Goal: Task Accomplishment & Management: Manage account settings

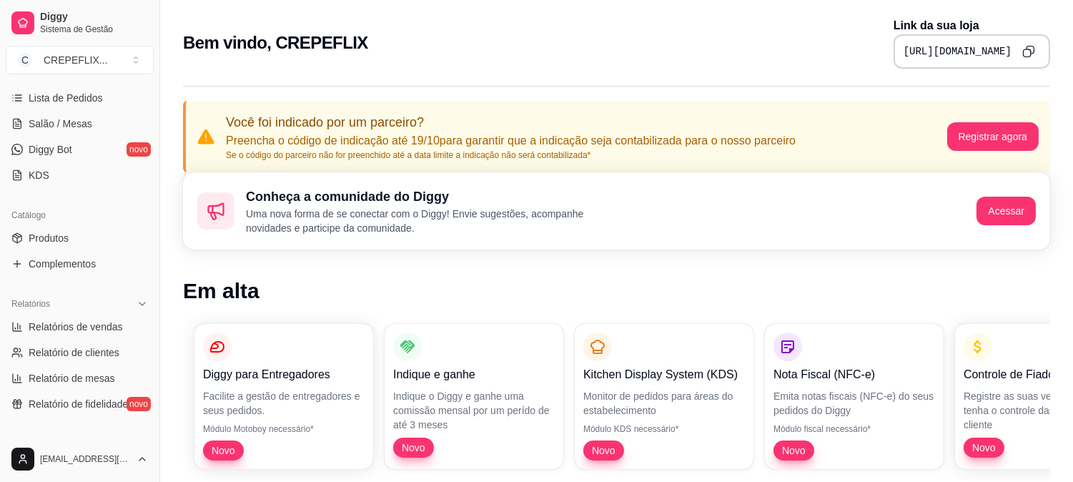
scroll to position [317, 0]
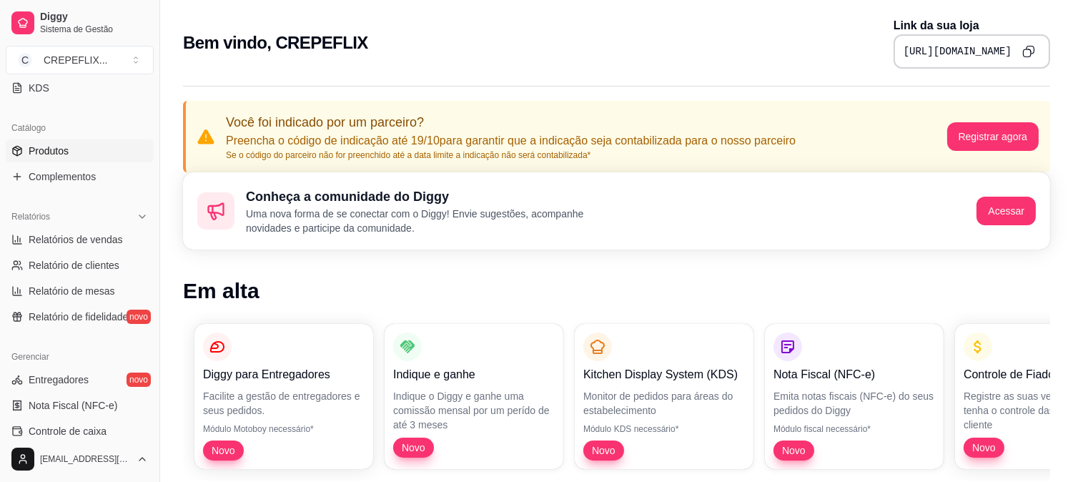
click at [66, 150] on span "Produtos" at bounding box center [49, 151] width 40 height 14
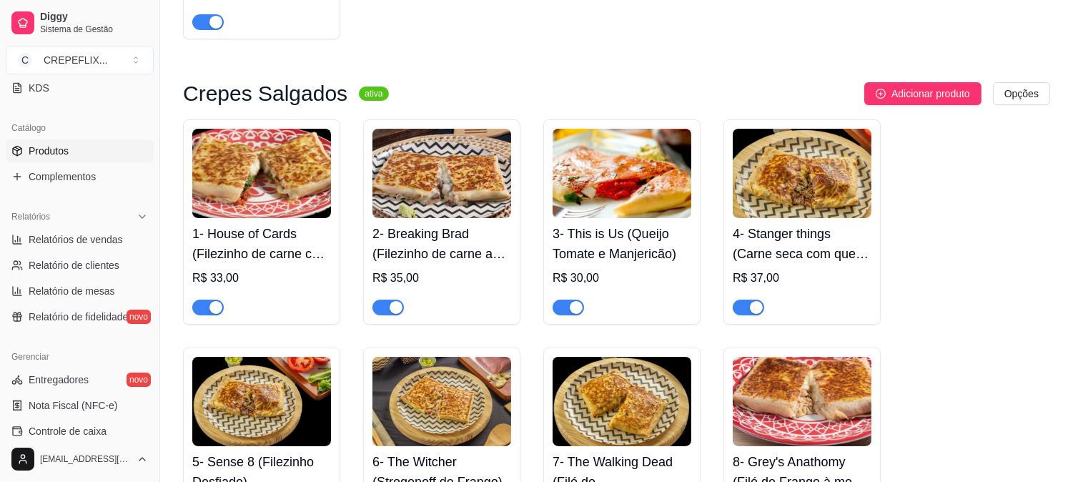
scroll to position [397, 0]
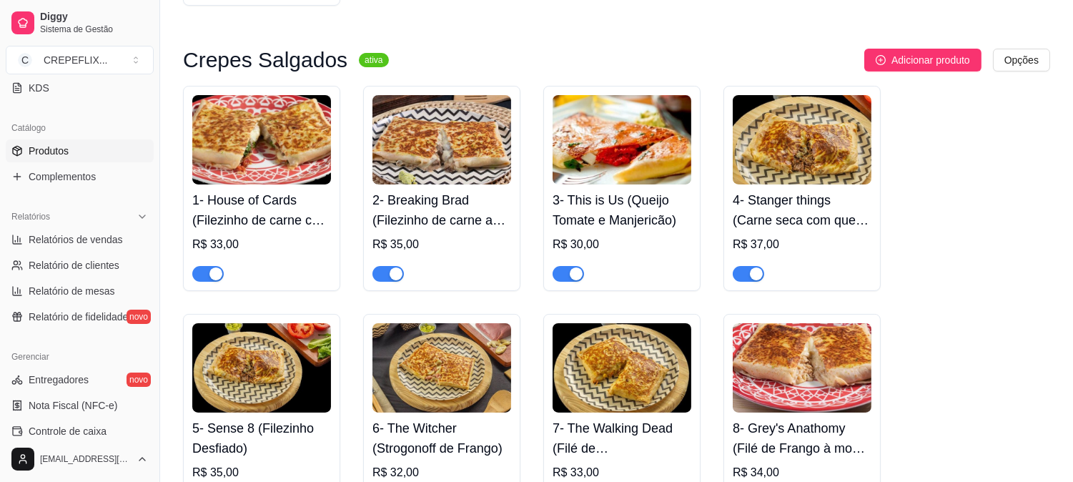
click at [302, 208] on h4 "1- House of Cards (Filezinho de carne com Tomate Seco)" at bounding box center [261, 210] width 139 height 40
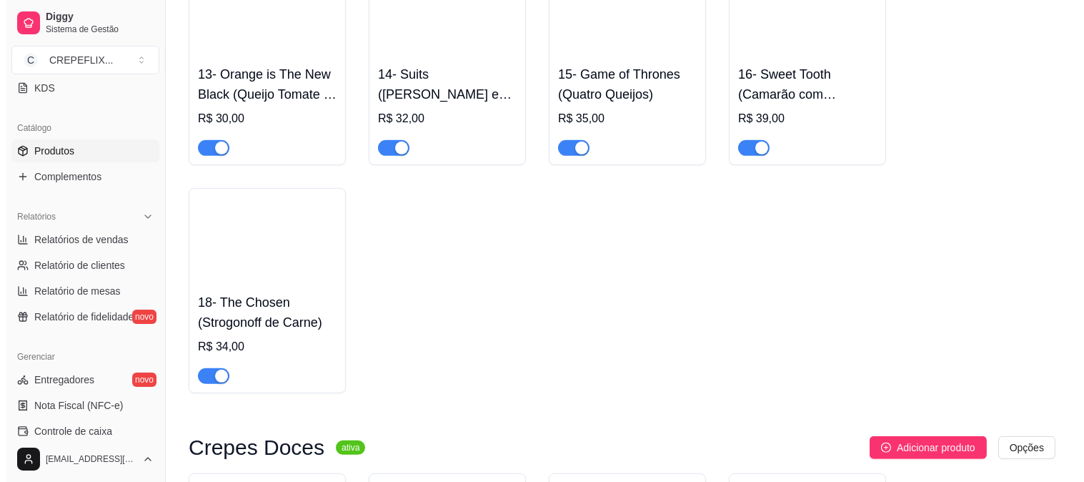
scroll to position [1509, 0]
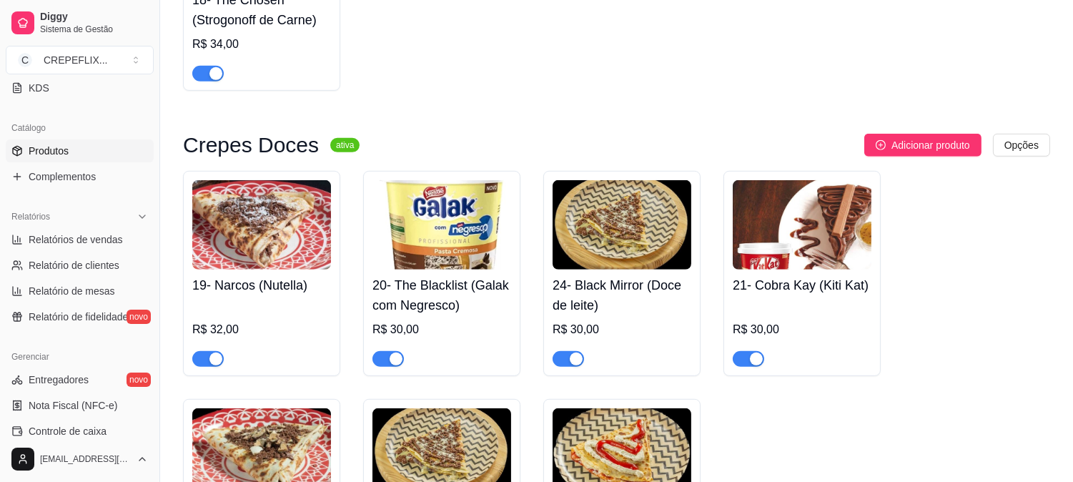
click at [267, 258] on img at bounding box center [261, 224] width 139 height 89
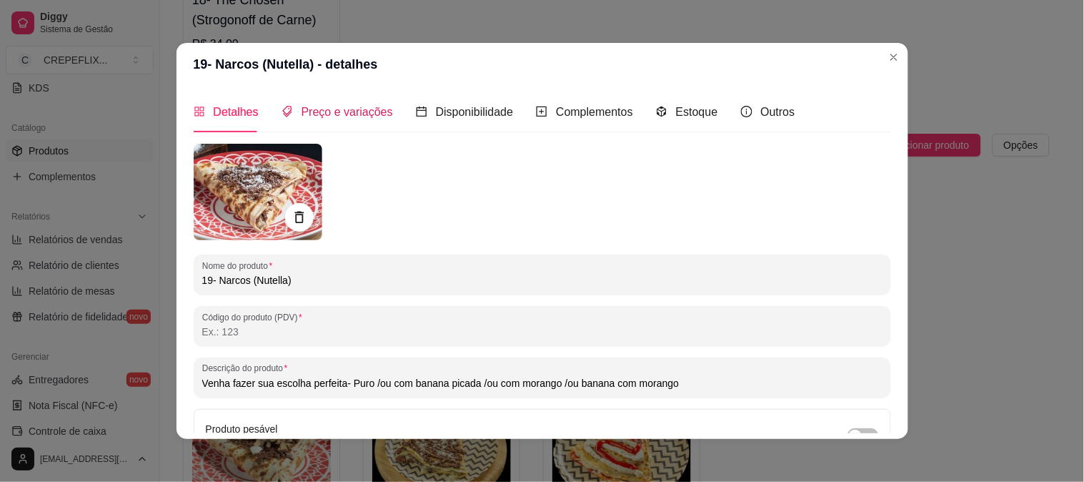
click at [342, 116] on span "Preço e variações" at bounding box center [348, 112] width 92 height 12
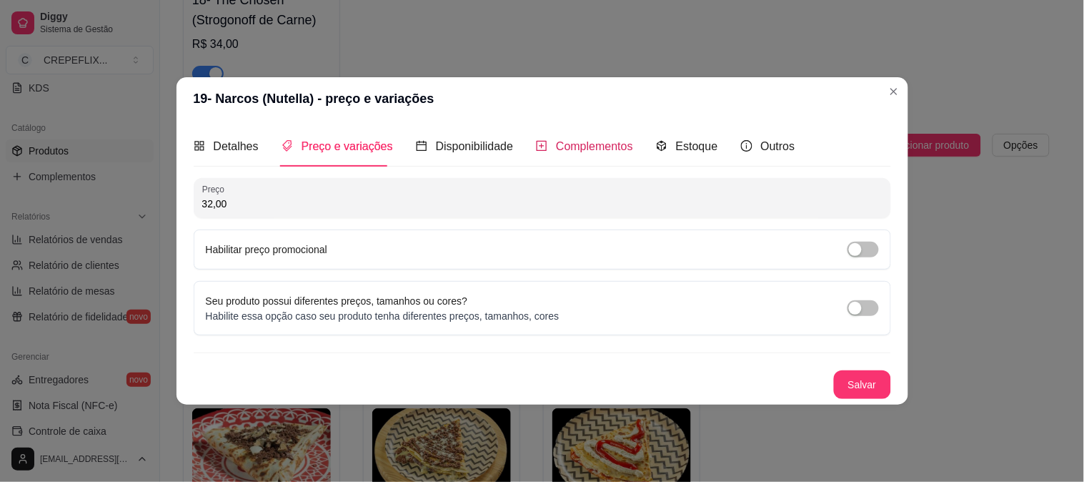
click at [577, 145] on span "Complementos" at bounding box center [594, 146] width 77 height 12
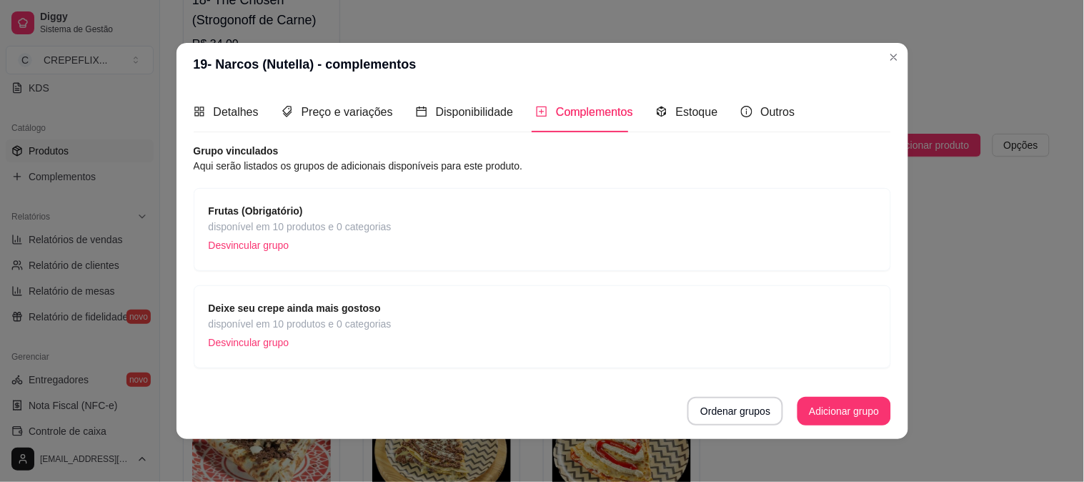
click at [336, 219] on span "disponível em 10 produtos e 0 categorias" at bounding box center [300, 227] width 183 height 16
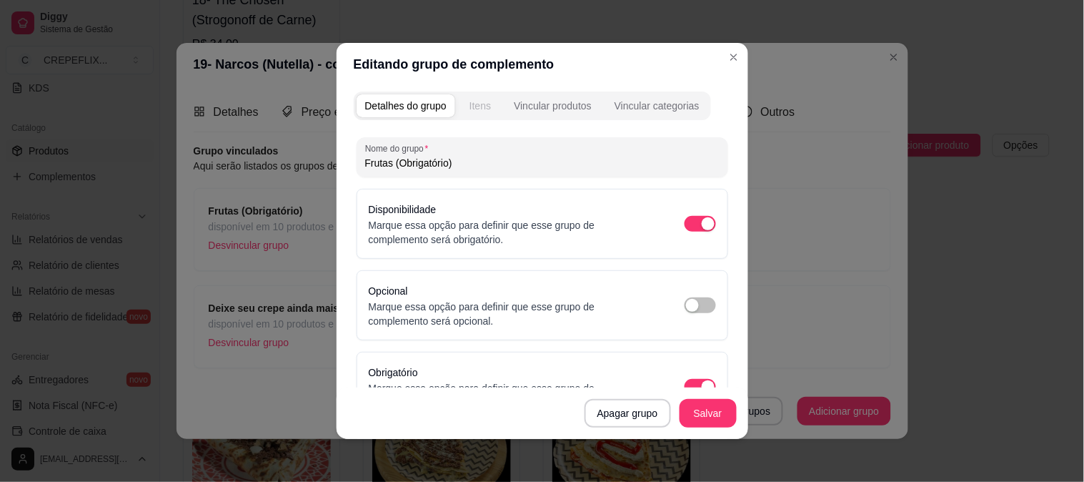
click at [473, 104] on div "Itens" at bounding box center [480, 106] width 21 height 14
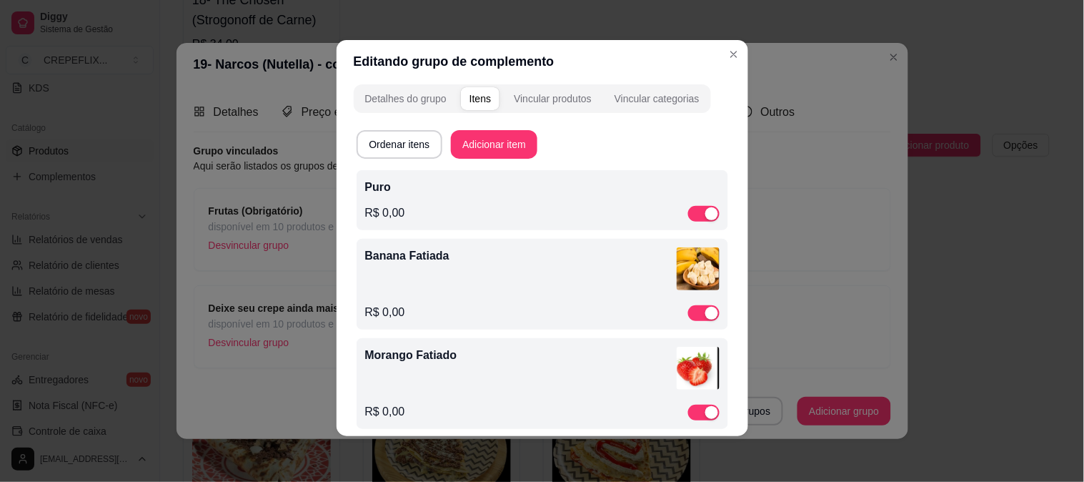
scroll to position [0, 0]
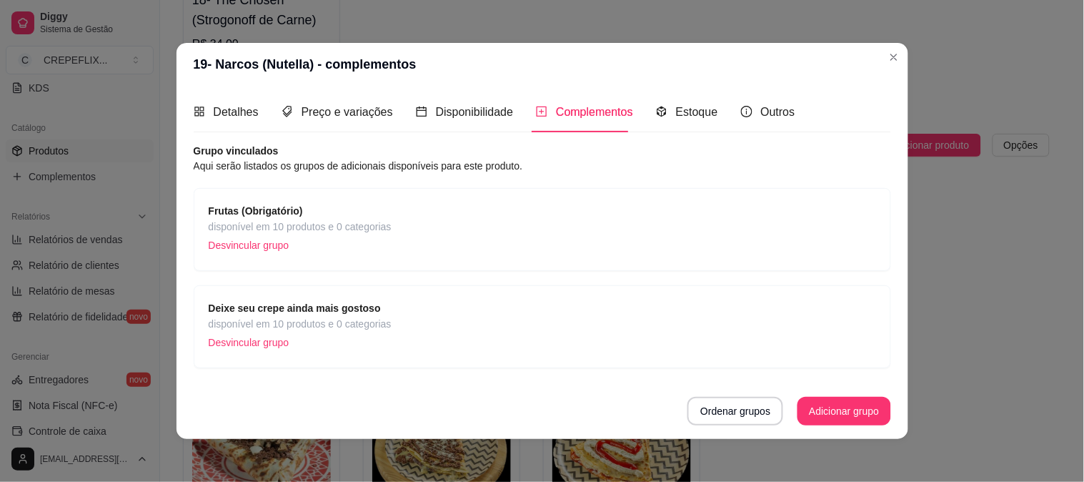
click at [337, 310] on strong "Deixe seu crepe ainda mais gostoso" at bounding box center [295, 307] width 172 height 11
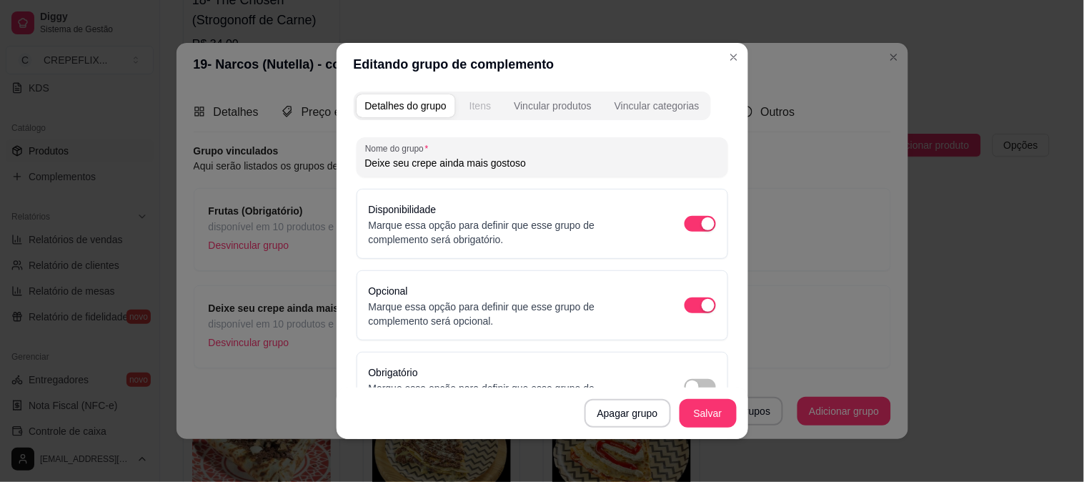
click at [473, 99] on div "Itens" at bounding box center [480, 106] width 21 height 14
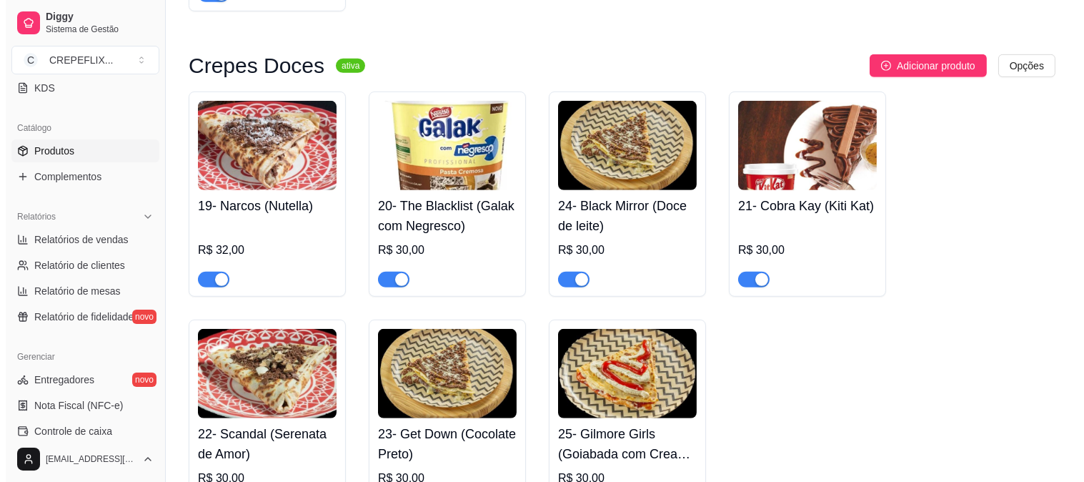
scroll to position [1668, 0]
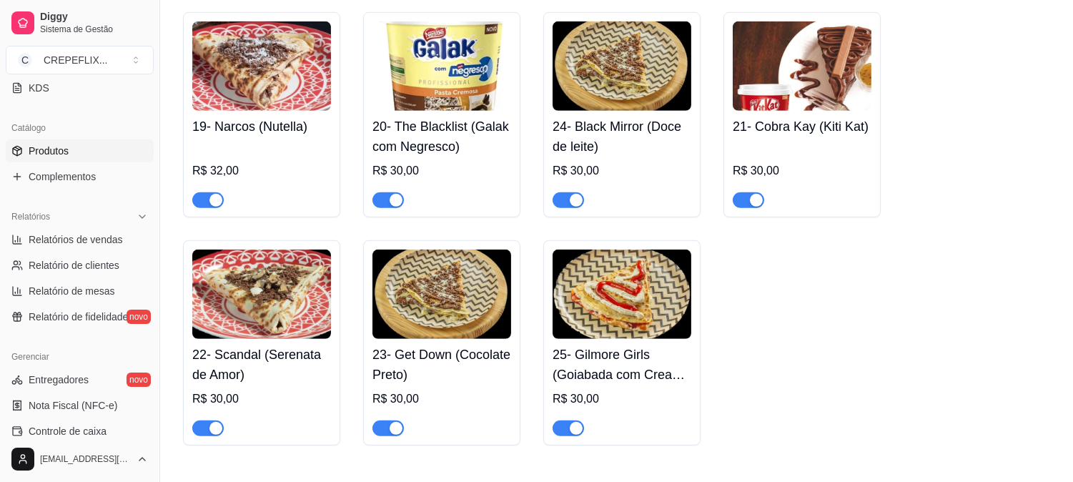
click at [424, 374] on h4 "23- Get Down (Cocolate Preto)" at bounding box center [441, 365] width 139 height 40
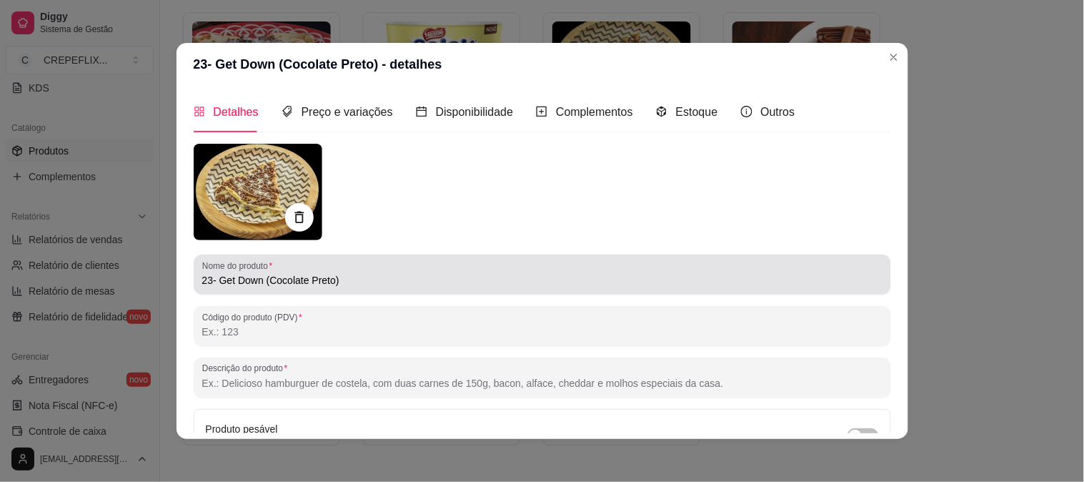
click at [267, 282] on input "23- Get Down (Cocolate Preto)" at bounding box center [542, 280] width 681 height 14
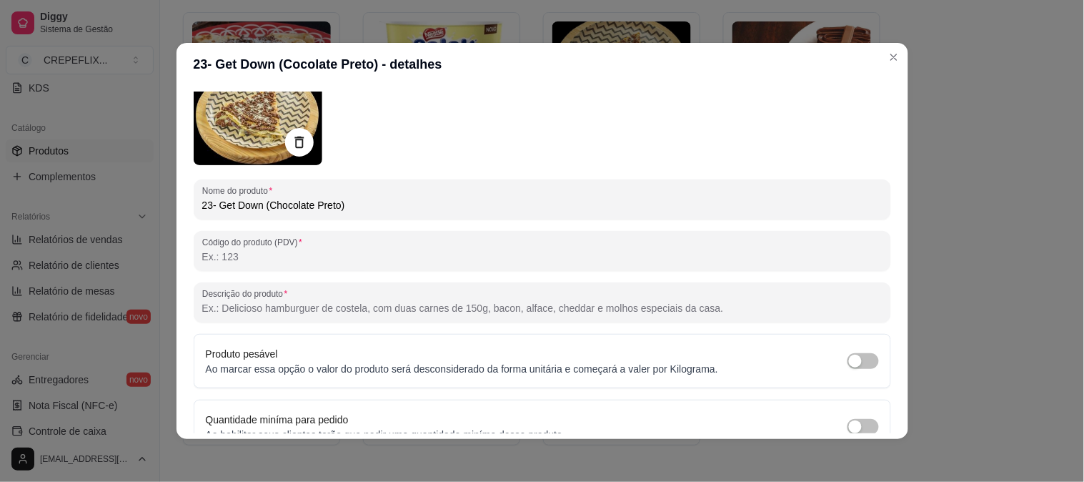
scroll to position [147, 0]
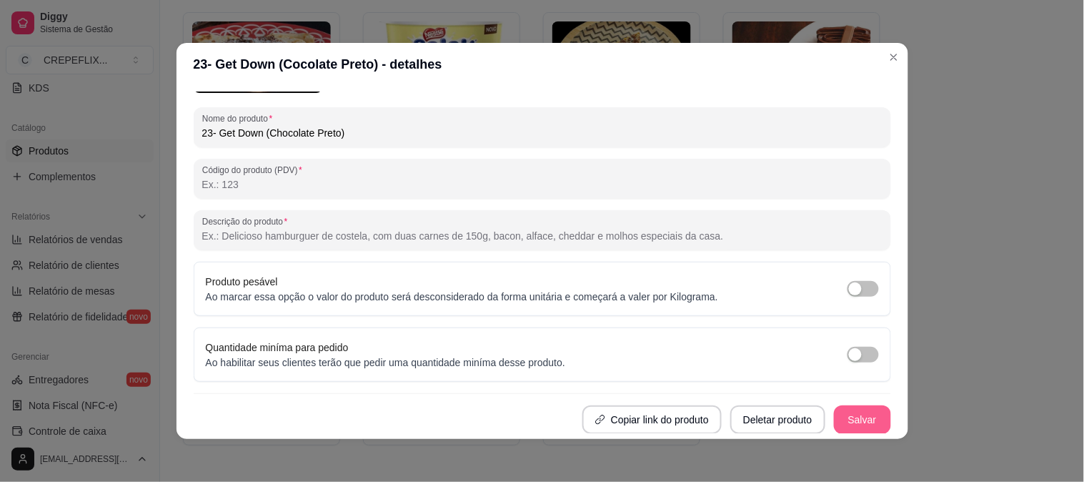
type input "23- Get Down (Chocolate Preto)"
click at [849, 411] on button "Salvar" at bounding box center [862, 419] width 57 height 29
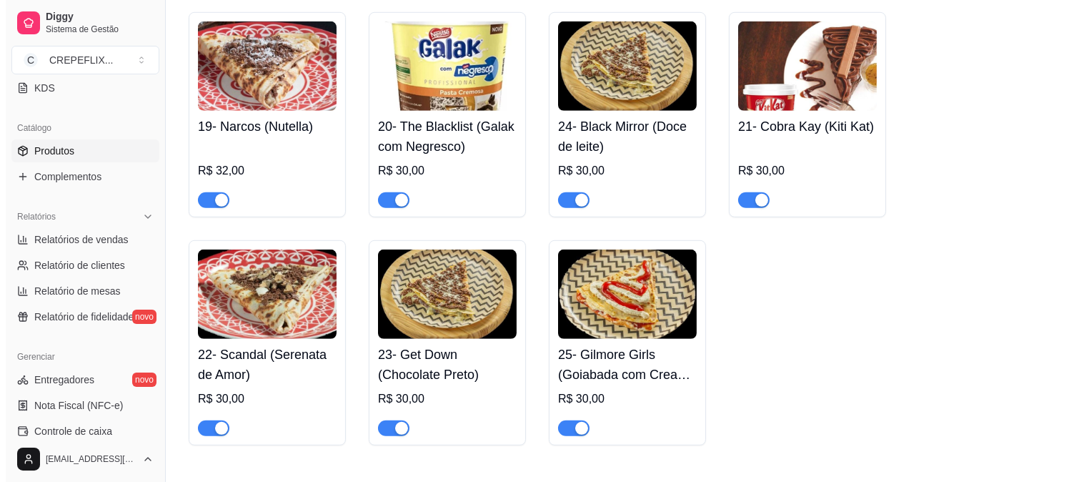
scroll to position [1588, 0]
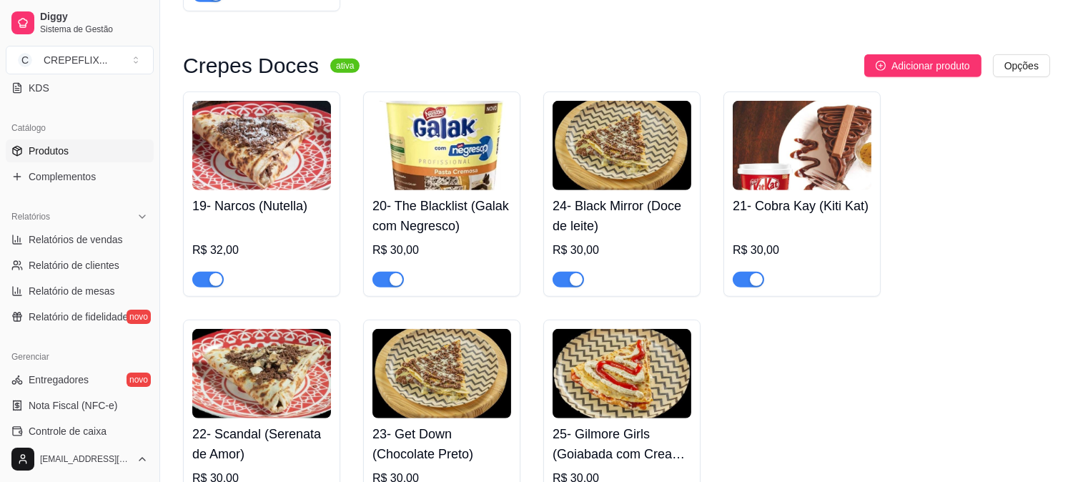
click at [590, 233] on h4 "24- Black Mirror (Doce de leite)" at bounding box center [622, 216] width 139 height 40
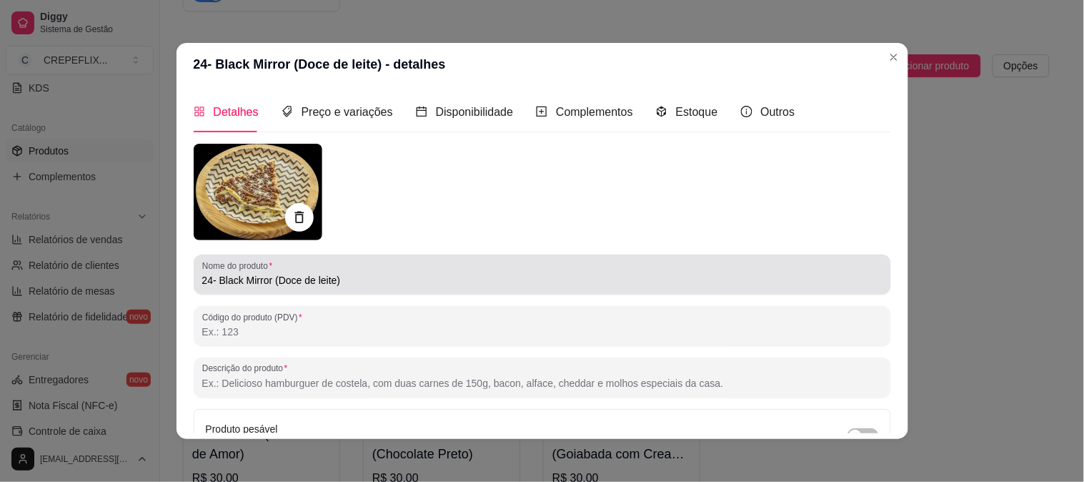
click at [315, 288] on div "24- Black Mirror (Doce de leite)" at bounding box center [542, 274] width 681 height 29
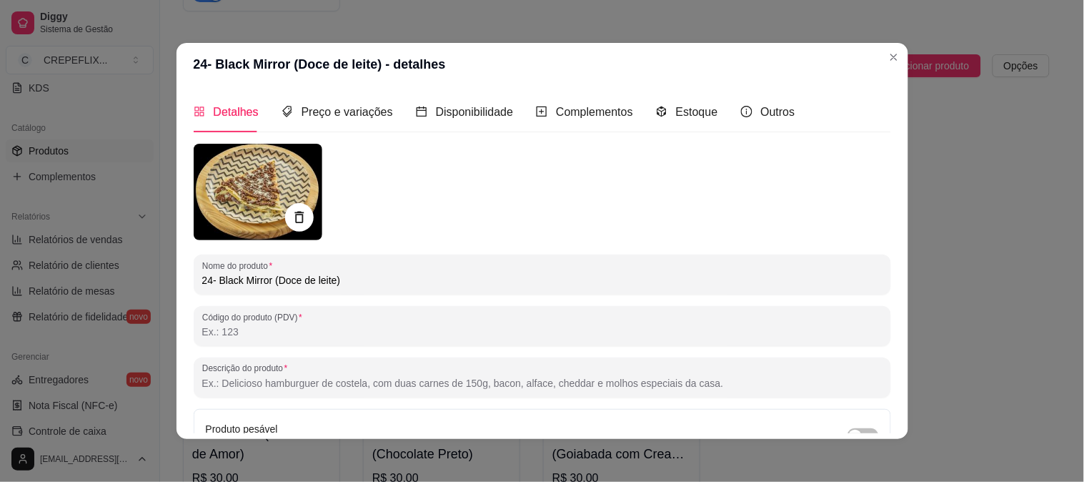
click at [310, 282] on input "24- Black Mirror (Doce de leite)" at bounding box center [542, 280] width 681 height 14
click at [315, 280] on input "24- Black Mirror (Doce de leite)" at bounding box center [542, 280] width 681 height 14
click at [460, 286] on input "24- Black Mirror (Doce de Leite)" at bounding box center [542, 280] width 681 height 14
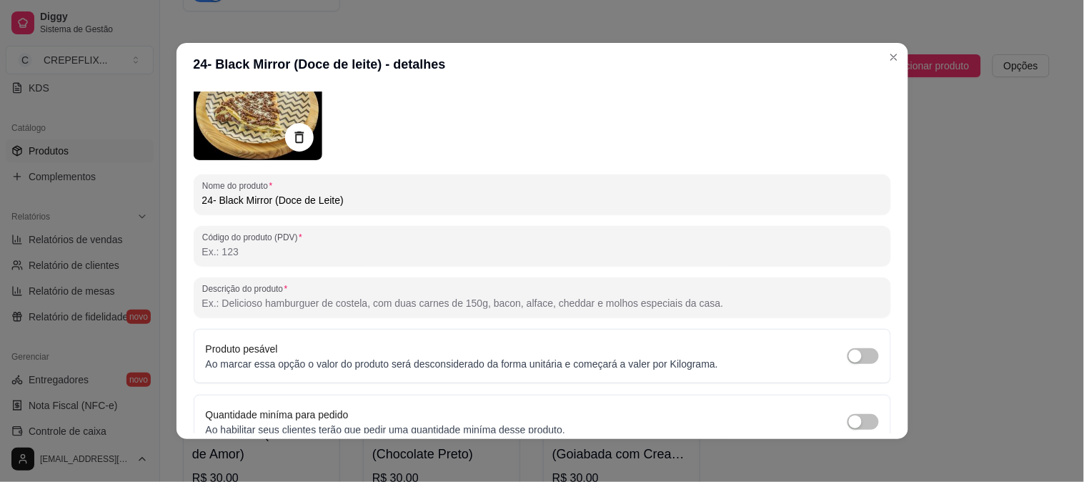
scroll to position [147, 0]
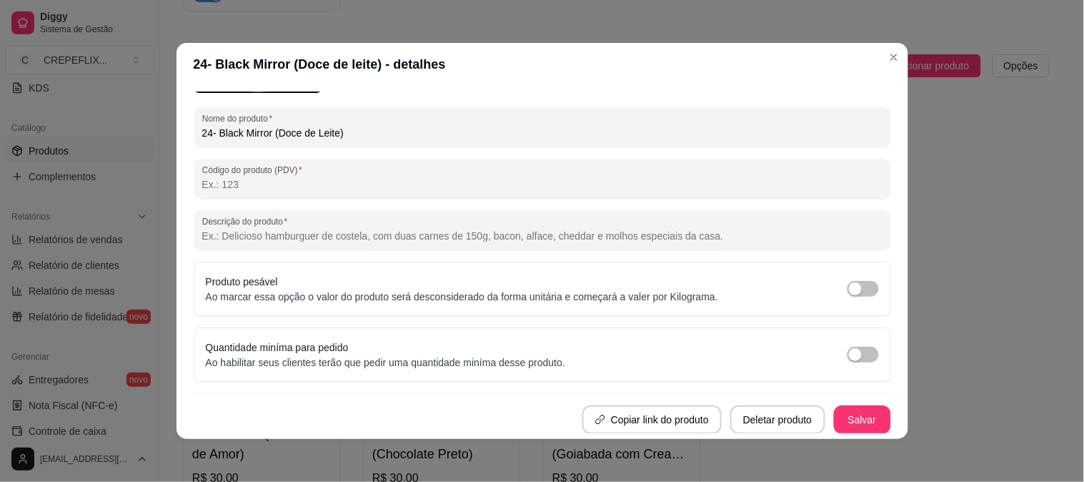
type input "24- Black Mirror (Doce de Leite)"
click at [845, 420] on button "Salvar" at bounding box center [863, 420] width 56 height 28
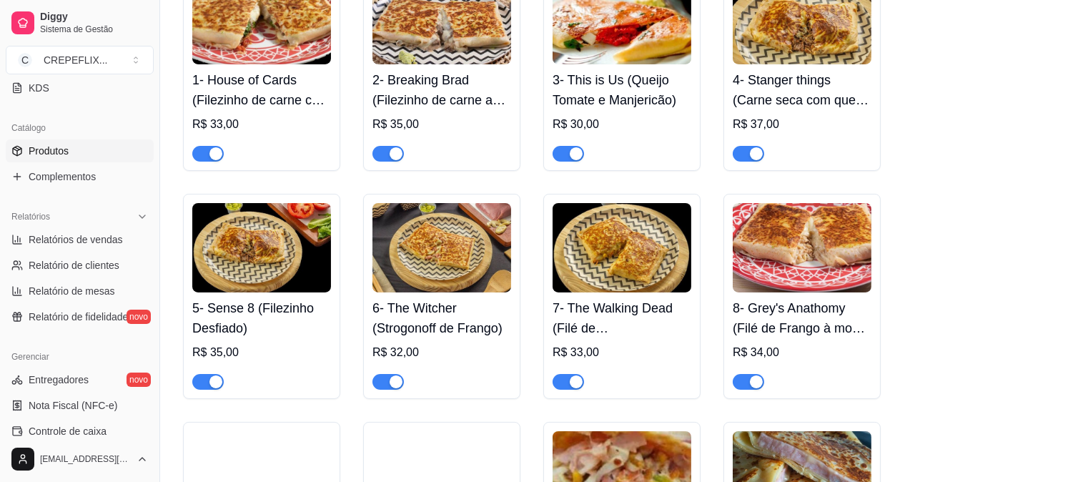
scroll to position [317, 0]
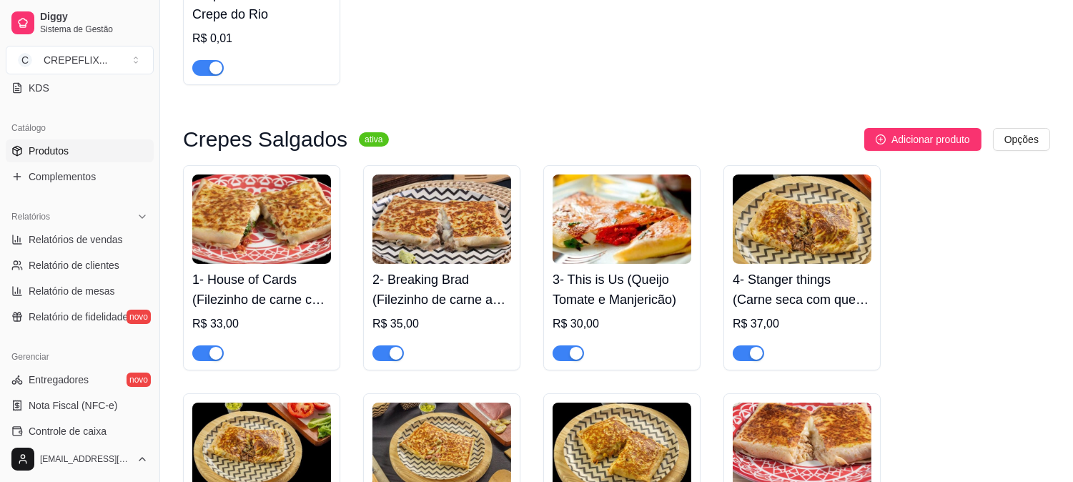
click at [809, 286] on h4 "4- Stanger things (Carne seca com queijo musarea e Catupiry)" at bounding box center [802, 290] width 139 height 40
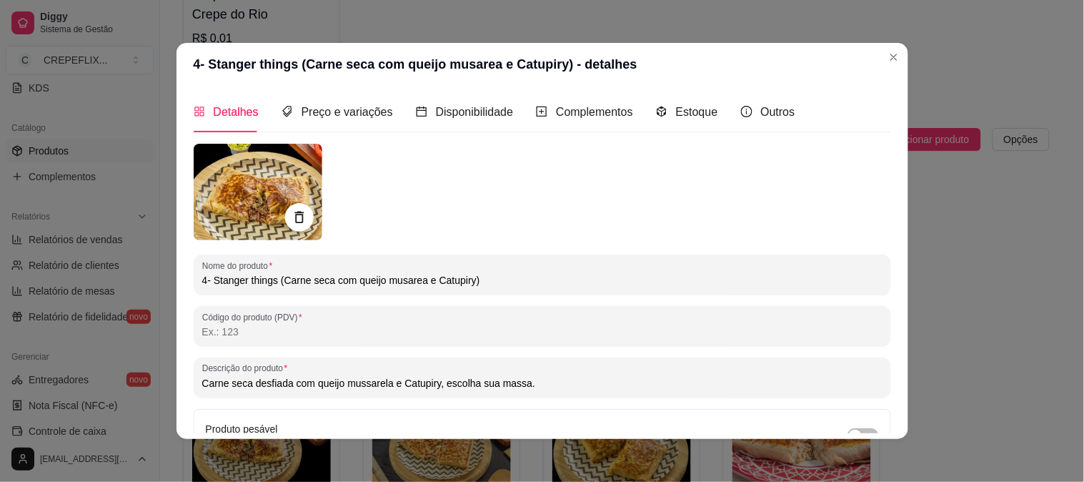
drag, startPoint x: 196, startPoint y: 281, endPoint x: 470, endPoint y: 293, distance: 274.1
click at [523, 294] on div "Nome do produto 4- Stanger things (Carne seca com queijo musarea e Catupiry)" at bounding box center [543, 275] width 698 height 40
click at [545, 190] on div at bounding box center [543, 192] width 698 height 97
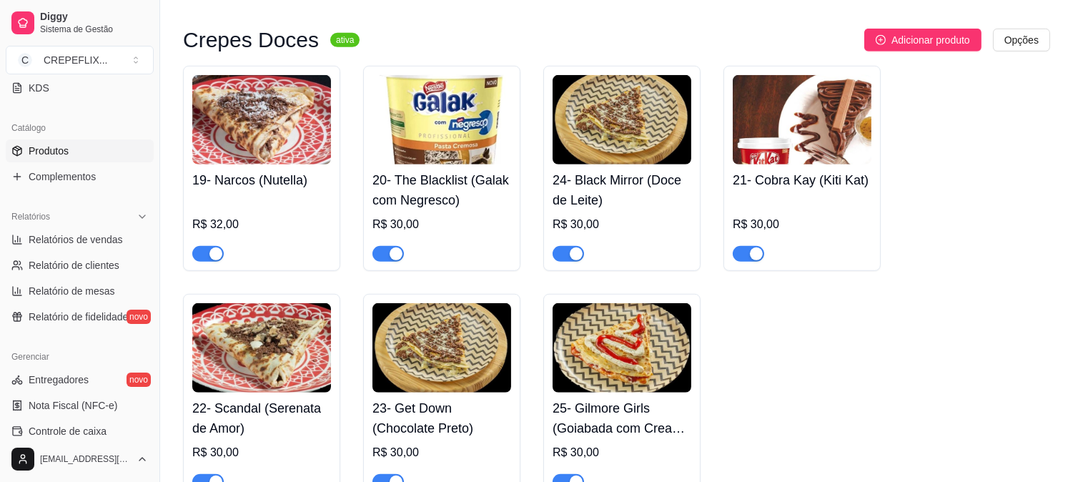
scroll to position [1588, 0]
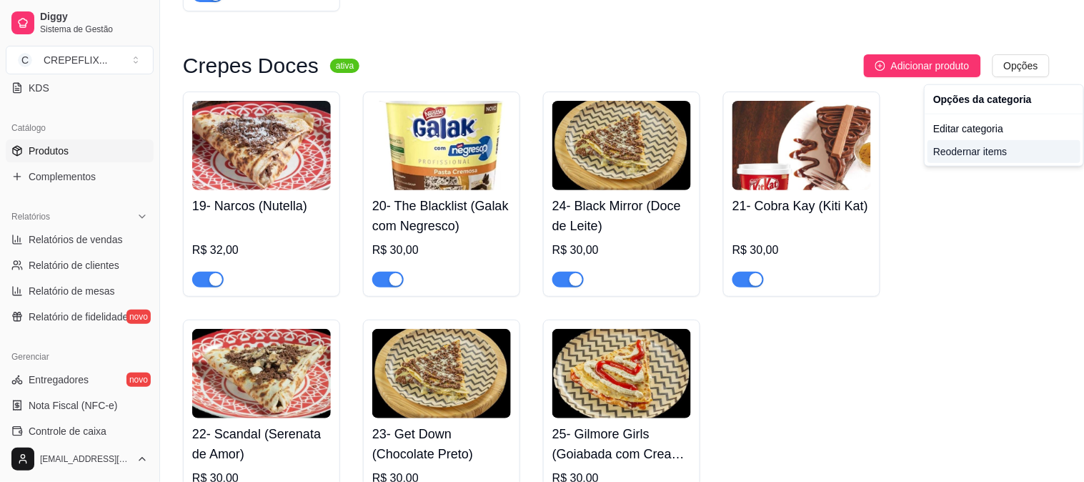
click at [977, 147] on div "Reodernar items" at bounding box center [1004, 151] width 153 height 23
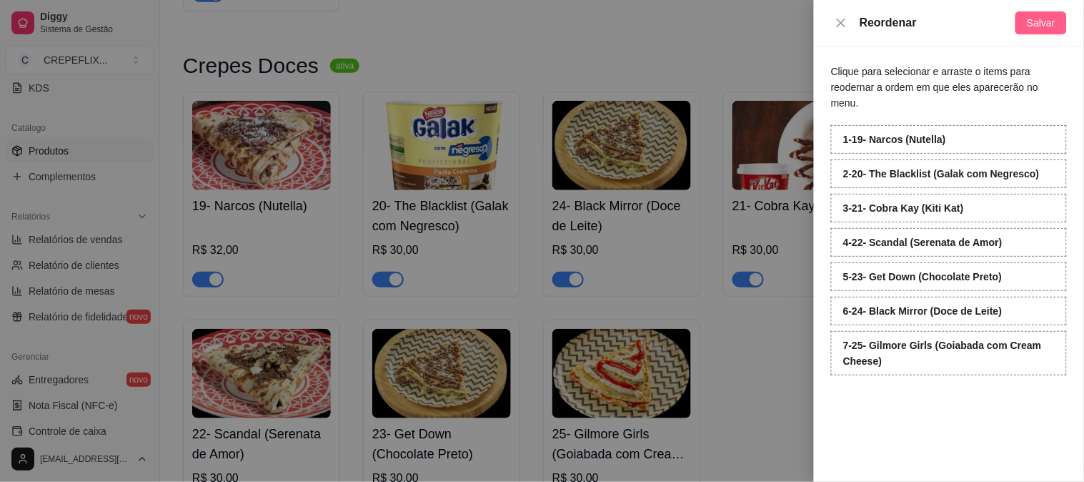
click at [1048, 24] on span "Salvar" at bounding box center [1041, 23] width 29 height 16
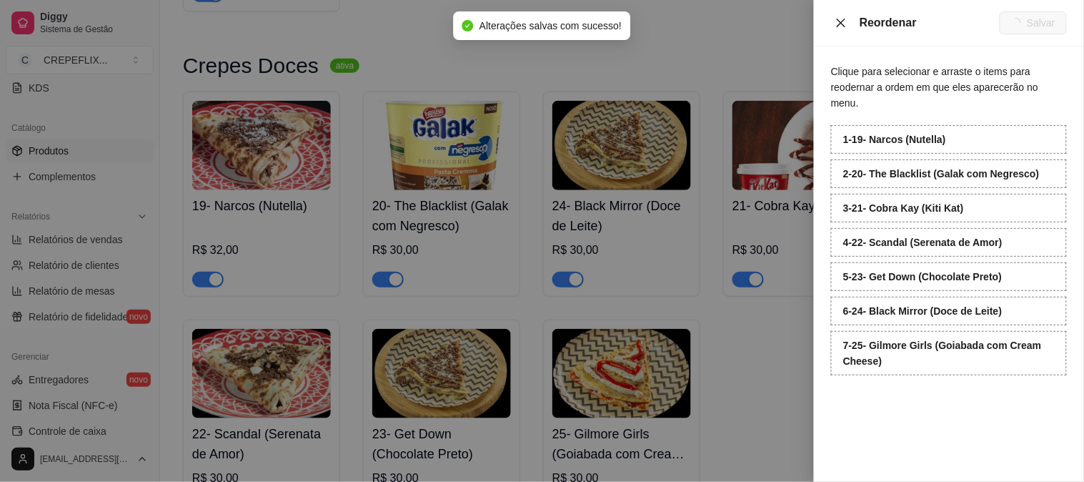
click at [840, 24] on icon "close" at bounding box center [841, 22] width 9 height 9
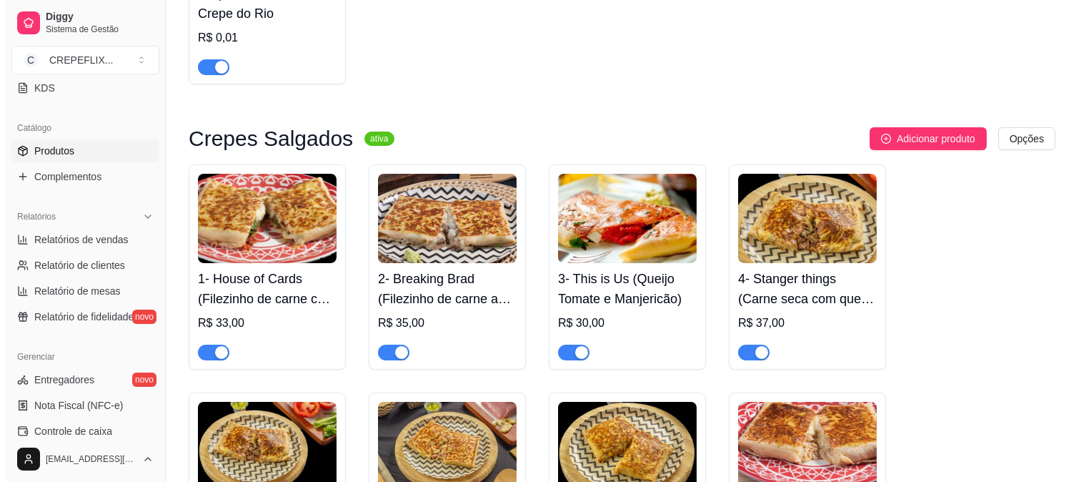
scroll to position [317, 0]
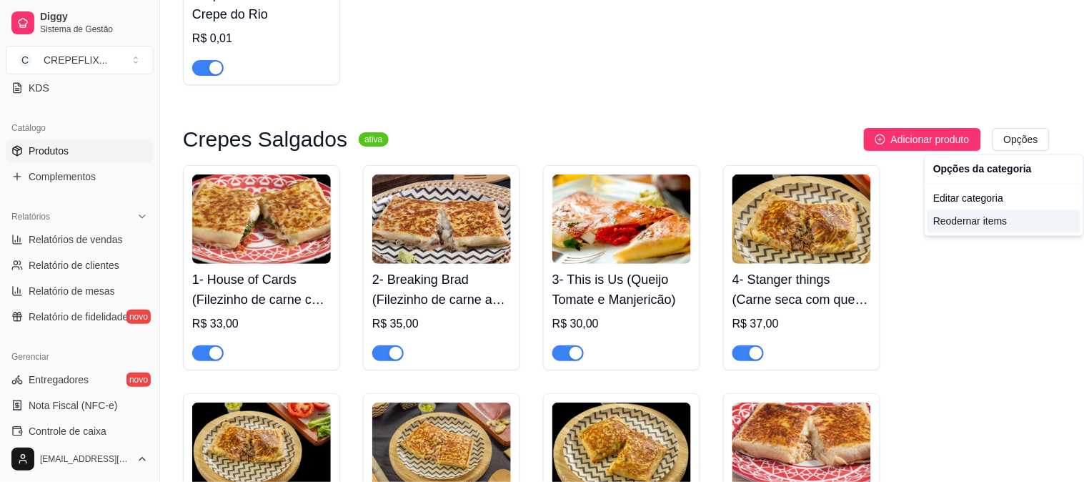
click at [967, 224] on div "Reodernar items" at bounding box center [1004, 221] width 153 height 23
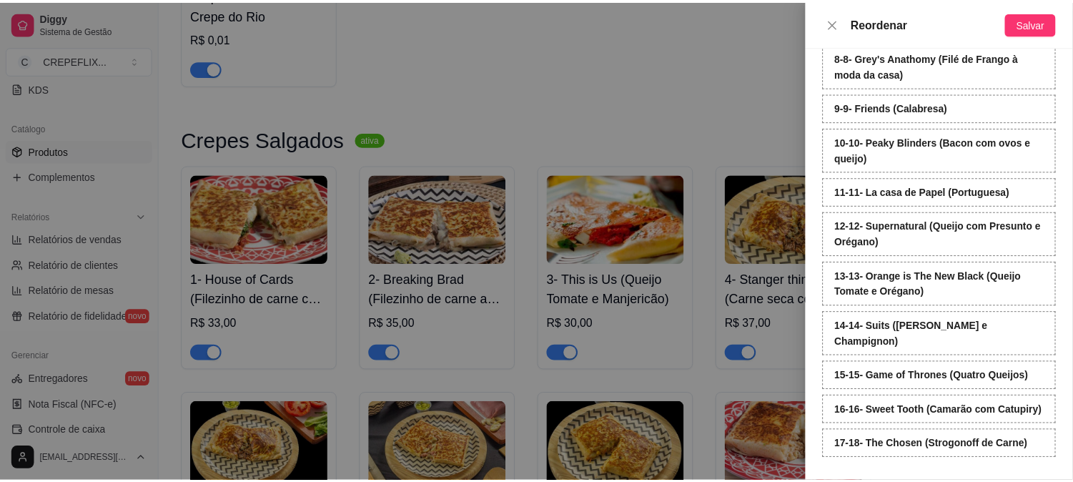
scroll to position [420, 0]
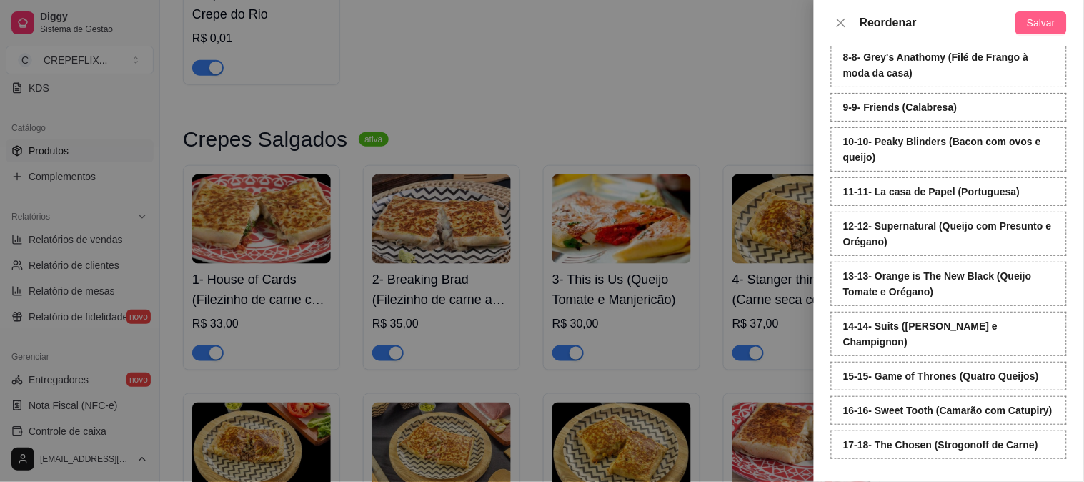
click at [1044, 16] on span "Salvar" at bounding box center [1041, 23] width 29 height 16
click at [846, 17] on icon "close" at bounding box center [841, 22] width 11 height 11
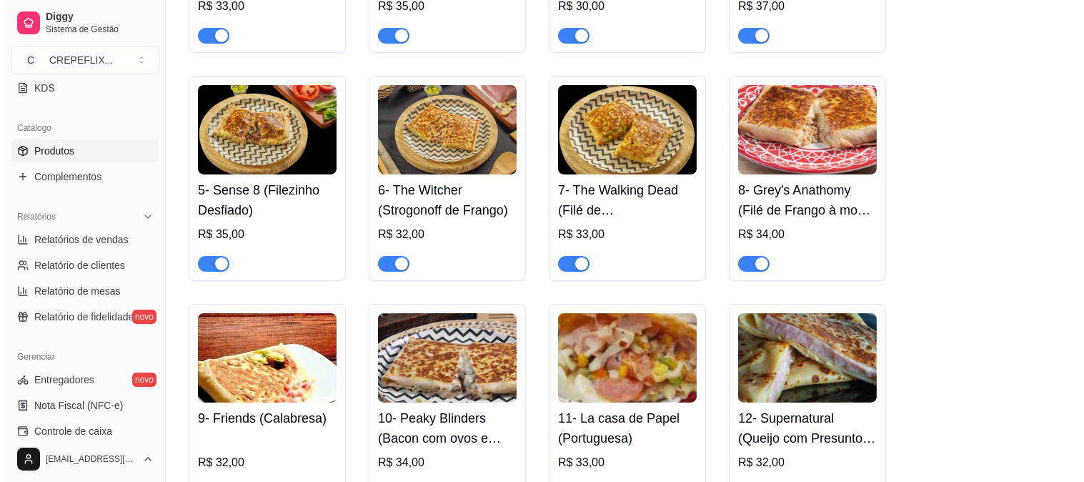
scroll to position [476, 0]
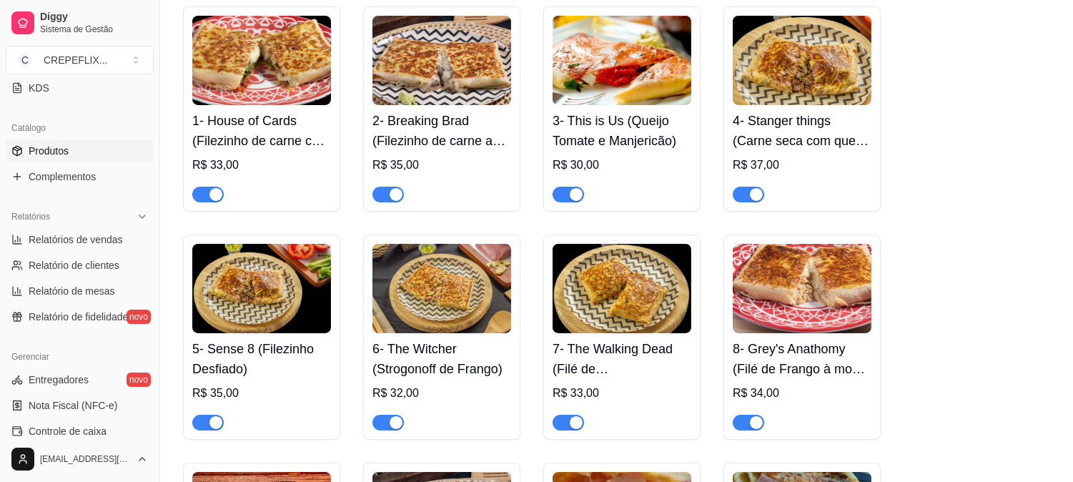
click at [806, 134] on h4 "4- Stanger things (Carne seca com queijo musarea e Catupiry)" at bounding box center [802, 131] width 139 height 40
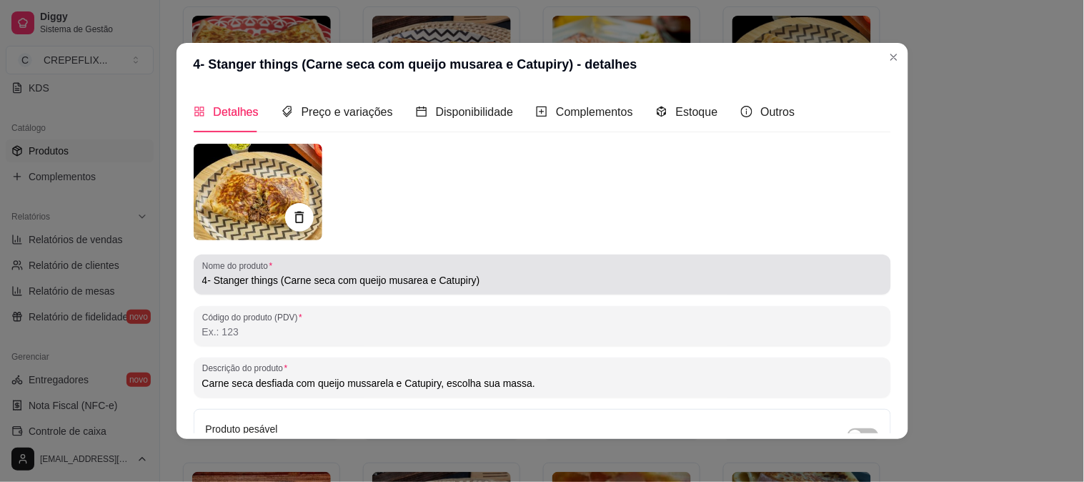
click at [250, 280] on input "4- Stanger things (Carne seca com queijo musarea e Catupiry)" at bounding box center [542, 280] width 681 height 14
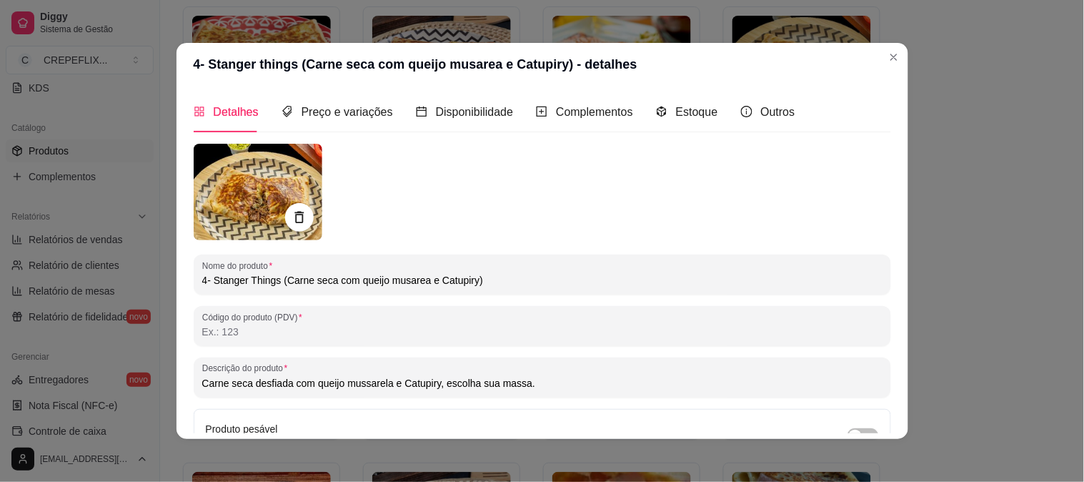
type input "4- Stanger Things (Carne seca com queijo musarea e Catupiry)"
click at [643, 247] on div "Nome do produto 4- Stanger Things (Carne seca com queijo musarea e Catupiry) Có…" at bounding box center [543, 363] width 698 height 438
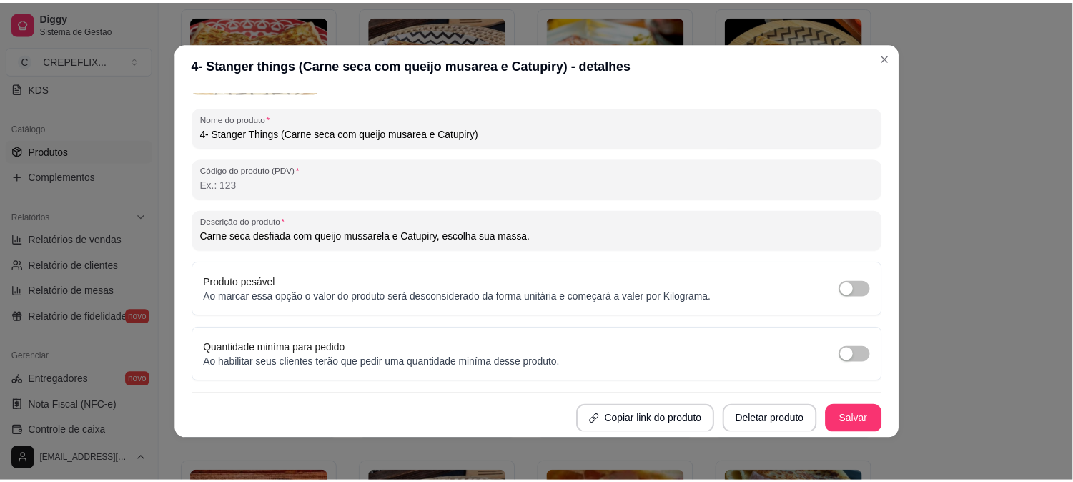
scroll to position [3, 0]
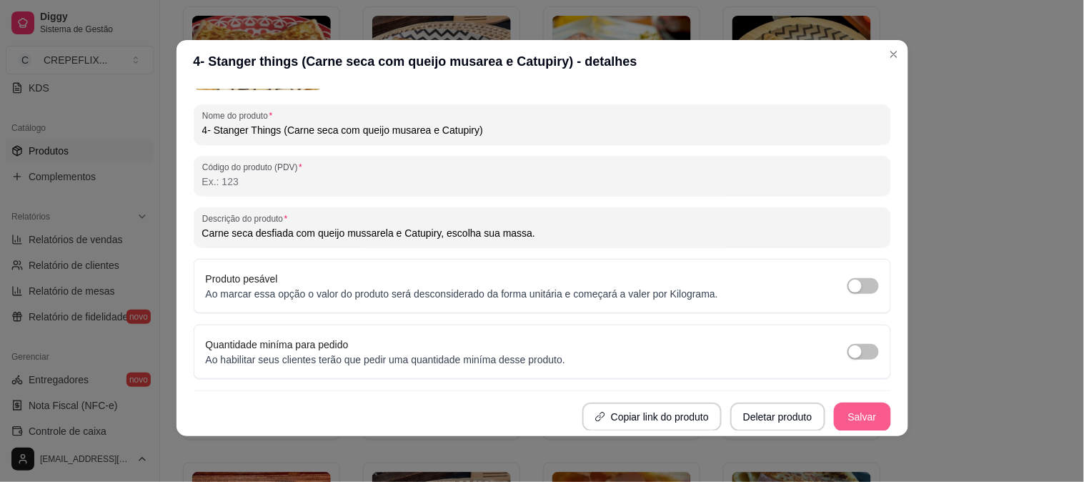
click at [848, 415] on button "Salvar" at bounding box center [862, 416] width 57 height 29
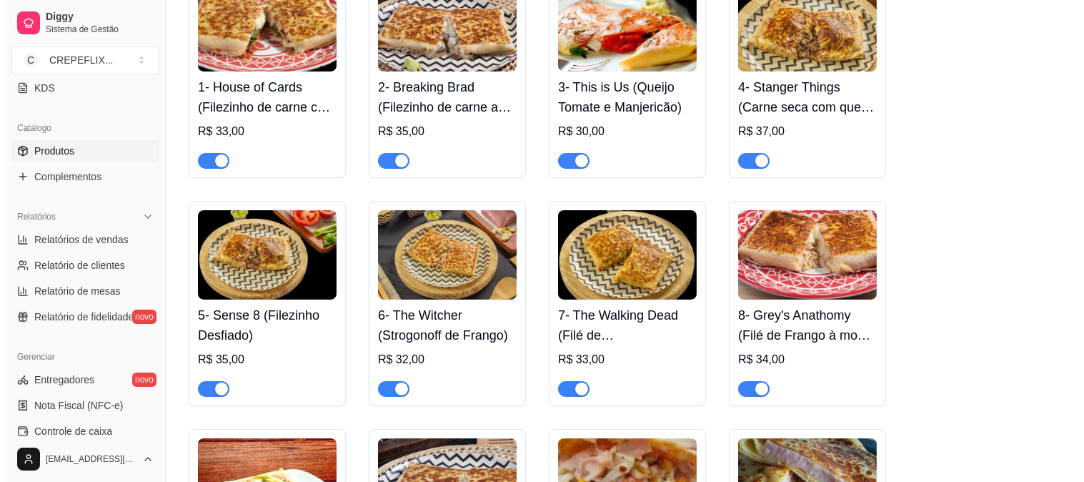
scroll to position [476, 0]
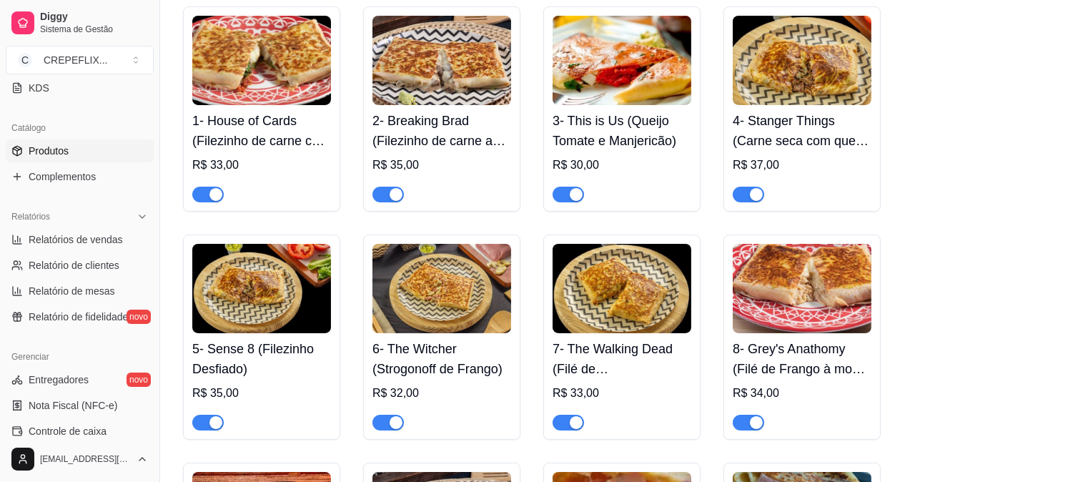
click at [301, 122] on h4 "1- House of Cards (Filezinho de carne com Tomate Seco)" at bounding box center [261, 131] width 139 height 40
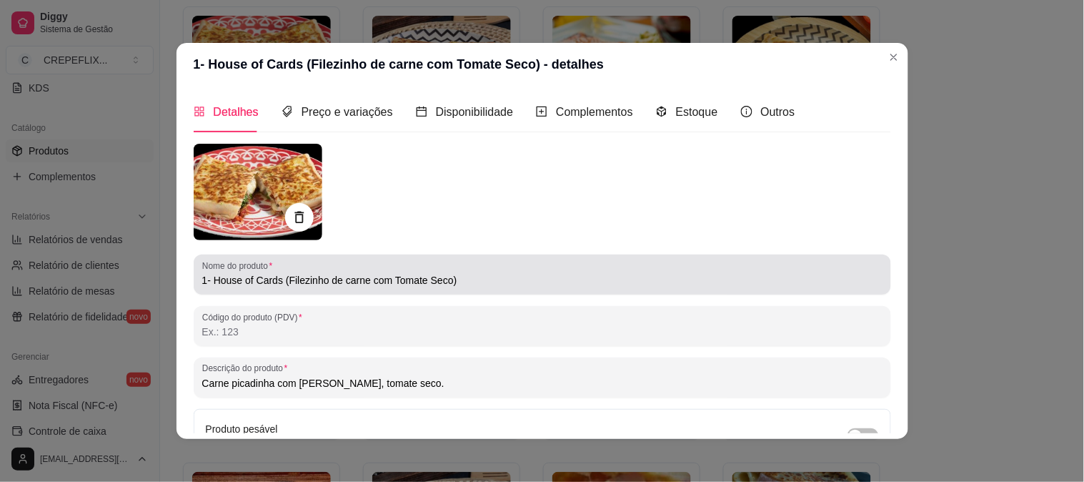
click at [441, 280] on input "1- House of Cards (Filezinho de carne com Tomate Seco)" at bounding box center [542, 280] width 681 height 14
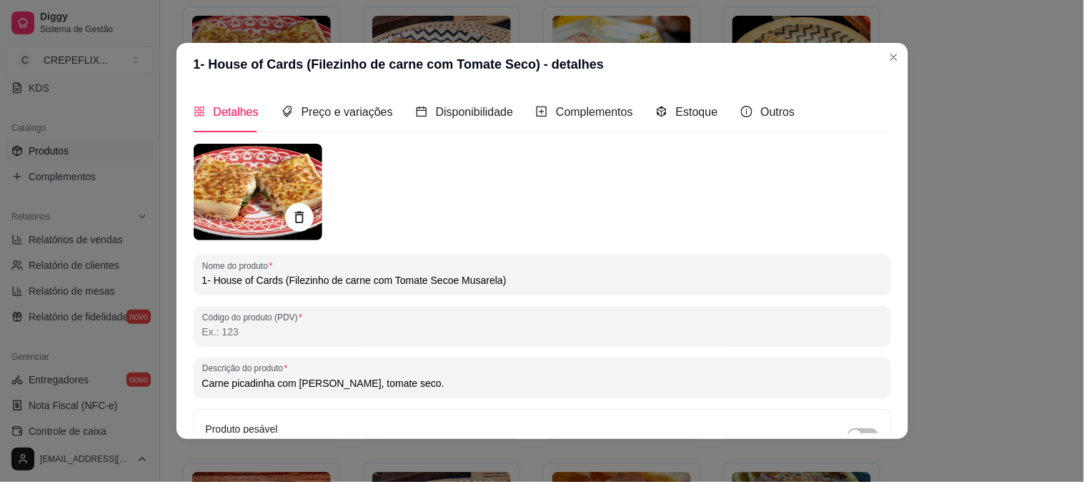
drag, startPoint x: 460, startPoint y: 282, endPoint x: 809, endPoint y: 216, distance: 355.1
click at [809, 216] on div at bounding box center [543, 192] width 698 height 97
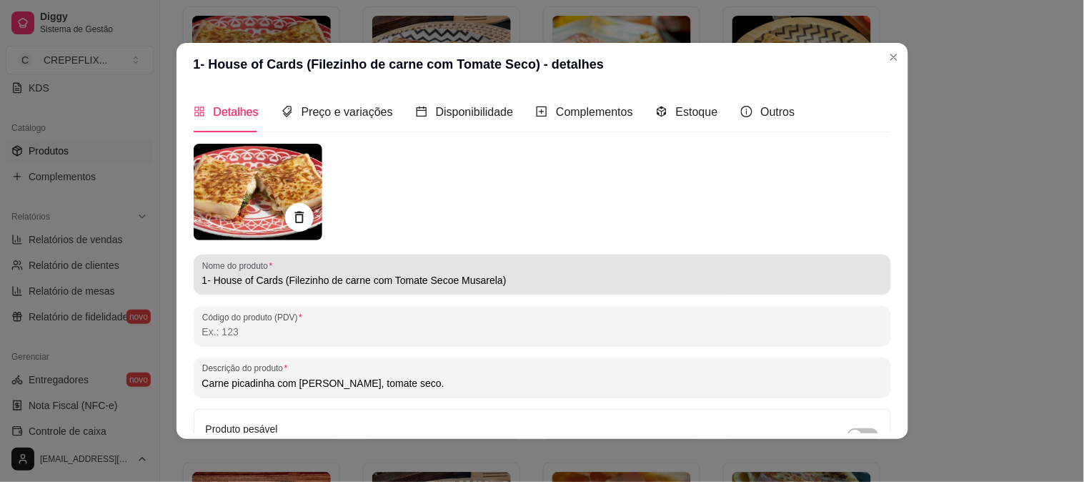
click at [465, 277] on input "1- House of Cards (Filezinho de carne com Tomate Secoe Musarela)" at bounding box center [542, 280] width 681 height 14
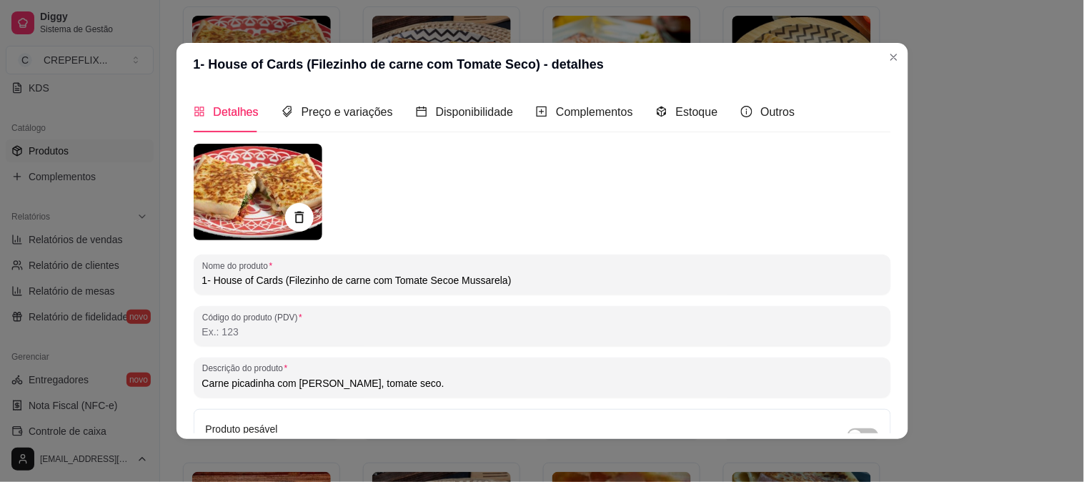
click at [552, 304] on div "Nome do produto 1- House of Cards (Filezinho de carne com Tomate Secoe Mussarel…" at bounding box center [543, 363] width 698 height 438
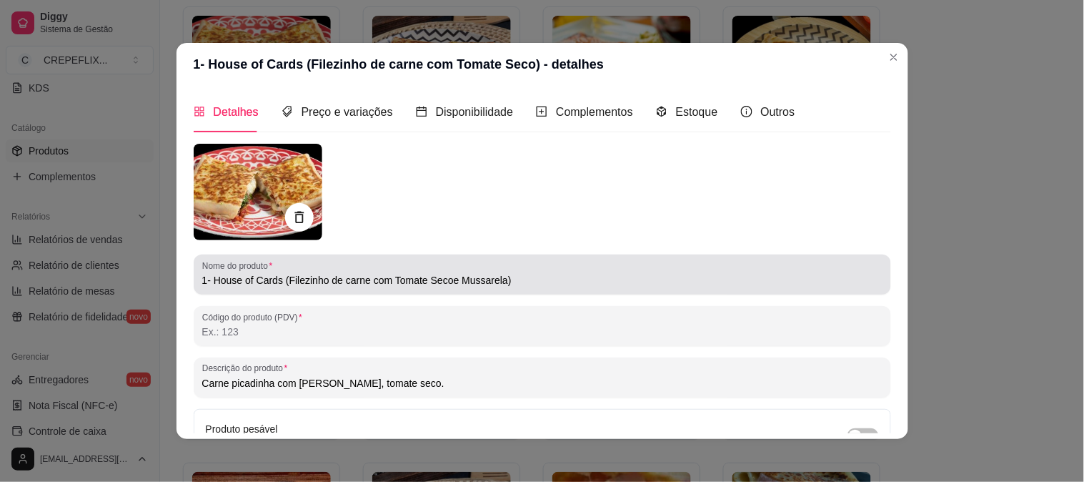
click at [442, 280] on input "1- House of Cards (Filezinho de carne com Tomate Secoe Mussarela)" at bounding box center [542, 280] width 681 height 14
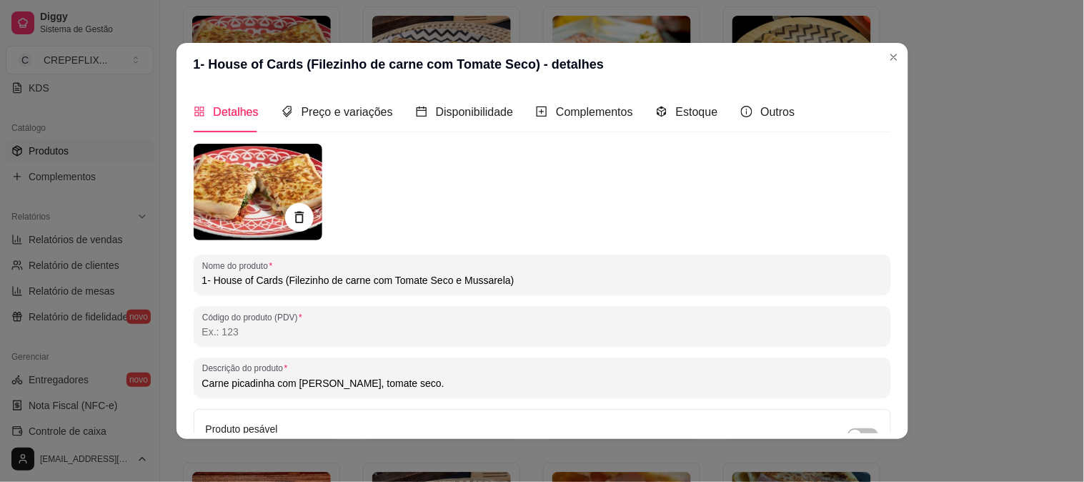
type input "1- House of Cards (Filezinho de carne com Tomate Seco e Mussarela)"
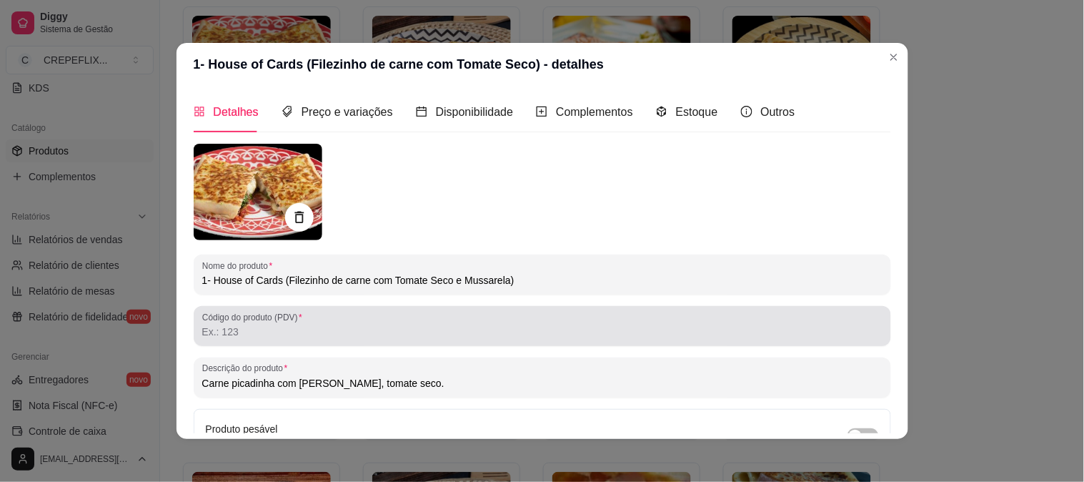
drag, startPoint x: 476, startPoint y: 283, endPoint x: 616, endPoint y: 311, distance: 142.9
click at [616, 312] on div at bounding box center [542, 326] width 681 height 29
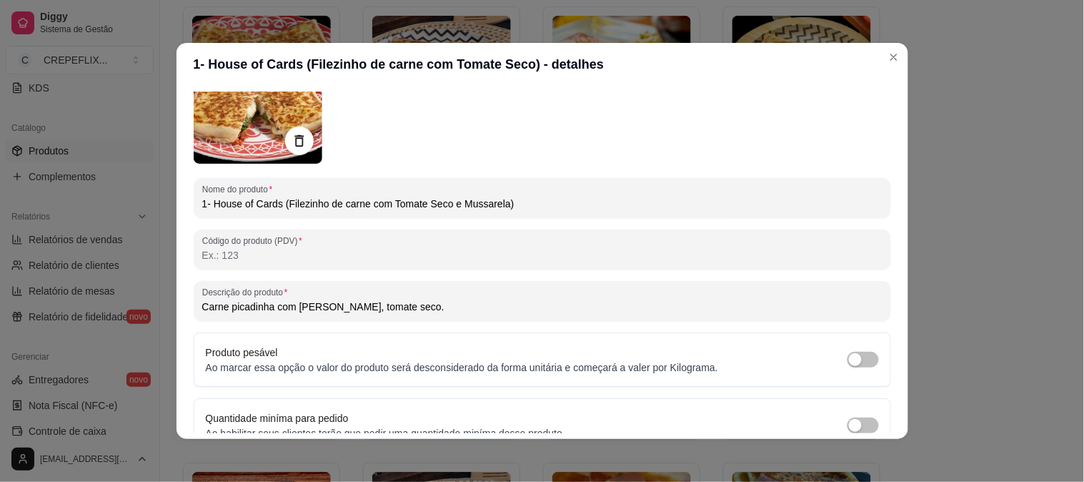
scroll to position [147, 0]
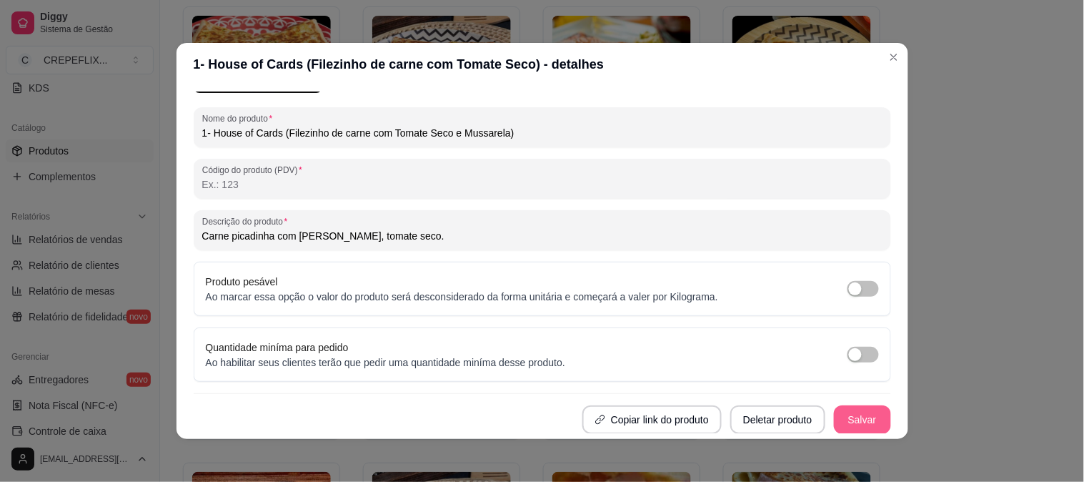
click at [835, 413] on button "Salvar" at bounding box center [862, 419] width 57 height 29
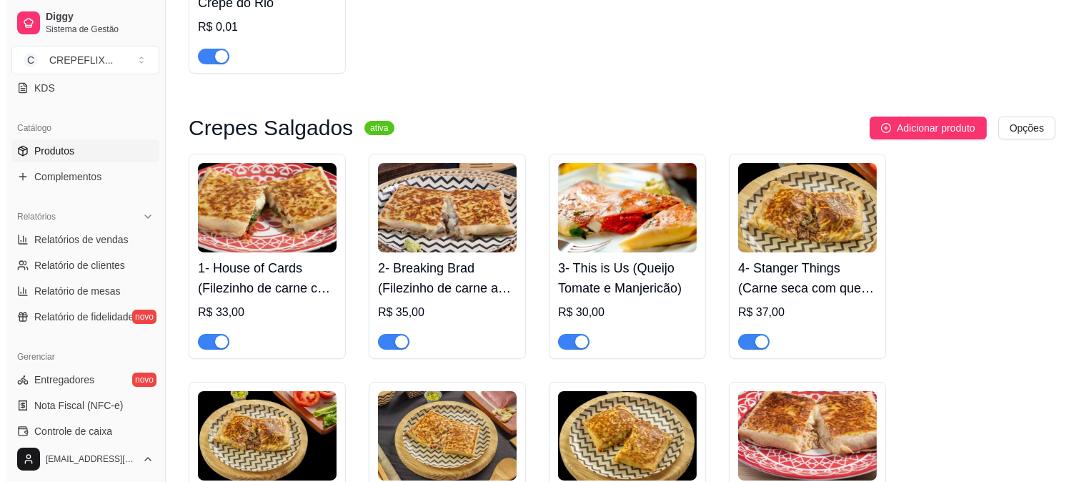
scroll to position [317, 0]
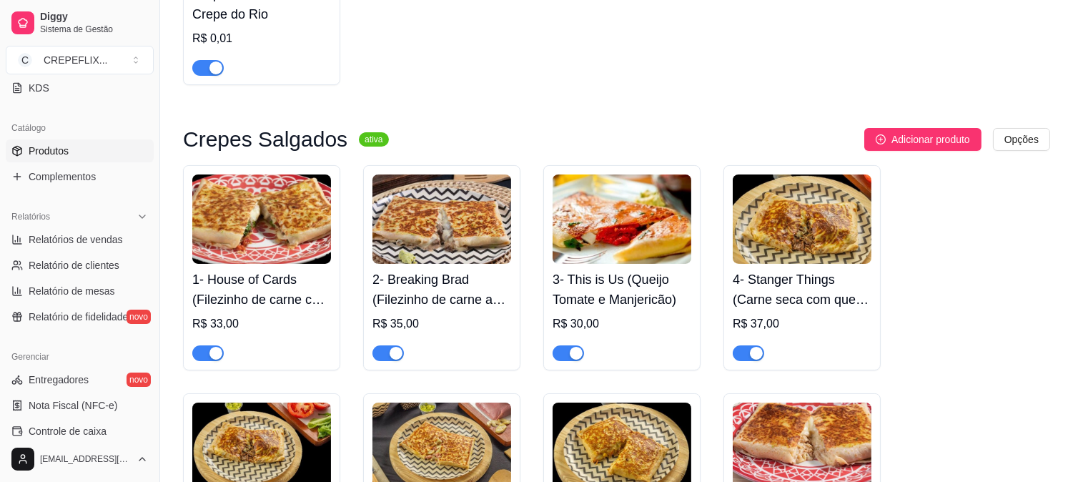
click at [283, 302] on h4 "1- House of Cards (Filezinho de carne com Tomate Seco e Mussarela)" at bounding box center [261, 290] width 139 height 40
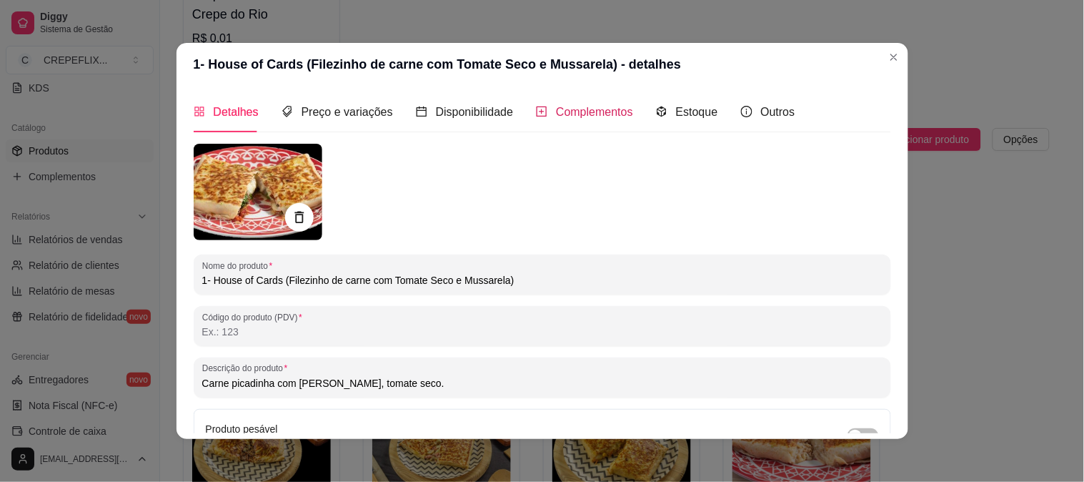
click at [562, 112] on span "Complementos" at bounding box center [594, 112] width 77 height 12
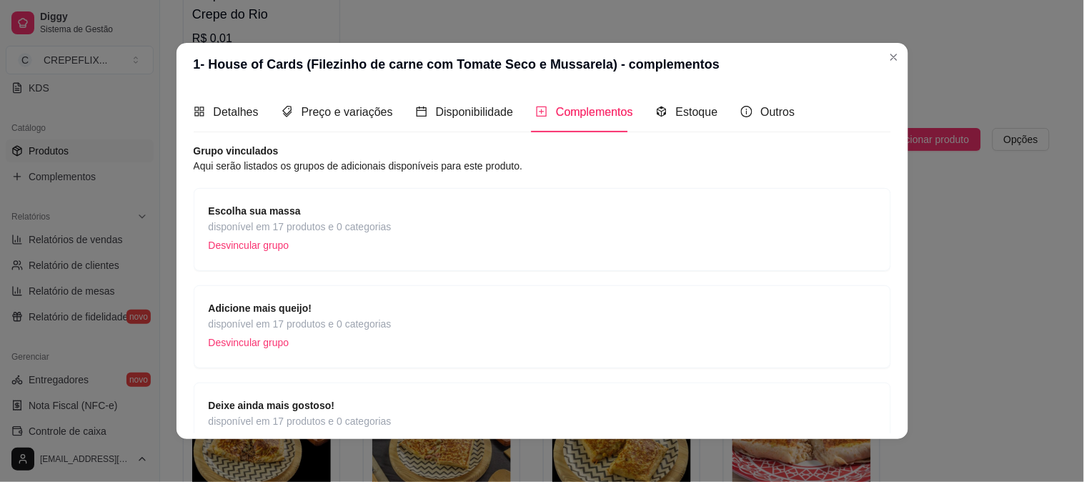
click at [341, 219] on span "disponível em 17 produtos e 0 categorias" at bounding box center [300, 227] width 183 height 16
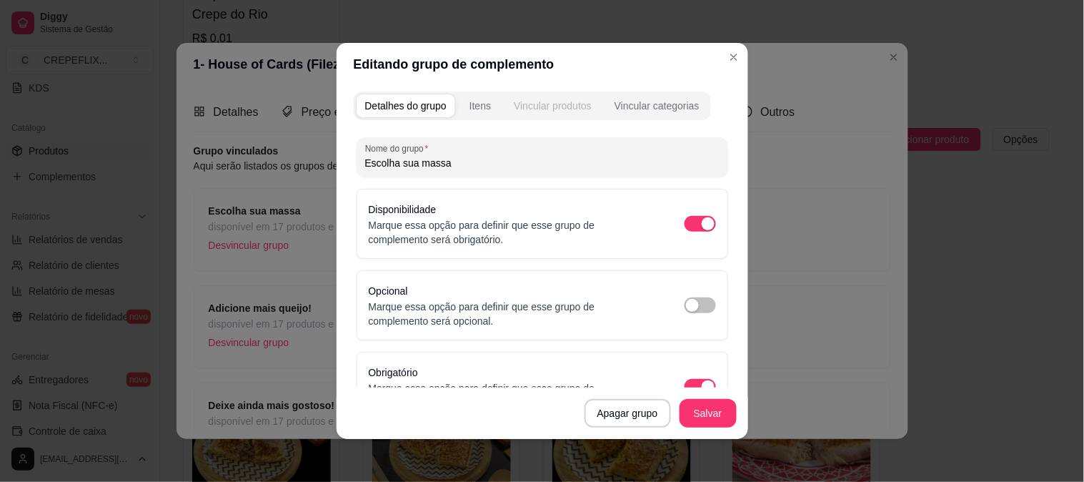
click at [540, 99] on div "Vincular produtos" at bounding box center [553, 106] width 78 height 14
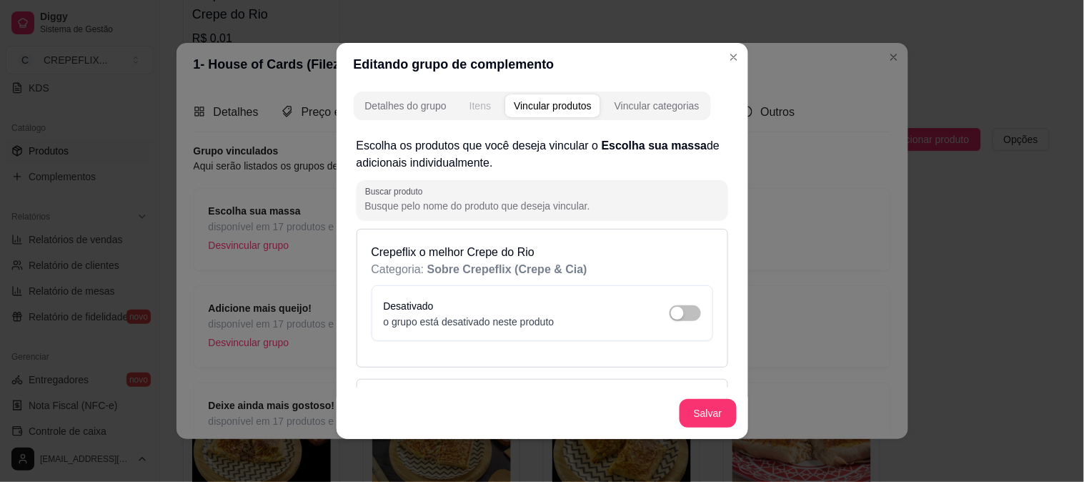
click at [476, 105] on div "Itens" at bounding box center [480, 106] width 21 height 14
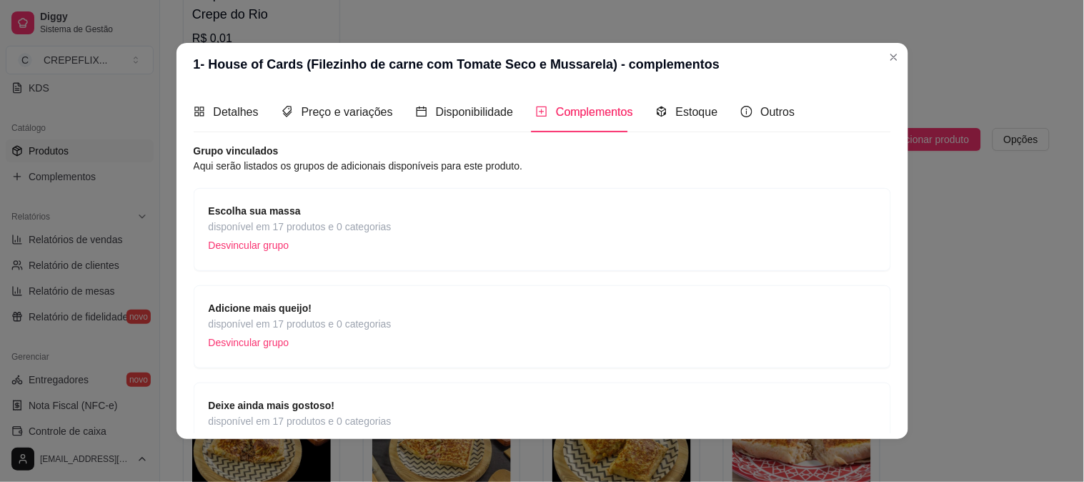
click at [291, 330] on span "disponível em 17 produtos e 0 categorias" at bounding box center [300, 324] width 183 height 16
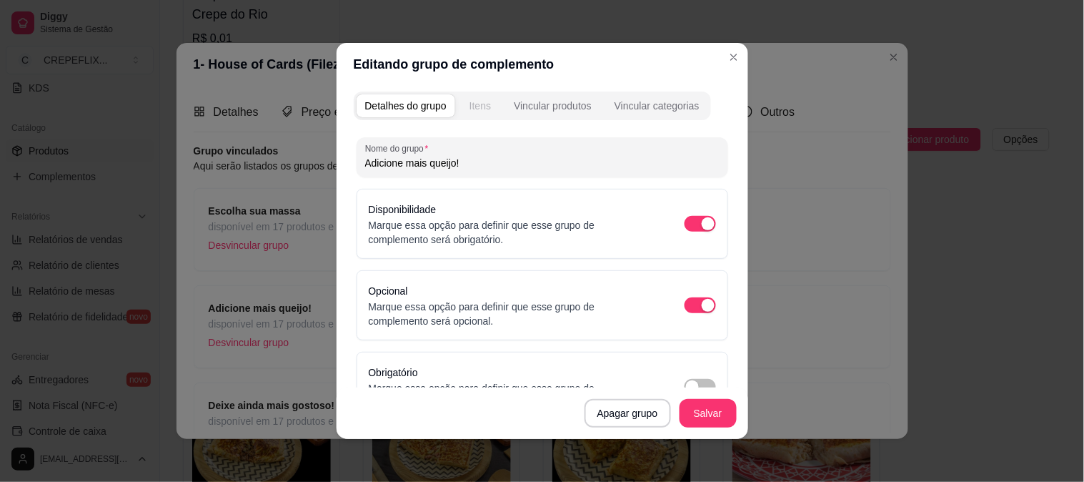
click at [470, 99] on div "Itens" at bounding box center [480, 106] width 21 height 14
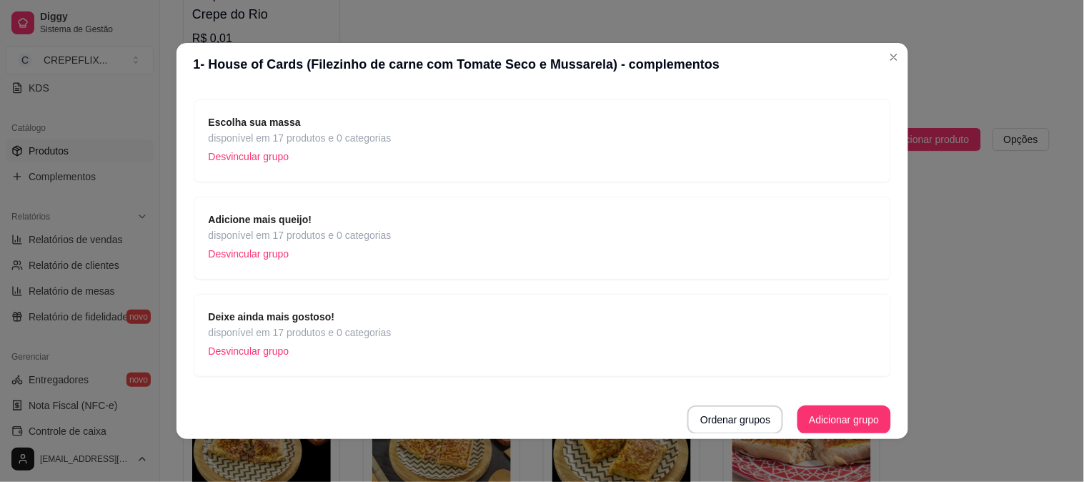
scroll to position [3, 0]
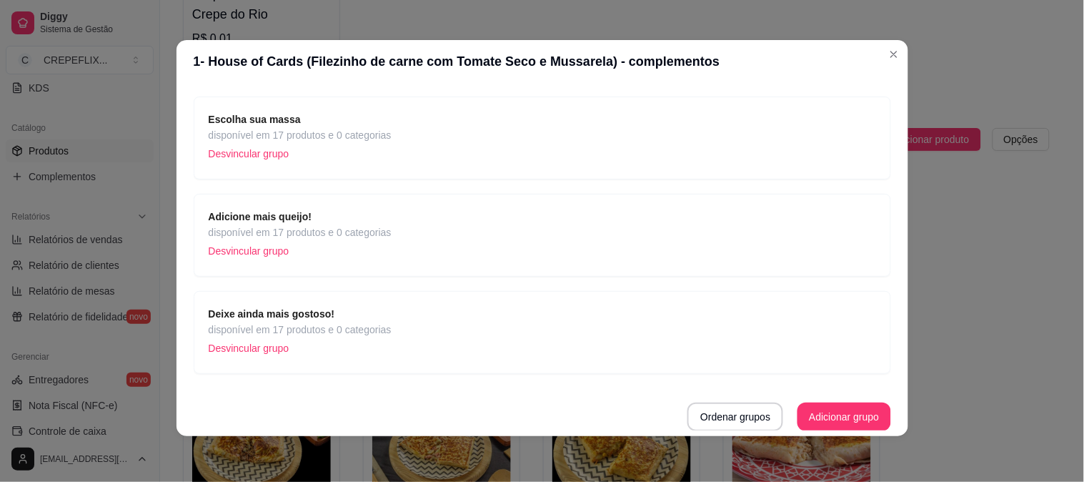
click at [327, 325] on span "disponível em 17 produtos e 0 categorias" at bounding box center [300, 330] width 183 height 16
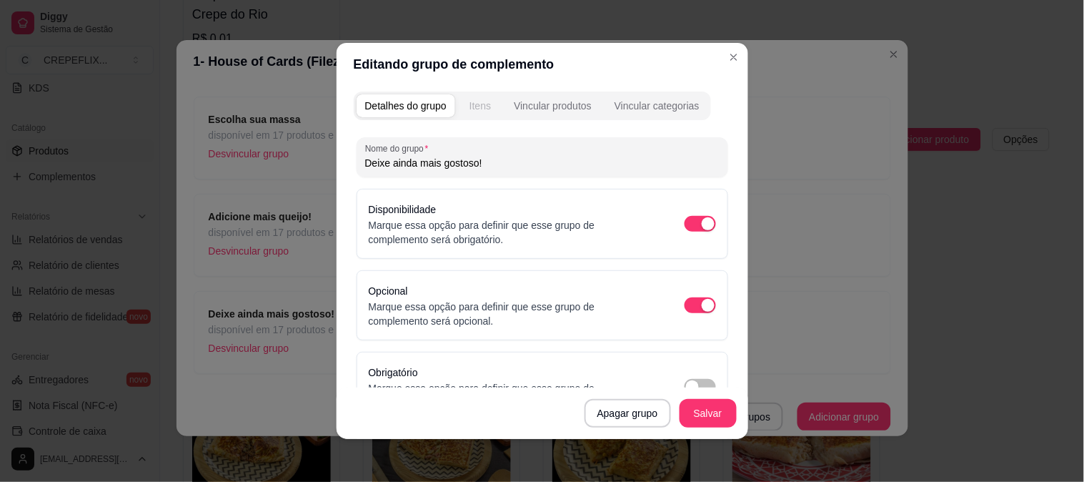
click at [476, 97] on button "Itens" at bounding box center [480, 105] width 39 height 23
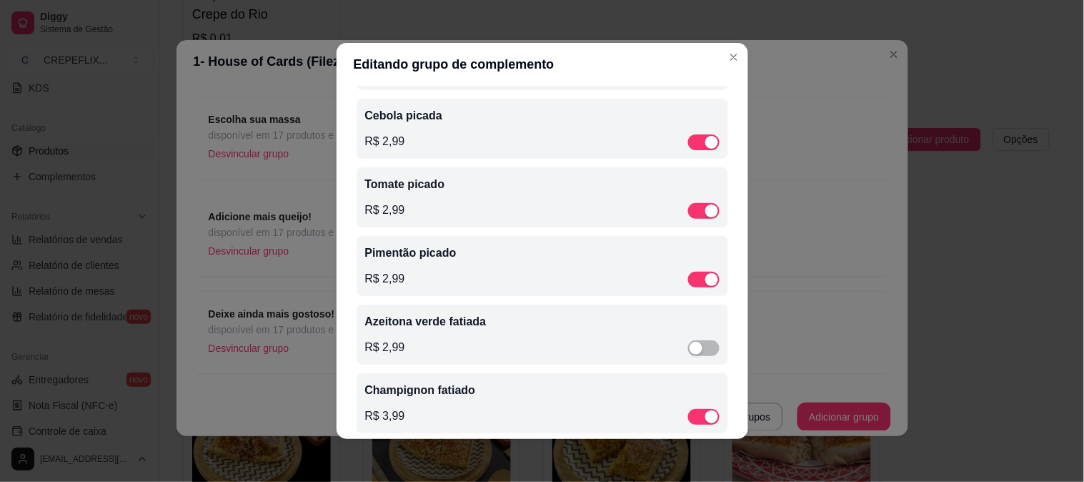
scroll to position [397, 0]
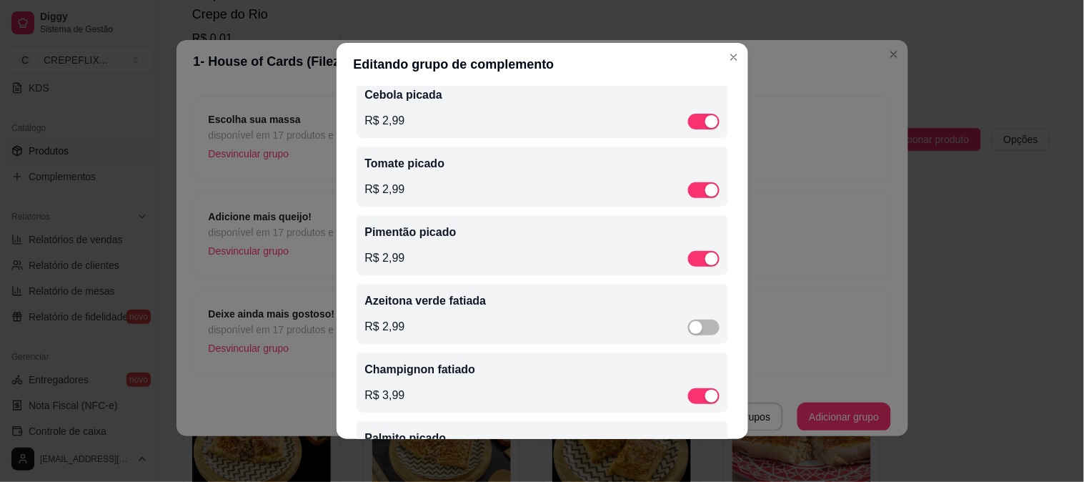
drag, startPoint x: 505, startPoint y: 319, endPoint x: 491, endPoint y: 315, distance: 14.0
click at [491, 315] on div "Azeitona verde fatiada R$ 2,99" at bounding box center [542, 313] width 355 height 43
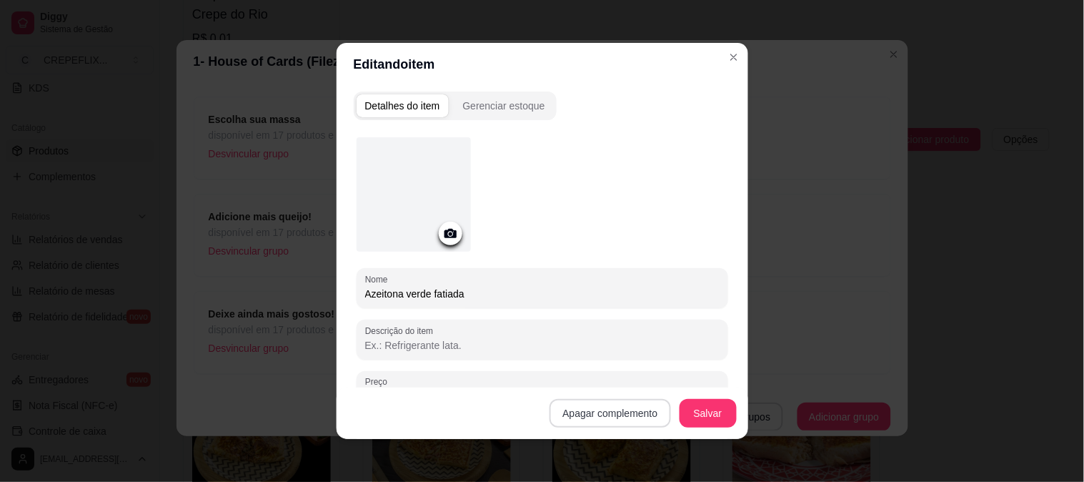
click at [625, 412] on button "Apagar complemento" at bounding box center [610, 413] width 121 height 29
click at [629, 367] on button "Confirmar" at bounding box center [622, 372] width 51 height 21
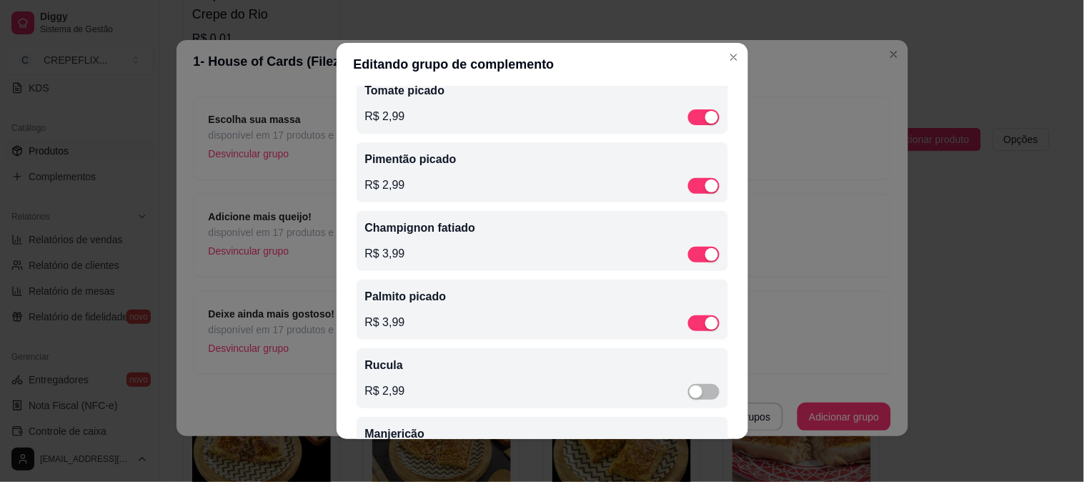
scroll to position [635, 0]
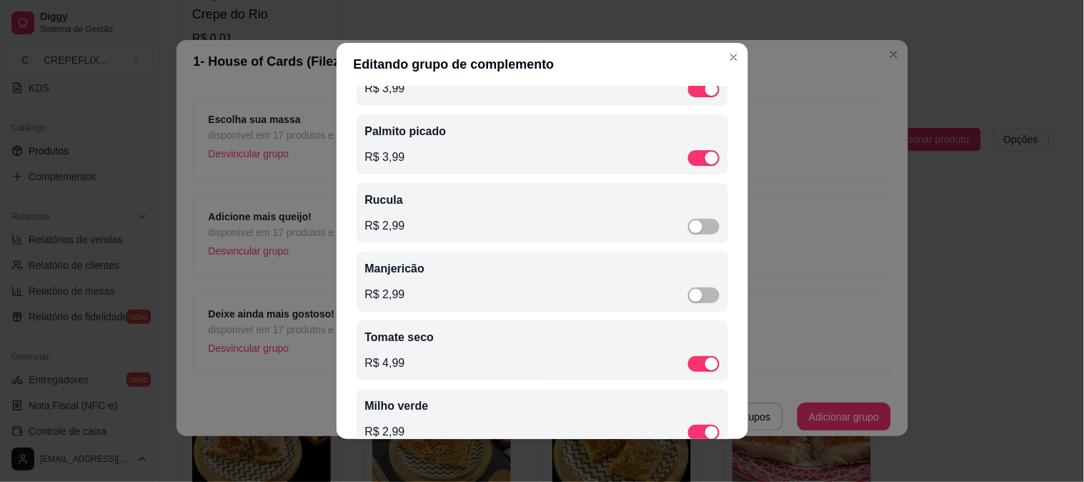
click at [497, 222] on div "R$ 2,99" at bounding box center [542, 225] width 355 height 17
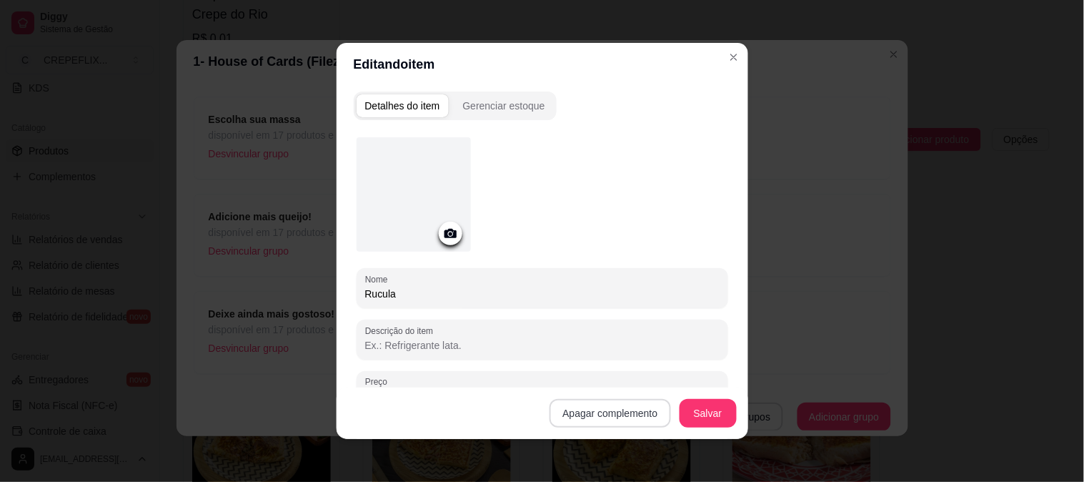
click at [606, 419] on button "Apagar complemento" at bounding box center [610, 413] width 121 height 29
click at [617, 366] on button "Confirmar" at bounding box center [623, 372] width 51 height 21
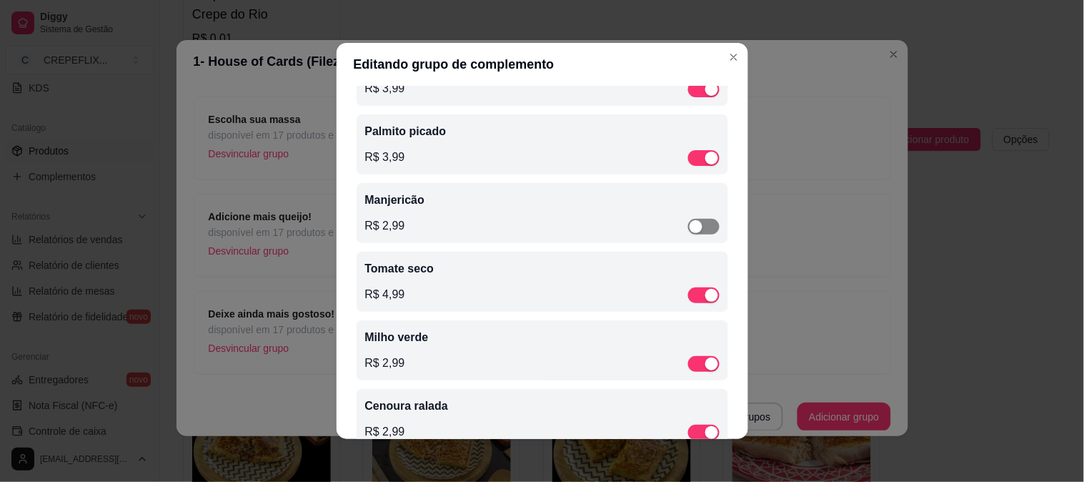
click at [690, 226] on div "button" at bounding box center [696, 226] width 13 height 13
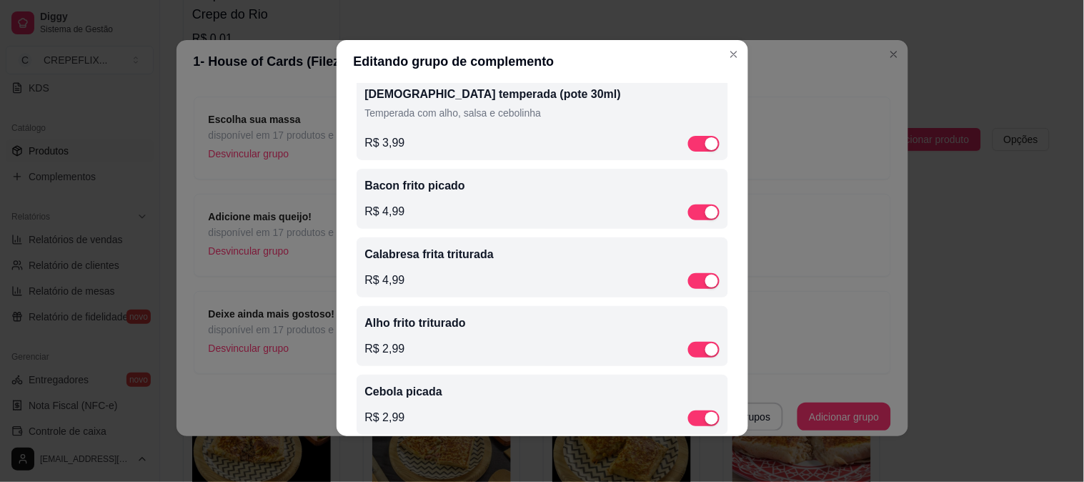
scroll to position [0, 0]
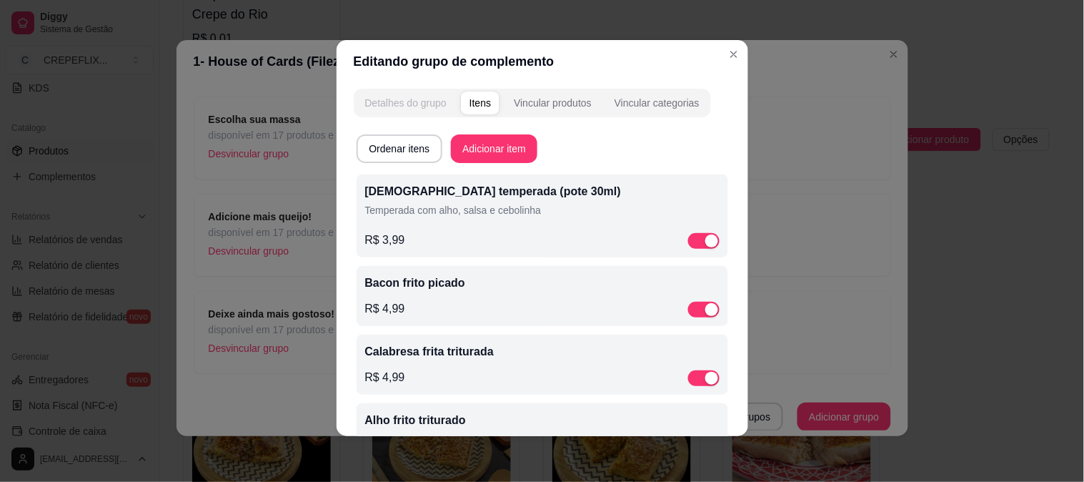
click at [402, 102] on div "Detalhes do grupo" at bounding box center [405, 103] width 81 height 14
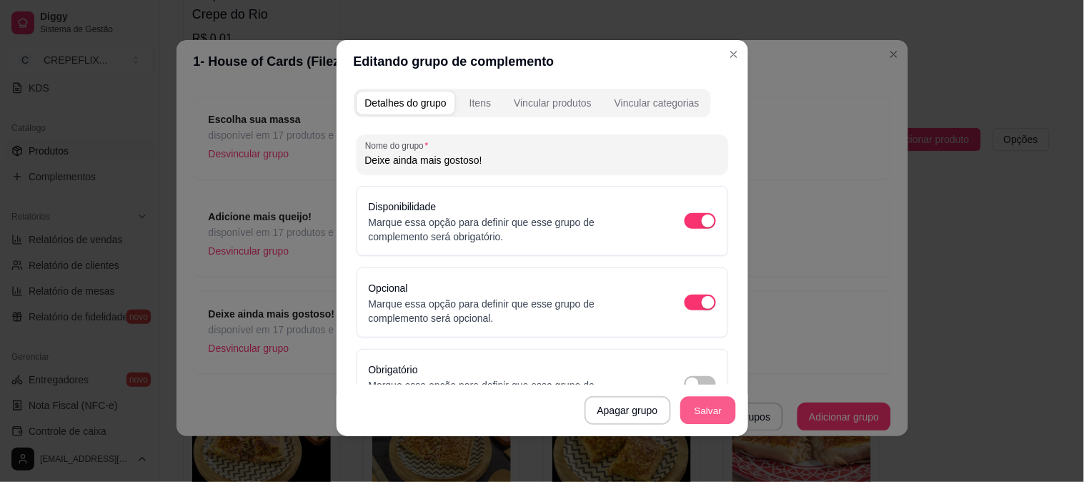
click at [708, 412] on button "Salvar" at bounding box center [709, 411] width 56 height 28
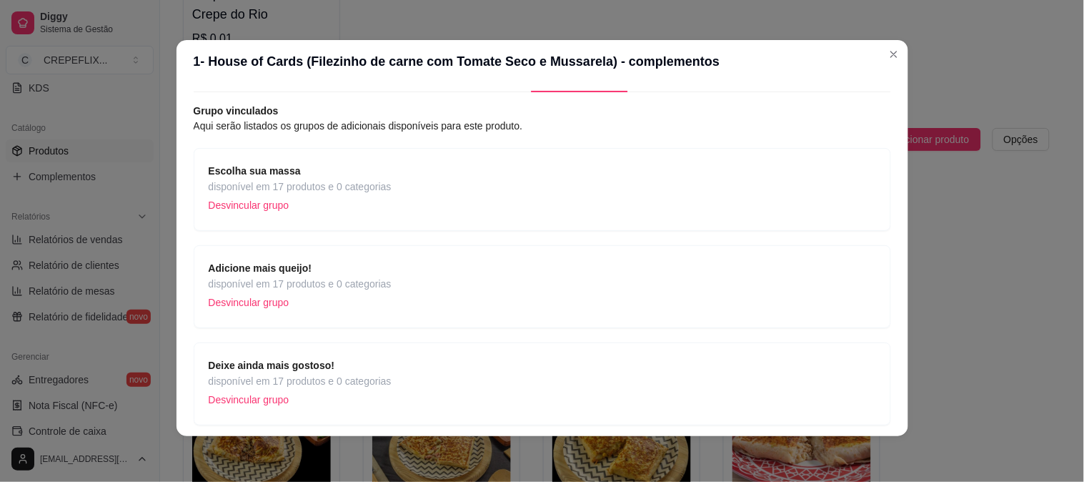
scroll to position [89, 0]
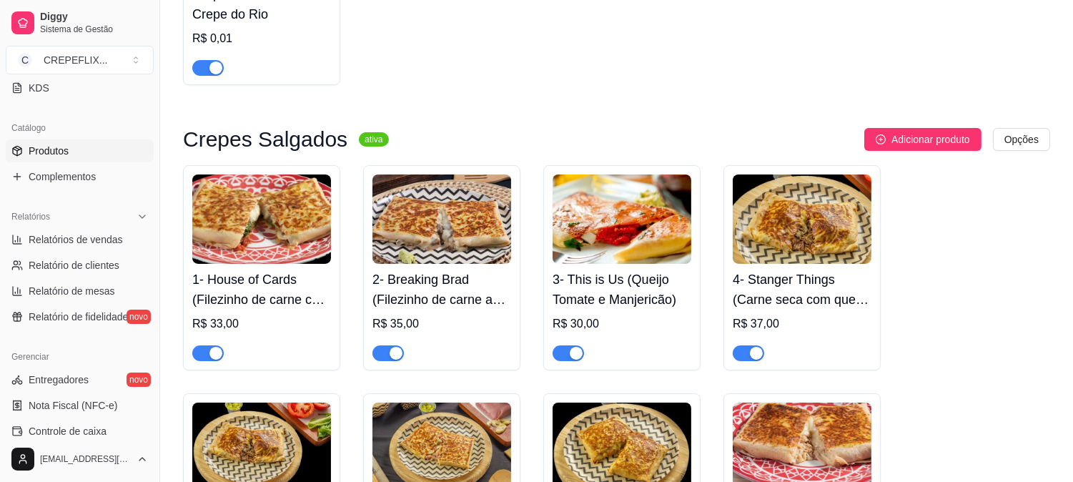
click at [441, 237] on img at bounding box center [441, 218] width 139 height 89
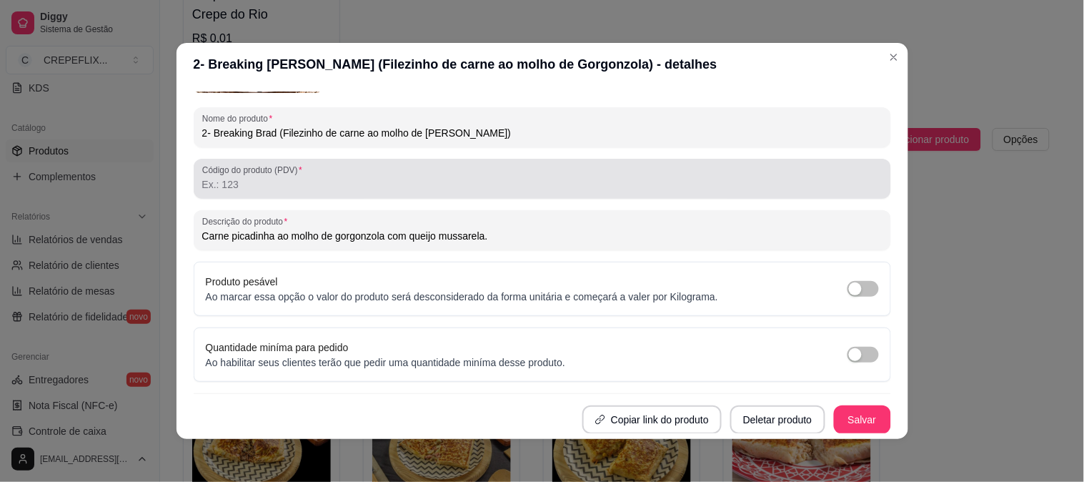
scroll to position [0, 0]
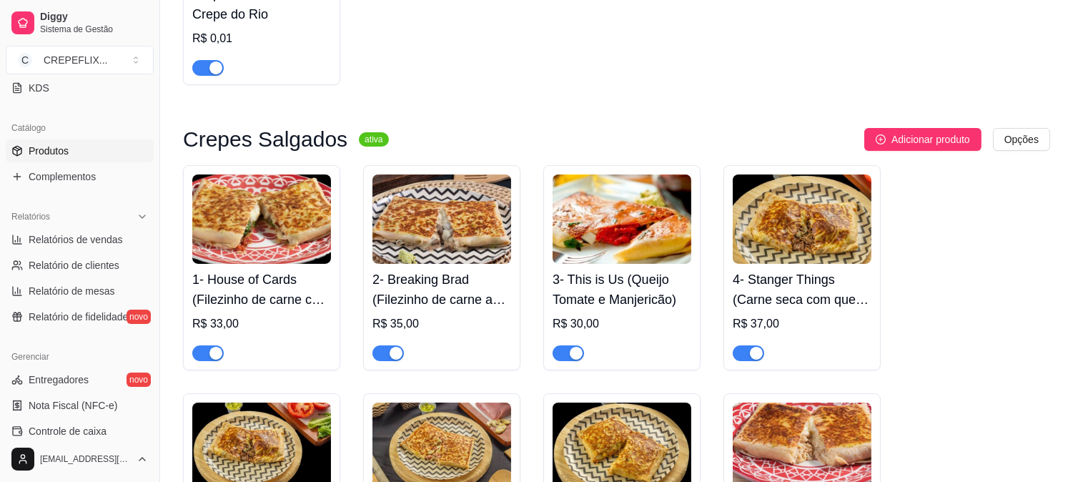
click at [632, 256] on img at bounding box center [622, 218] width 139 height 89
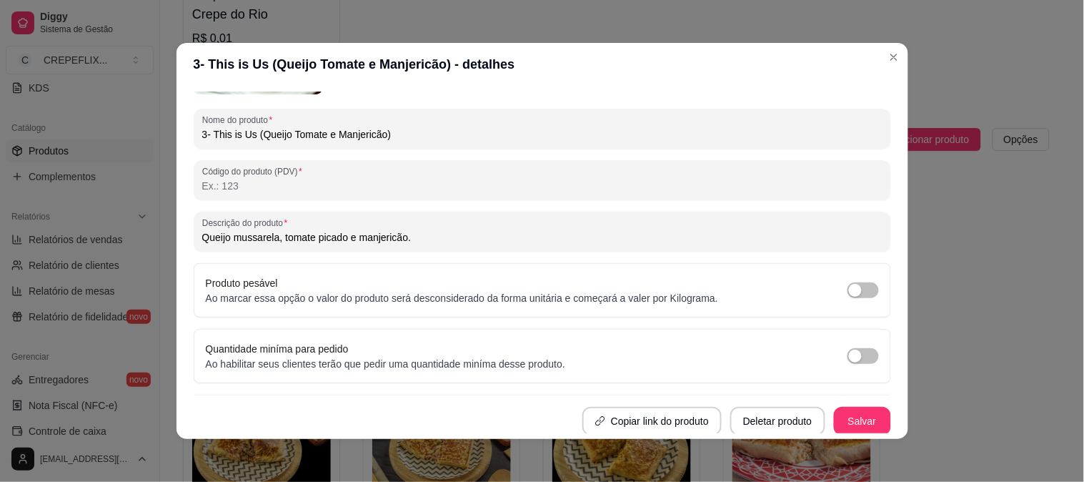
scroll to position [147, 0]
click at [289, 132] on input "3- This is Us (Queijo Tomate e Manjericão)" at bounding box center [542, 133] width 681 height 14
type input "3- This is Us (Queijo Mussarela, Tomate e Manjericão)"
click at [505, 86] on div "Detalhes Preço e variações Disponibilidade Complementos Estoque Outros Nome do …" at bounding box center [543, 262] width 732 height 353
click at [849, 412] on button "Salvar" at bounding box center [862, 419] width 57 height 29
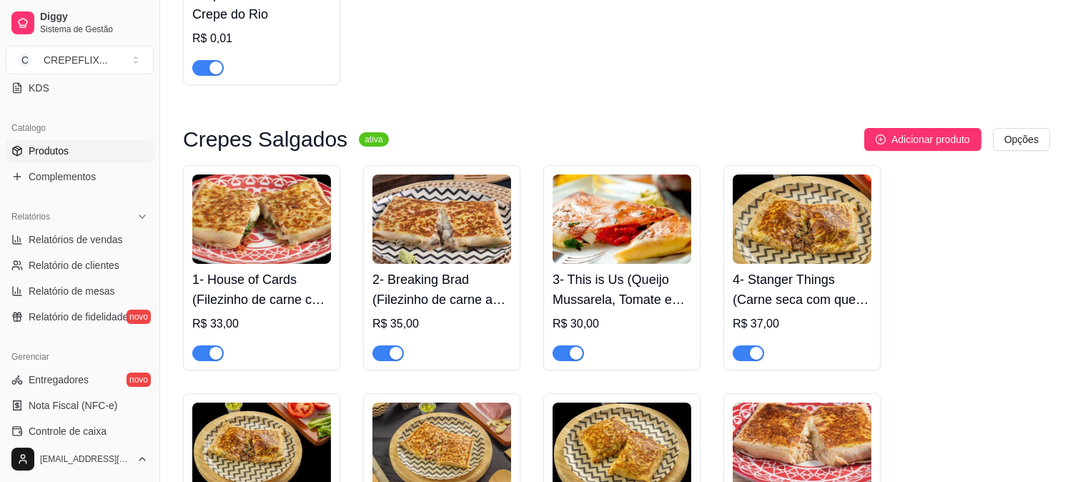
click at [268, 252] on img at bounding box center [261, 218] width 139 height 89
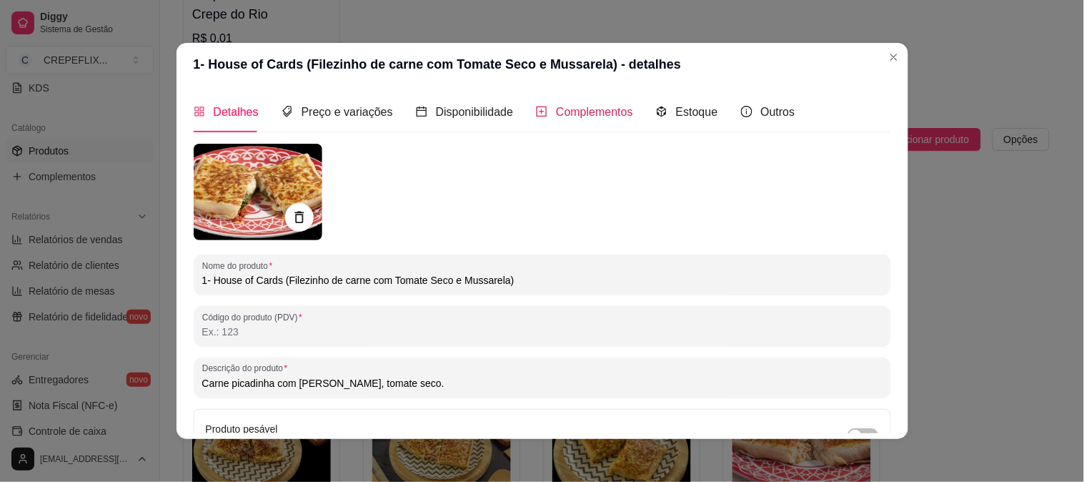
click at [586, 106] on span "Complementos" at bounding box center [594, 112] width 77 height 12
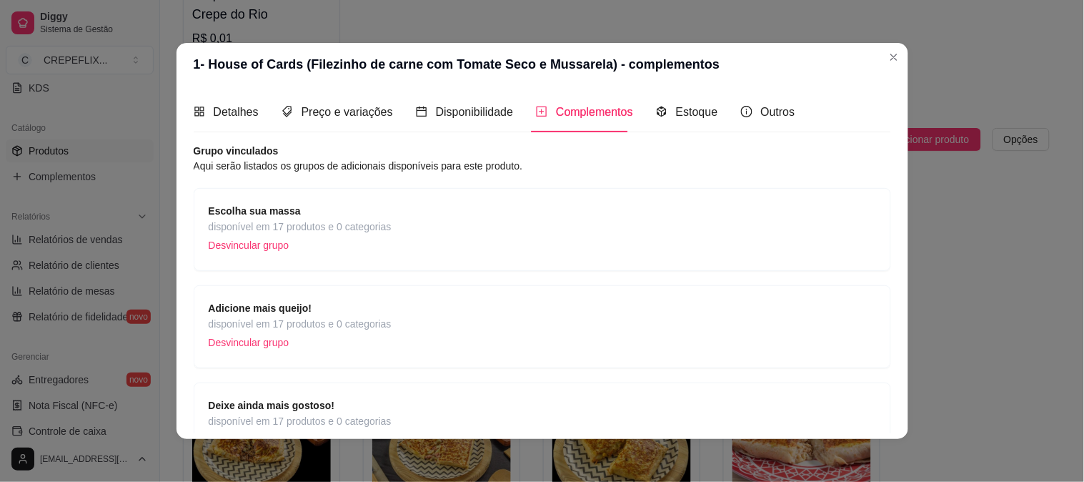
click at [322, 409] on span "Deixe ainda mais gostoso!" at bounding box center [300, 405] width 183 height 16
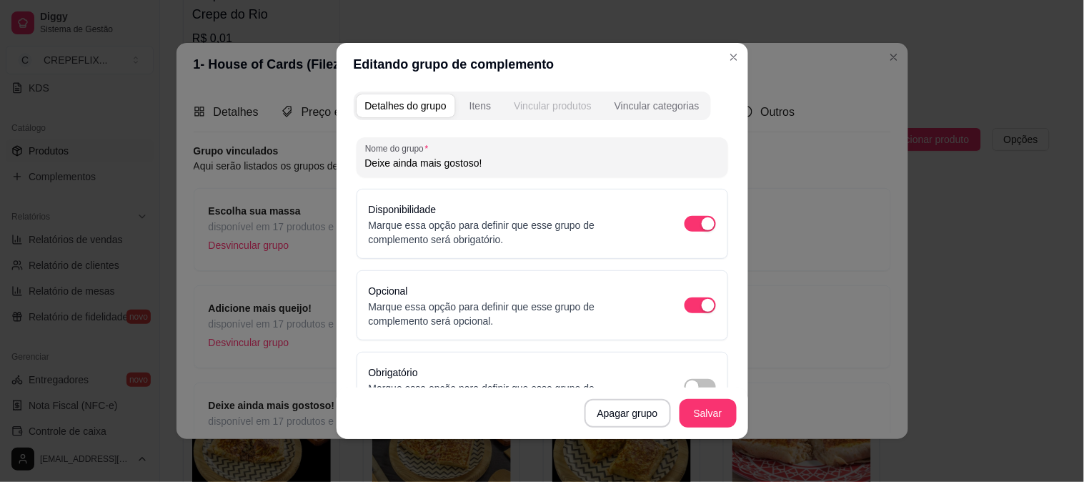
click at [533, 107] on div "Vincular produtos" at bounding box center [553, 106] width 78 height 14
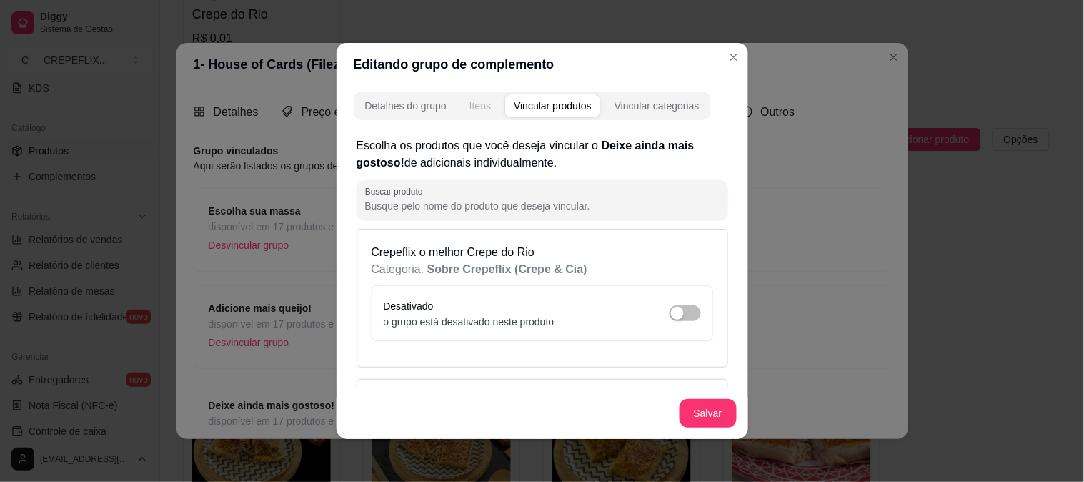
click at [476, 105] on div "Itens" at bounding box center [480, 106] width 21 height 14
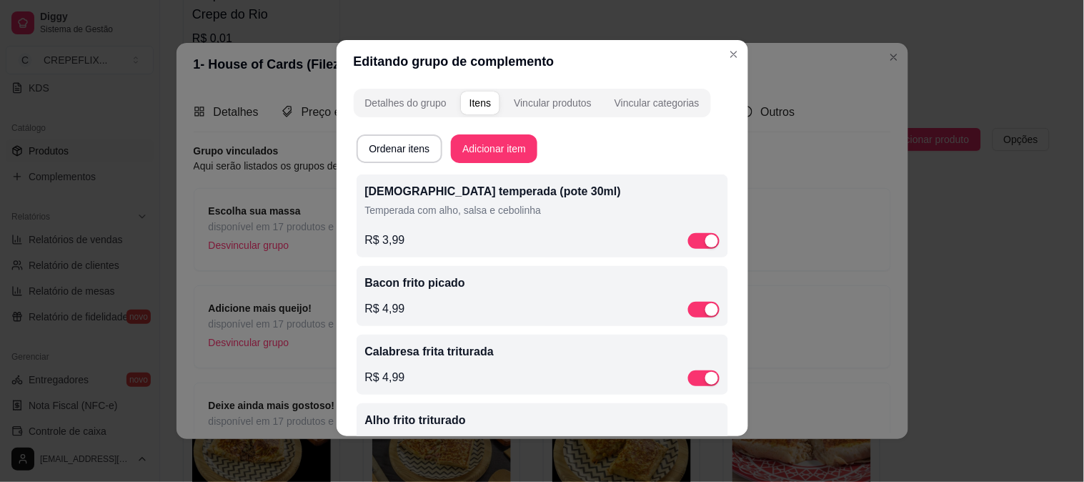
scroll to position [0, 0]
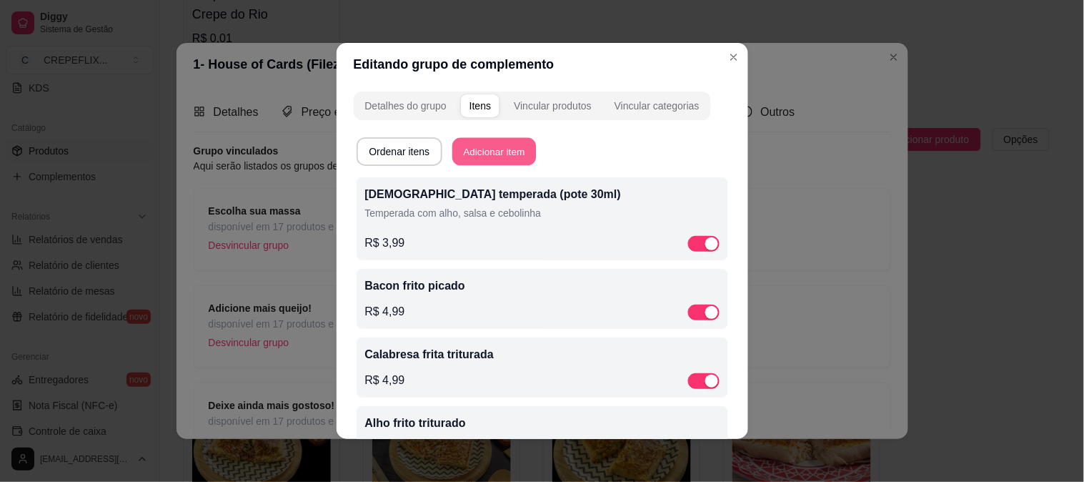
click at [482, 148] on button "Adicionar item" at bounding box center [495, 152] width 84 height 28
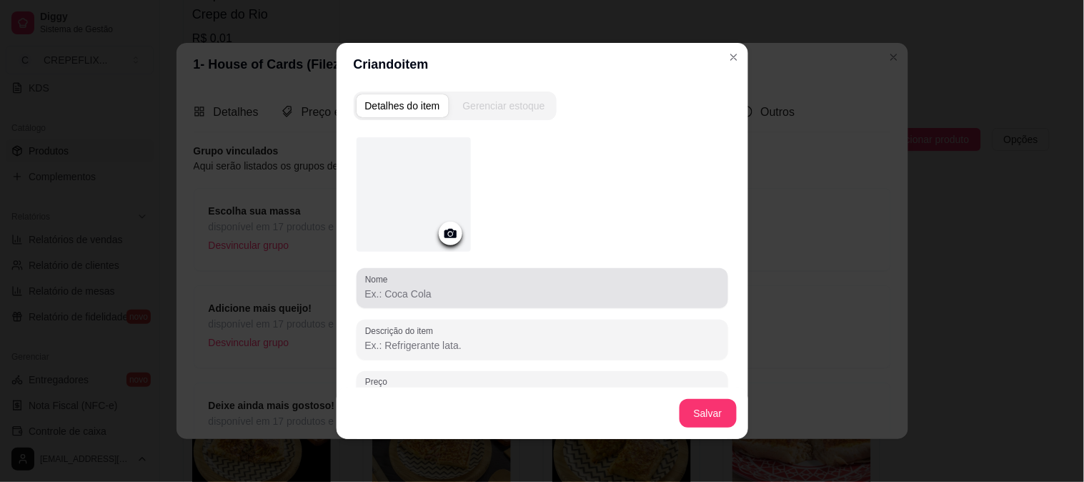
click at [422, 295] on input "Nome" at bounding box center [542, 294] width 355 height 14
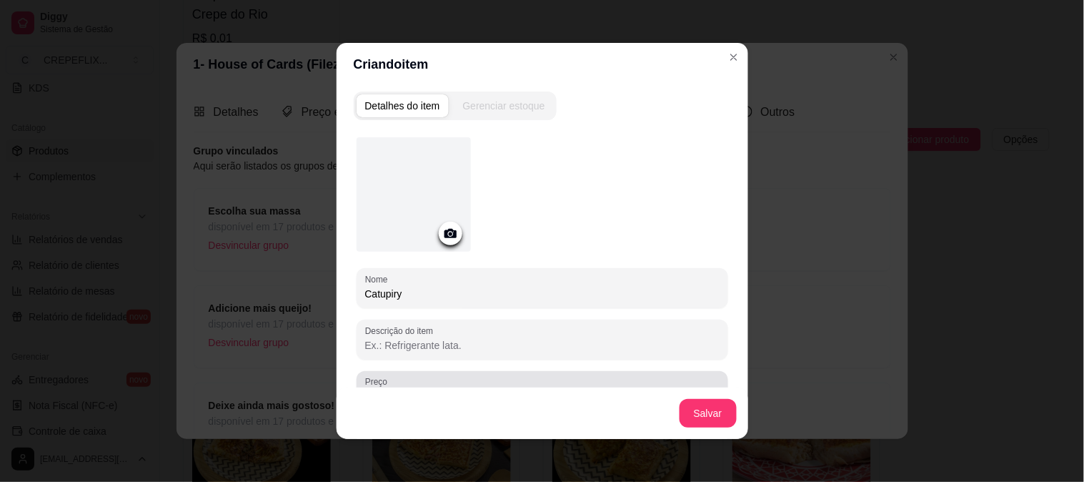
type input "Catupiry"
click at [417, 381] on div "0,00" at bounding box center [542, 391] width 355 height 29
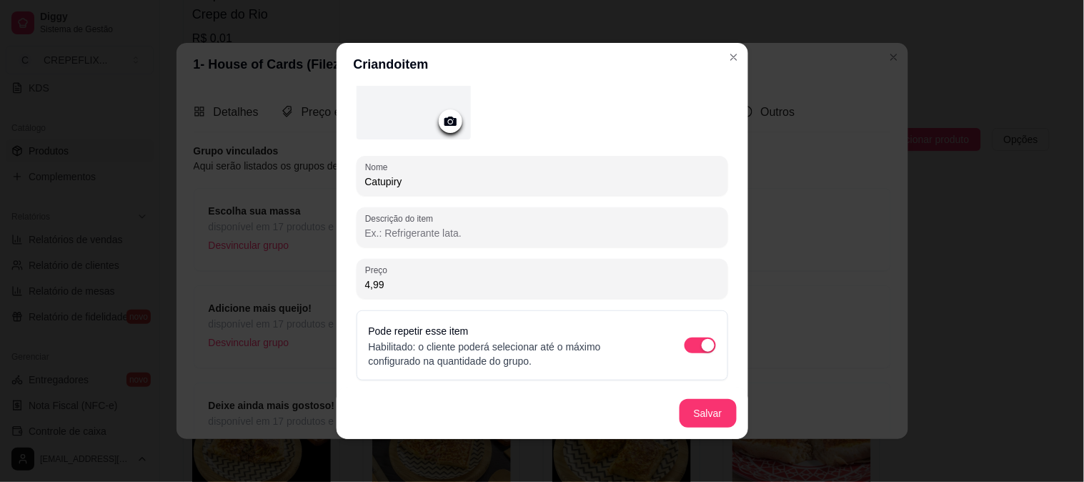
scroll to position [3, 0]
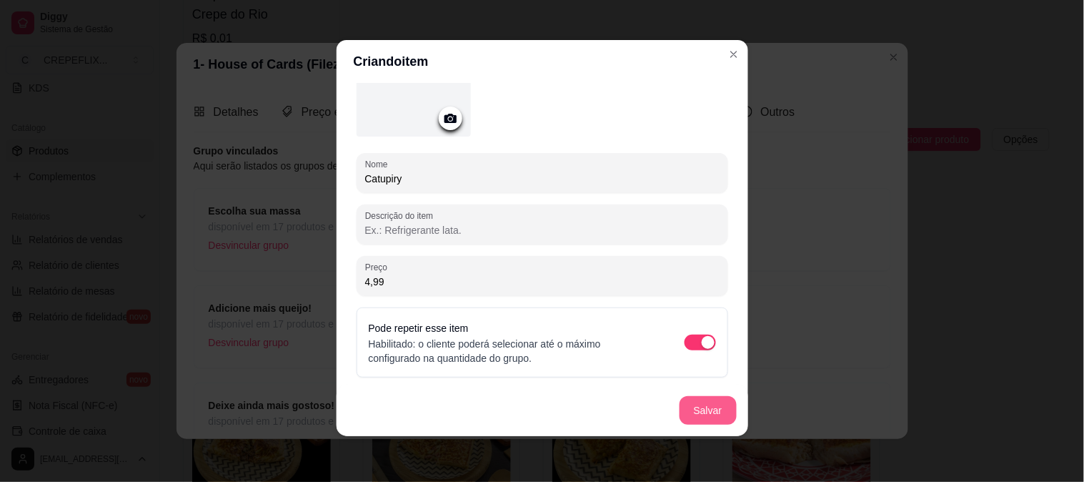
type input "4,99"
click at [697, 406] on button "Salvar" at bounding box center [708, 410] width 57 height 29
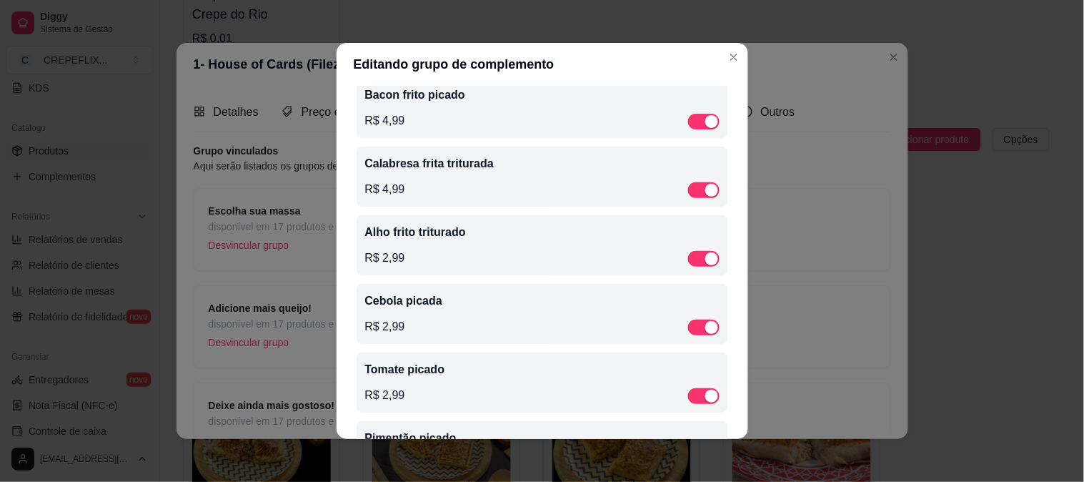
scroll to position [0, 0]
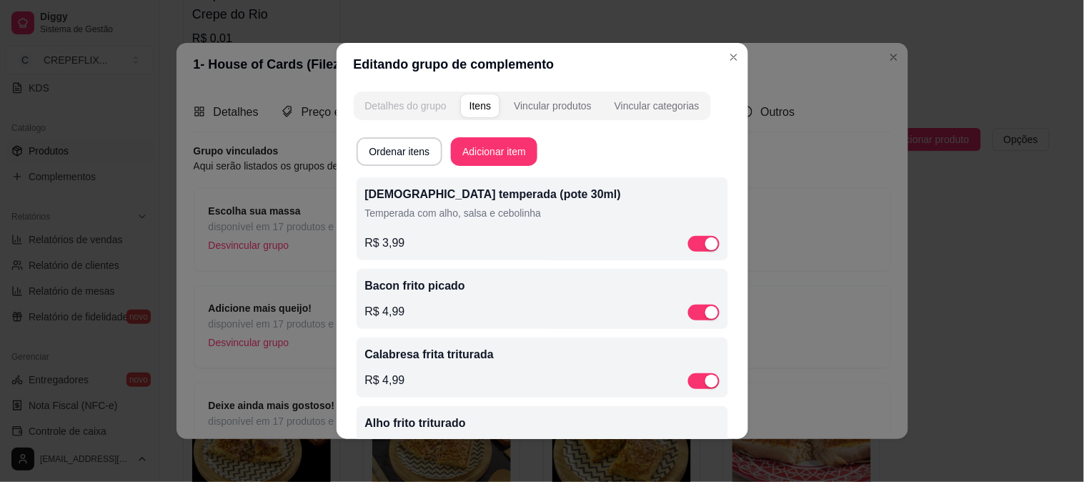
click at [401, 113] on button "Detalhes do grupo" at bounding box center [406, 105] width 99 height 23
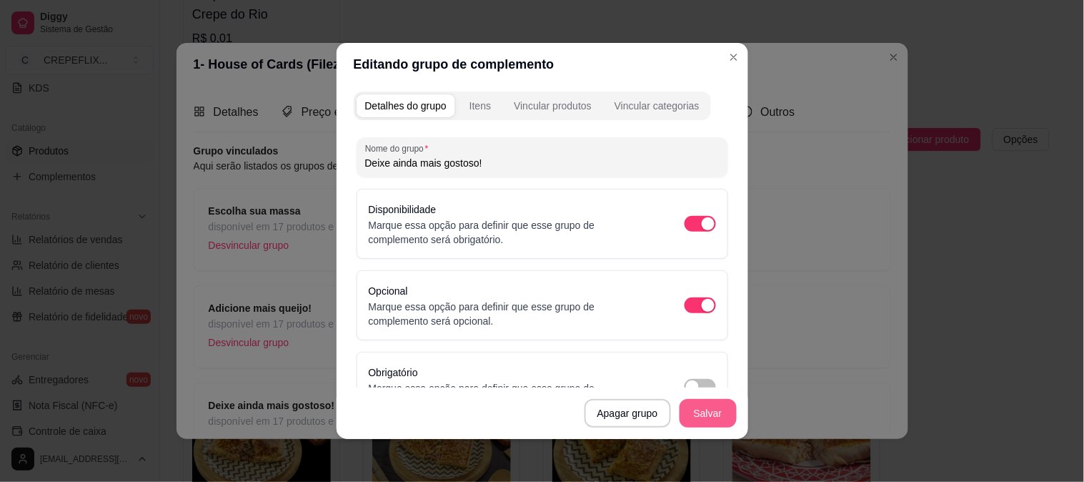
click at [706, 412] on button "Salvar" at bounding box center [708, 413] width 57 height 29
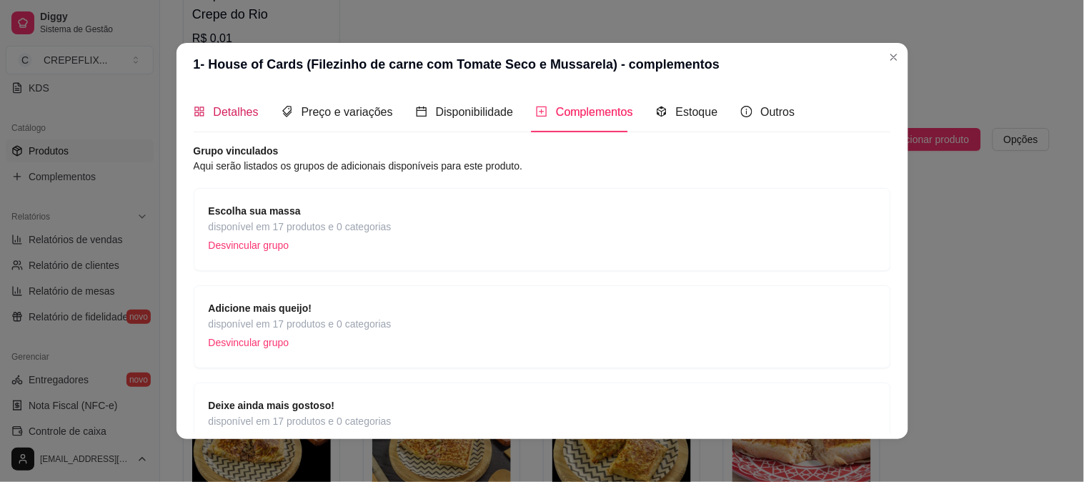
click at [222, 109] on span "Detalhes" at bounding box center [236, 112] width 45 height 12
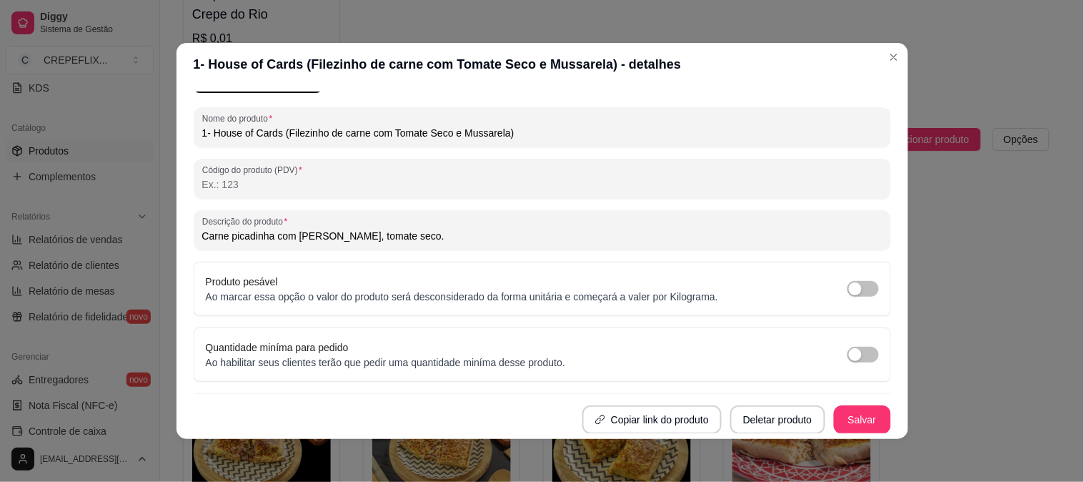
scroll to position [3, 0]
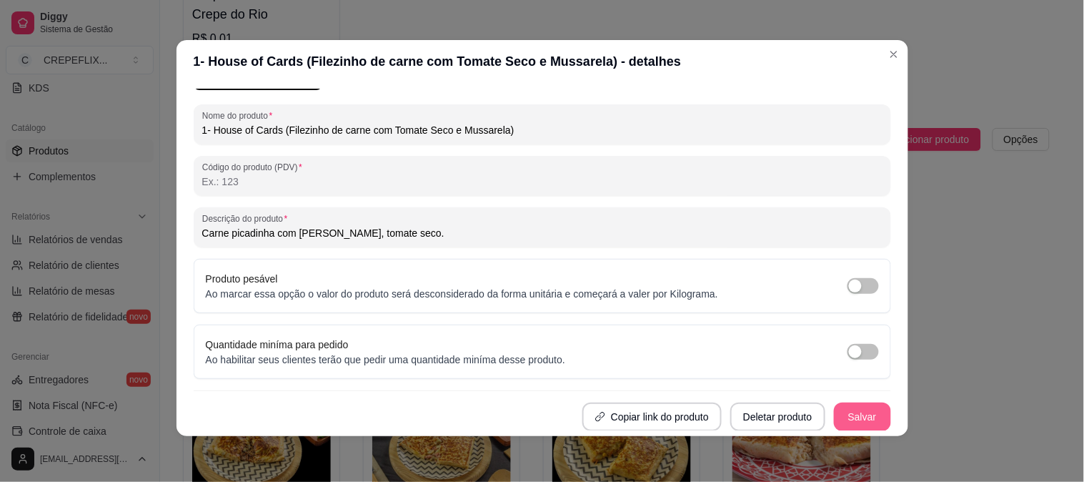
click at [849, 419] on button "Salvar" at bounding box center [862, 416] width 57 height 29
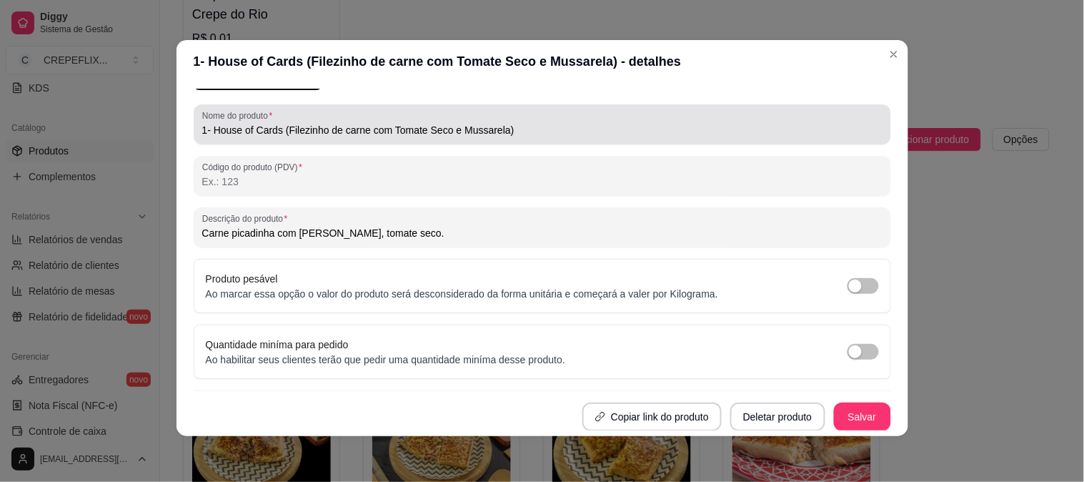
click at [336, 131] on input "1- House of Cards (Filezinho de carne com Tomate Seco e Mussarela)" at bounding box center [542, 130] width 681 height 14
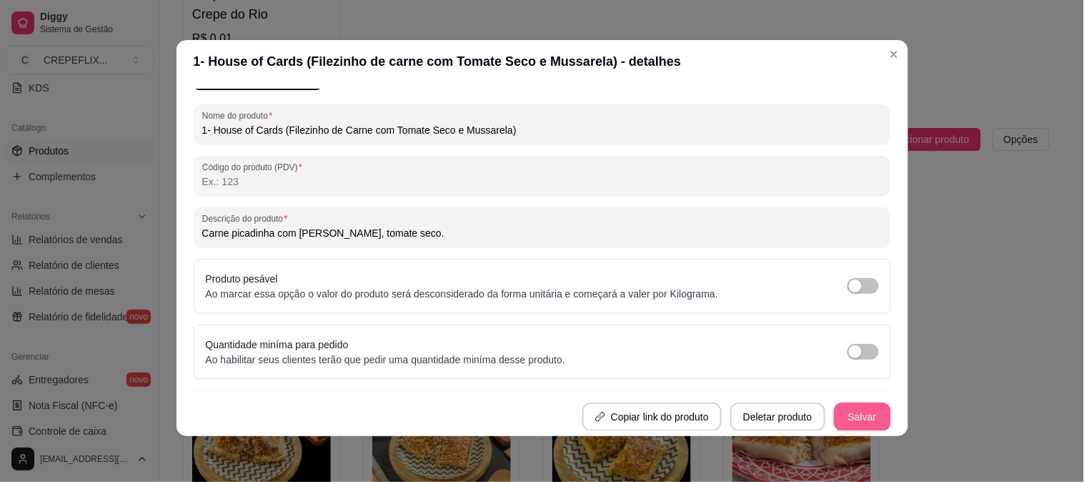
type input "1- House of Cards (Filezinho de Carne com Tomate Seco e Mussarela)"
click at [841, 412] on button "Salvar" at bounding box center [862, 416] width 57 height 29
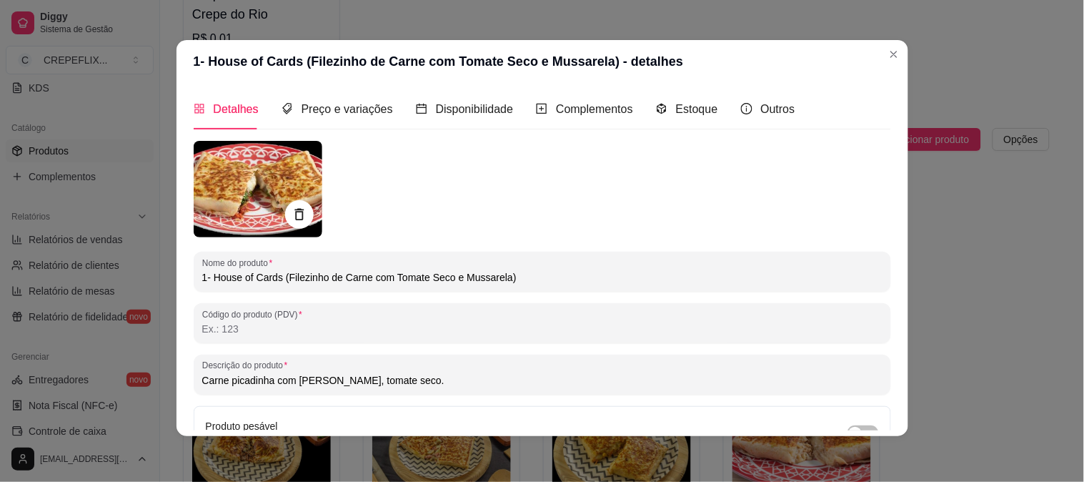
scroll to position [0, 0]
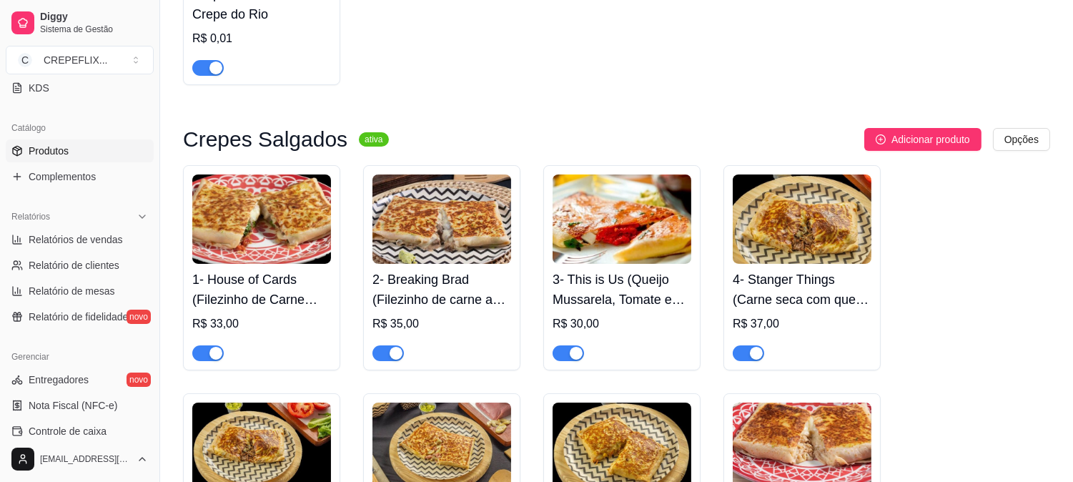
click at [835, 298] on h4 "4- Stanger Things (Carne seca com queijo musarea e Catupiry)" at bounding box center [802, 290] width 139 height 40
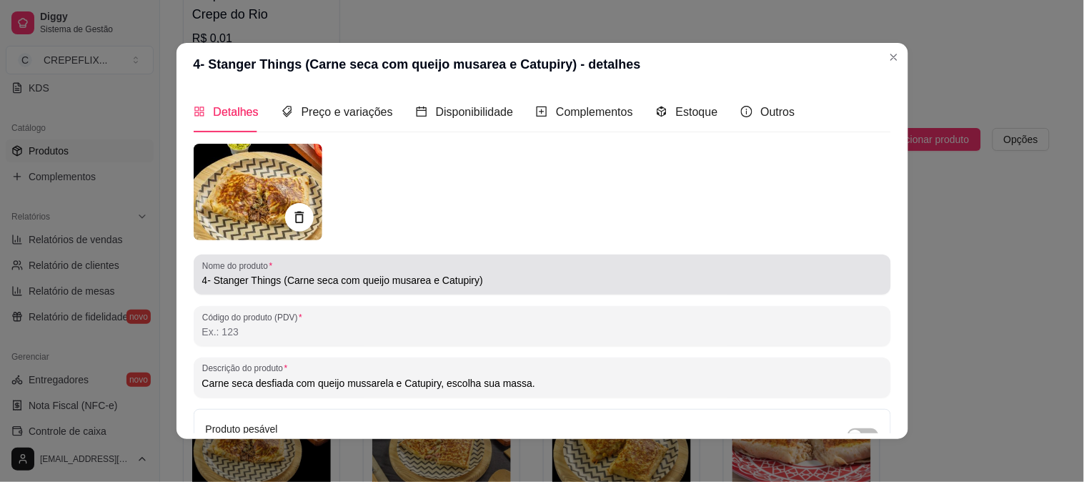
click at [315, 282] on input "4- Stanger Things (Carne seca com queijo musarea e Catupiry)" at bounding box center [542, 280] width 681 height 14
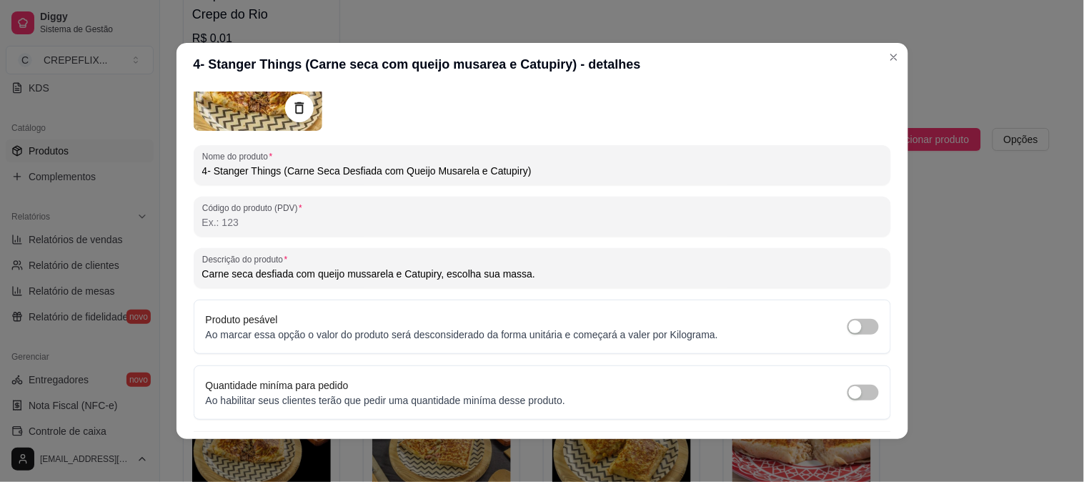
scroll to position [147, 0]
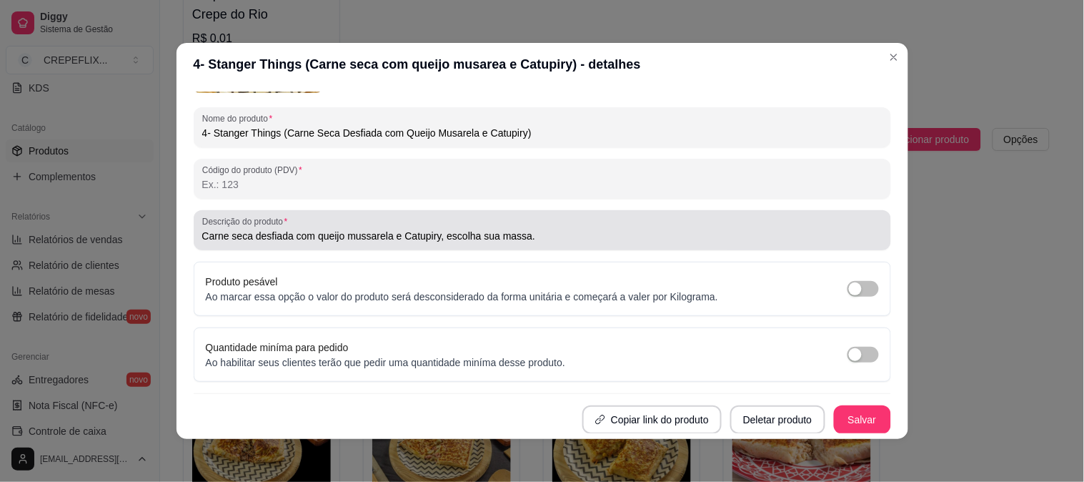
type input "4- Stanger Things (Carne Seca Desfiada com Queijo Musarela e Catupiry)"
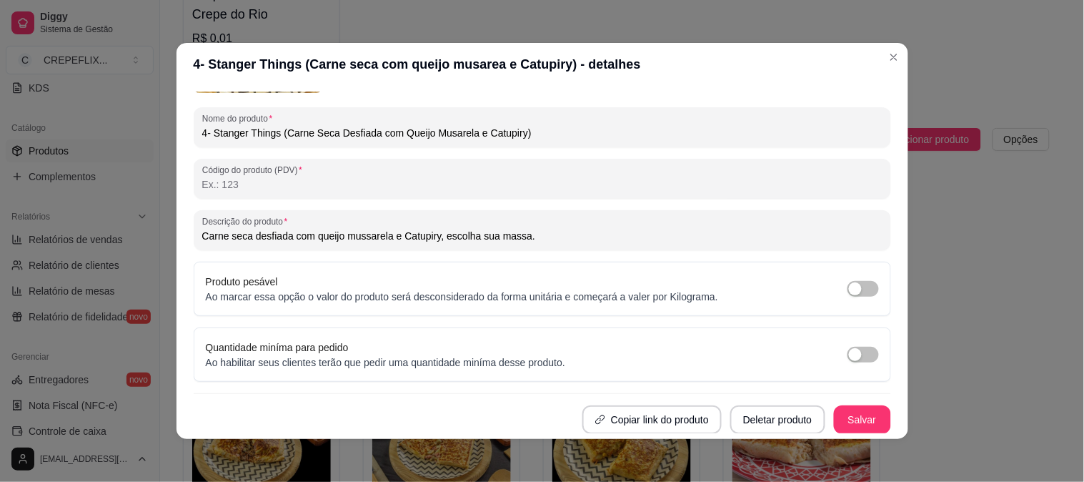
click at [517, 236] on input "Carne seca desfiada com queijo mussarela e Catupiry, escolha sua massa." at bounding box center [542, 236] width 681 height 14
type input "Carne seca desfiada com queijo mussarela e Catupiry."
click at [851, 415] on button "Salvar" at bounding box center [862, 419] width 57 height 29
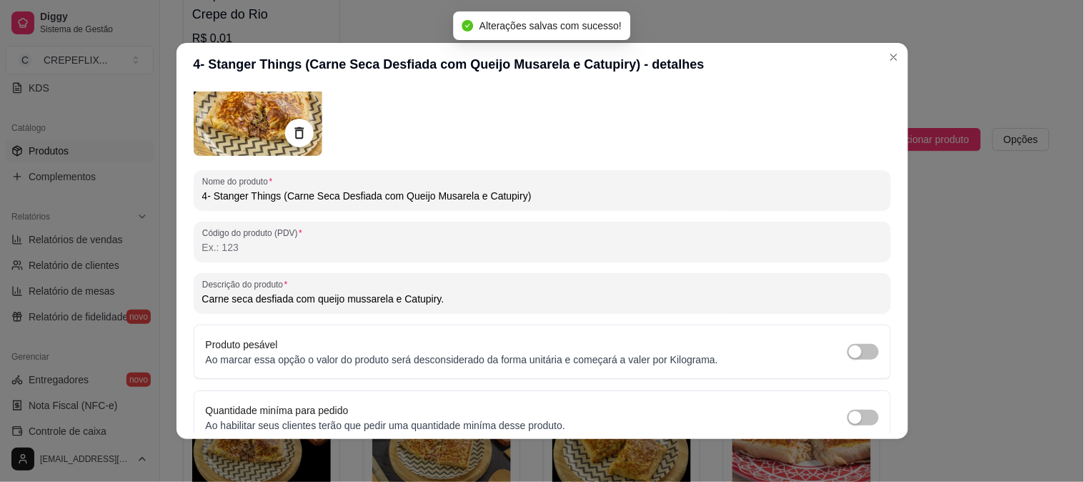
scroll to position [0, 0]
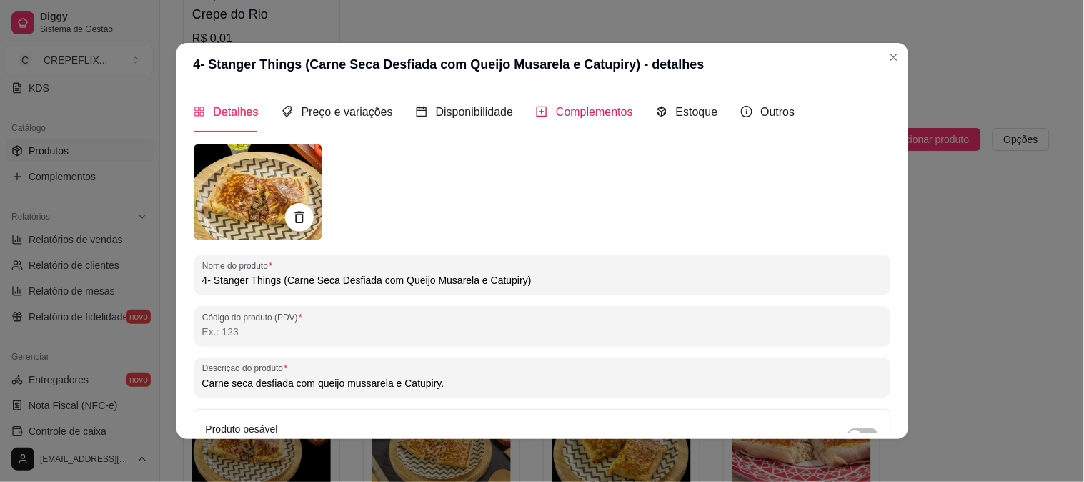
click at [566, 106] on span "Complementos" at bounding box center [594, 112] width 77 height 12
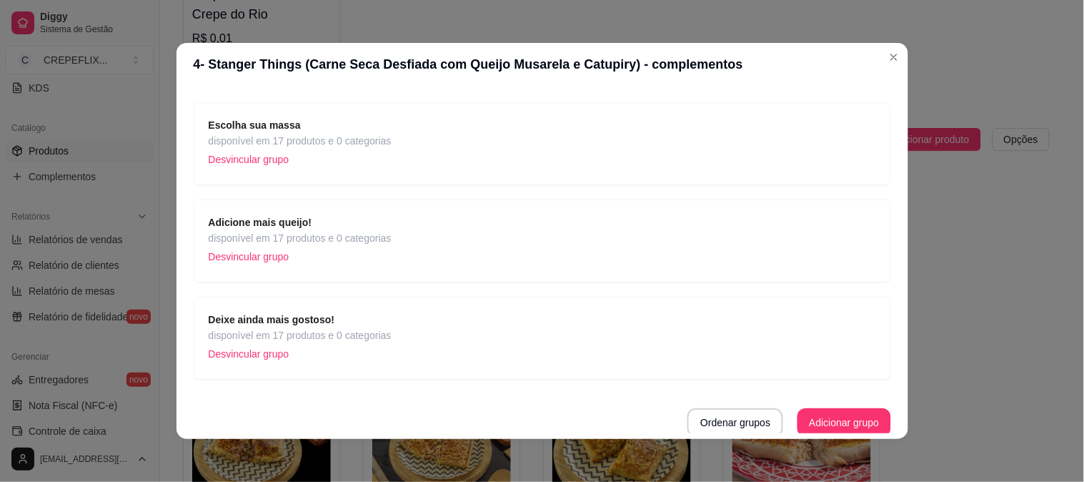
scroll to position [89, 0]
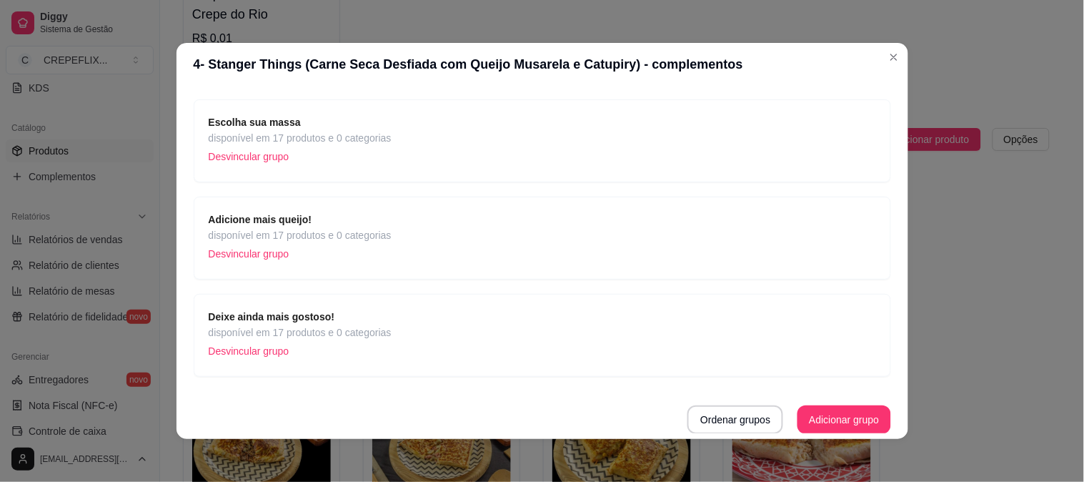
click at [330, 136] on span "disponível em 17 produtos e 0 categorias" at bounding box center [300, 138] width 183 height 16
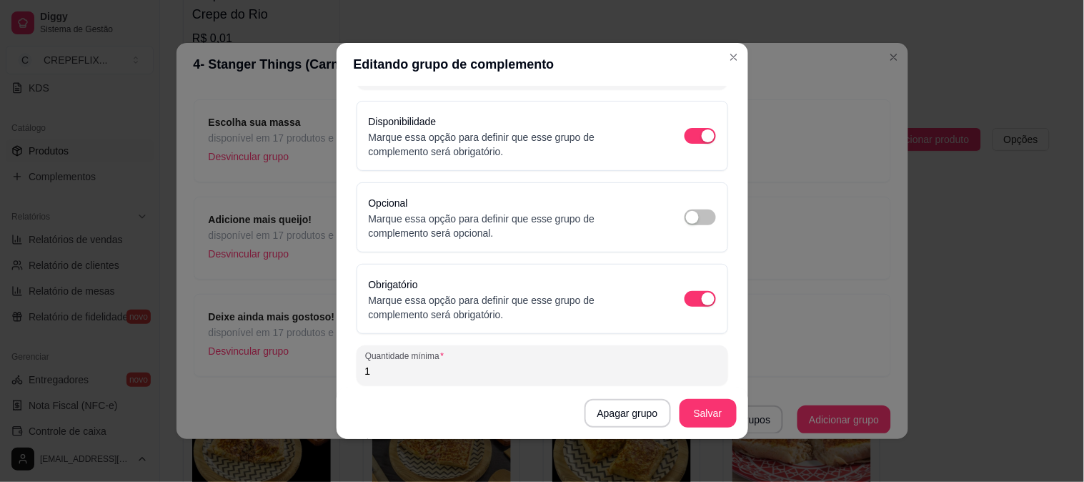
scroll to position [0, 0]
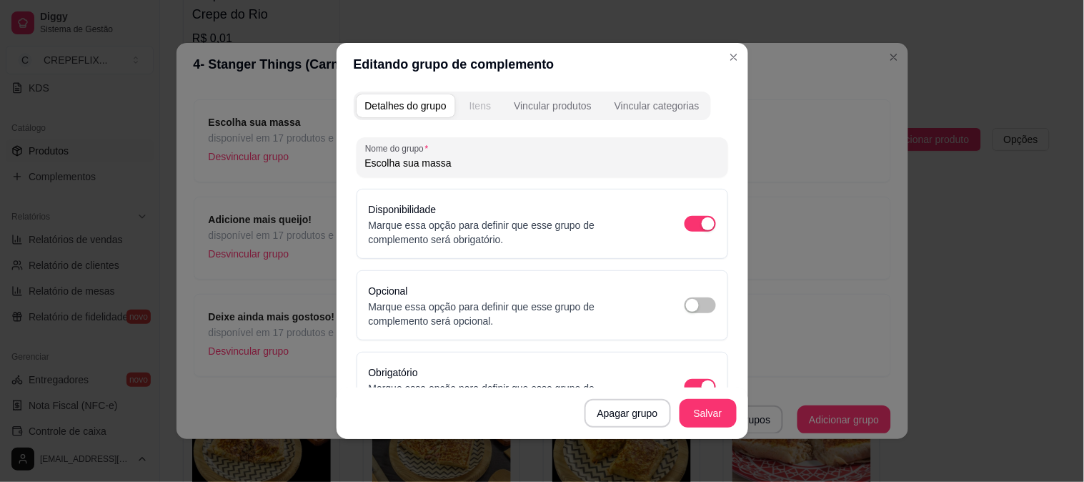
click at [481, 100] on div "Itens" at bounding box center [480, 106] width 21 height 14
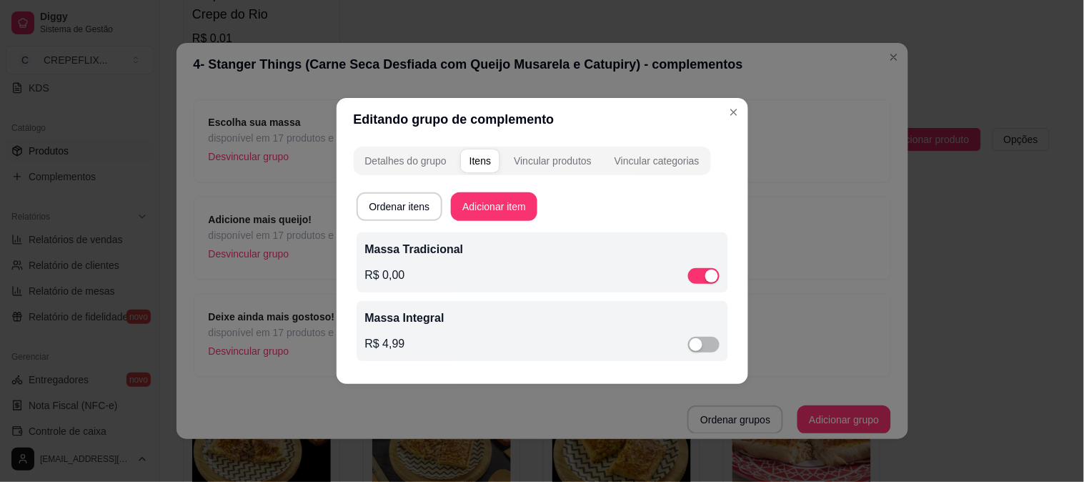
click at [584, 325] on p "Massa Integral" at bounding box center [542, 318] width 355 height 17
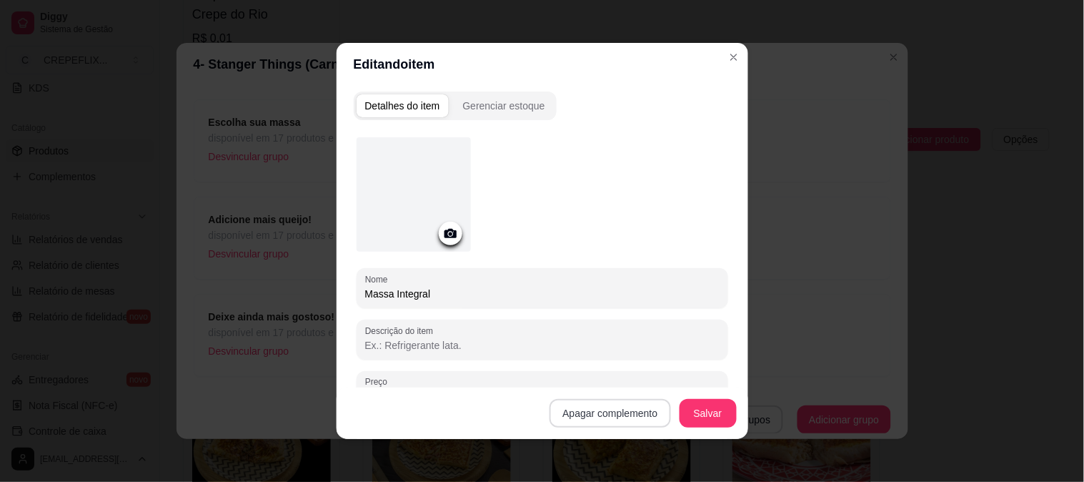
click at [599, 418] on button "Apagar complemento" at bounding box center [610, 413] width 121 height 29
click at [635, 373] on button "Confirmar" at bounding box center [622, 372] width 51 height 21
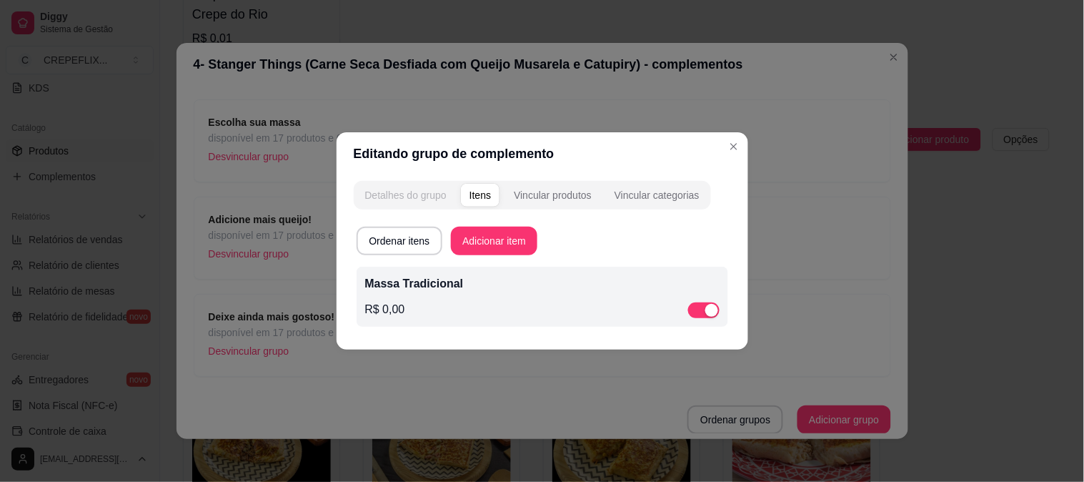
click at [401, 199] on div "Detalhes do grupo" at bounding box center [405, 195] width 81 height 14
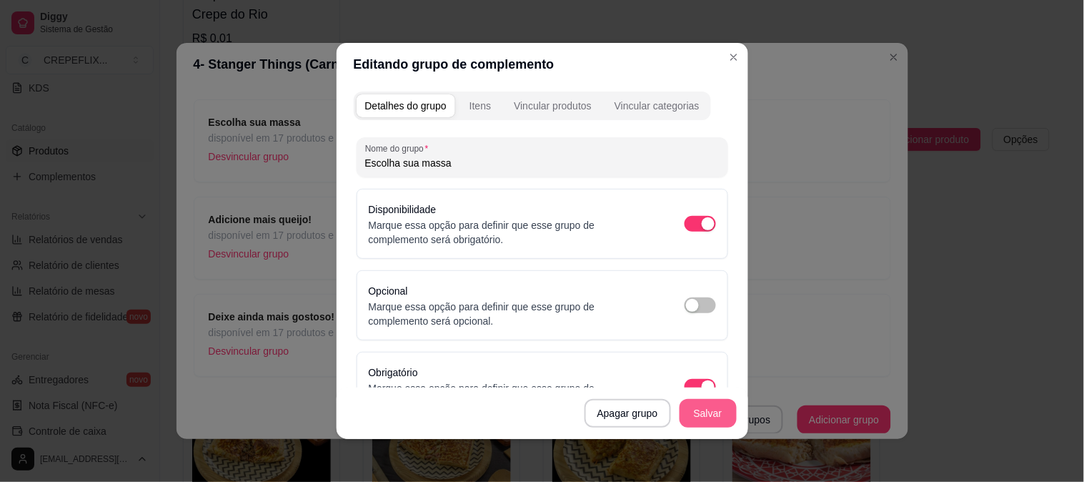
click at [703, 415] on button "Salvar" at bounding box center [708, 413] width 57 height 29
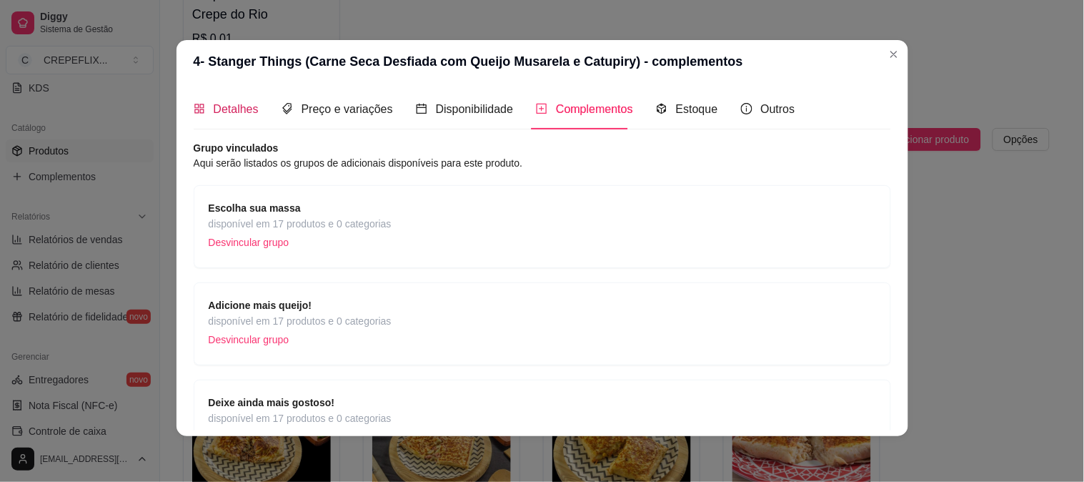
click at [204, 105] on div "Detalhes" at bounding box center [226, 109] width 65 height 18
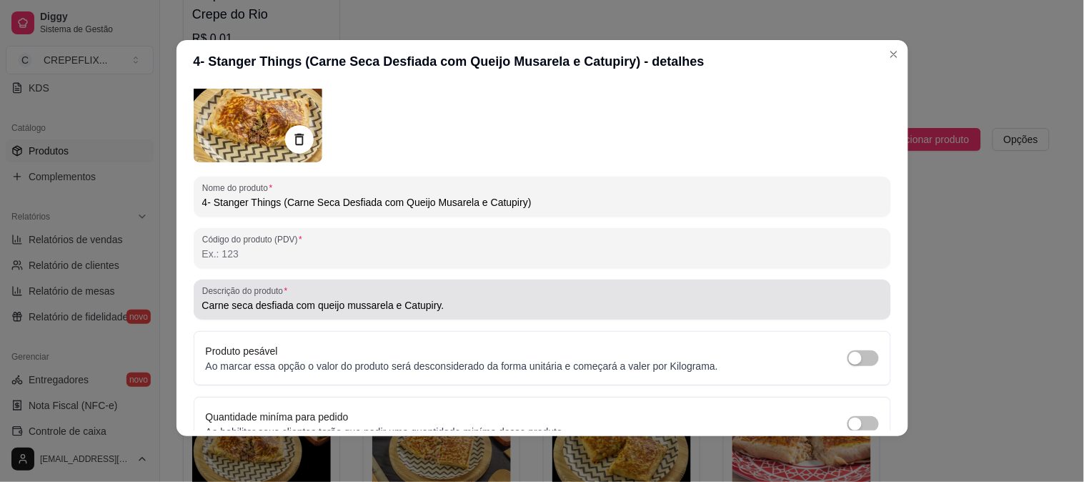
scroll to position [147, 0]
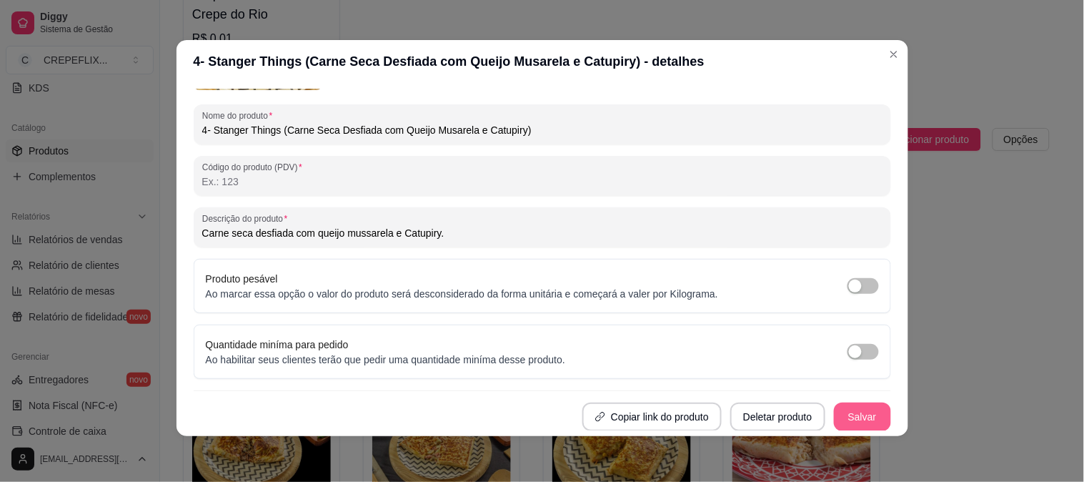
click at [851, 419] on button "Salvar" at bounding box center [862, 416] width 57 height 29
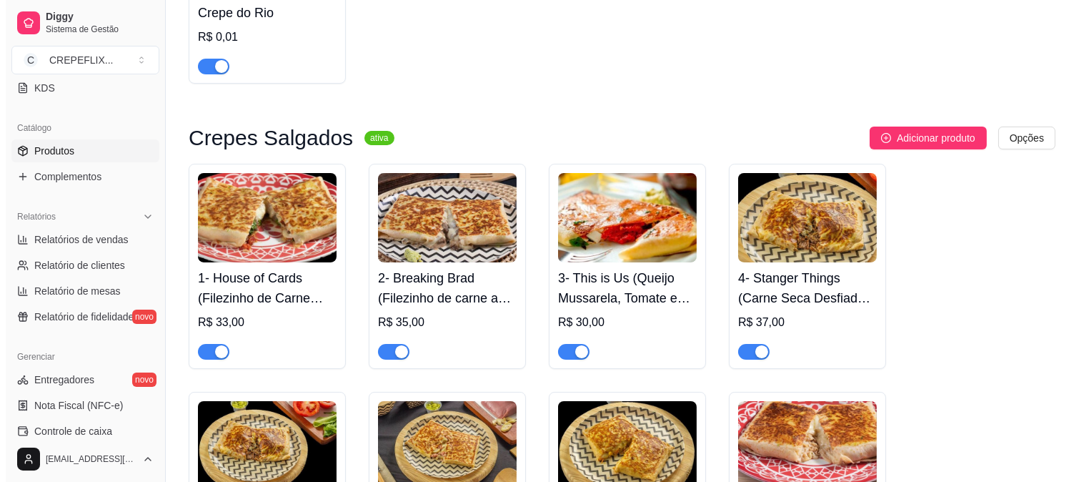
scroll to position [317, 0]
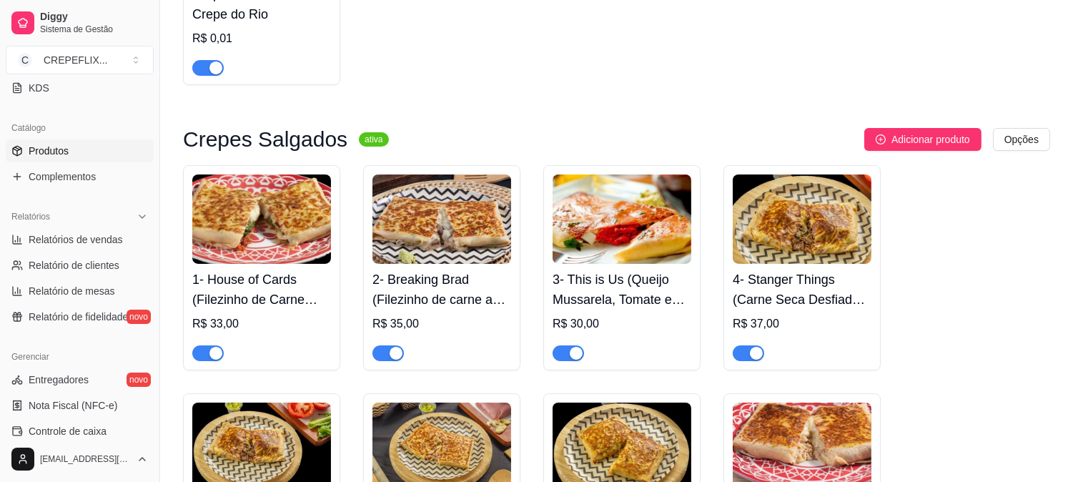
click at [270, 229] on img at bounding box center [261, 218] width 139 height 89
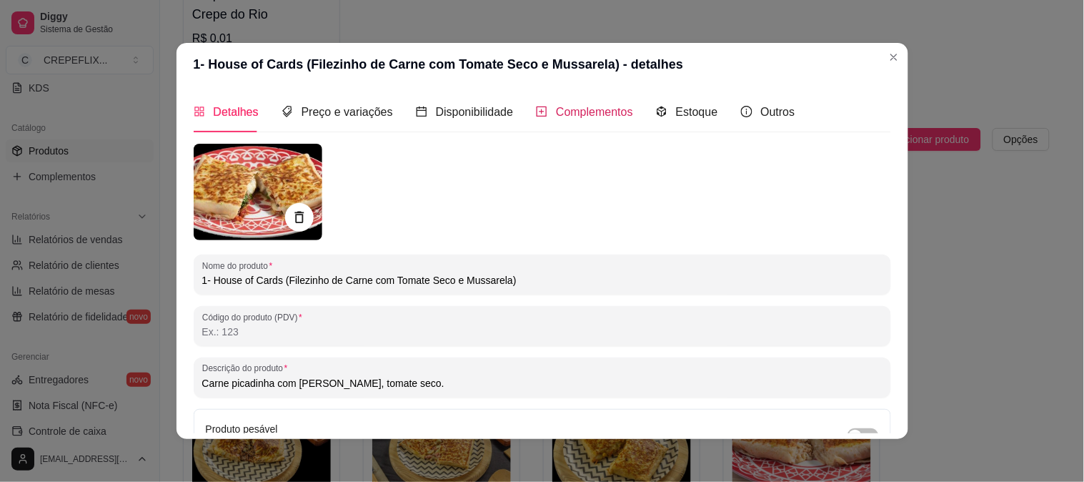
click at [569, 110] on span "Complementos" at bounding box center [594, 112] width 77 height 12
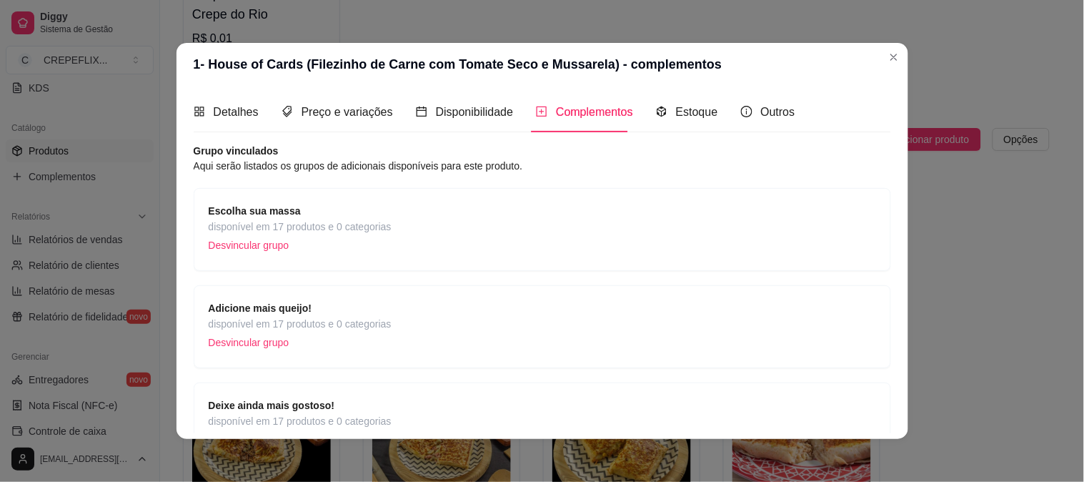
click at [309, 222] on span "disponível em 17 produtos e 0 categorias" at bounding box center [300, 227] width 183 height 16
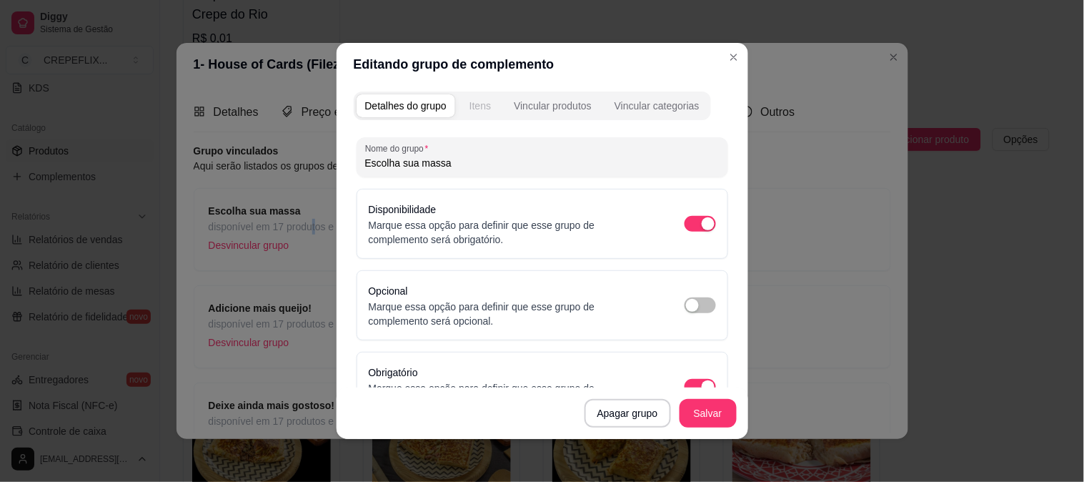
click at [480, 105] on div "Itens" at bounding box center [480, 106] width 21 height 14
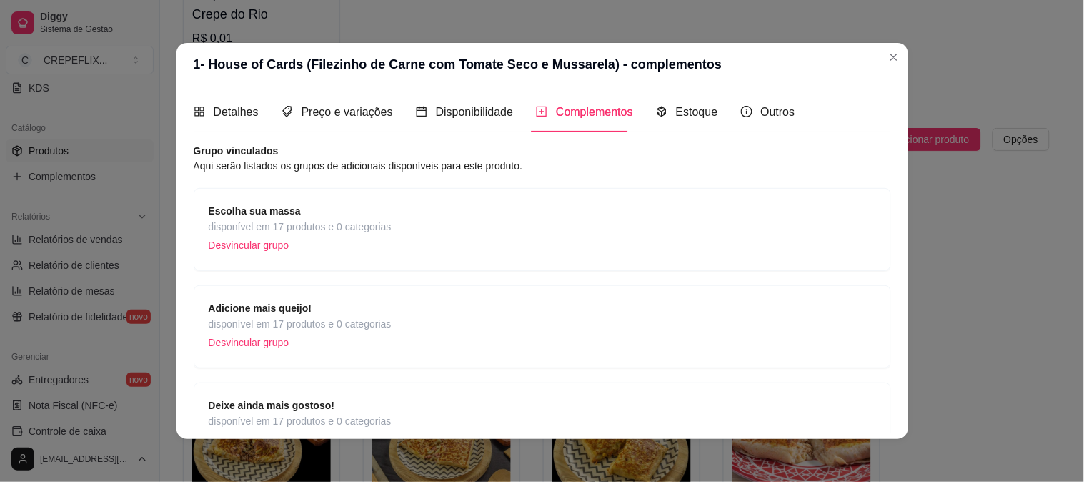
click at [372, 227] on span "disponível em 17 produtos e 0 categorias" at bounding box center [300, 227] width 183 height 16
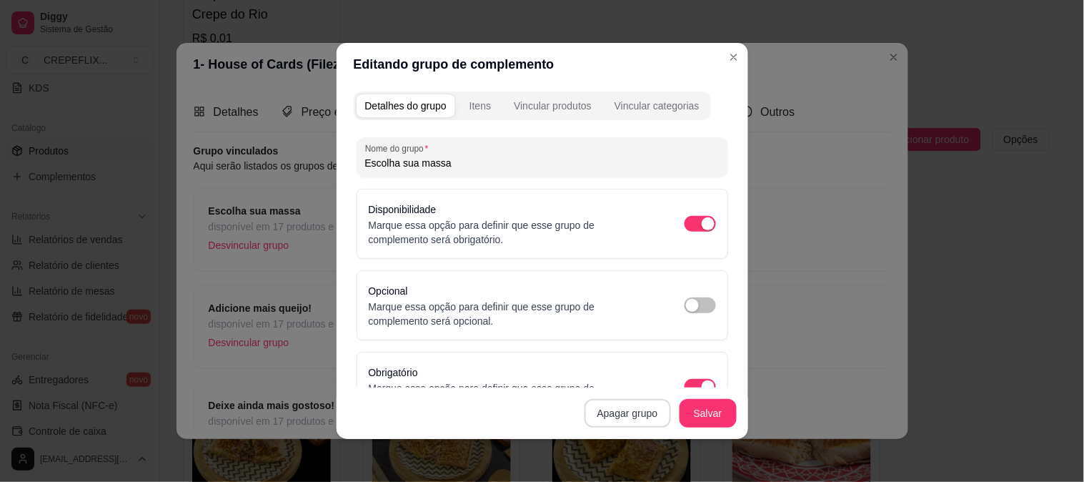
click at [627, 408] on button "Apagar grupo" at bounding box center [628, 413] width 87 height 29
click at [631, 373] on button "Confirmar" at bounding box center [623, 372] width 51 height 21
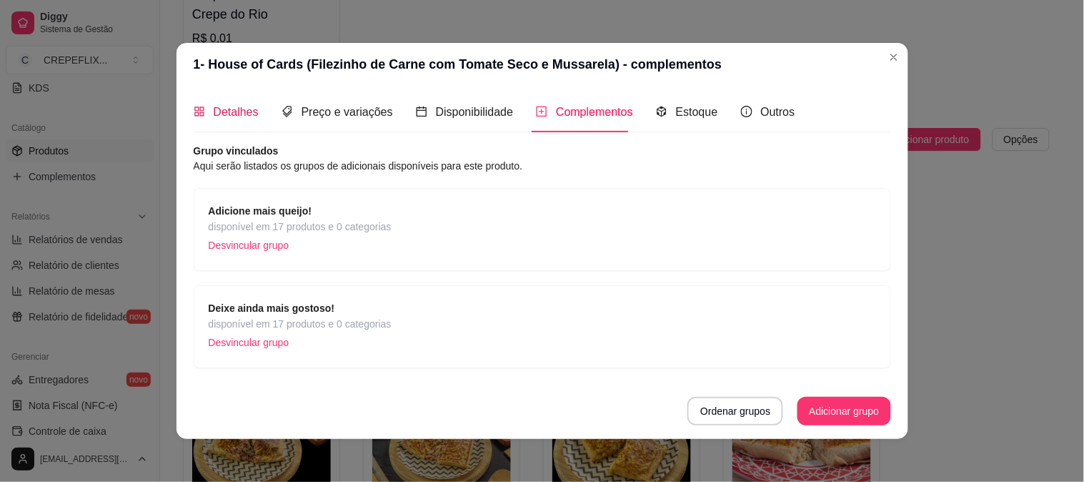
click at [236, 112] on span "Detalhes" at bounding box center [236, 112] width 45 height 12
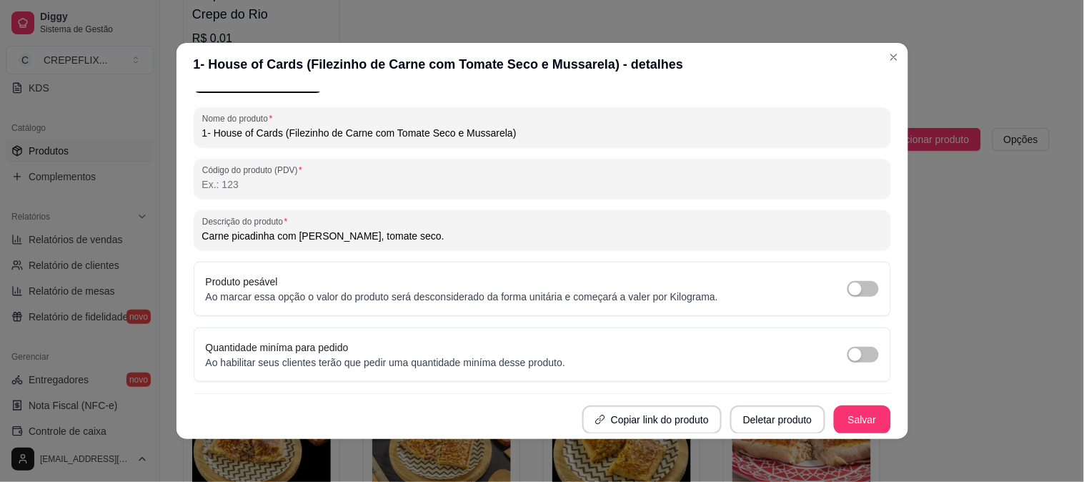
scroll to position [3, 0]
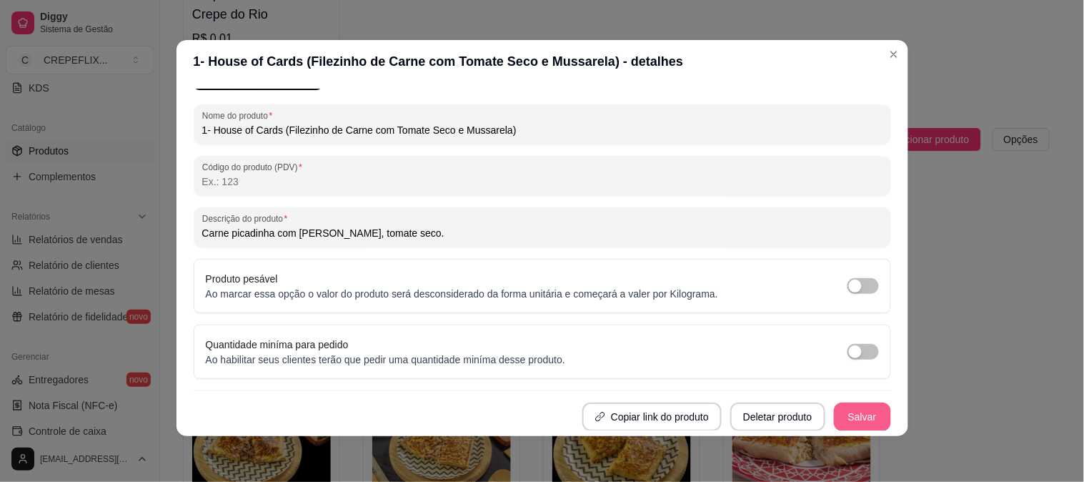
click at [848, 415] on button "Salvar" at bounding box center [862, 416] width 57 height 29
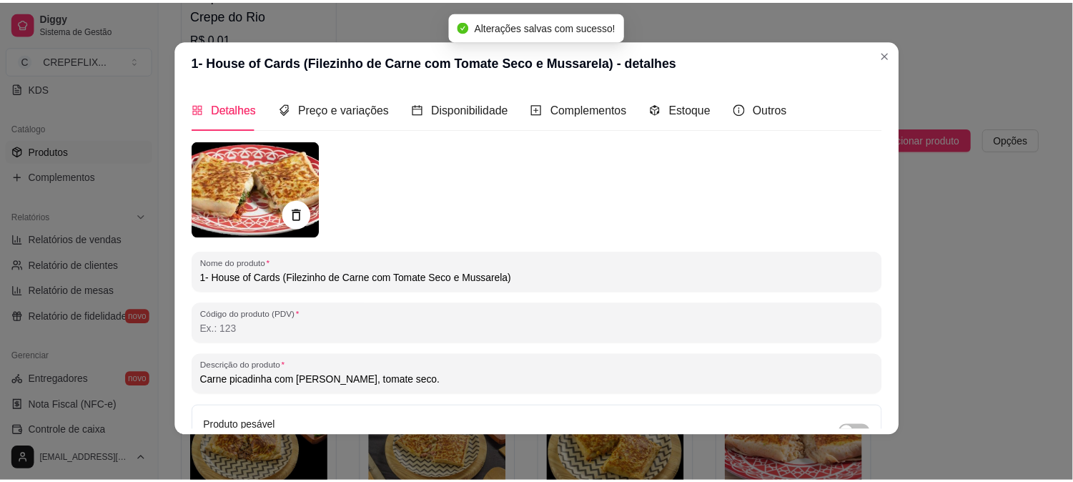
scroll to position [0, 0]
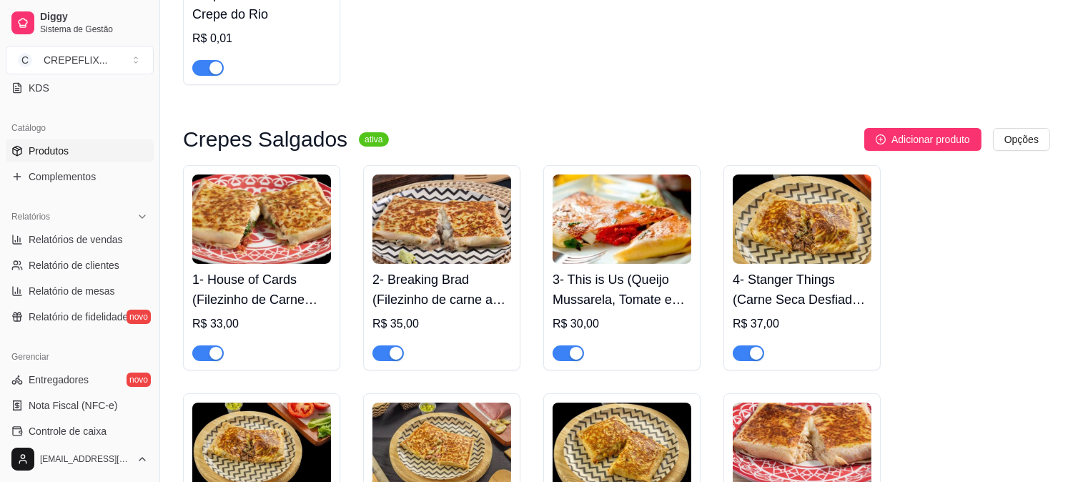
click at [384, 212] on img at bounding box center [441, 218] width 139 height 89
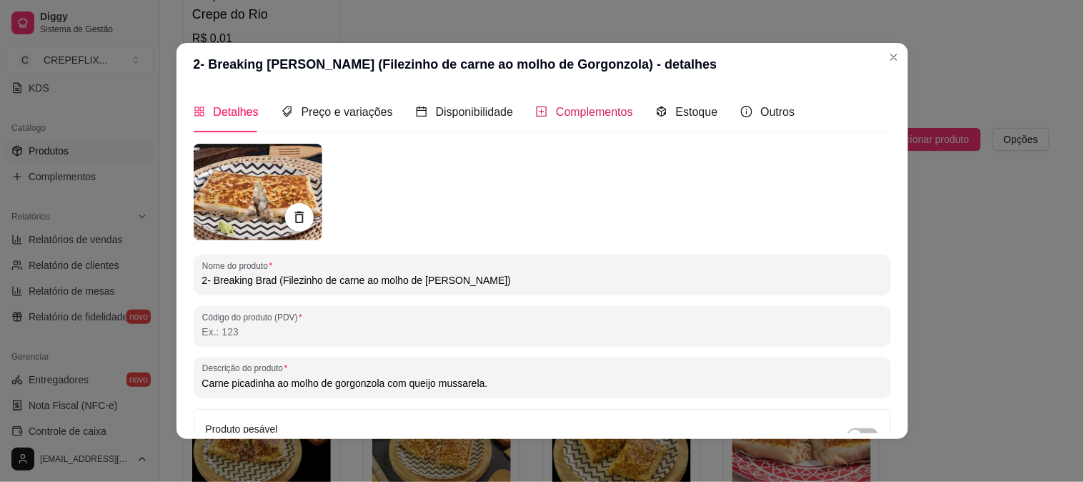
click at [588, 117] on span "Complementos" at bounding box center [594, 112] width 77 height 12
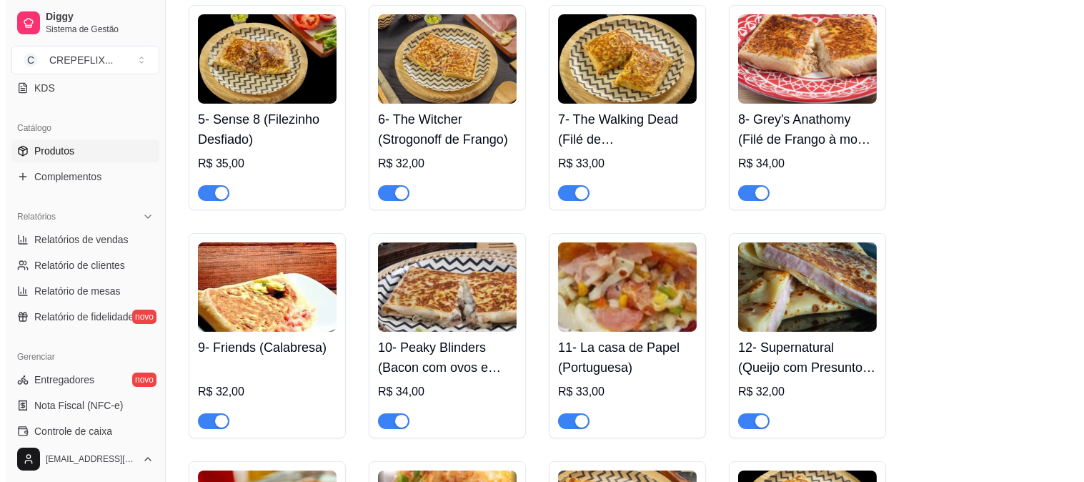
scroll to position [715, 0]
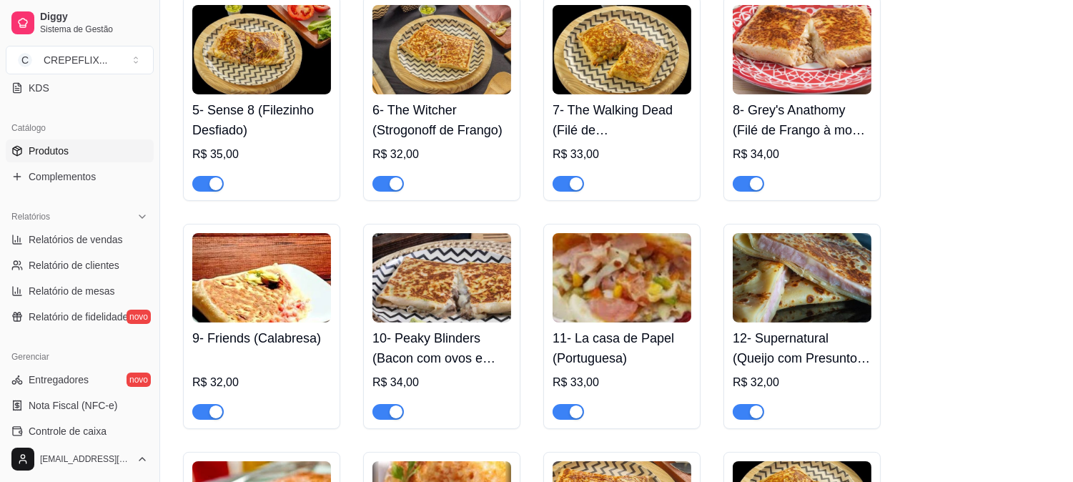
click at [254, 113] on h4 "5- Sense 8 (Filezinho Desfiado)" at bounding box center [261, 120] width 139 height 40
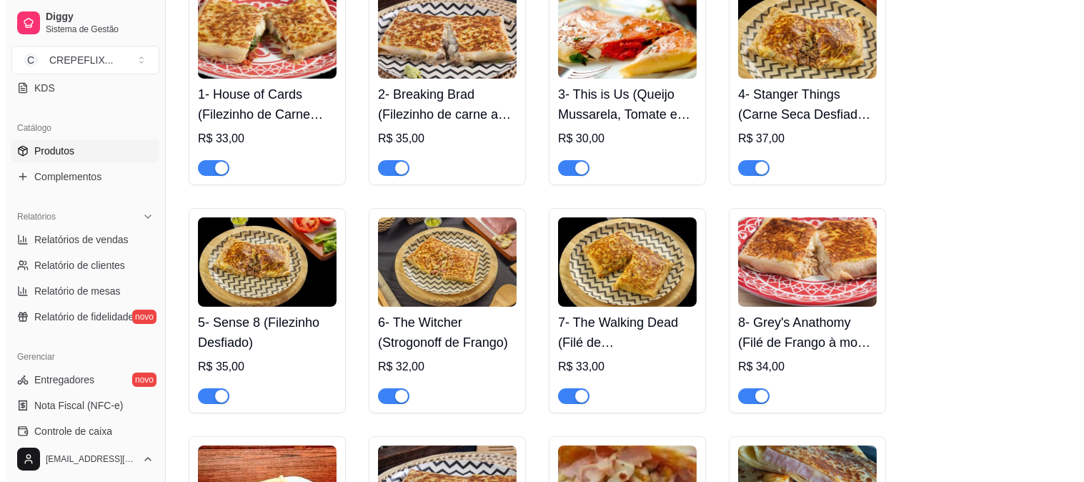
scroll to position [476, 0]
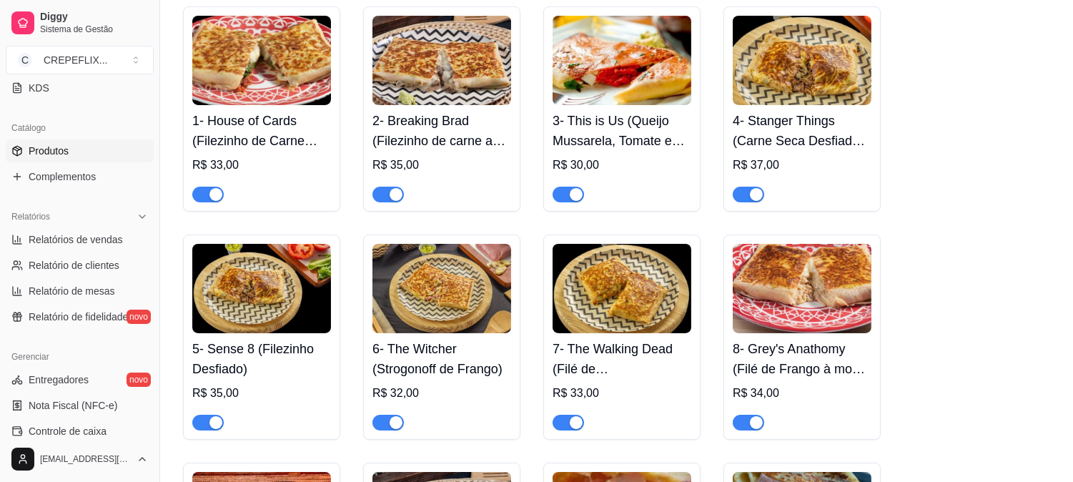
click at [287, 358] on h4 "5- Sense 8 (Filezinho Desfiado)" at bounding box center [261, 359] width 139 height 40
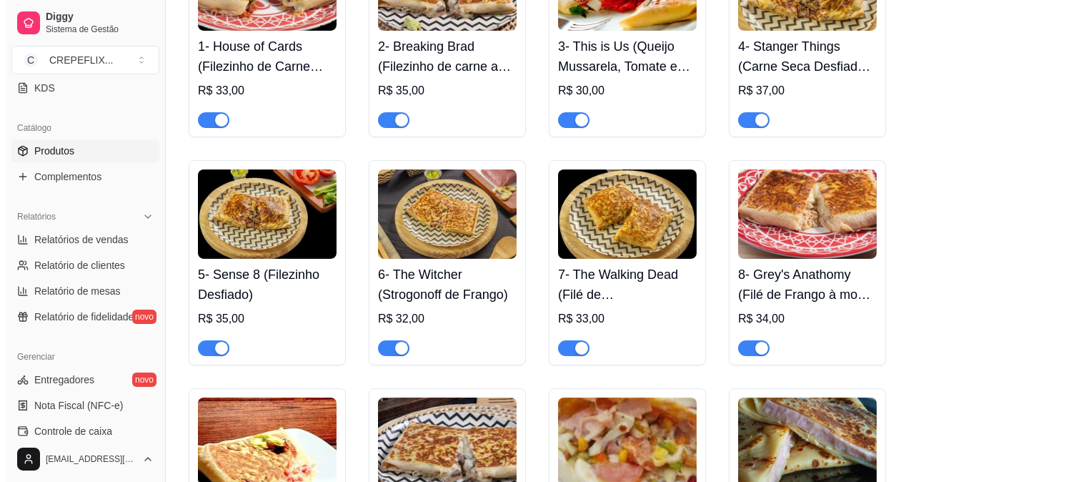
scroll to position [635, 0]
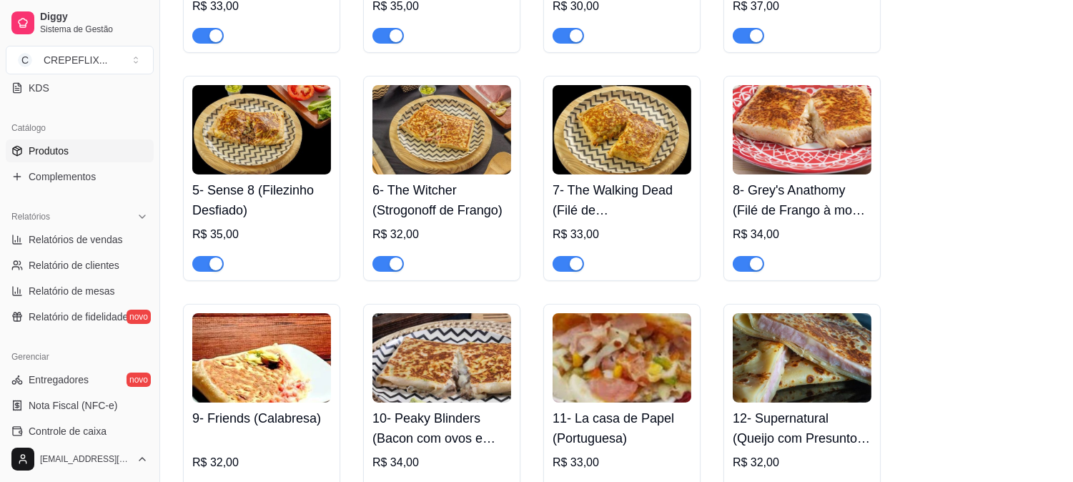
click at [250, 181] on h4 "5- Sense 8 (Filezinho Desfiado)" at bounding box center [261, 200] width 139 height 40
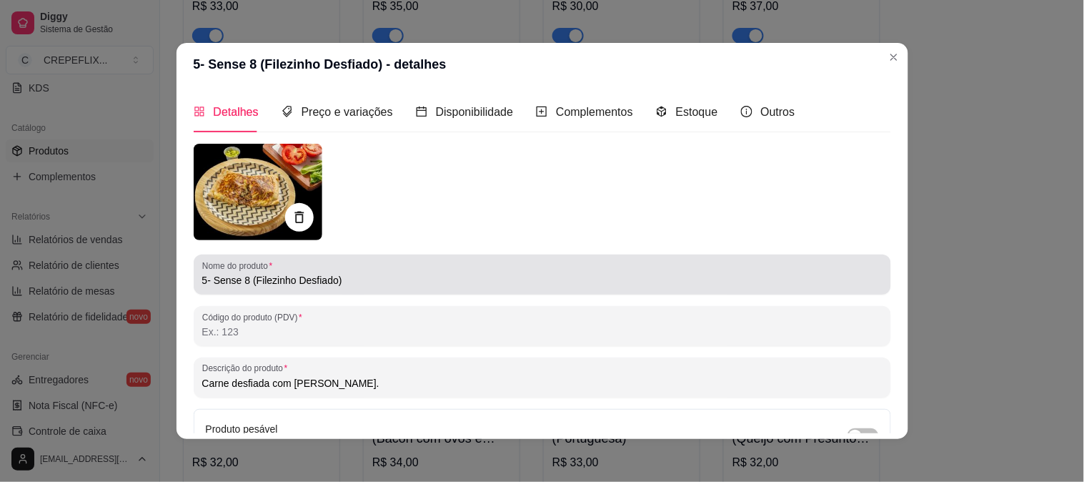
click at [329, 280] on input "5- Sense 8 (Filezinho Desfiado)" at bounding box center [542, 280] width 681 height 14
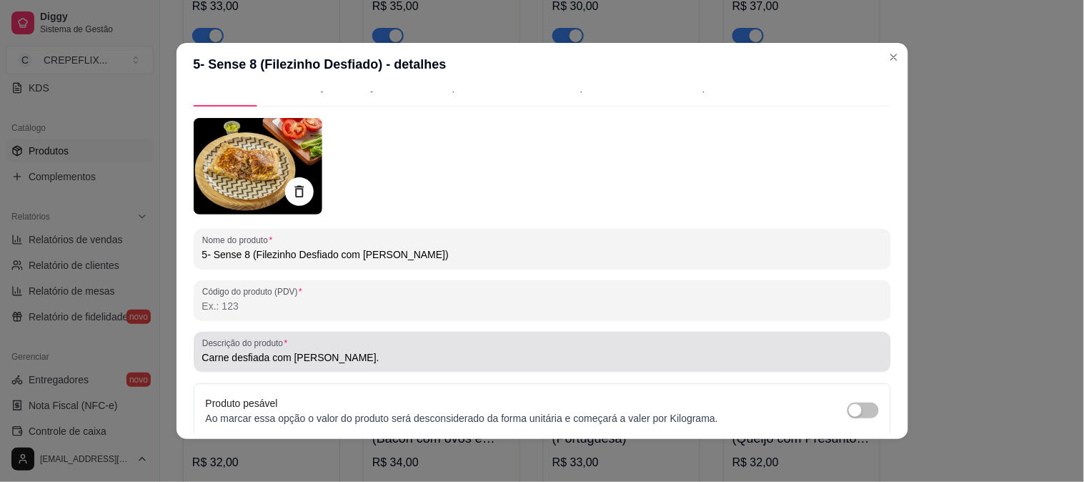
scroll to position [0, 0]
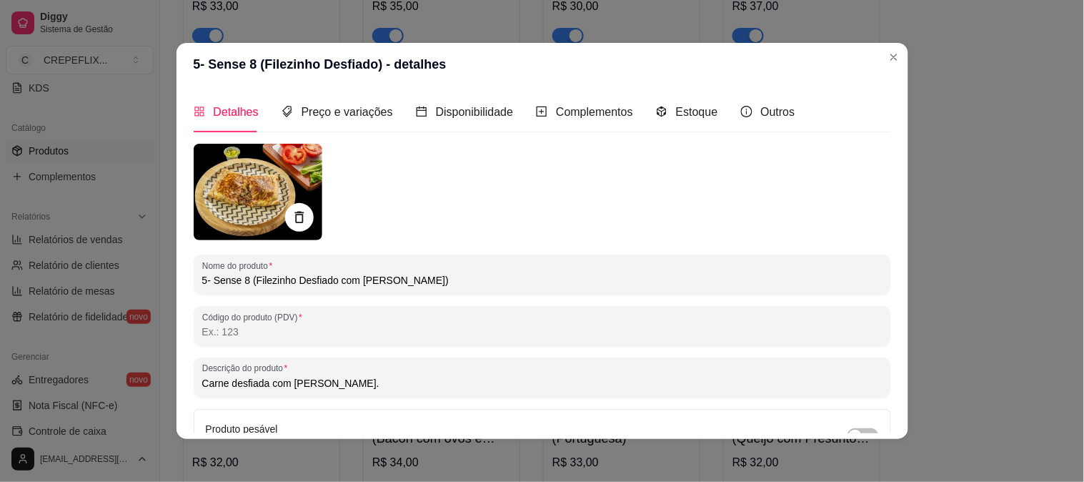
drag, startPoint x: 285, startPoint y: 282, endPoint x: 342, endPoint y: 289, distance: 57.6
click at [286, 282] on input "5- Sense 8 (Filezinho Desfiado com [PERSON_NAME])" at bounding box center [542, 280] width 681 height 14
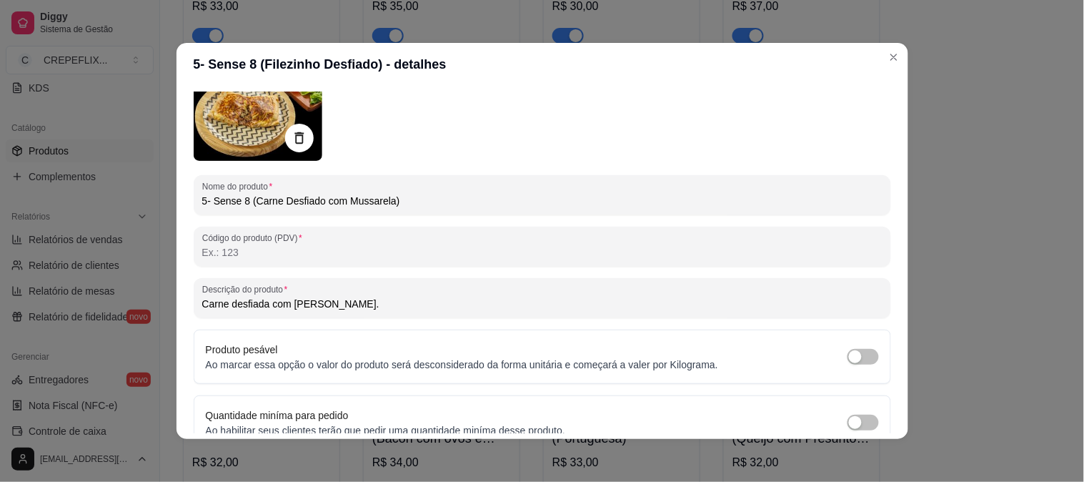
click at [317, 204] on input "5- Sense 8 (Carne Desfiado com Mussarela)" at bounding box center [542, 201] width 681 height 14
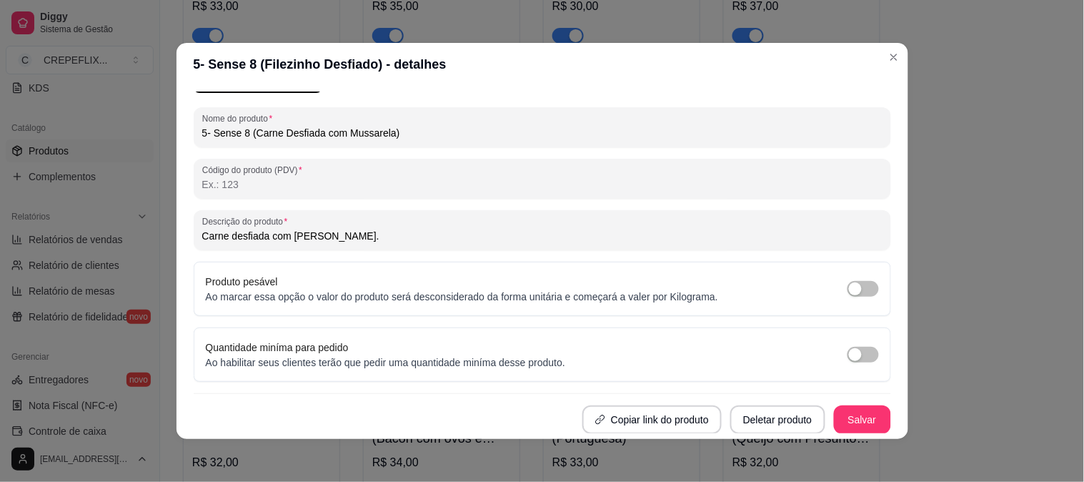
scroll to position [3, 0]
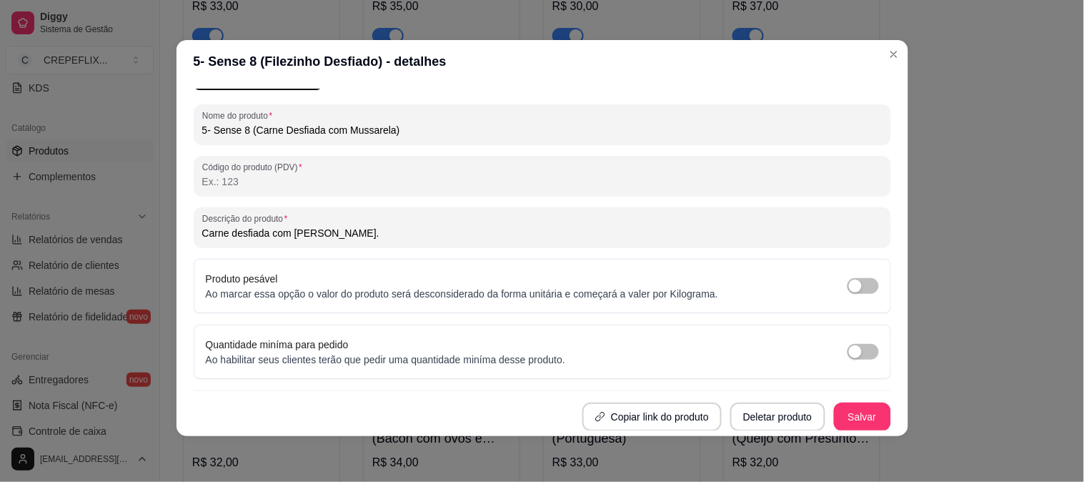
type input "5- Sense 8 (Carne Desfiada com Mussarela)"
click at [849, 416] on button "Salvar" at bounding box center [863, 417] width 56 height 28
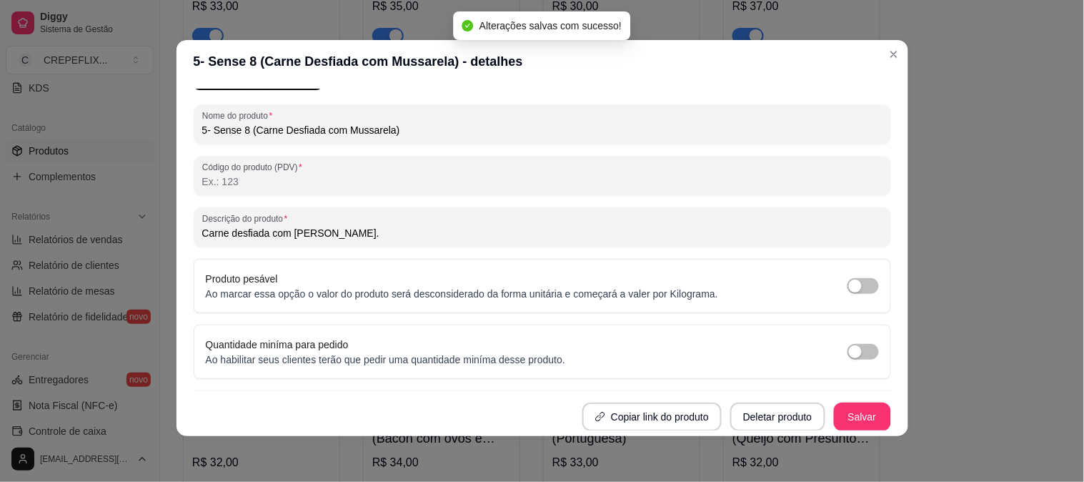
scroll to position [0, 0]
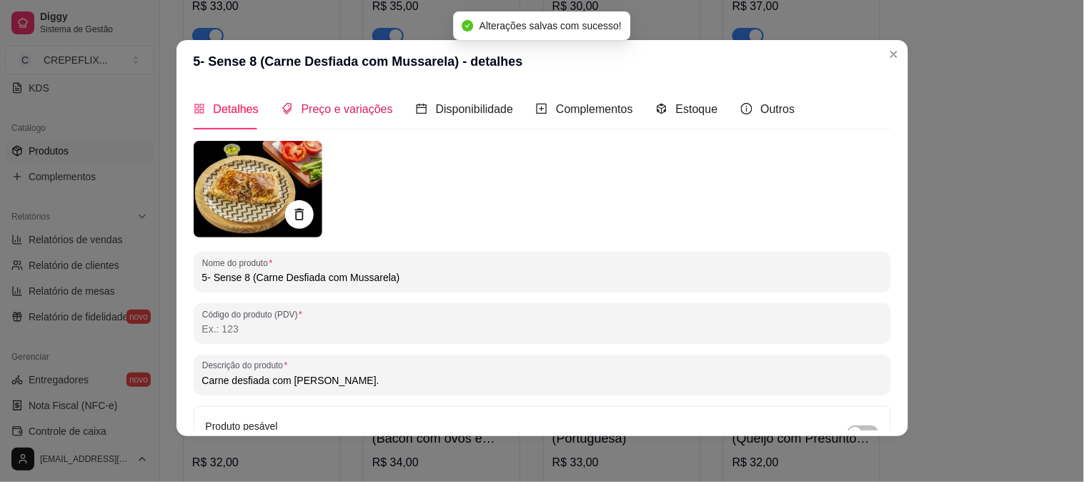
click at [337, 117] on div "Preço e variações" at bounding box center [338, 109] width 112 height 18
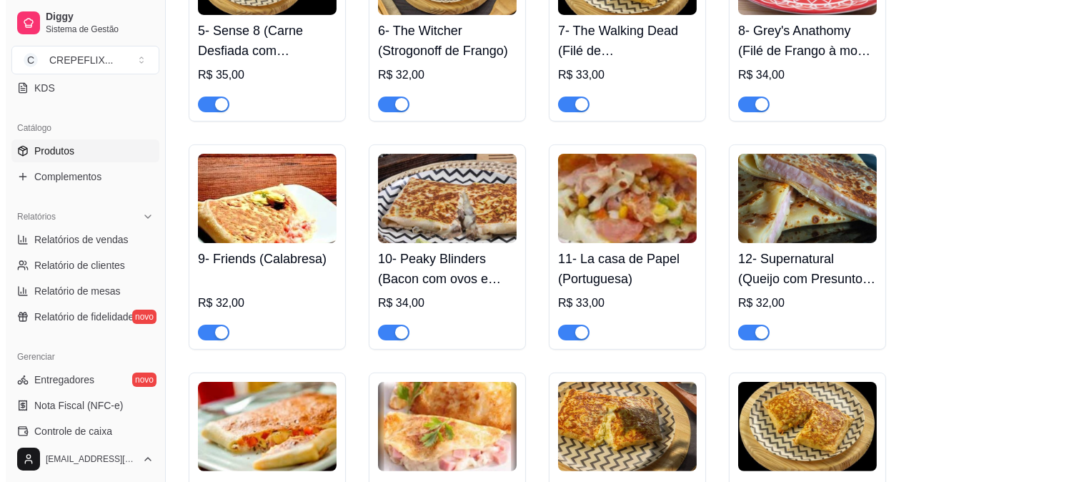
scroll to position [635, 0]
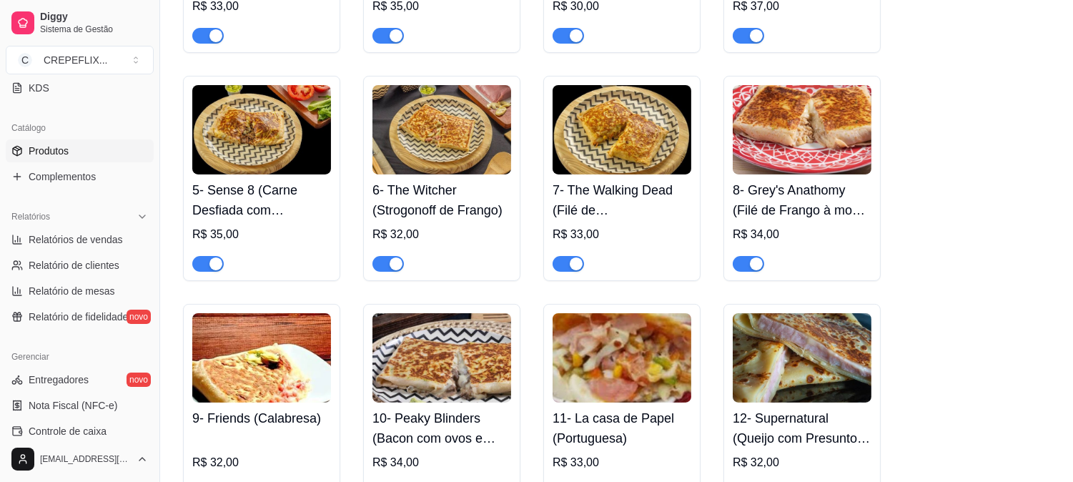
click at [450, 209] on h4 "6- The Witcher (Strogonoff de Frango)" at bounding box center [441, 200] width 139 height 40
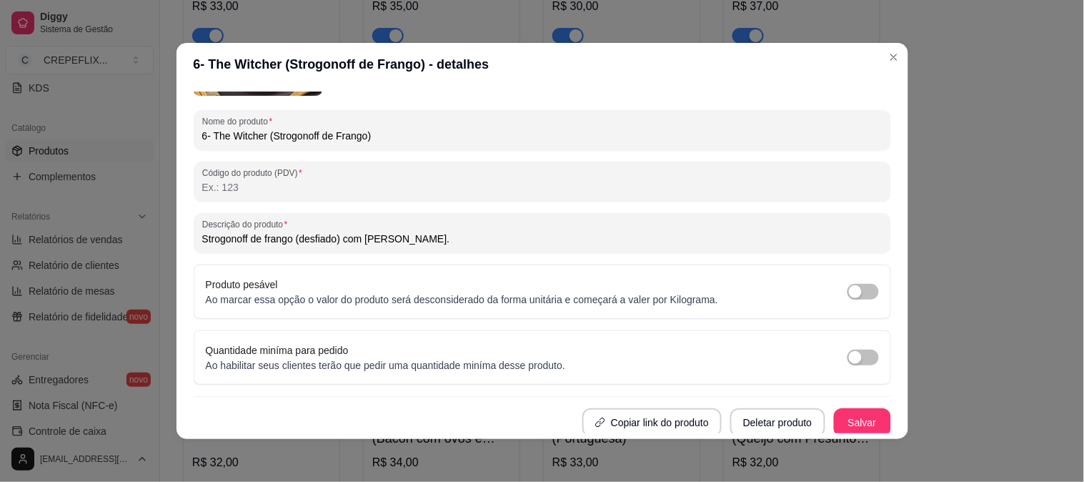
scroll to position [147, 0]
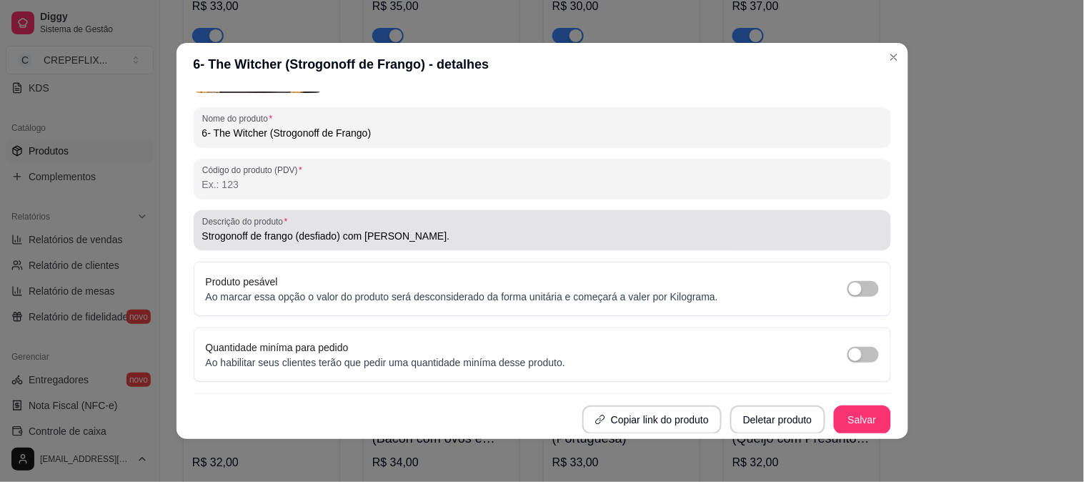
click at [336, 234] on input "Strogonoff de frango (desfiado) com [PERSON_NAME]." at bounding box center [542, 236] width 681 height 14
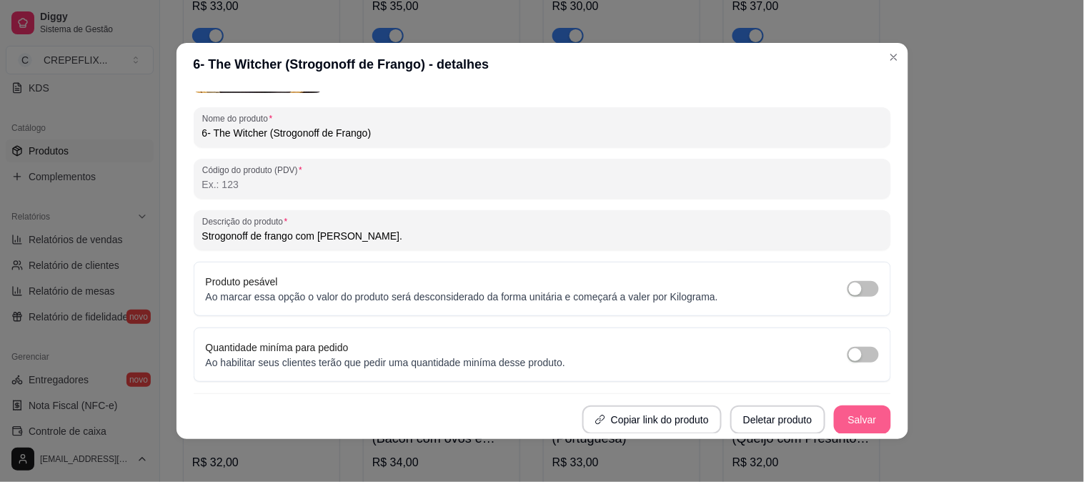
type input "Strogonoff de frango com [PERSON_NAME]."
click at [854, 412] on button "Salvar" at bounding box center [862, 419] width 57 height 29
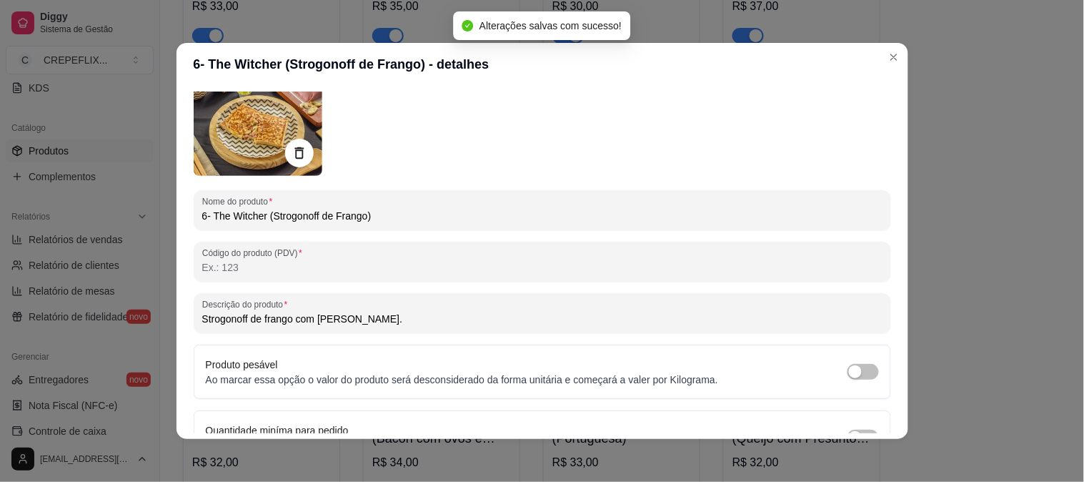
scroll to position [0, 0]
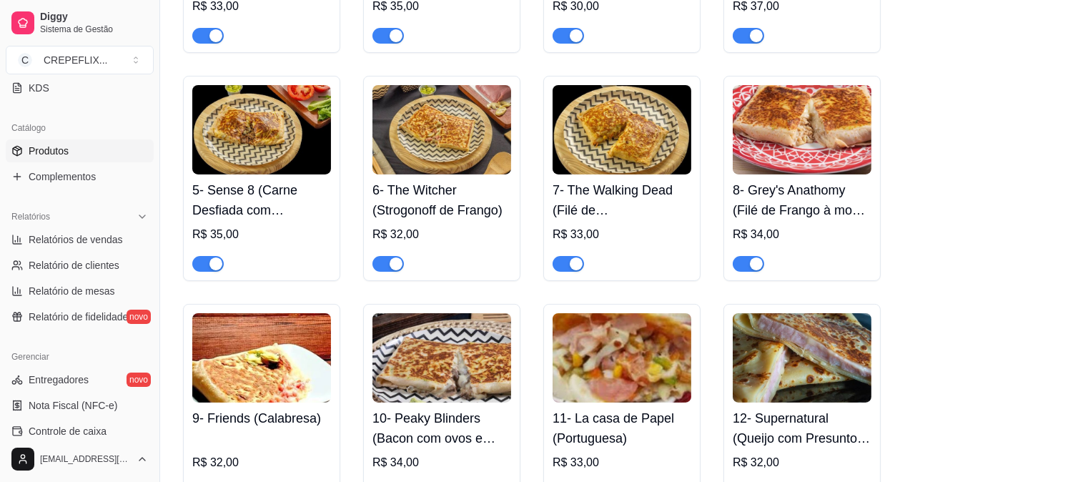
click at [645, 194] on h4 "7- The Walking Dead (Filé de [PERSON_NAME])" at bounding box center [622, 200] width 139 height 40
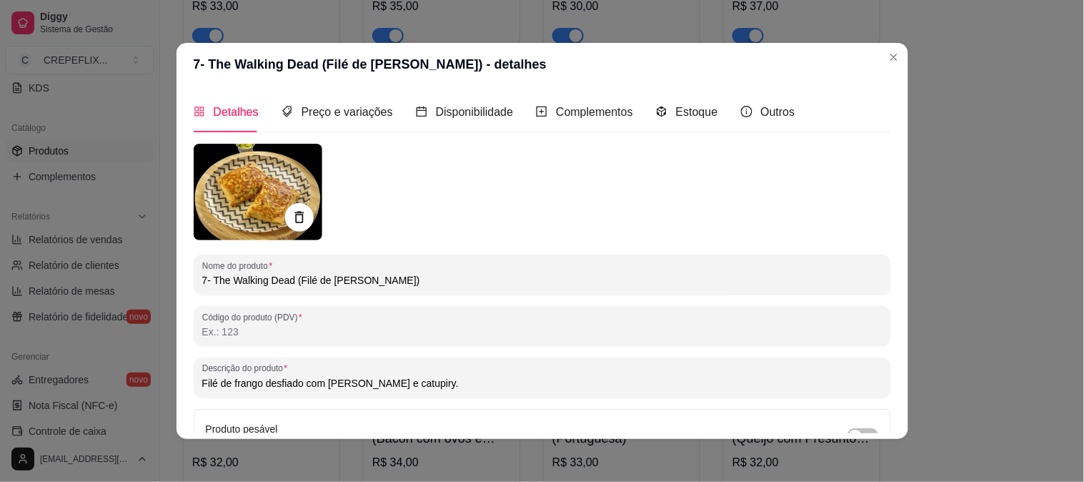
click at [365, 282] on input "7- The Walking Dead (Filé de [PERSON_NAME])" at bounding box center [542, 280] width 681 height 14
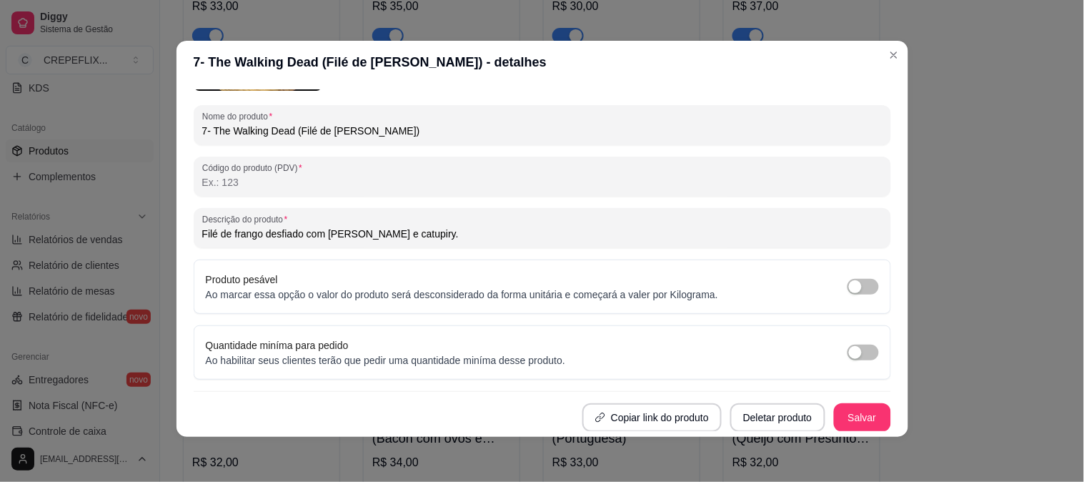
scroll to position [3, 0]
type input "7- The Walking Dead (Filé de [PERSON_NAME])"
click at [846, 415] on button "Salvar" at bounding box center [862, 416] width 57 height 29
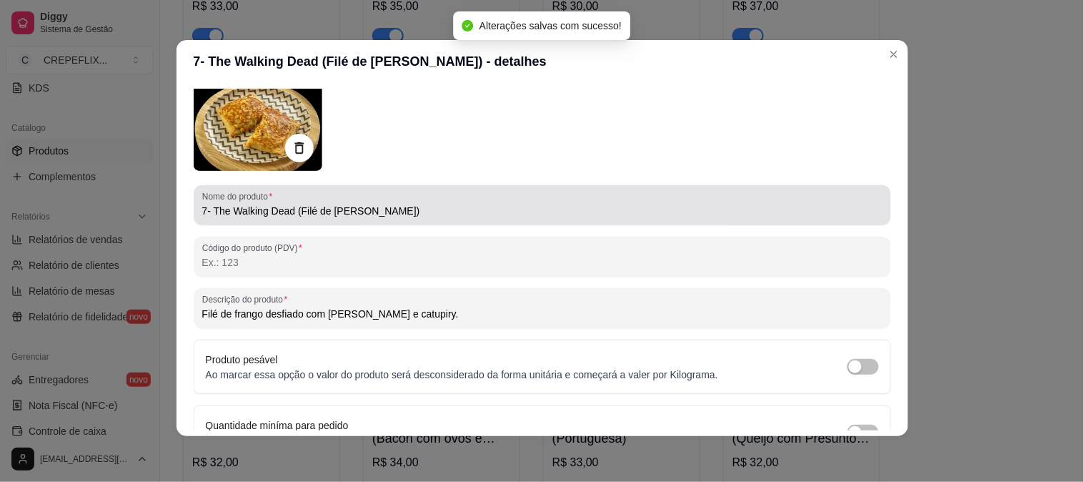
scroll to position [0, 0]
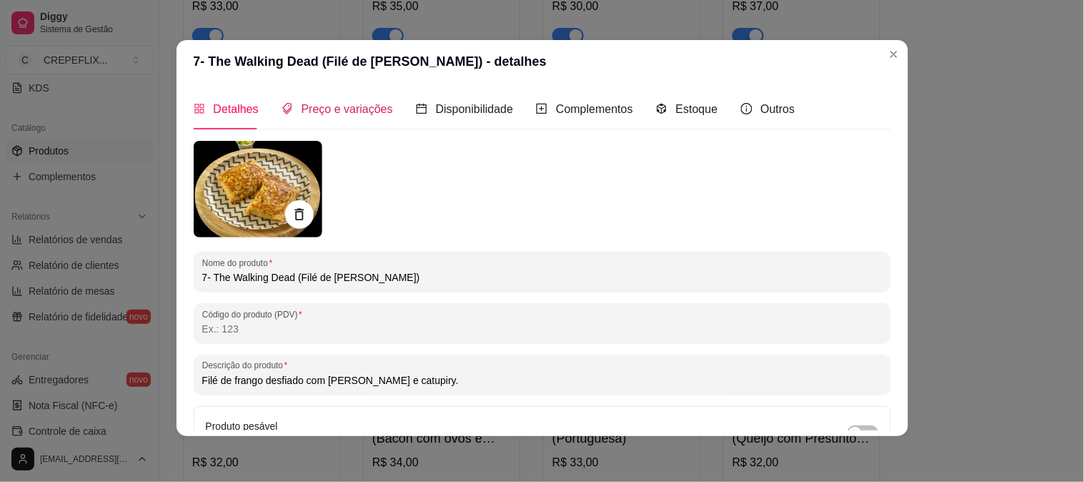
click at [357, 106] on span "Preço e variações" at bounding box center [348, 109] width 92 height 12
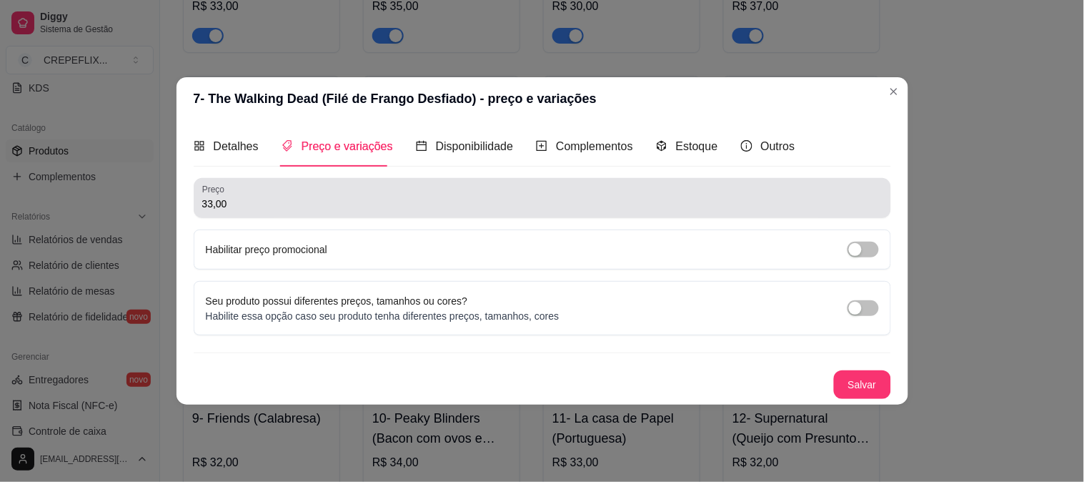
click at [212, 201] on input "33,00" at bounding box center [542, 204] width 681 height 14
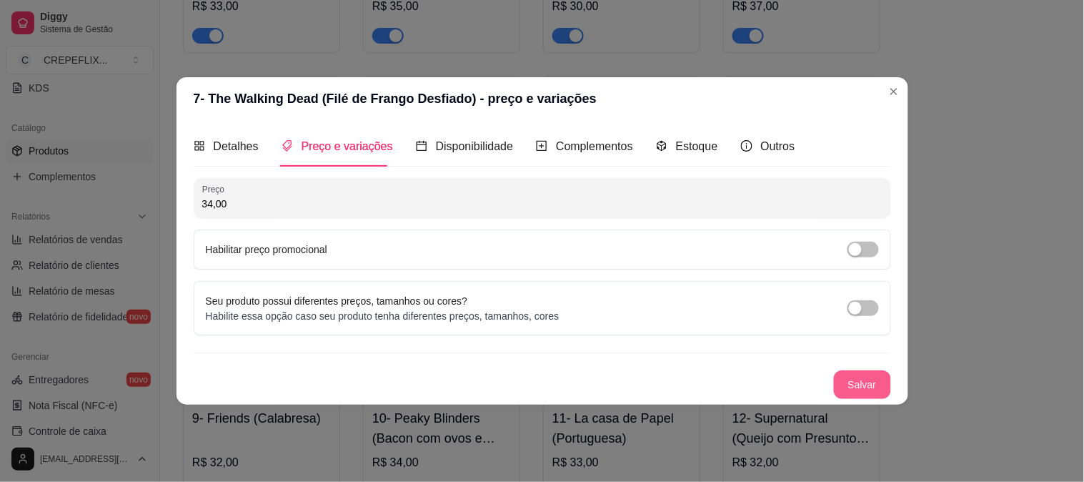
type input "34,00"
click at [869, 383] on button "Salvar" at bounding box center [863, 385] width 56 height 28
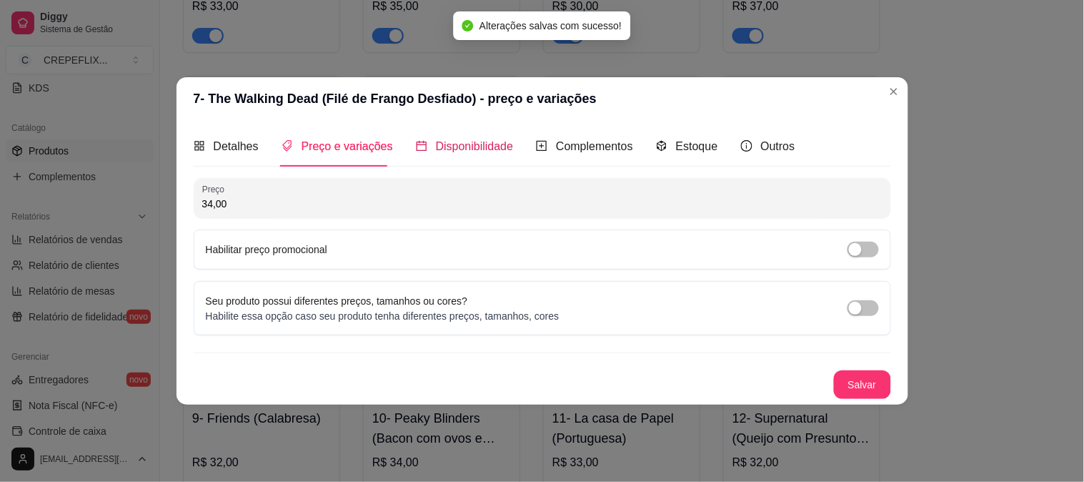
click at [460, 148] on span "Disponibilidade" at bounding box center [475, 146] width 78 height 12
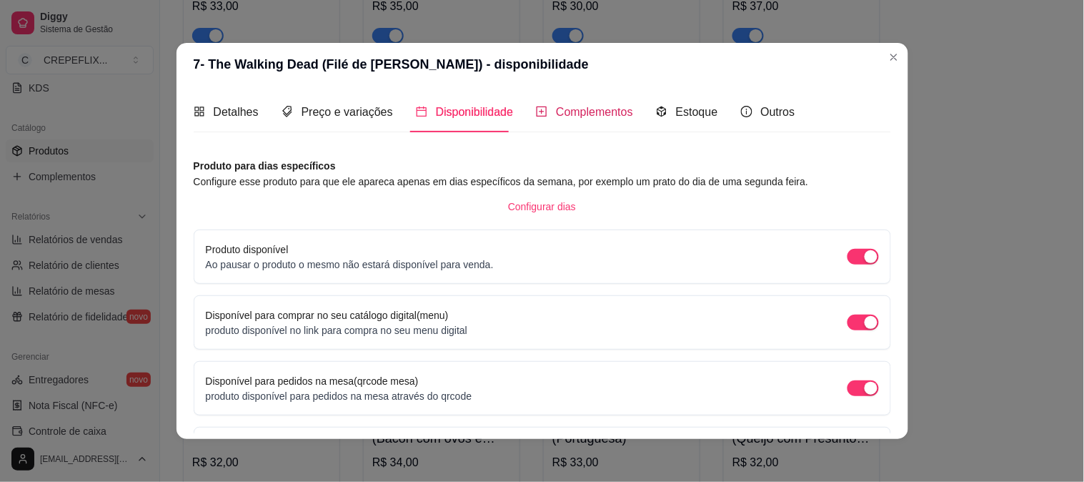
click at [568, 117] on span "Complementos" at bounding box center [594, 112] width 77 height 12
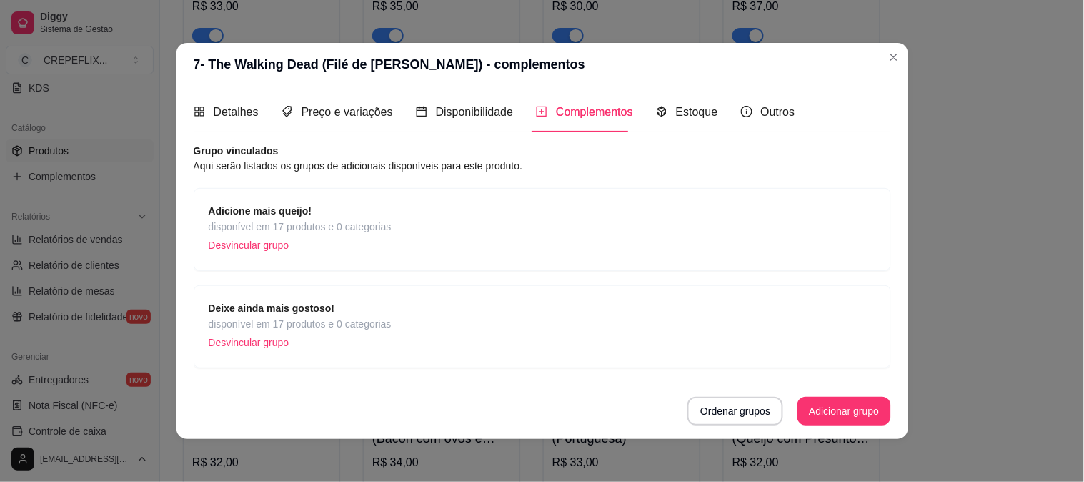
scroll to position [3, 0]
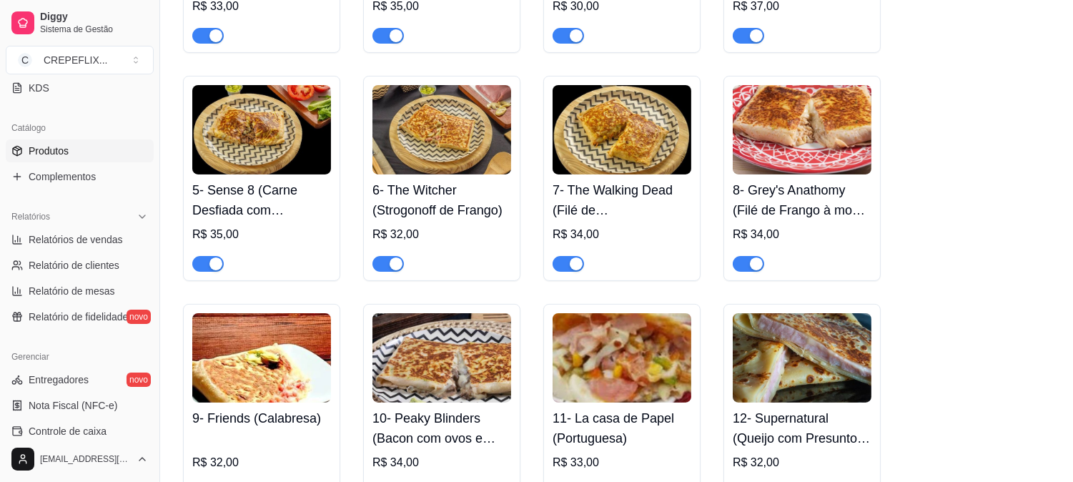
click at [806, 119] on img at bounding box center [802, 129] width 139 height 89
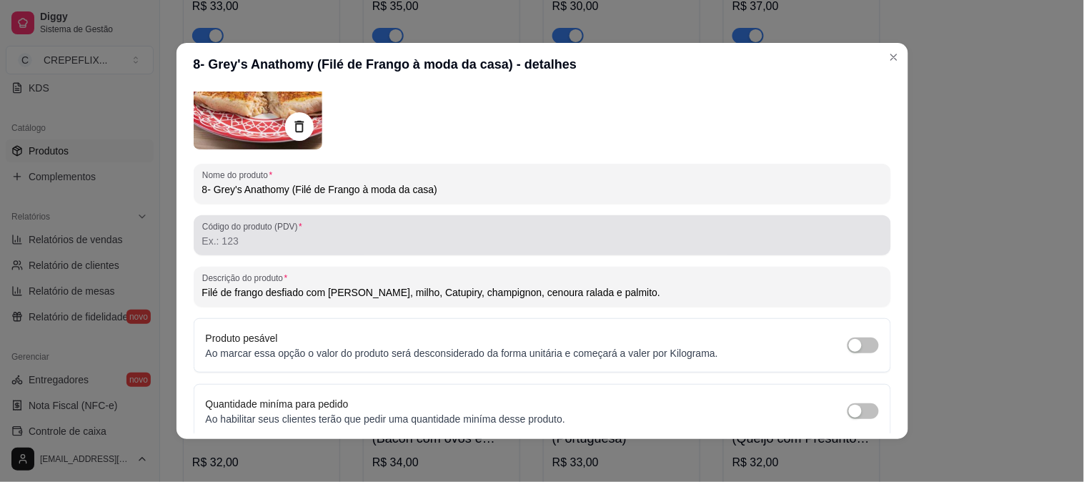
scroll to position [68, 0]
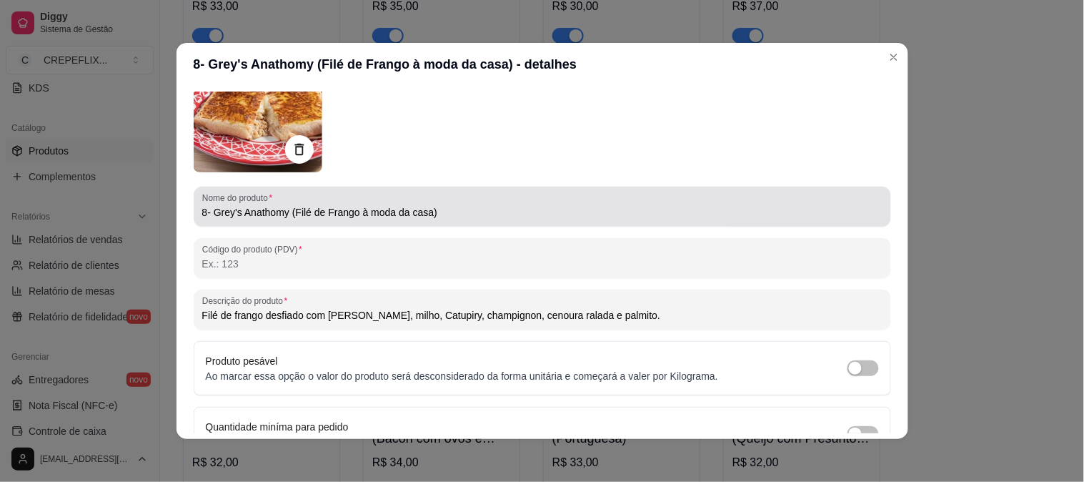
click at [370, 215] on input "8- Grey's Anathomy (Filé de Frango à moda da casa)" at bounding box center [542, 212] width 681 height 14
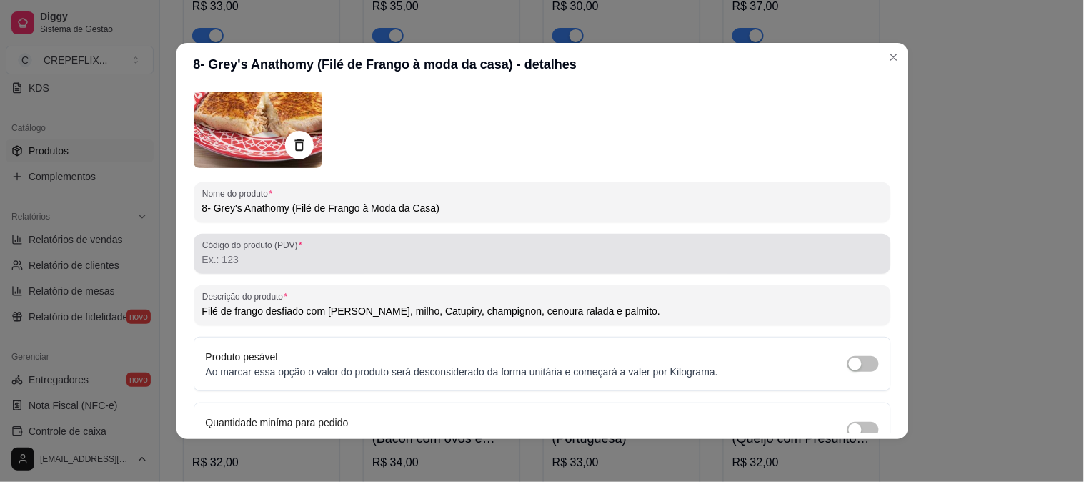
scroll to position [0, 0]
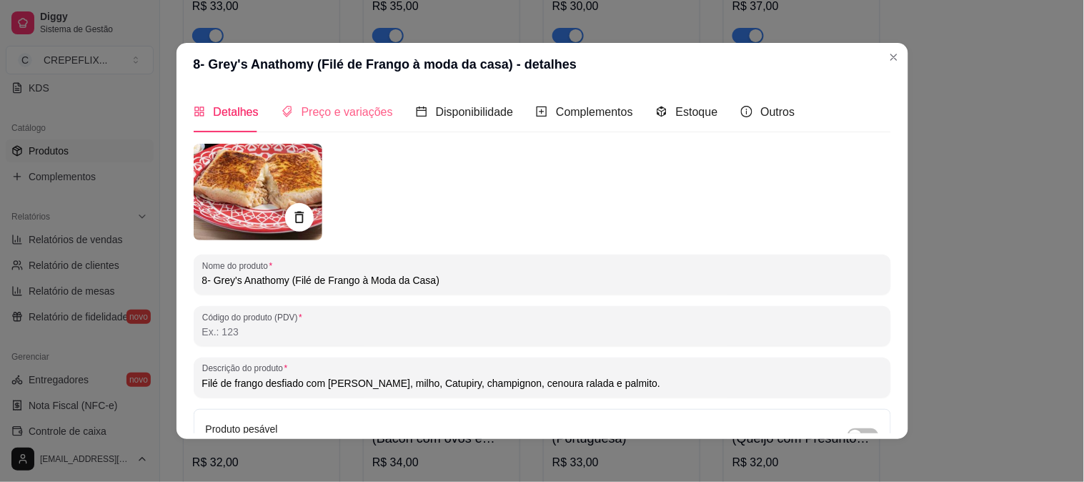
type input "8- Grey's Anathomy (Filé de Frango à Moda da Casa)"
click at [340, 112] on span "Preço e variações" at bounding box center [348, 112] width 92 height 12
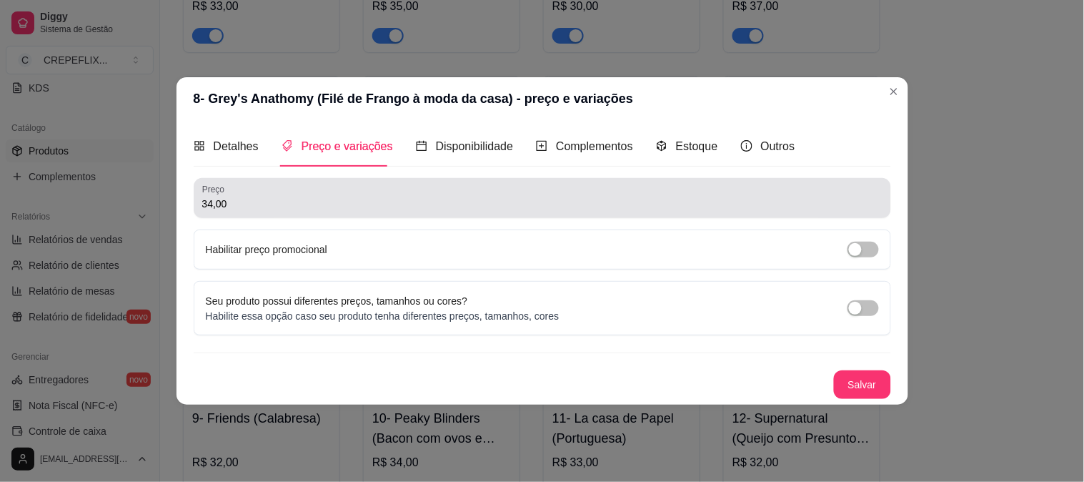
click at [213, 204] on input "34,00" at bounding box center [542, 204] width 681 height 14
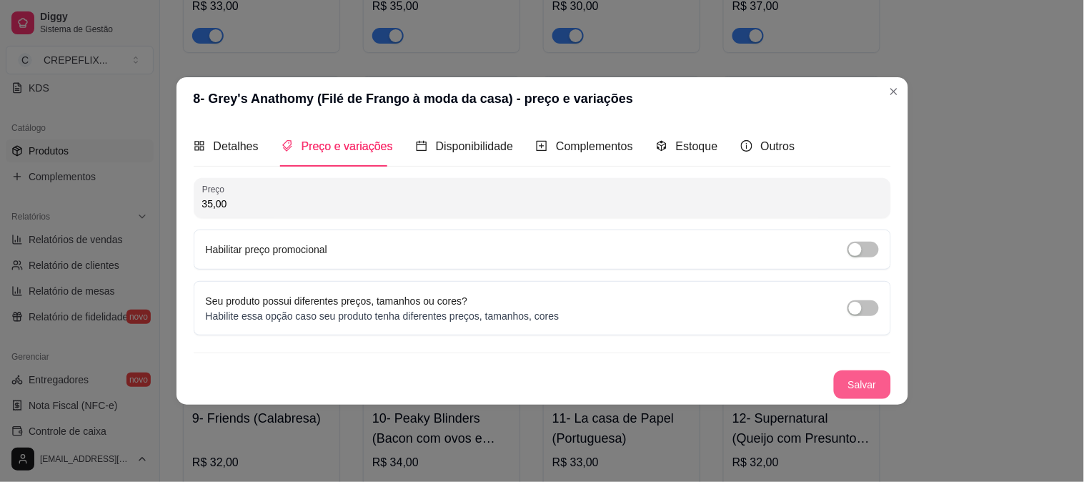
type input "35,00"
click at [864, 375] on button "Salvar" at bounding box center [862, 384] width 57 height 29
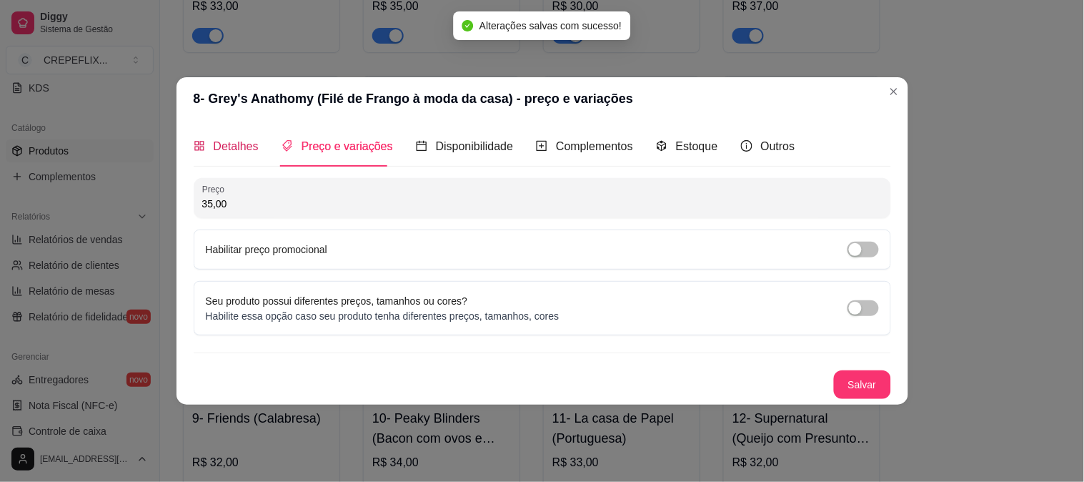
click at [224, 144] on span "Detalhes" at bounding box center [236, 146] width 45 height 12
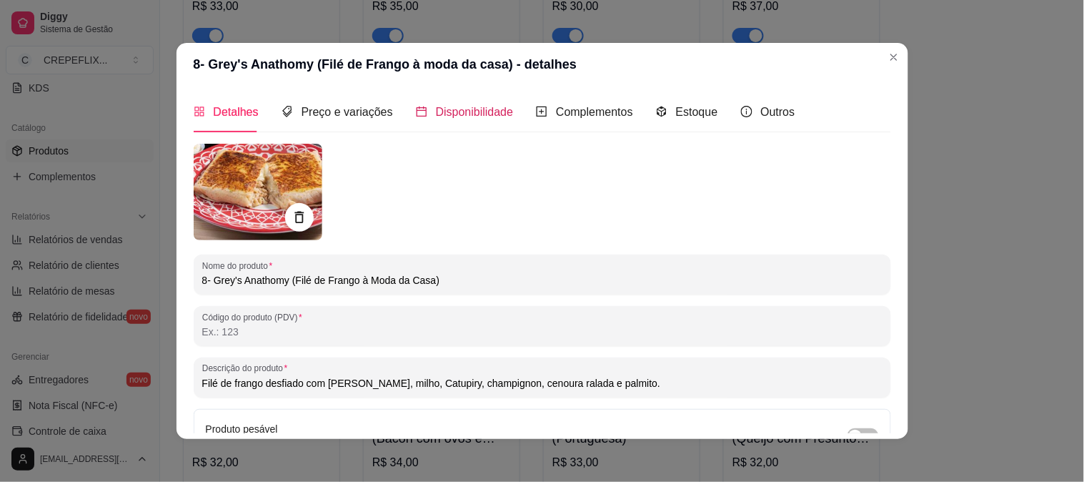
click at [470, 114] on span "Disponibilidade" at bounding box center [475, 112] width 78 height 12
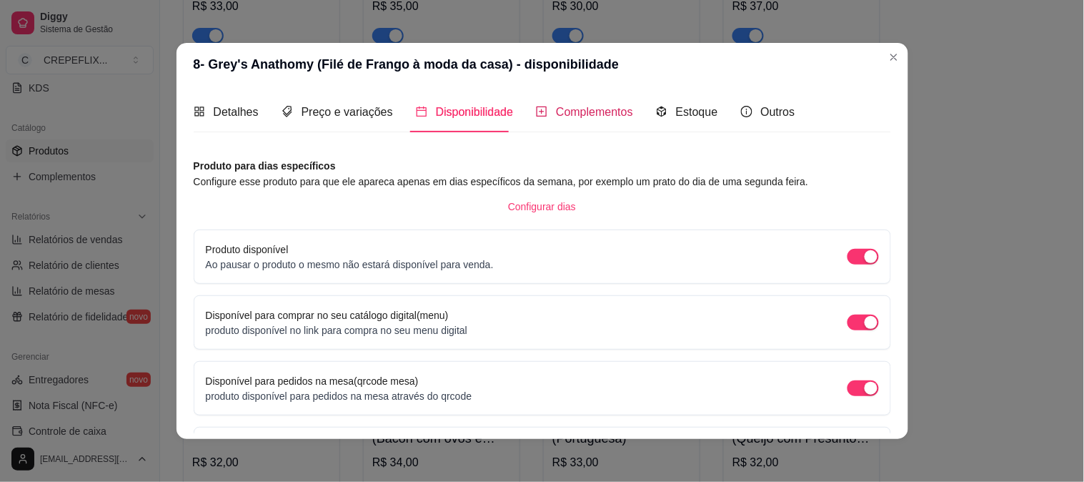
click at [587, 116] on span "Complementos" at bounding box center [594, 112] width 77 height 12
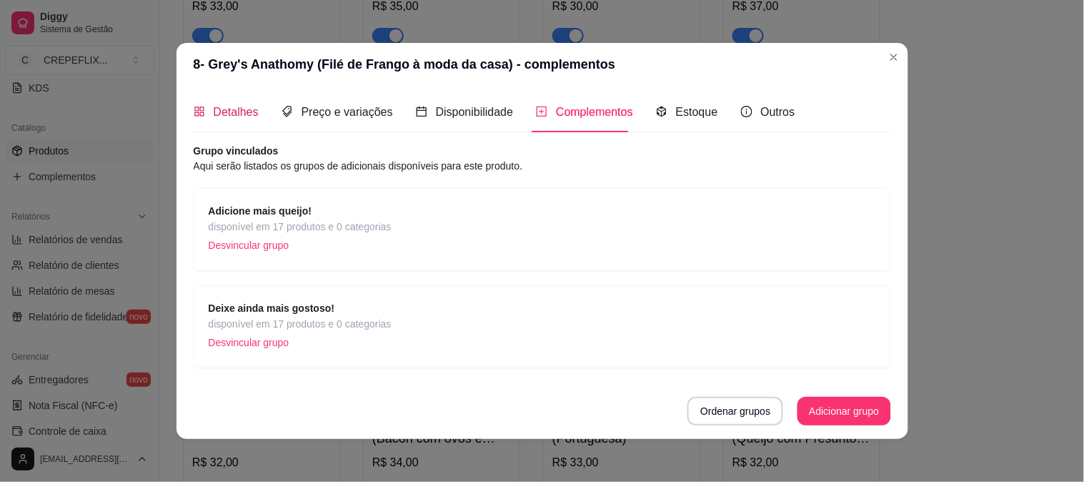
click at [194, 116] on icon "appstore" at bounding box center [198, 111] width 9 height 9
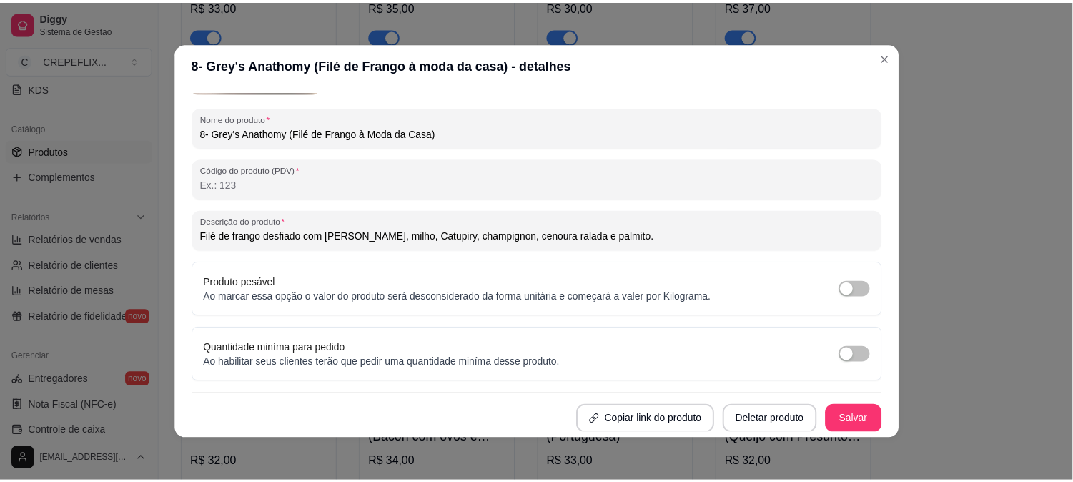
scroll to position [3, 0]
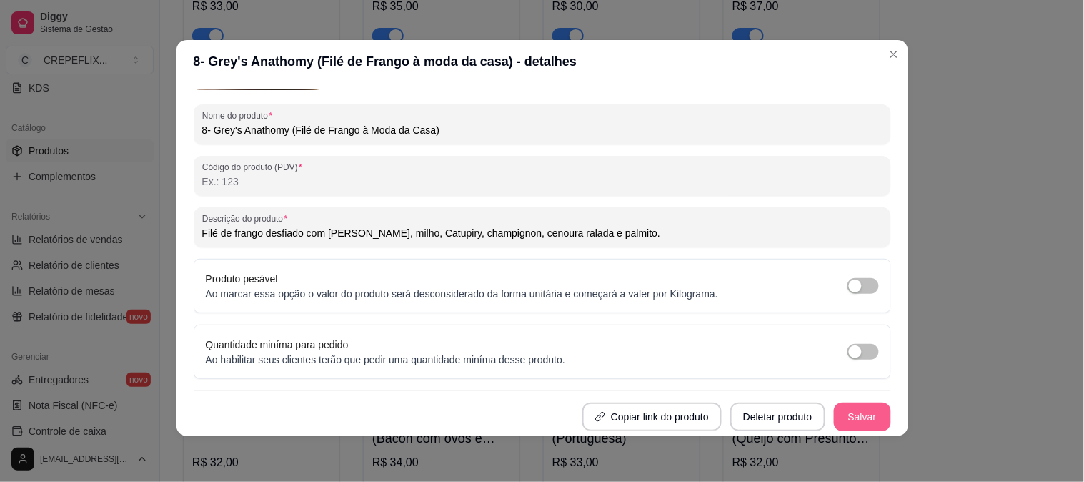
click at [851, 420] on button "Salvar" at bounding box center [862, 416] width 57 height 29
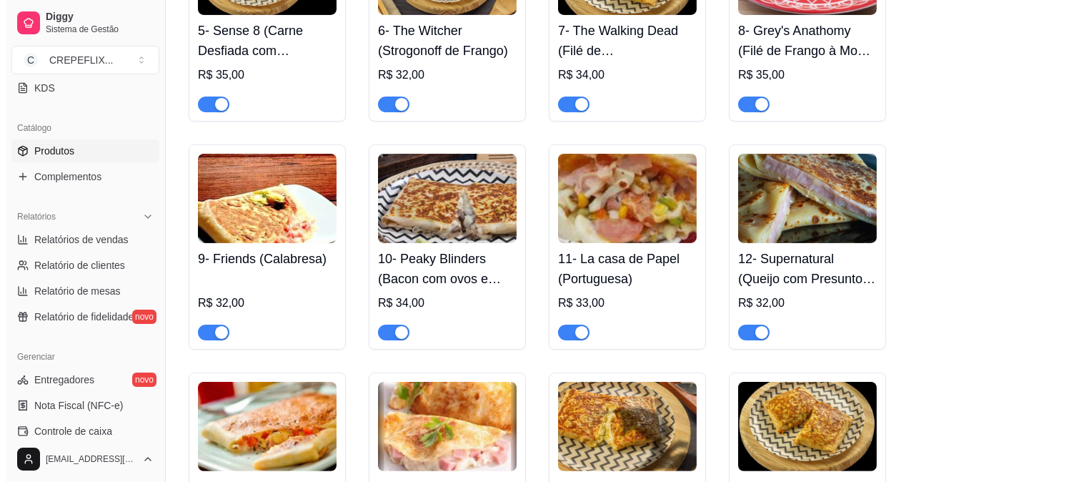
scroll to position [874, 0]
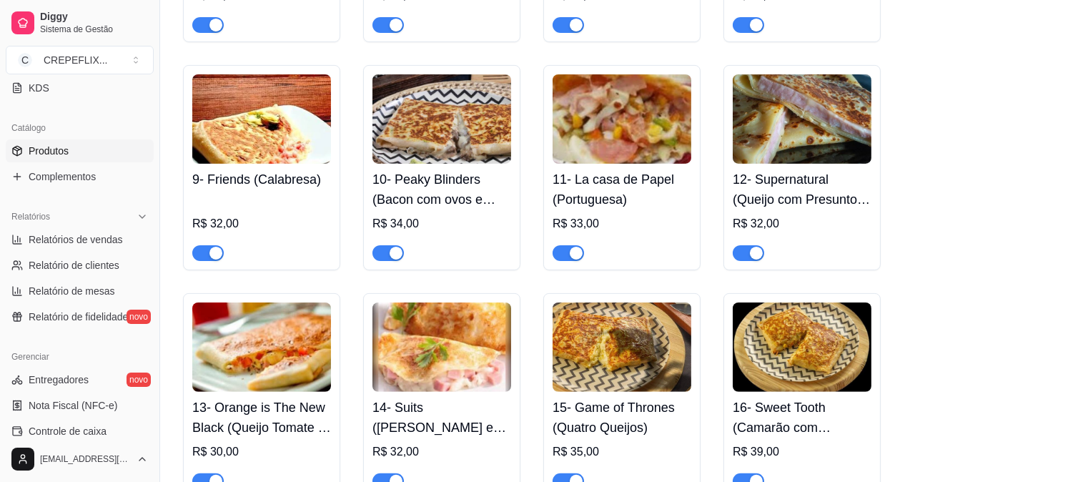
click at [270, 187] on h4 "9- Friends (Calabresa)" at bounding box center [261, 179] width 139 height 20
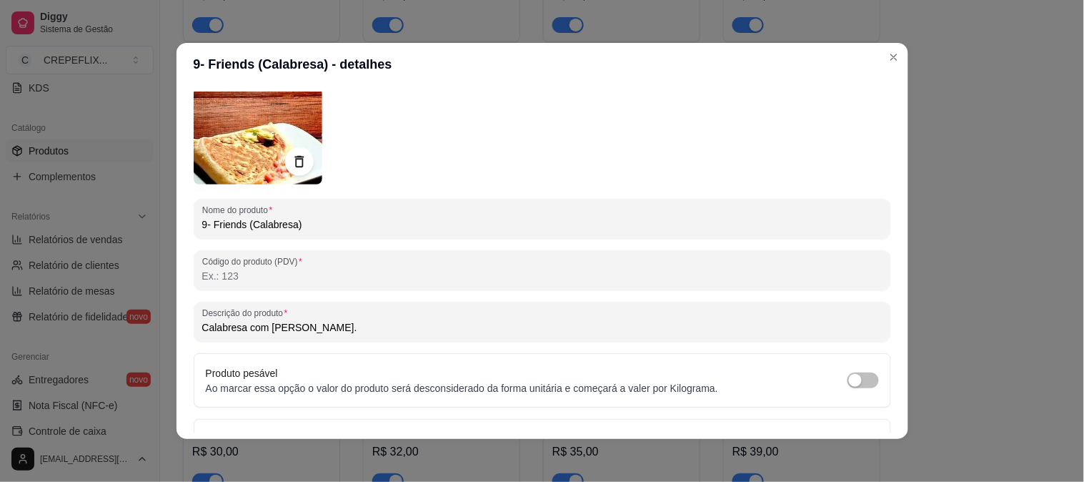
scroll to position [79, 0]
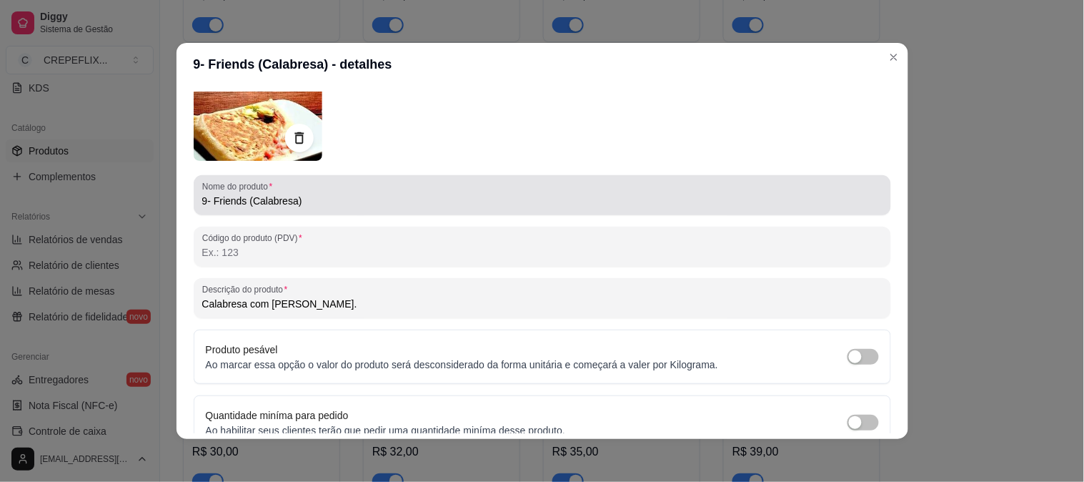
click at [289, 203] on input "9- Friends (Calabresa)" at bounding box center [542, 201] width 681 height 14
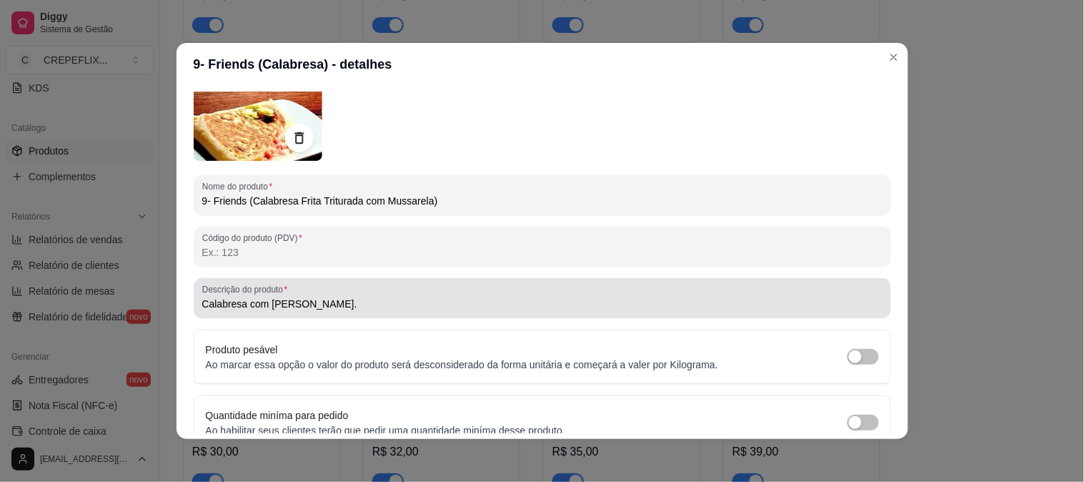
type input "9- Friends (Calabresa Frita Triturada com Mussarela)"
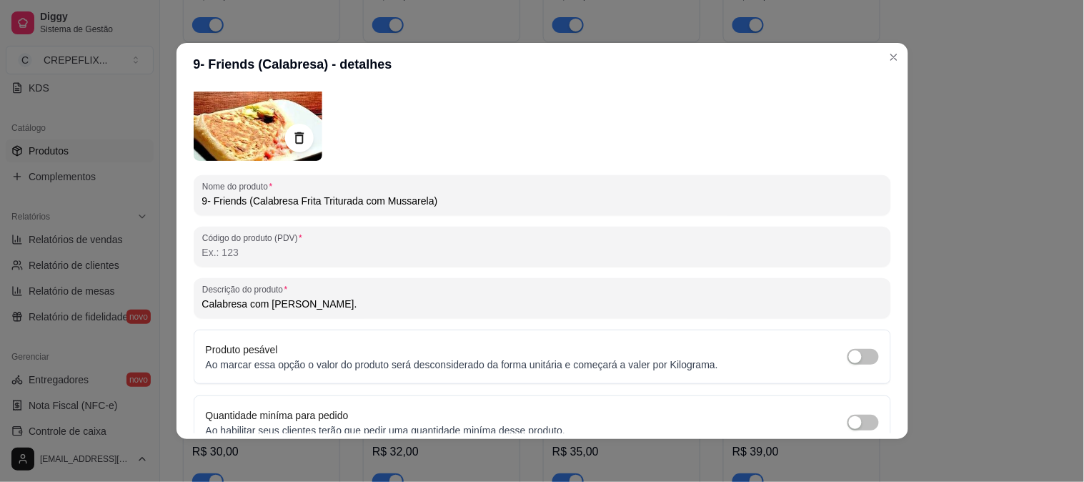
click at [239, 302] on input "Calabresa com [PERSON_NAME]." at bounding box center [542, 304] width 681 height 14
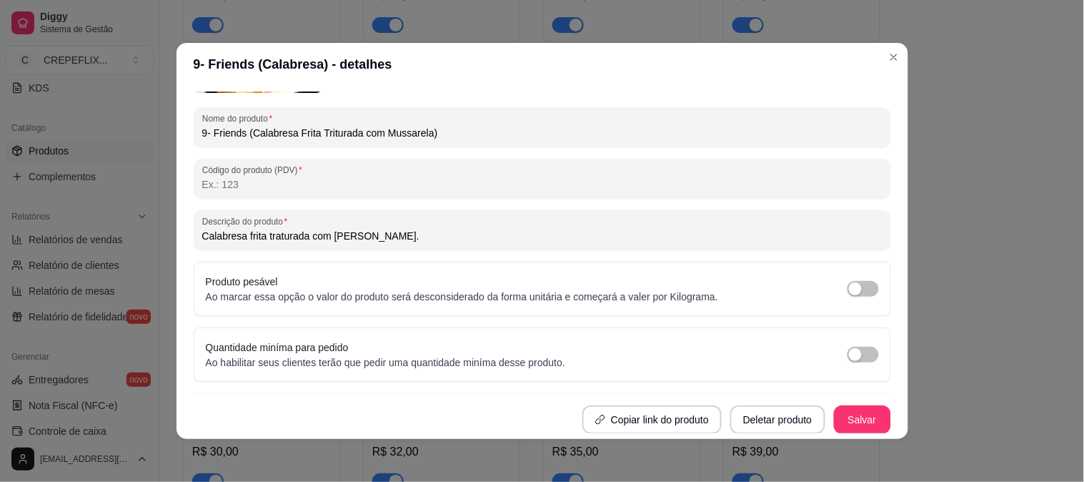
scroll to position [3, 0]
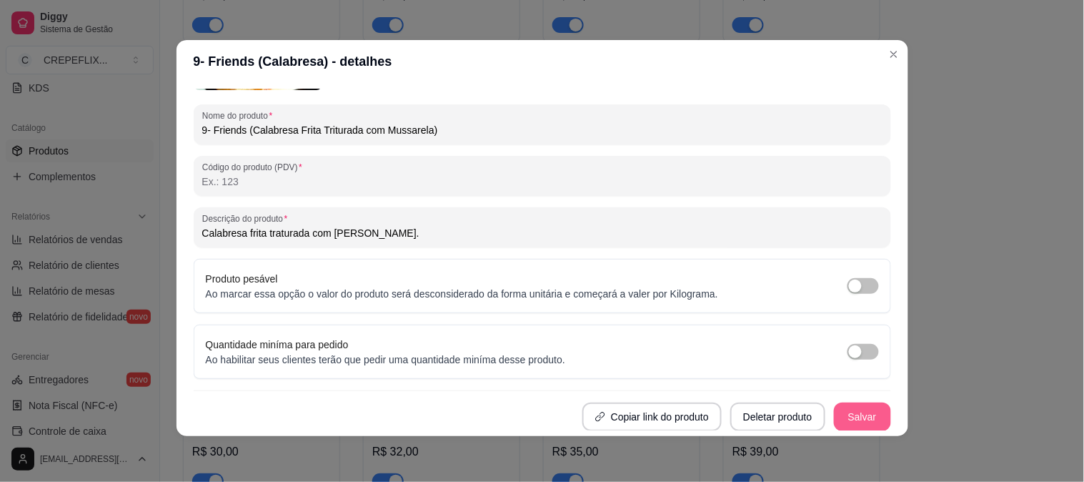
type input "Calabresa frita traturada com [PERSON_NAME]."
click at [849, 417] on button "Salvar" at bounding box center [862, 416] width 57 height 29
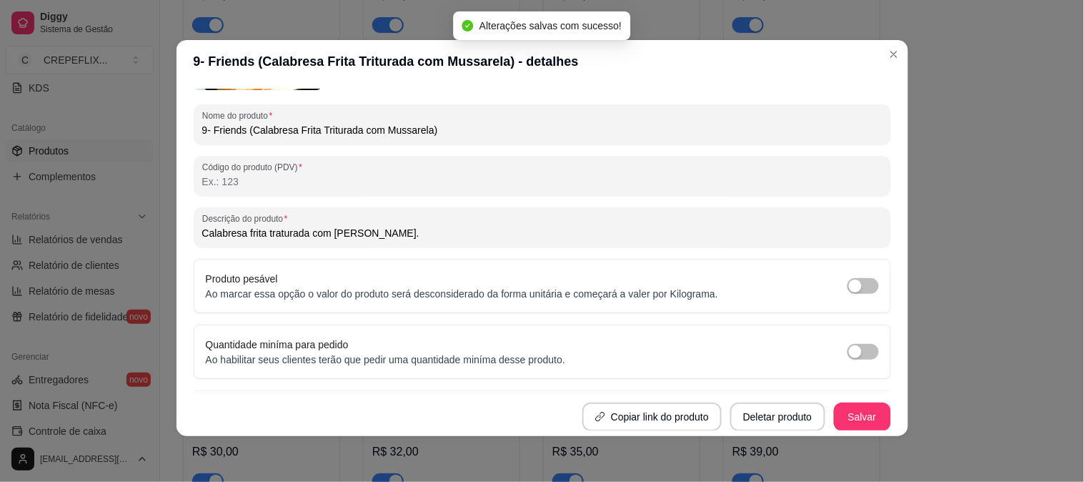
scroll to position [0, 0]
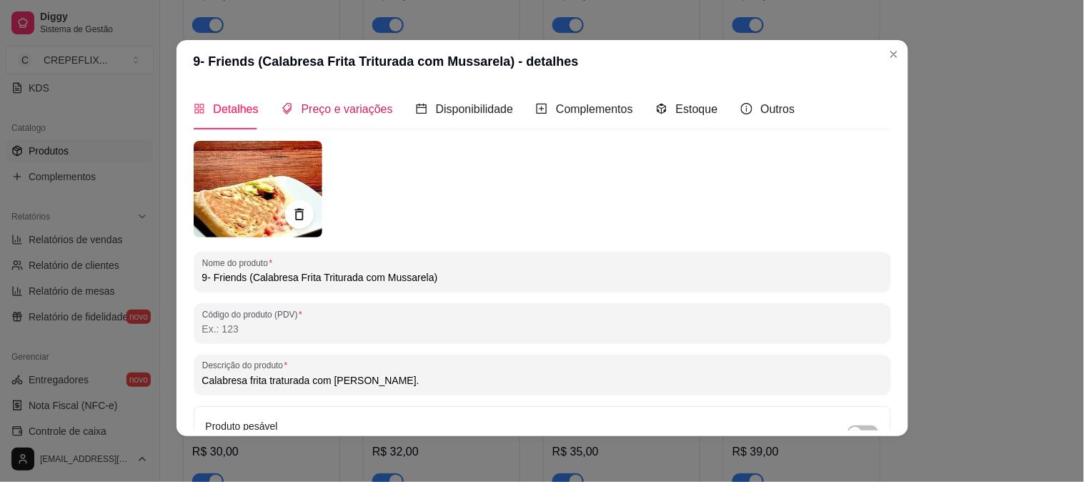
click at [337, 103] on span "Preço e variações" at bounding box center [348, 109] width 92 height 12
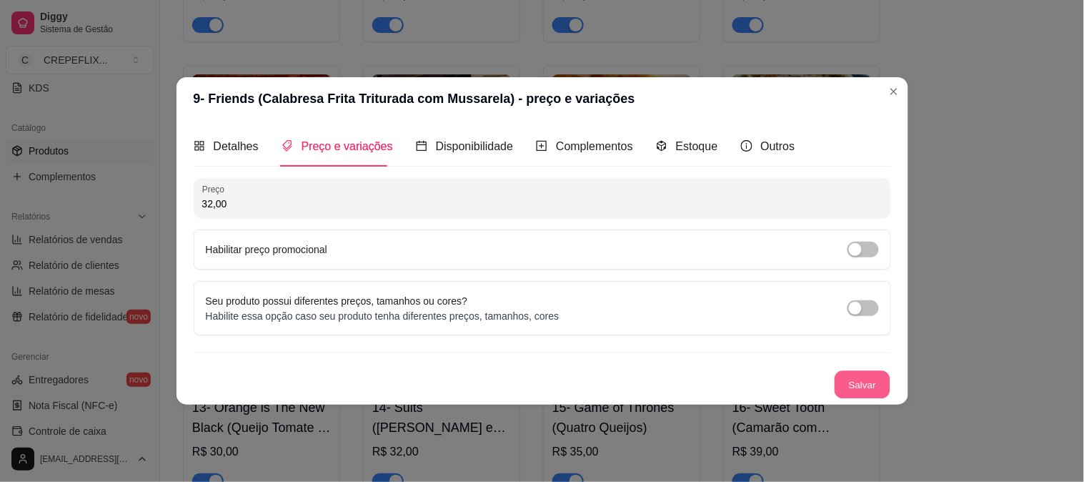
click at [870, 379] on button "Salvar" at bounding box center [863, 385] width 56 height 28
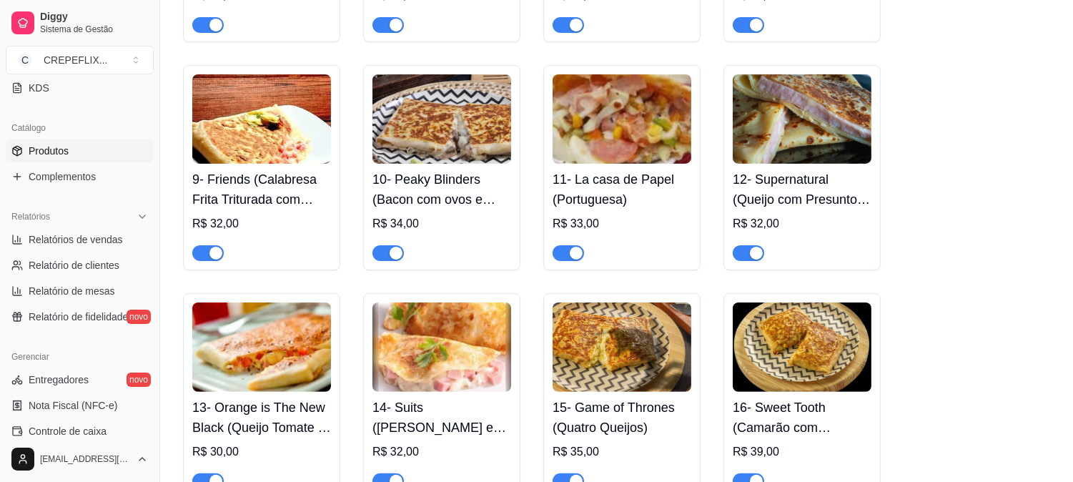
click at [446, 199] on h4 "10- Peaky Blinders (Bacon com ovos e queijo)" at bounding box center [441, 189] width 139 height 40
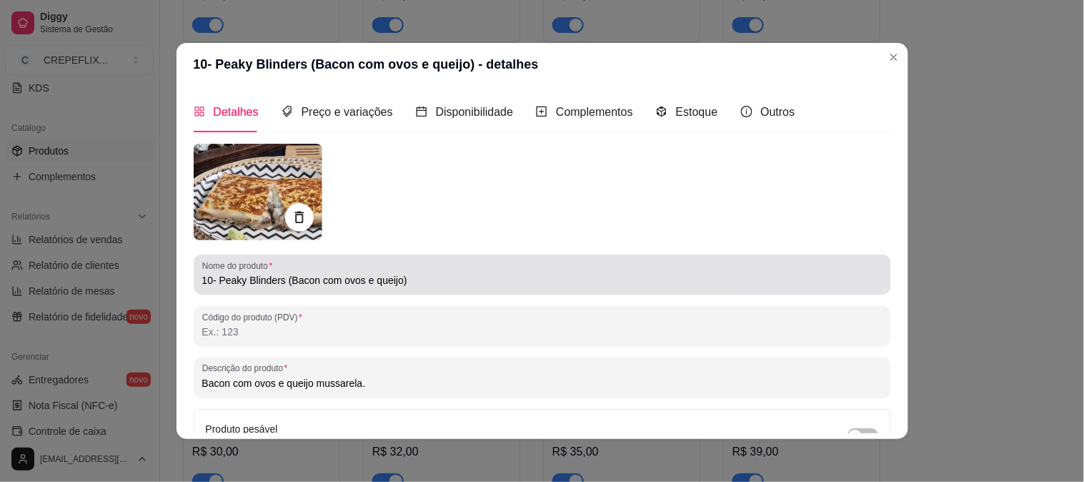
click at [310, 286] on input "10- Peaky Blinders (Bacon com ovos e queijo)" at bounding box center [542, 280] width 681 height 14
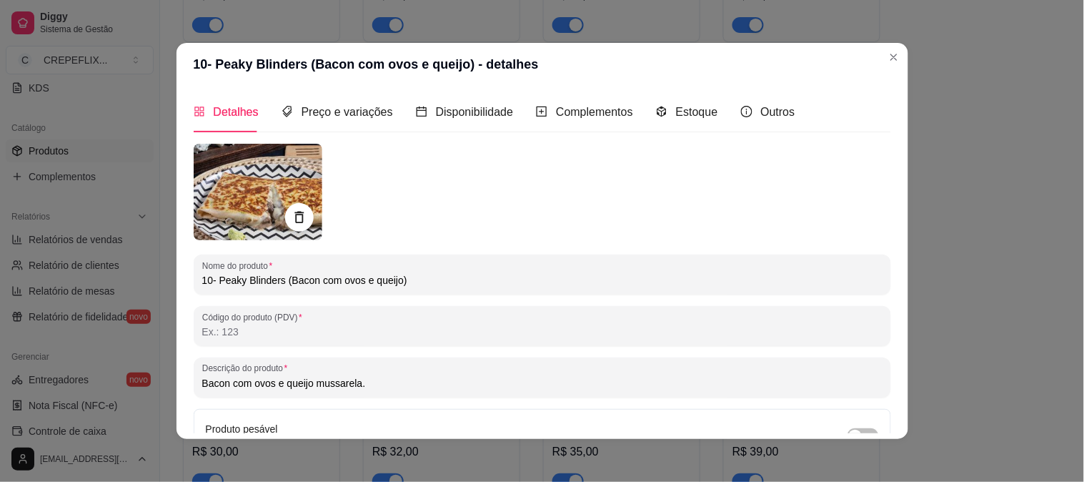
click at [337, 279] on input "10- Peaky Blinders (Bacon com ovos e queijo)" at bounding box center [542, 280] width 681 height 14
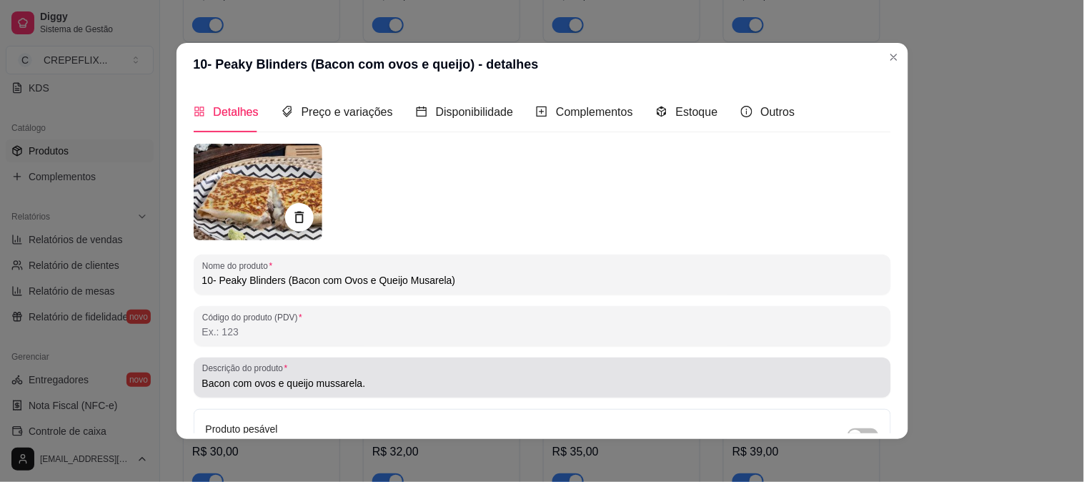
type input "10- Peaky Blinders (Bacon com Ovos e Queijo Musarela)"
click at [217, 387] on input "Bacon com ovos e queijo mussarela." at bounding box center [542, 383] width 681 height 14
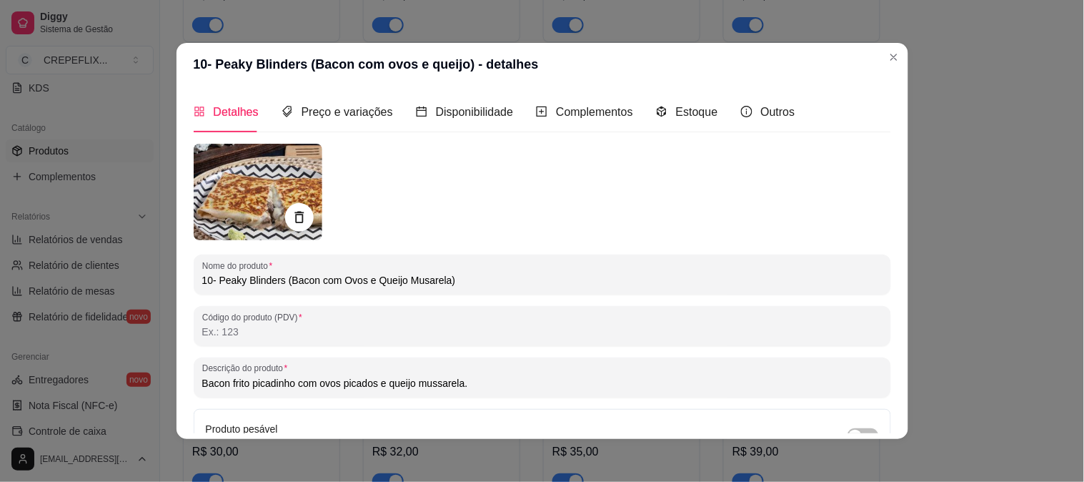
type input "Bacon frito picadinho com ovos picados e queijo mussarela."
drag, startPoint x: 253, startPoint y: 386, endPoint x: 729, endPoint y: 240, distance: 498.0
click at [729, 240] on div "Nome do produto 10- Peaky Blinders (Bacon com Ovos e Queijo Musarela) Código do…" at bounding box center [543, 363] width 698 height 438
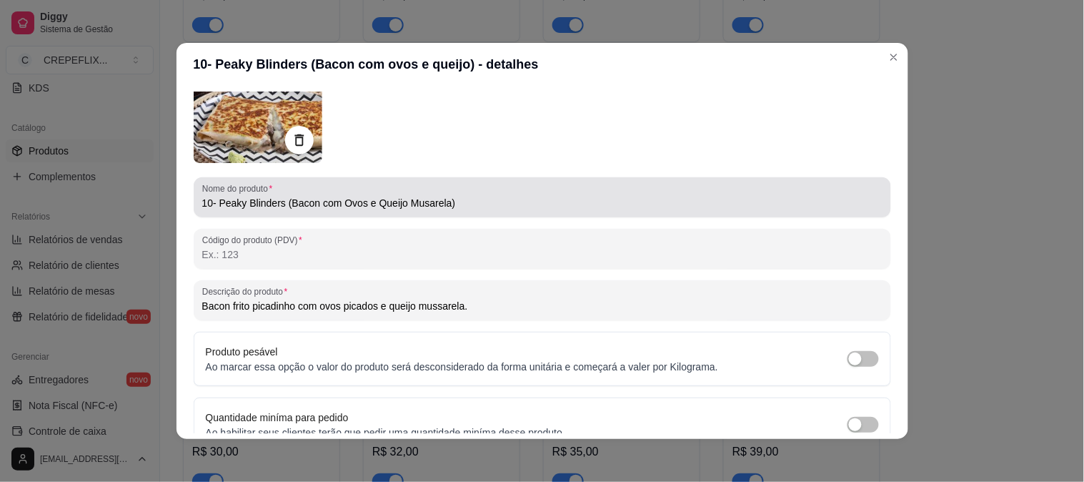
scroll to position [147, 0]
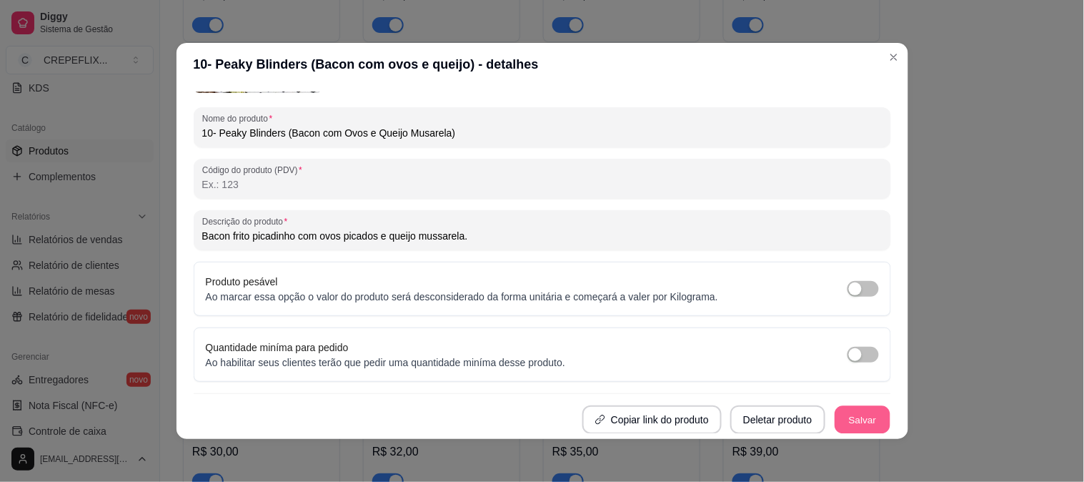
click at [856, 410] on button "Salvar" at bounding box center [863, 420] width 56 height 28
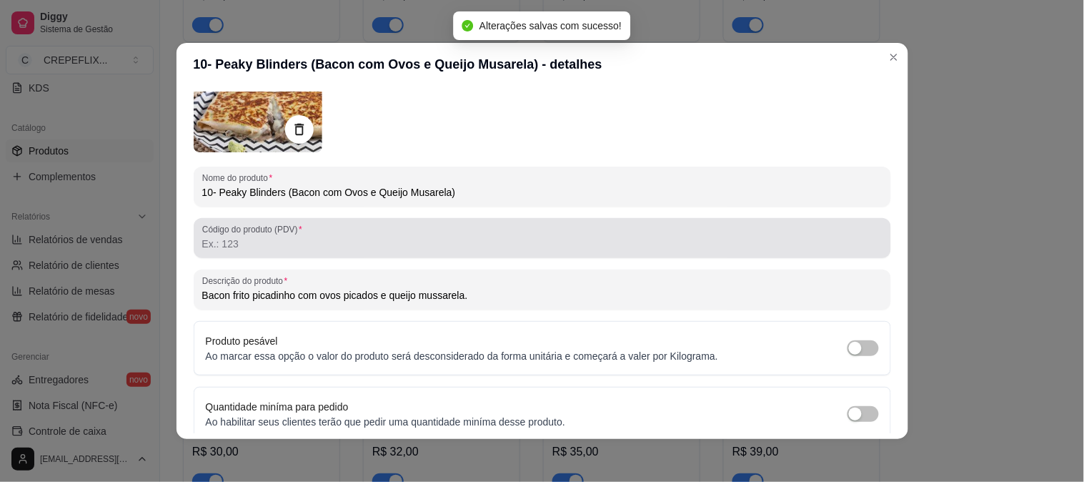
scroll to position [0, 0]
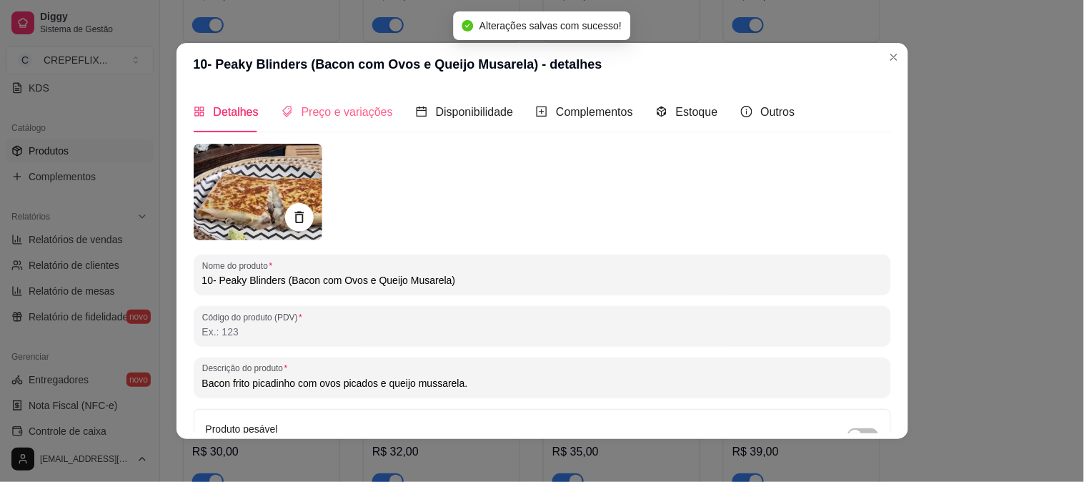
click at [322, 97] on div "Preço e variações" at bounding box center [338, 112] width 112 height 41
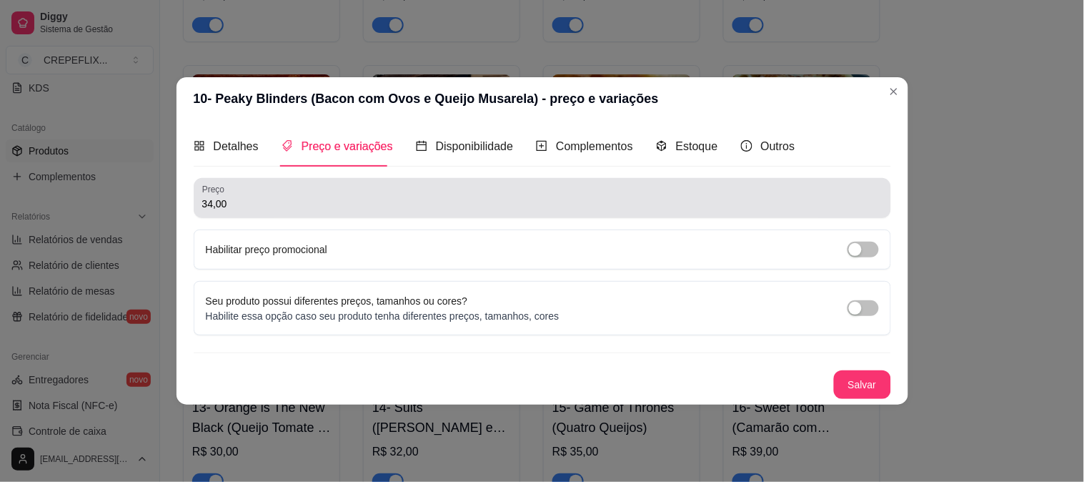
click at [212, 209] on input "34,00" at bounding box center [542, 204] width 681 height 14
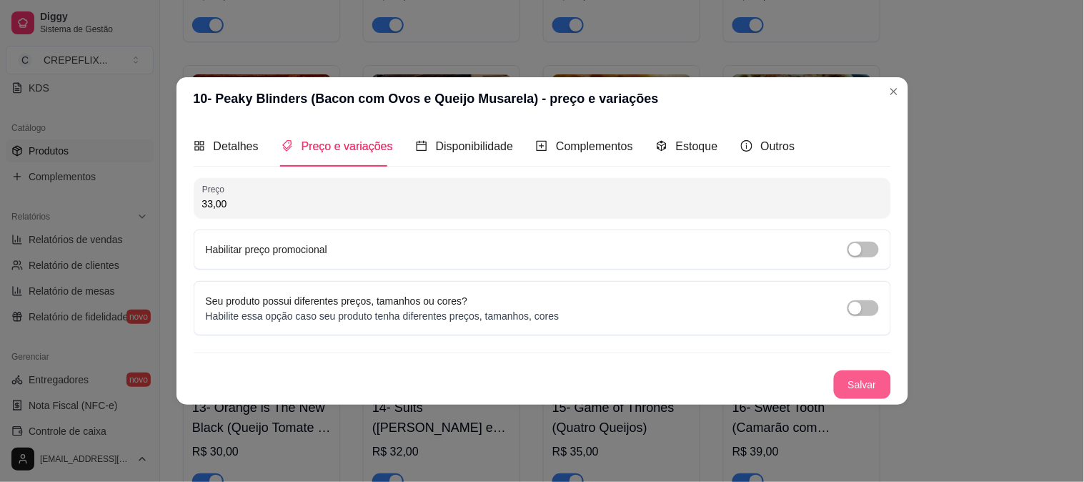
type input "33,00"
click at [870, 392] on button "Salvar" at bounding box center [862, 384] width 57 height 29
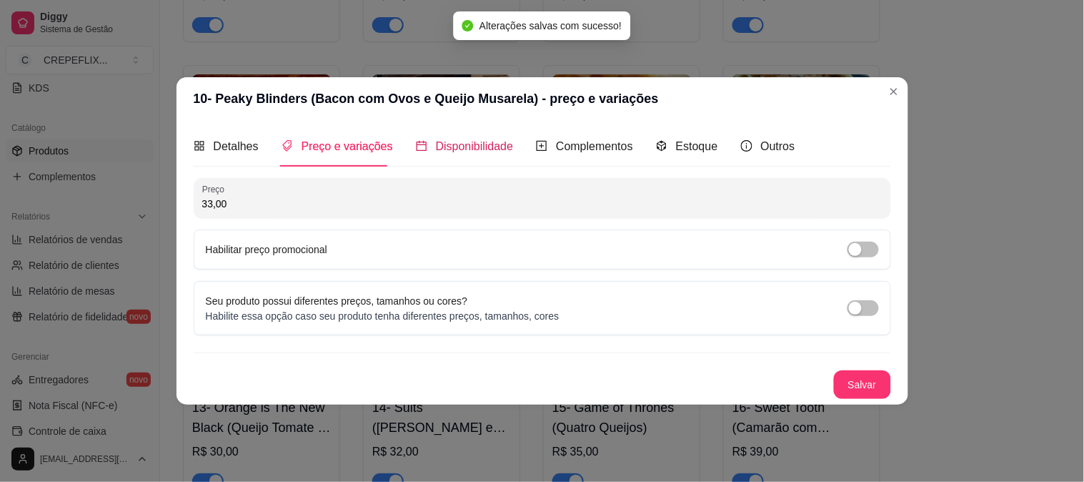
click at [463, 149] on span "Disponibilidade" at bounding box center [475, 146] width 78 height 12
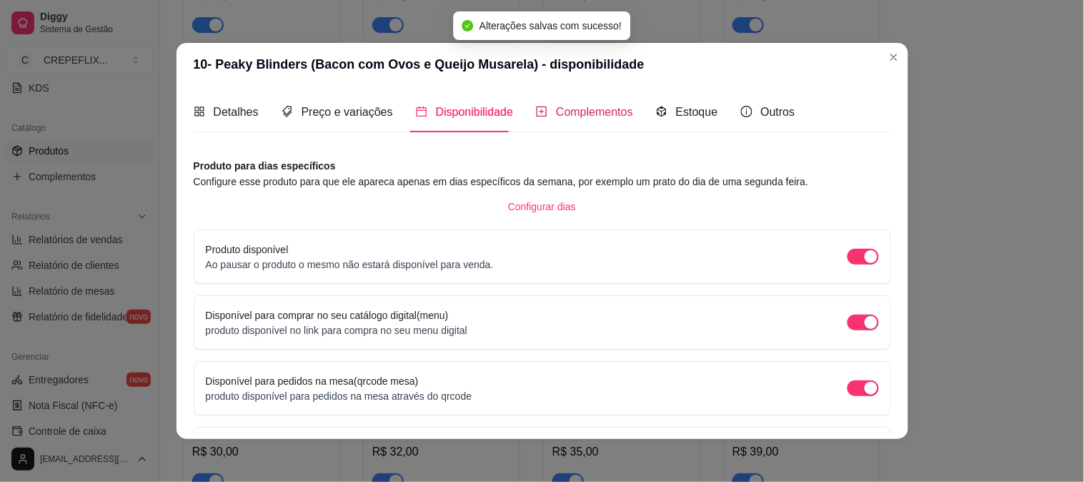
click at [601, 111] on span "Complementos" at bounding box center [594, 112] width 77 height 12
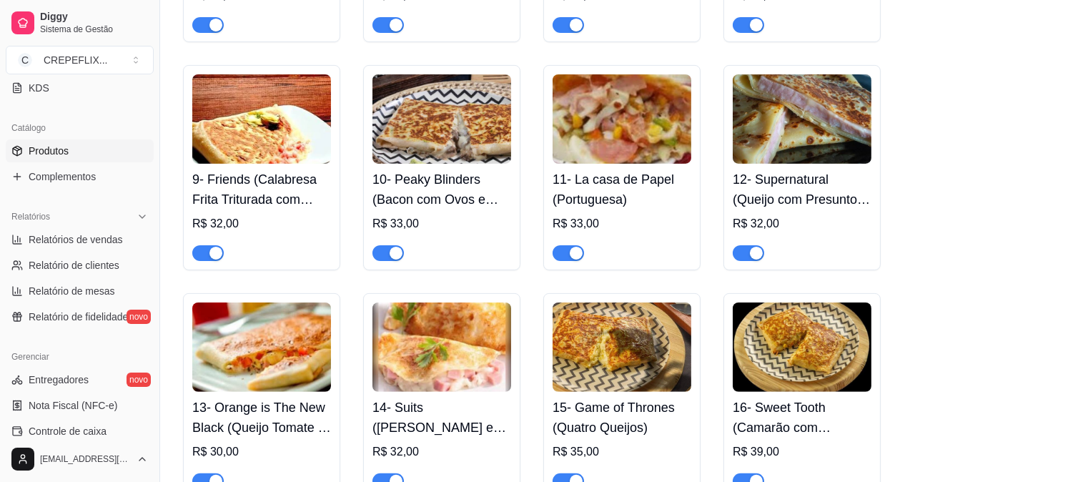
click at [636, 199] on h4 "11- La casa de Papel (Portuguesa)" at bounding box center [622, 189] width 139 height 40
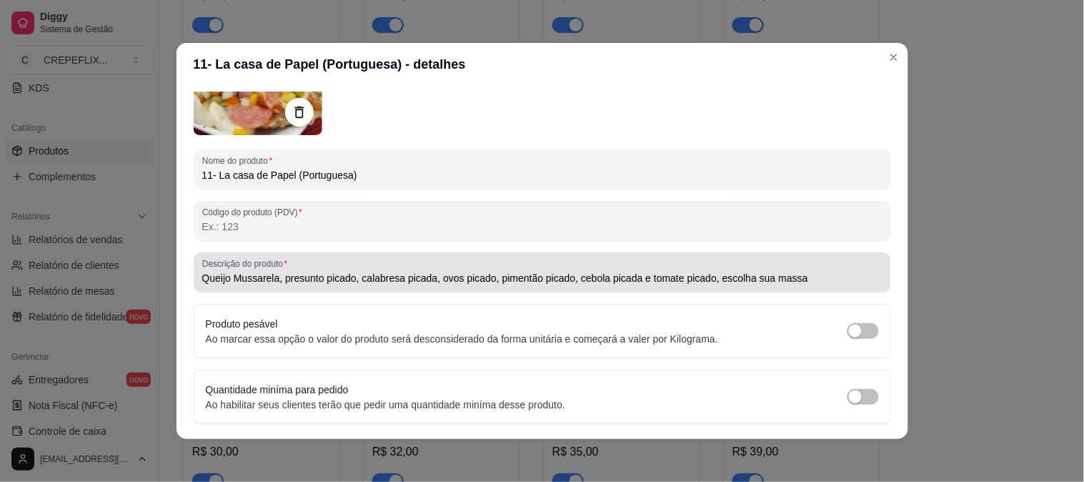
scroll to position [147, 0]
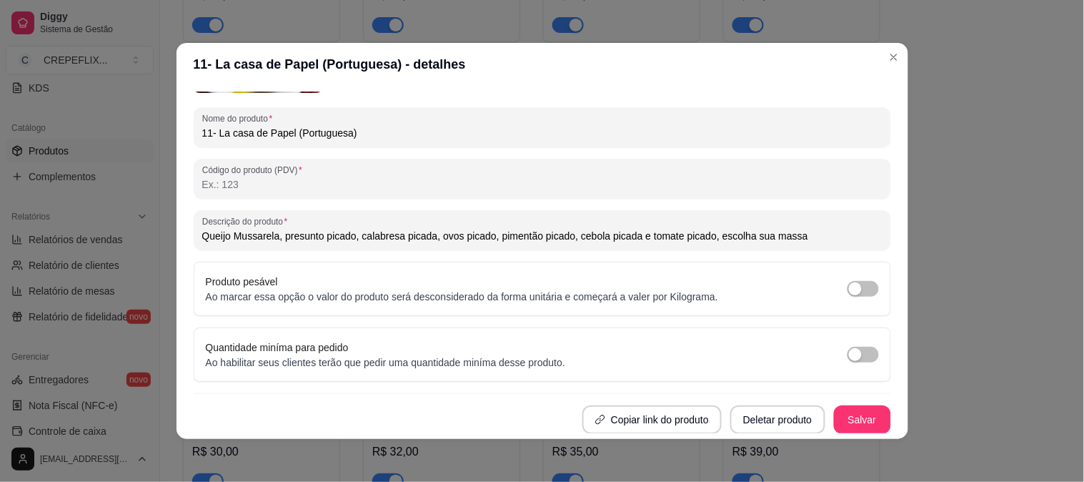
click at [798, 238] on input "Queijo Mussarela, presunto picado, calabresa picada, ovos picado, pimentão pica…" at bounding box center [542, 236] width 681 height 14
click at [330, 237] on input "Queijo Mussarela, presunto picado, calabresa picada, ovos picado, pimentão pica…" at bounding box center [542, 236] width 681 height 14
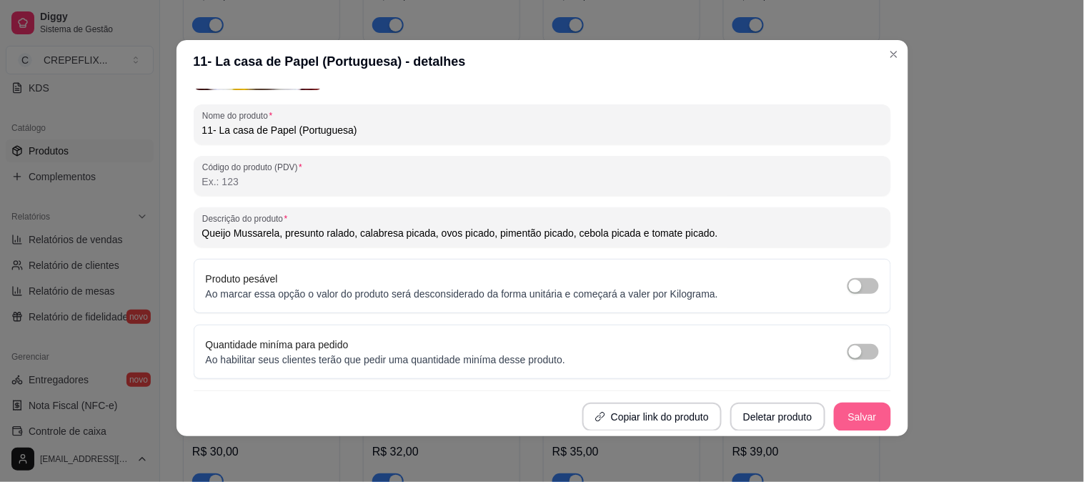
click at [842, 405] on button "Salvar" at bounding box center [862, 416] width 57 height 29
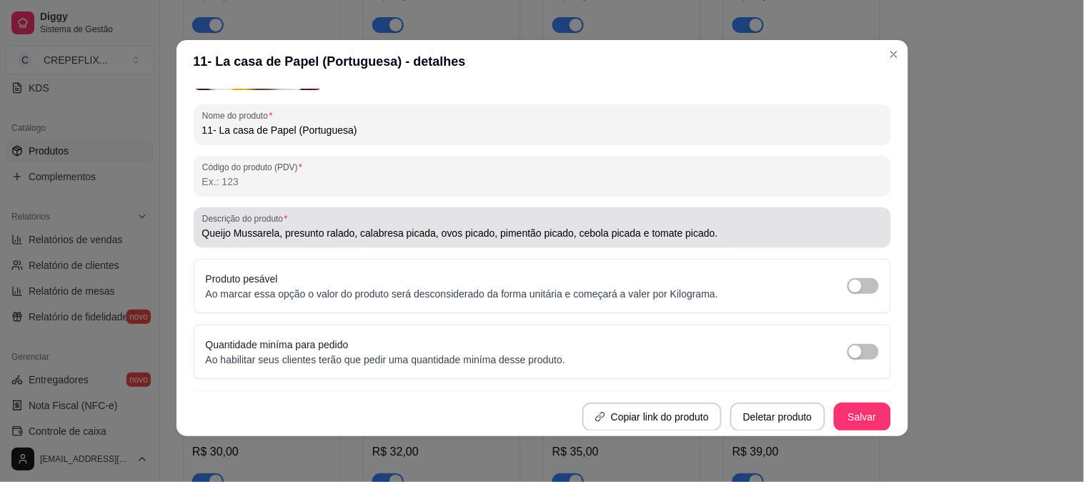
click at [704, 229] on input "Queijo Mussarela, presunto ralado, calabresa picada, ovos picado, pimentão pica…" at bounding box center [542, 233] width 681 height 14
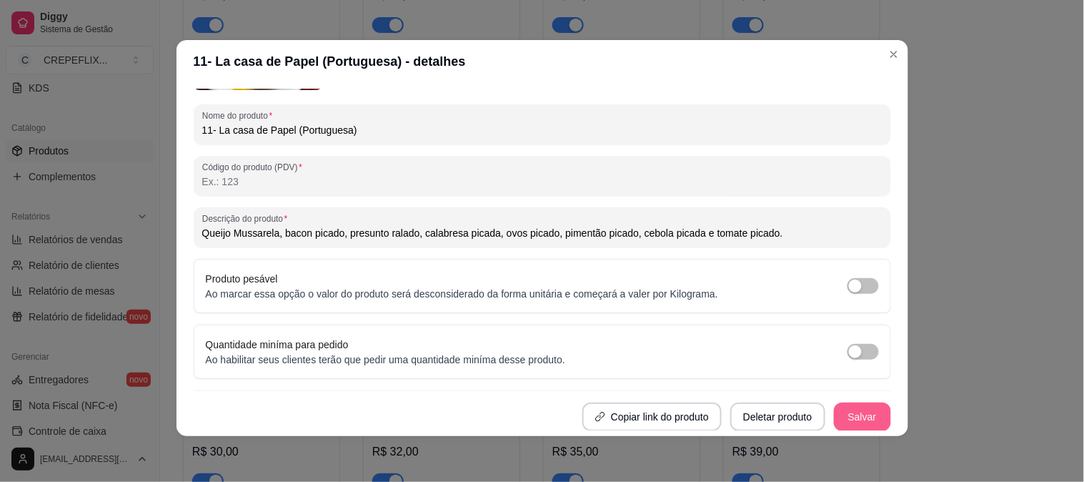
type input "Queijo Mussarela, bacon picado, presunto ralado, calabresa picada, ovos picado,…"
click at [853, 422] on button "Salvar" at bounding box center [863, 417] width 56 height 28
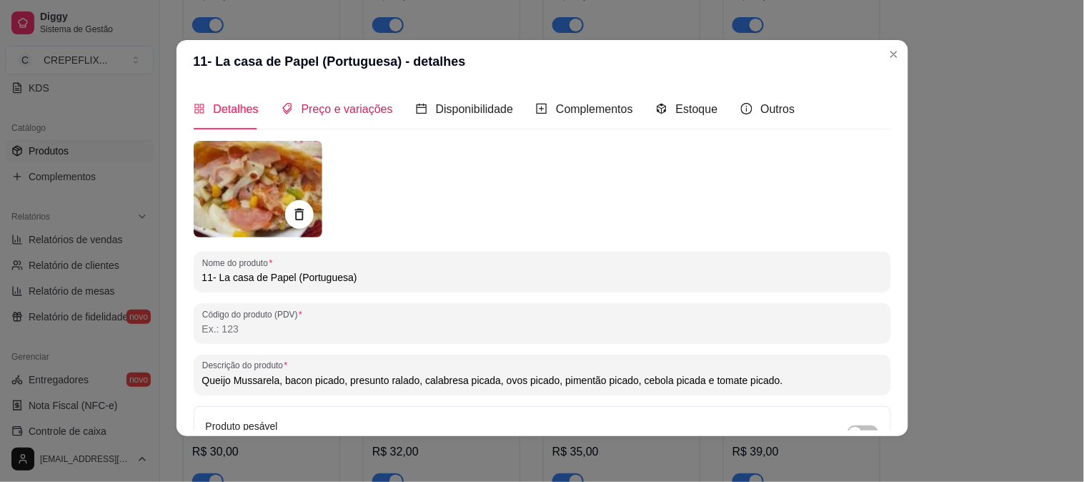
click at [335, 106] on span "Preço e variações" at bounding box center [348, 109] width 92 height 12
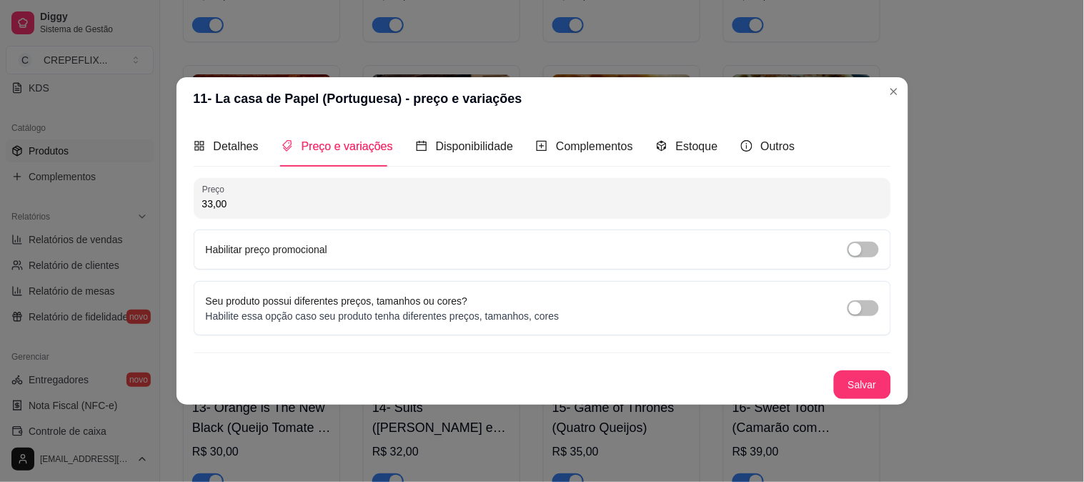
click at [209, 204] on input "33,00" at bounding box center [542, 204] width 681 height 14
type input "35,00"
click at [859, 380] on button "Salvar" at bounding box center [862, 384] width 57 height 29
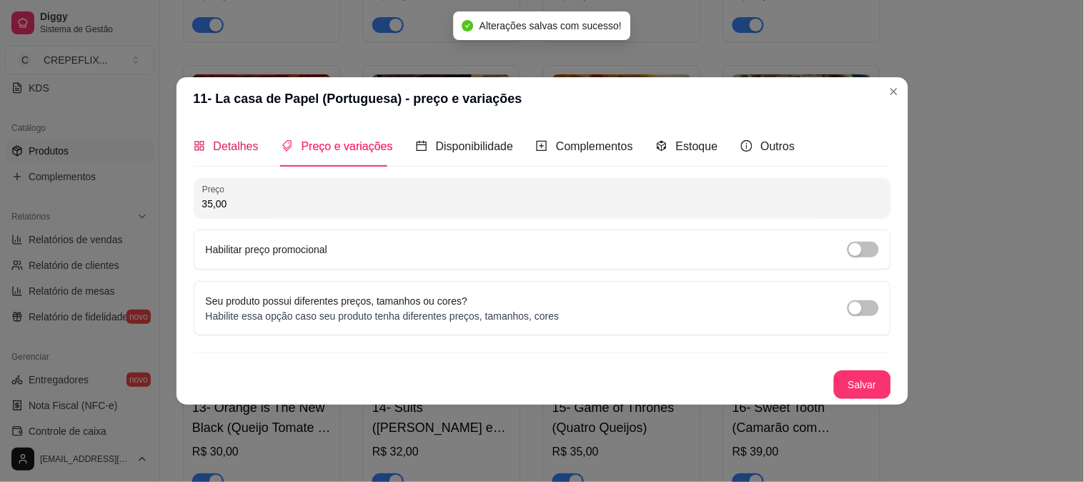
click at [222, 145] on span "Detalhes" at bounding box center [236, 146] width 45 height 12
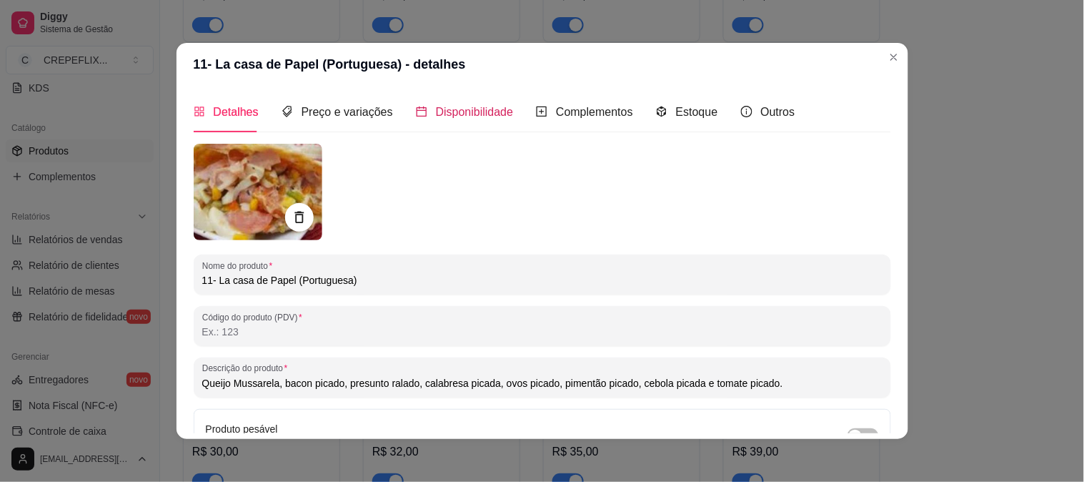
click at [444, 111] on span "Disponibilidade" at bounding box center [475, 112] width 78 height 12
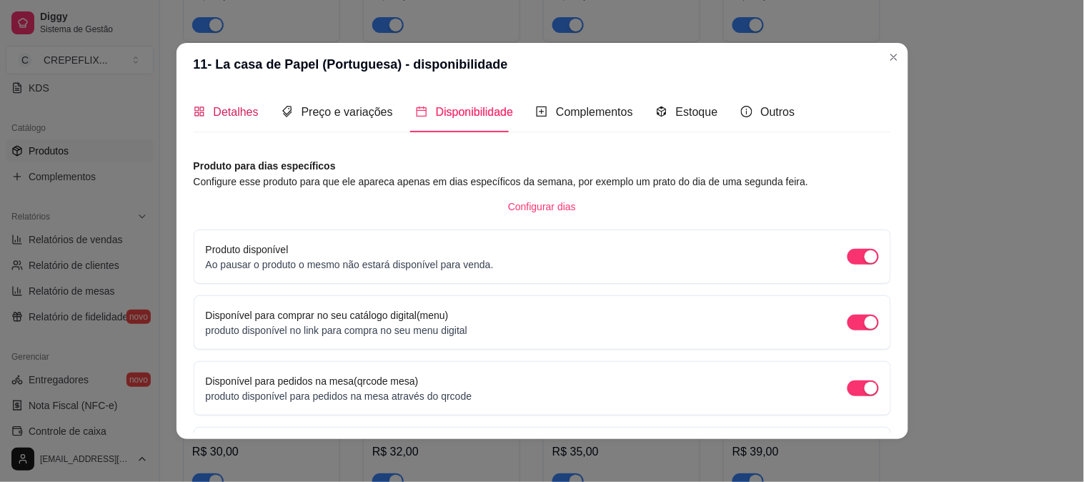
click at [227, 112] on span "Detalhes" at bounding box center [236, 112] width 45 height 12
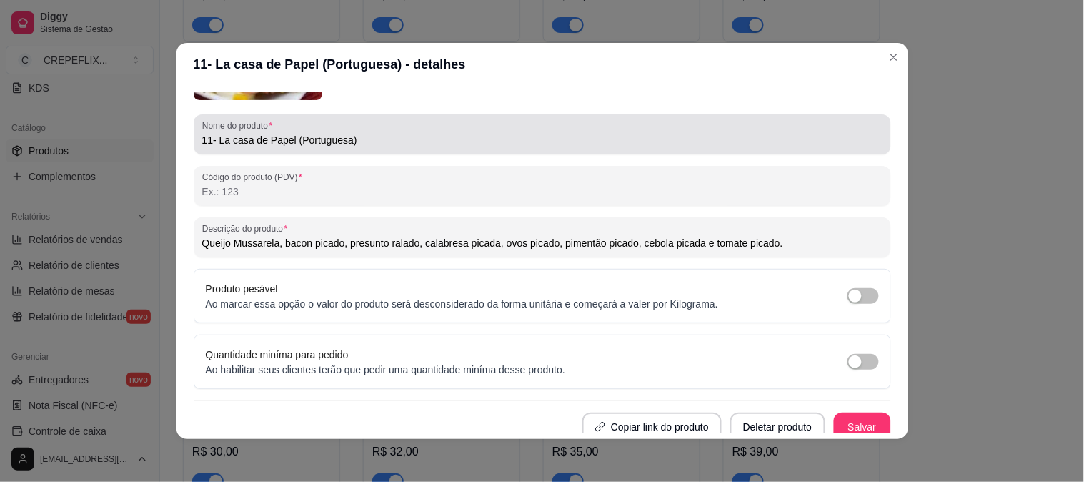
scroll to position [147, 0]
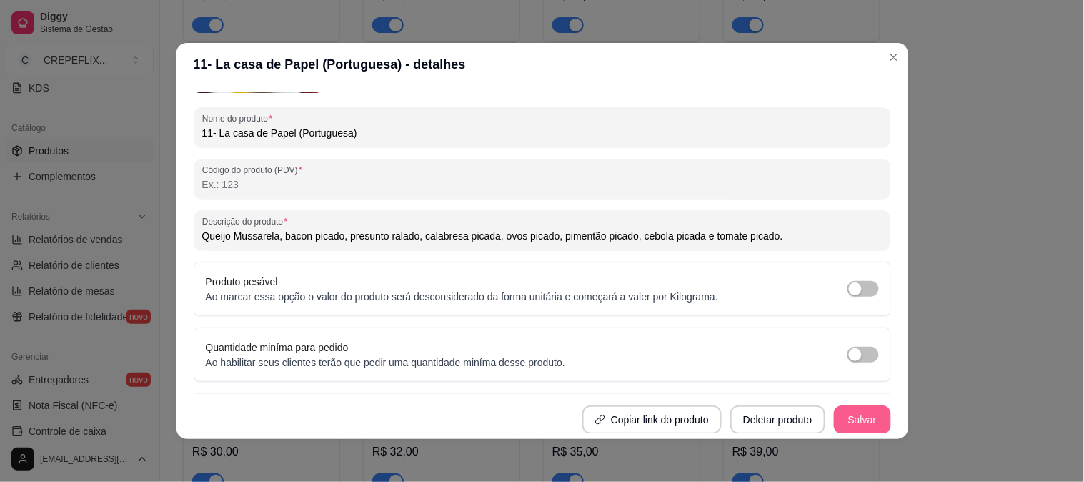
click at [839, 425] on button "Salvar" at bounding box center [862, 419] width 57 height 29
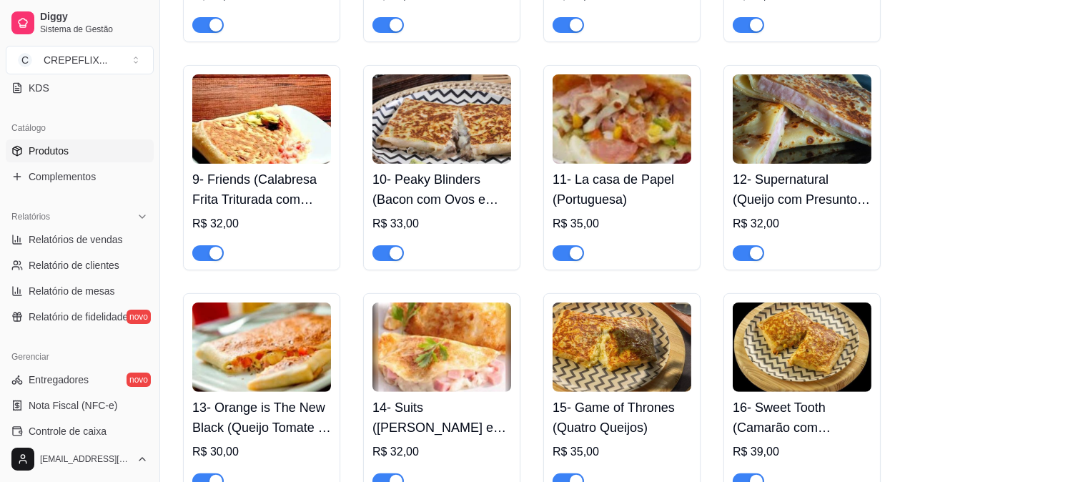
click at [774, 186] on h4 "12- Supernatural (Queijo com Presunto e Orégano)" at bounding box center [802, 189] width 139 height 40
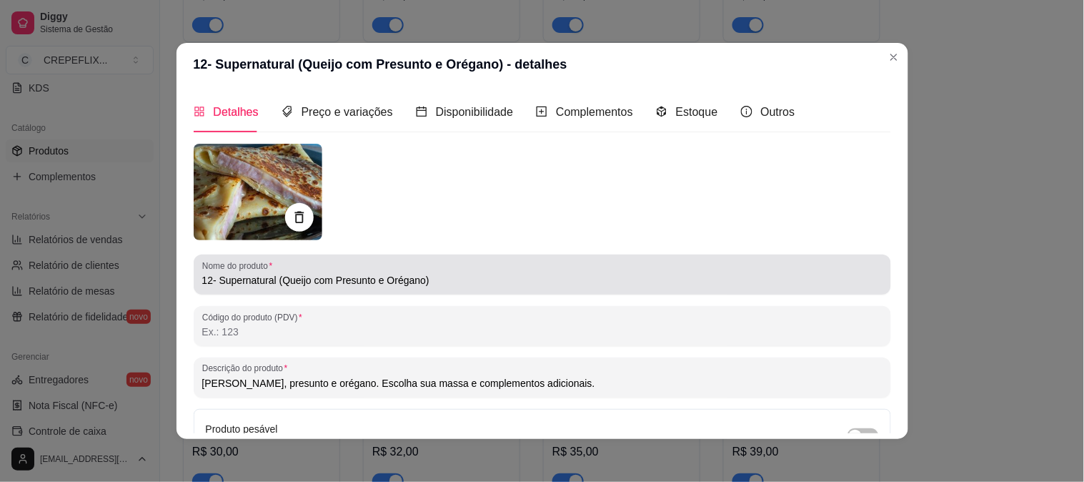
click at [305, 285] on input "12- Supernatural (Queijo com Presunto e Orégano)" at bounding box center [542, 280] width 681 height 14
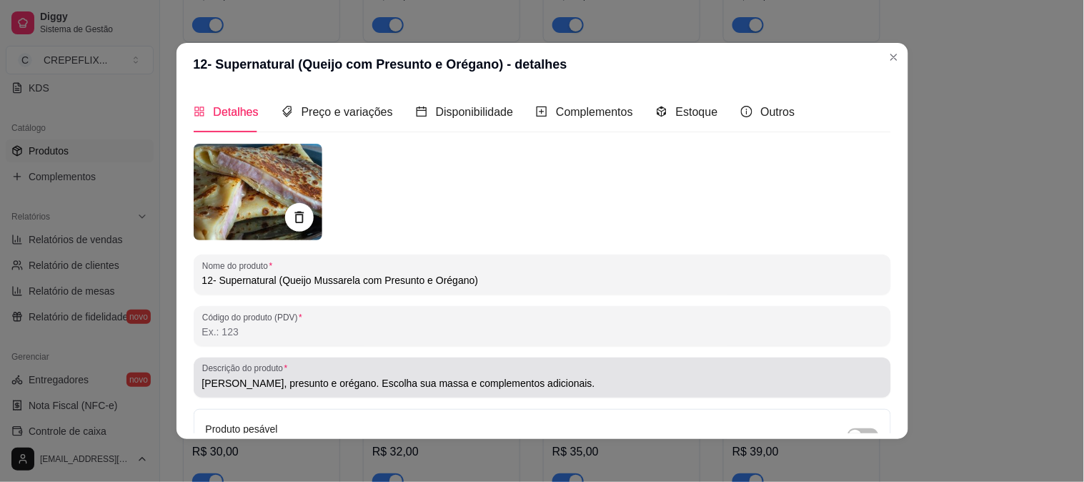
type input "12- Supernatural (Queijo Mussarela com Presunto e Orégano)"
click at [315, 383] on input "[PERSON_NAME], presunto e orégano. Escolha sua massa e complementos adicionais." at bounding box center [542, 383] width 681 height 14
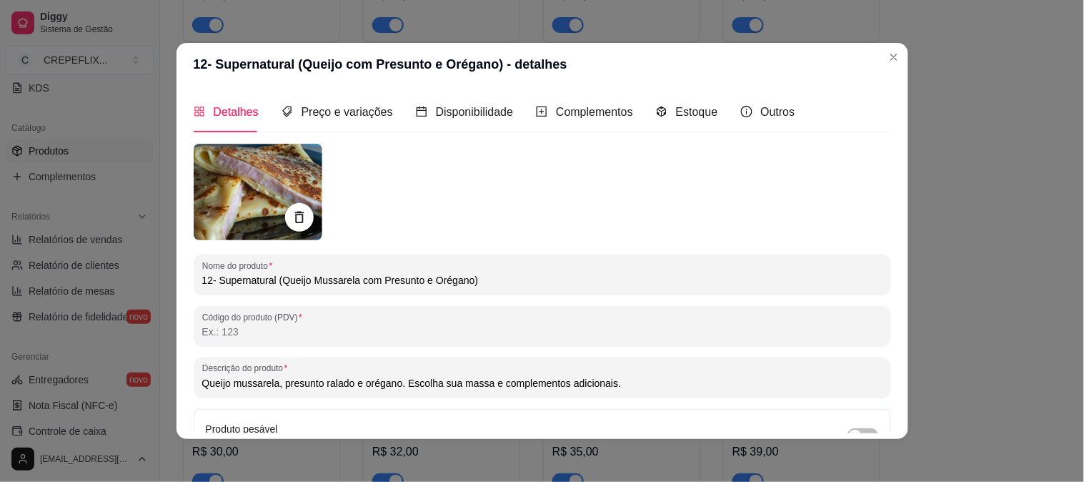
click at [400, 382] on input "Queijo mussarela, presunto ralado e orégano. Escolha sua massa e complementos a…" at bounding box center [542, 383] width 681 height 14
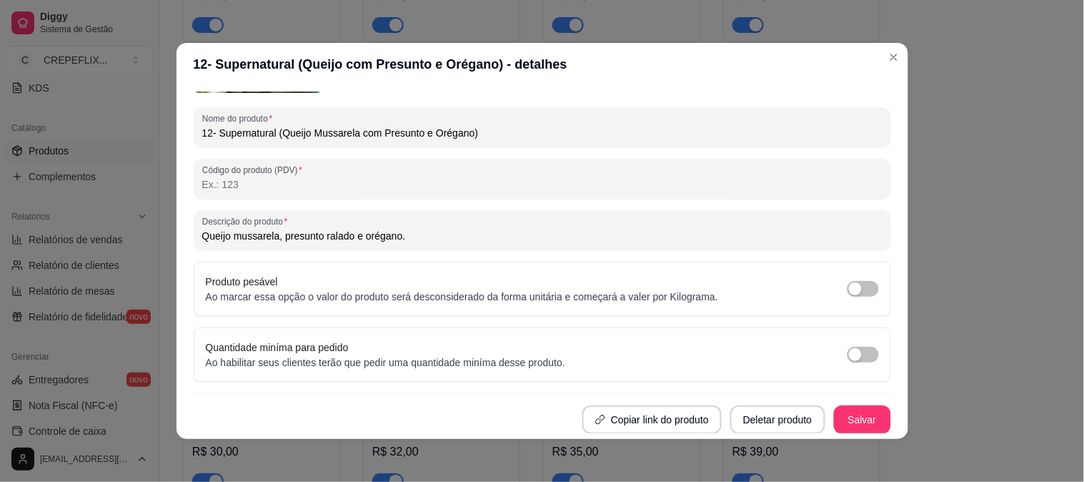
type input "Queijo mussarela, presunto ralado e orégano."
click at [835, 412] on button "Salvar" at bounding box center [863, 420] width 56 height 28
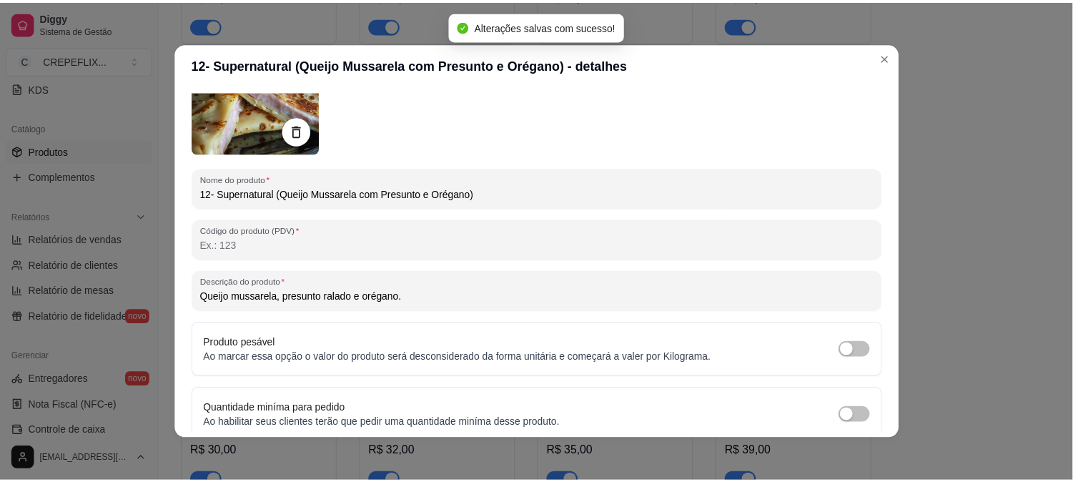
scroll to position [0, 0]
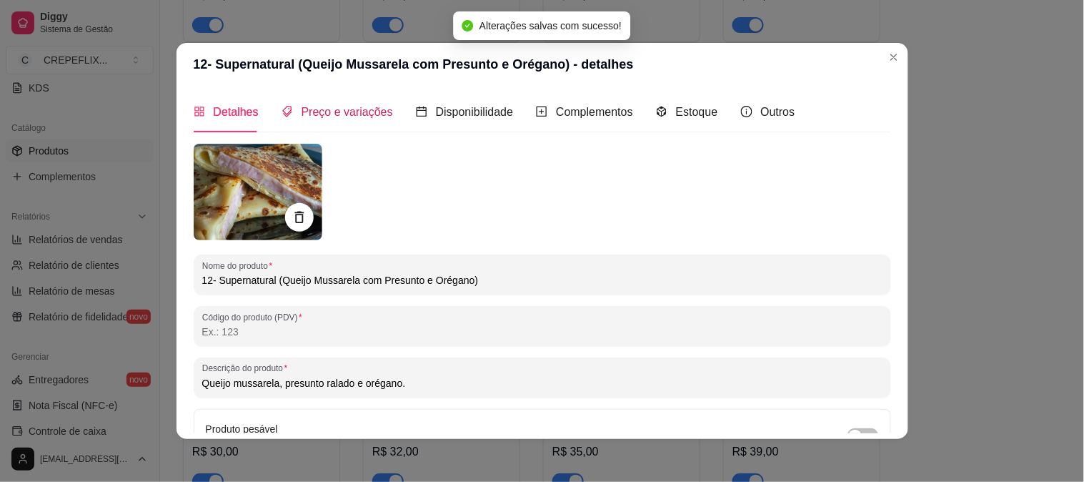
click at [324, 118] on span "Preço e variações" at bounding box center [348, 112] width 92 height 12
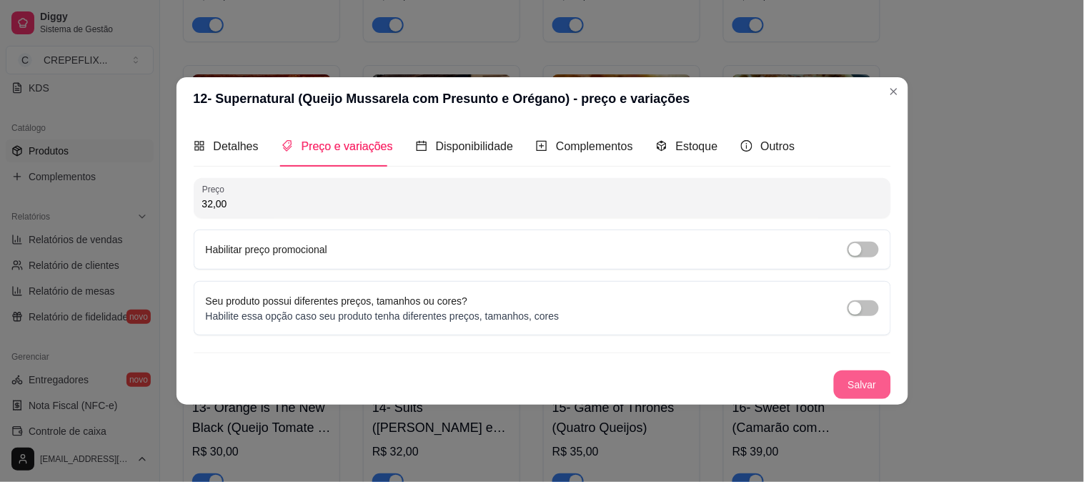
click at [862, 385] on button "Salvar" at bounding box center [862, 384] width 57 height 29
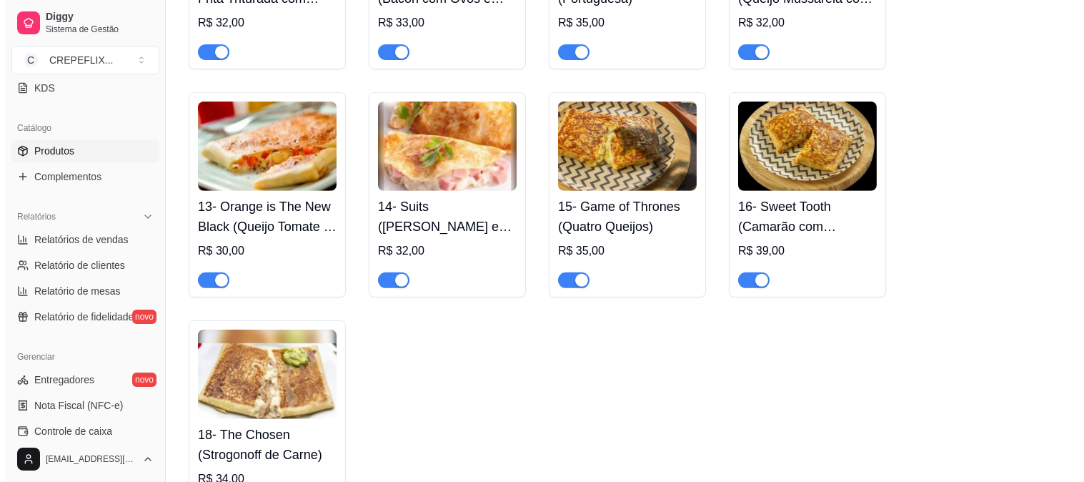
scroll to position [1112, 0]
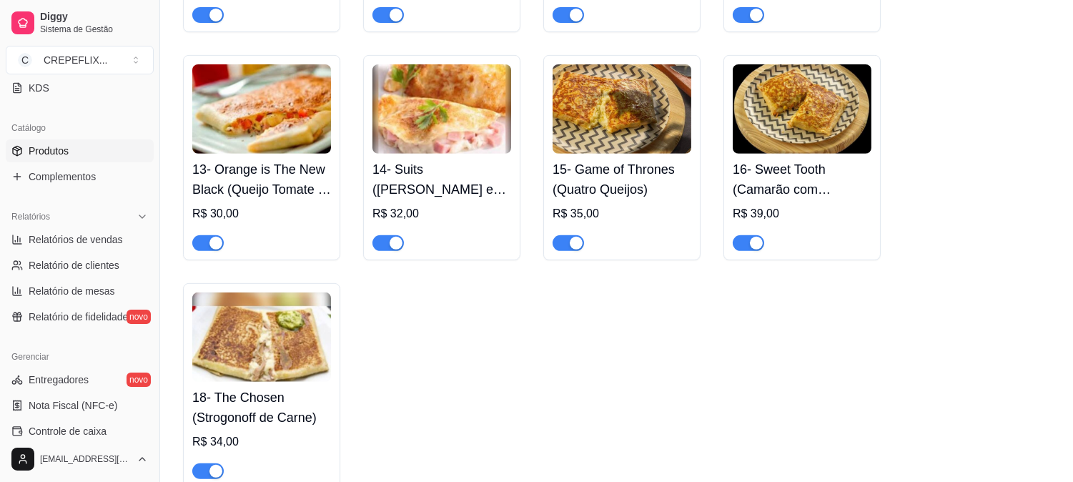
click at [239, 181] on h4 "13- Orange is The New Black (Queijo Tomate e Orégano)" at bounding box center [261, 179] width 139 height 40
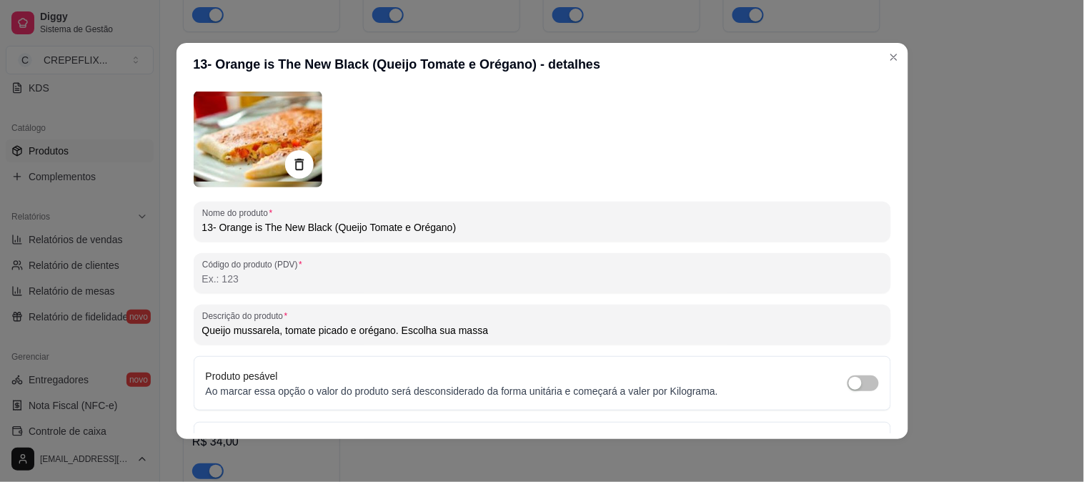
scroll to position [79, 0]
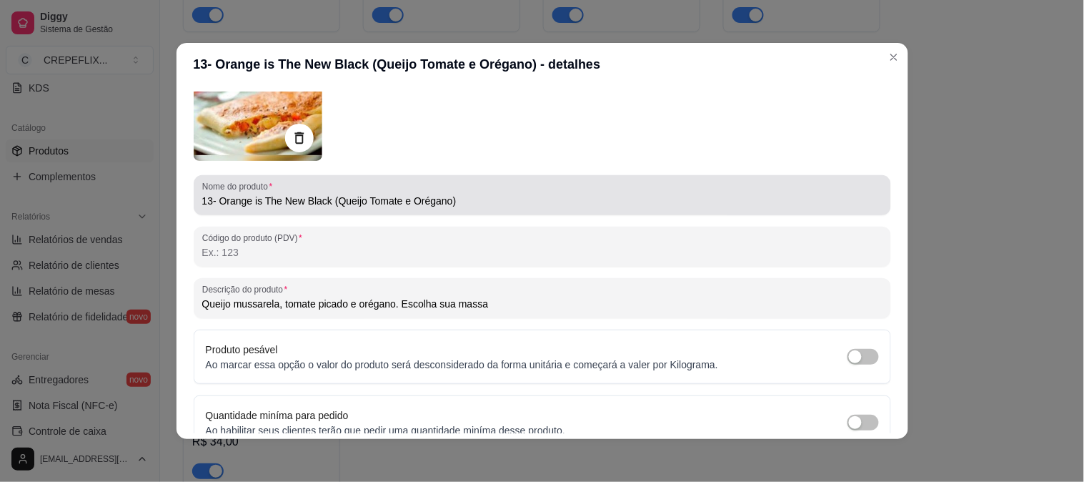
drag, startPoint x: 362, startPoint y: 202, endPoint x: 437, endPoint y: 209, distance: 74.7
click at [362, 202] on input "13- Orange is The New Black (Queijo Tomate e Orégano)" at bounding box center [542, 201] width 681 height 14
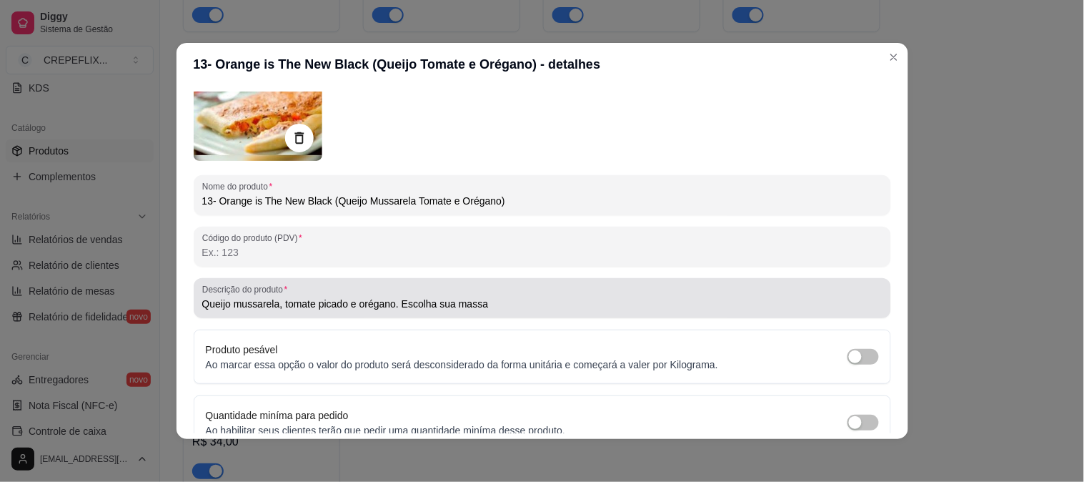
type input "13- Orange is The New Black (Queijo Mussarela Tomate e Orégano)"
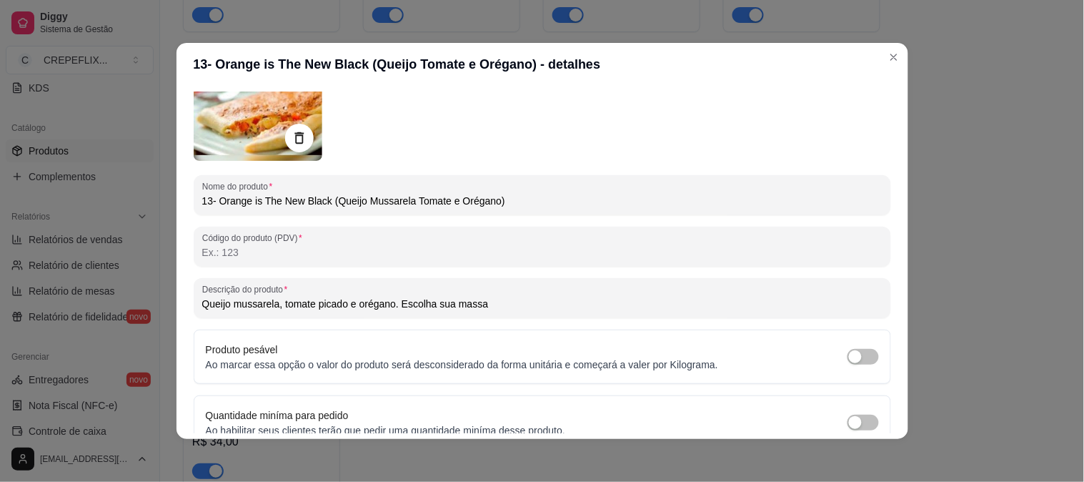
click at [487, 304] on input "Queijo mussarela, tomate picado e orégano. Escolha sua massa" at bounding box center [542, 304] width 681 height 14
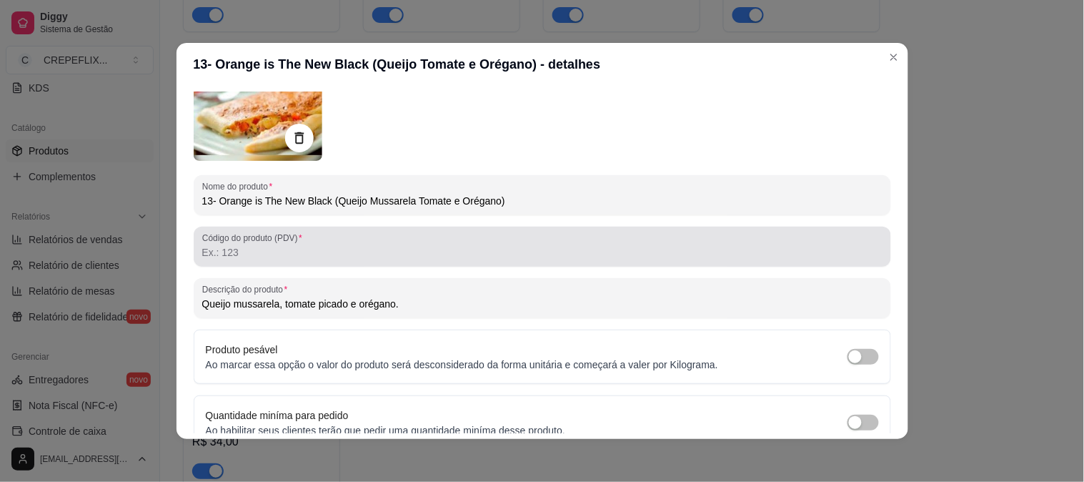
scroll to position [147, 0]
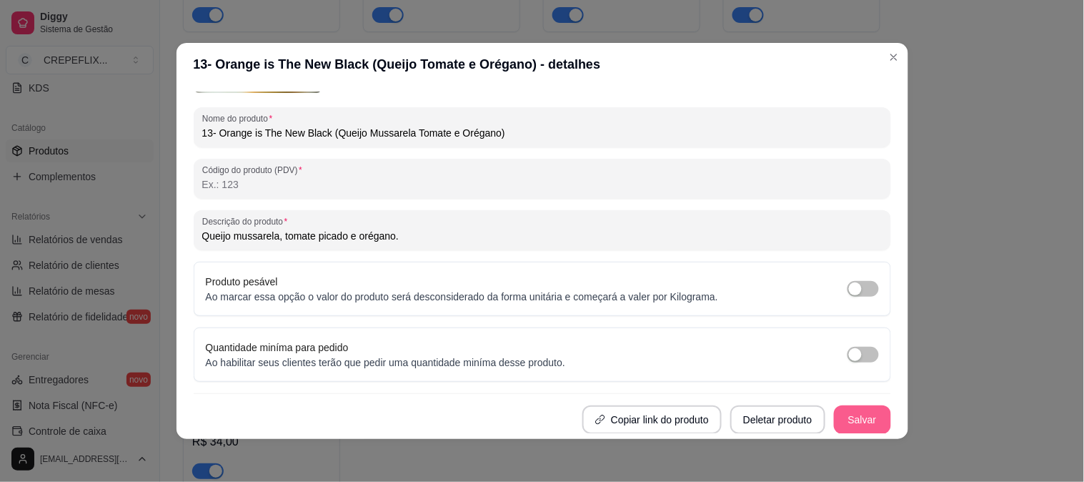
type input "Queijo mussarela, tomate picado e orégano."
click at [856, 420] on button "Salvar" at bounding box center [862, 419] width 57 height 29
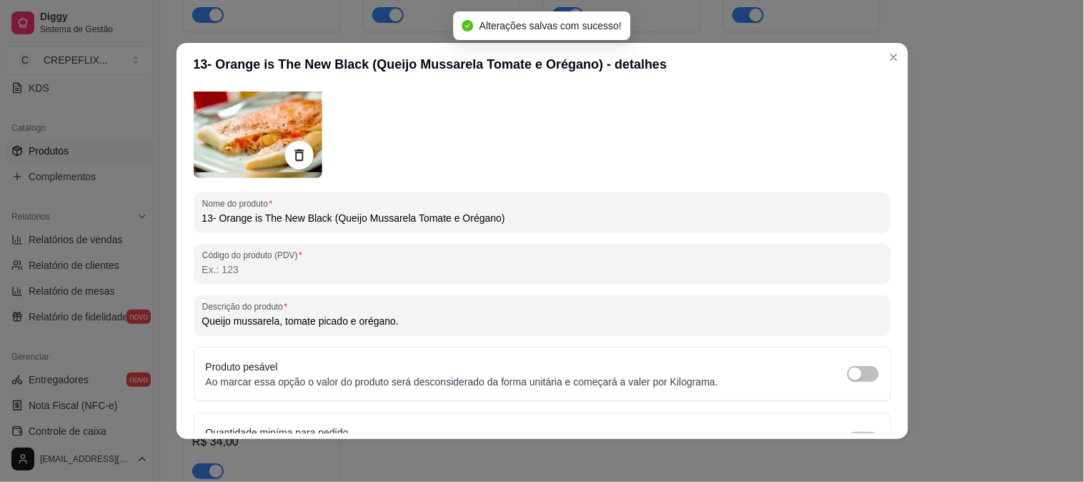
scroll to position [0, 0]
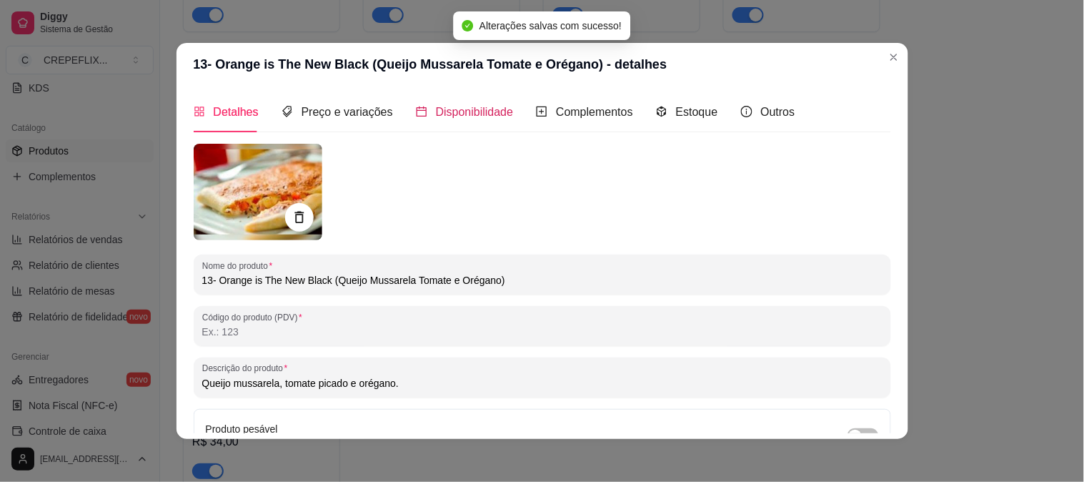
click at [449, 108] on span "Disponibilidade" at bounding box center [475, 112] width 78 height 12
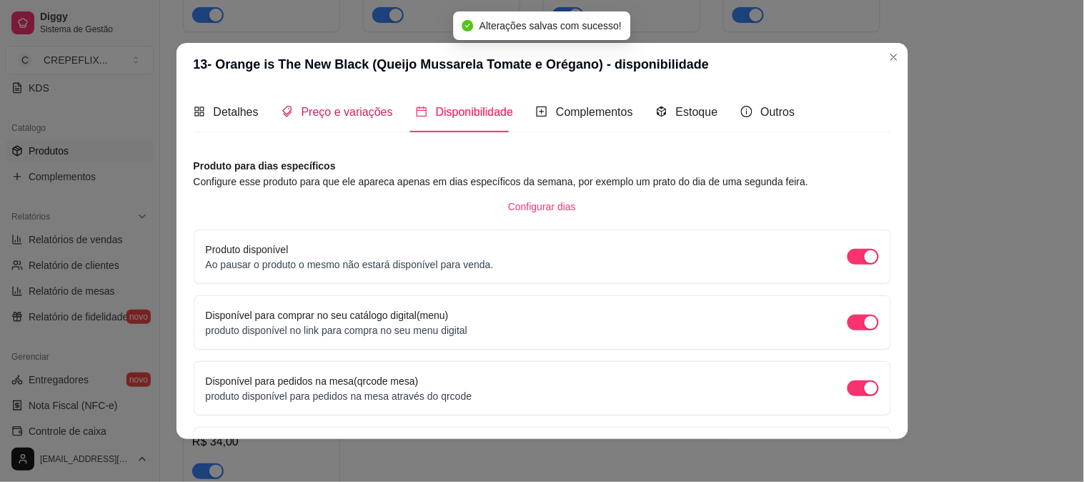
click at [325, 109] on span "Preço e variações" at bounding box center [348, 112] width 92 height 12
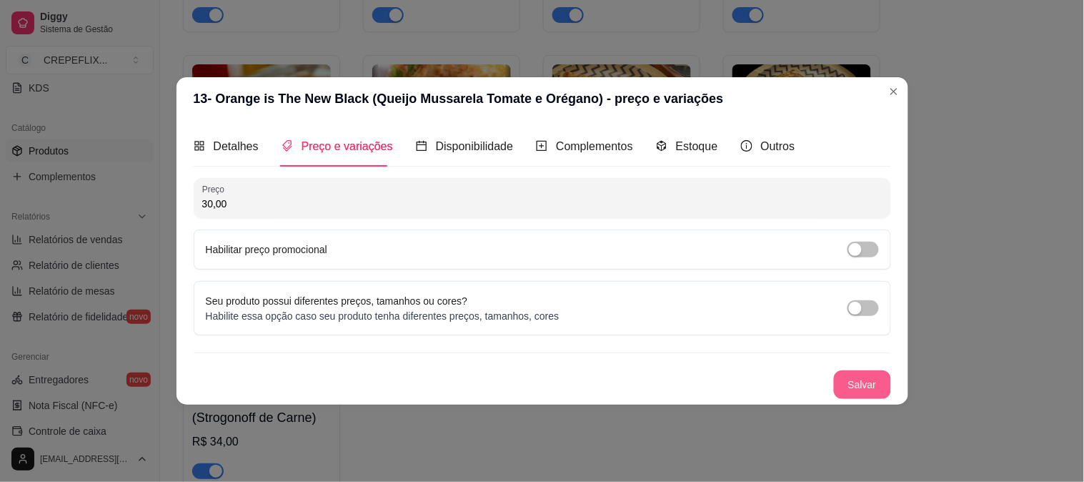
click at [858, 380] on button "Salvar" at bounding box center [862, 384] width 57 height 29
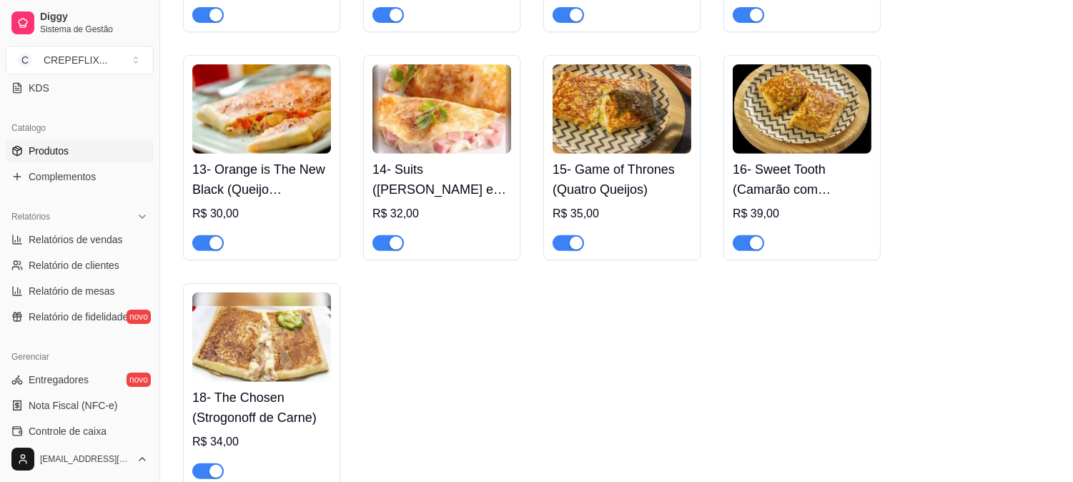
click at [454, 197] on h4 "14- Suits ([PERSON_NAME] e Champignon)" at bounding box center [441, 179] width 139 height 40
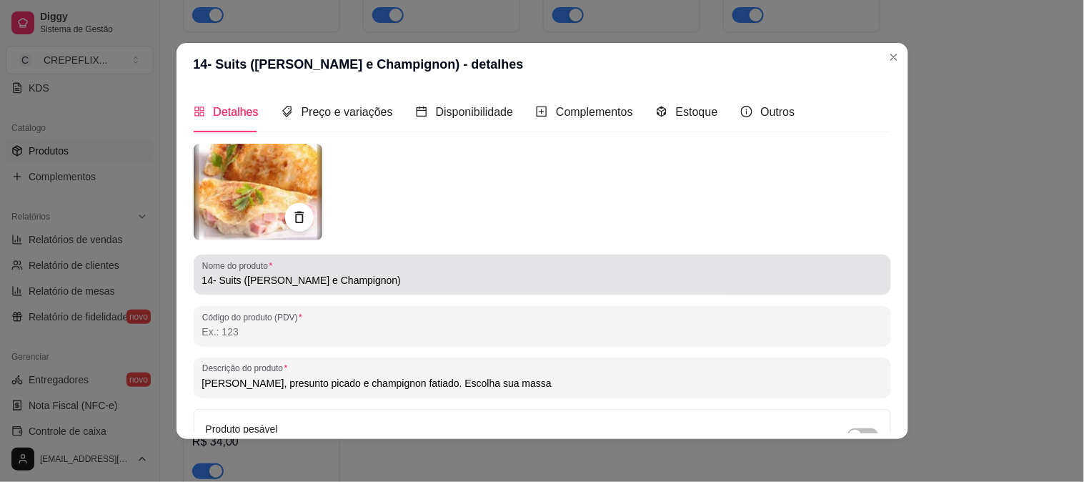
drag, startPoint x: 272, startPoint y: 279, endPoint x: 319, endPoint y: 277, distance: 47.2
click at [275, 277] on input "14- Suits ([PERSON_NAME] e Champignon)" at bounding box center [542, 280] width 681 height 14
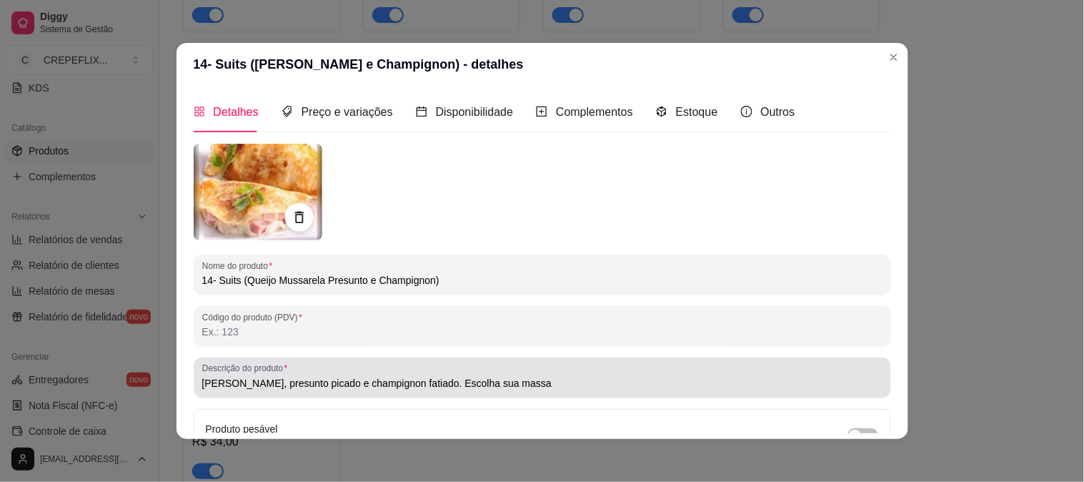
type input "14- Suits (Queijo Mussarela Presunto e Champignon)"
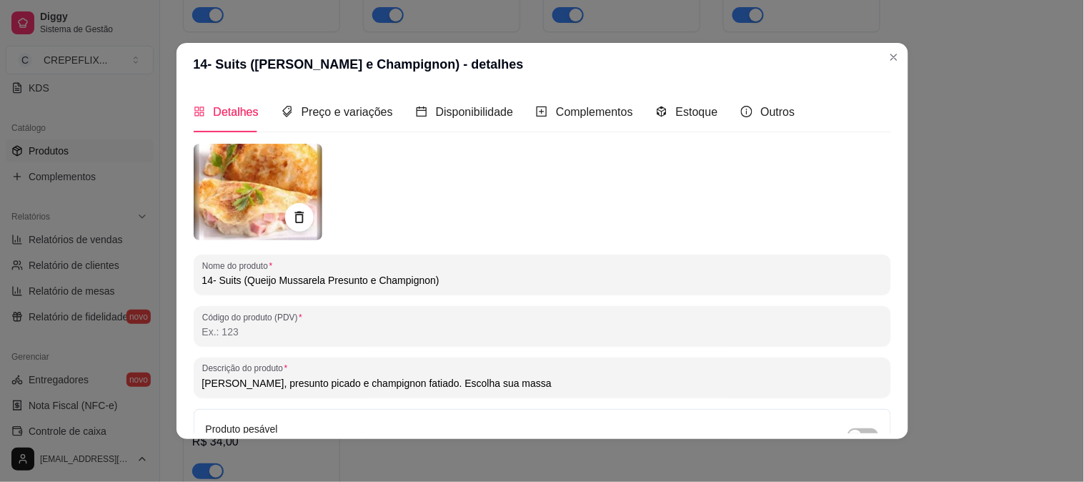
click at [346, 387] on input "[PERSON_NAME], presunto picado e champignon fatiado. Escolha sua massa" at bounding box center [542, 383] width 681 height 14
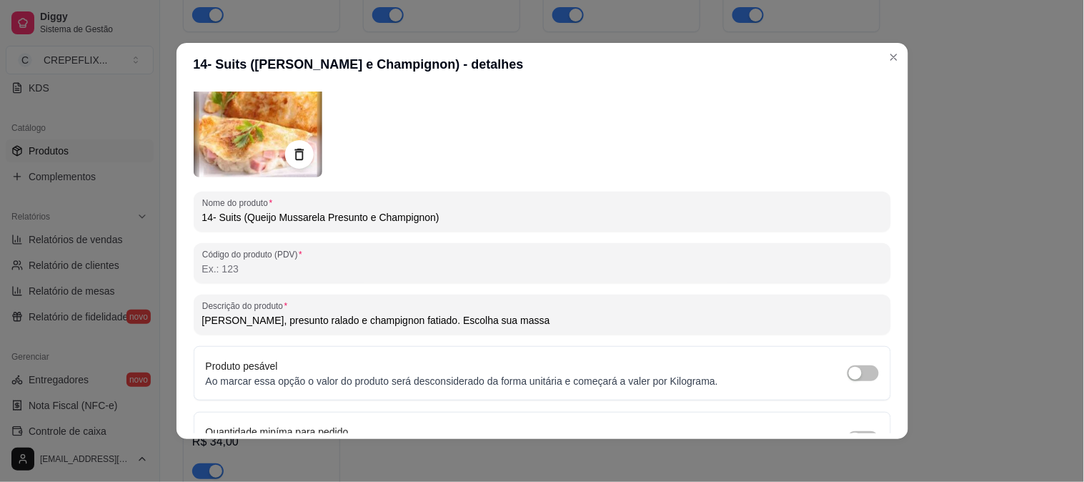
scroll to position [147, 0]
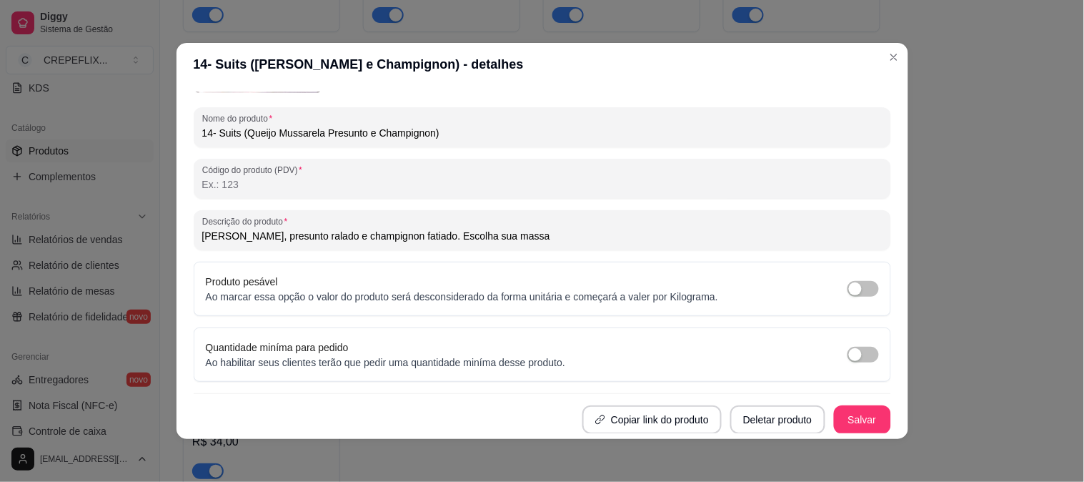
click at [543, 233] on input "[PERSON_NAME], presunto ralado e champignon fatiado. Escolha sua massa" at bounding box center [542, 236] width 681 height 14
type input "[PERSON_NAME], presunto ralado e champignon fatiado."
click at [841, 412] on button "Salvar" at bounding box center [863, 420] width 56 height 28
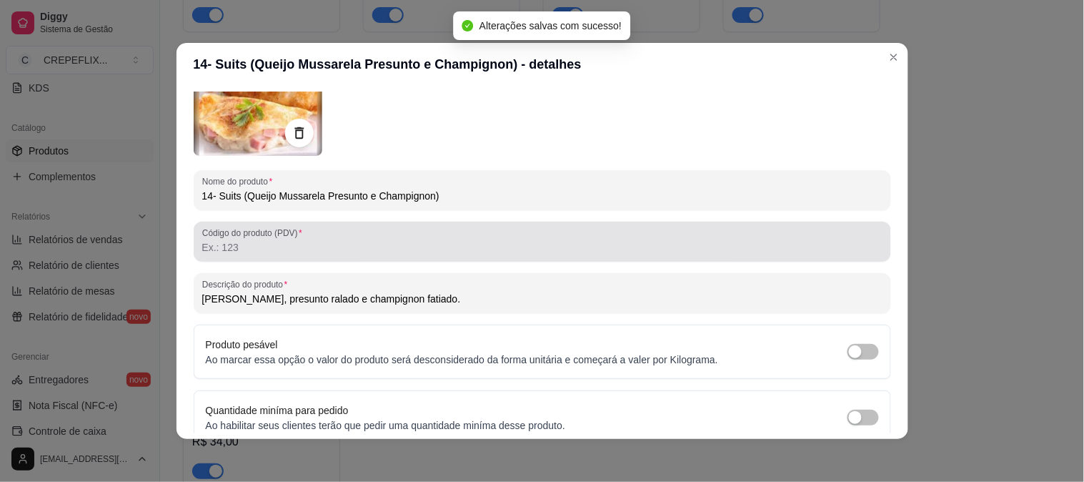
scroll to position [0, 0]
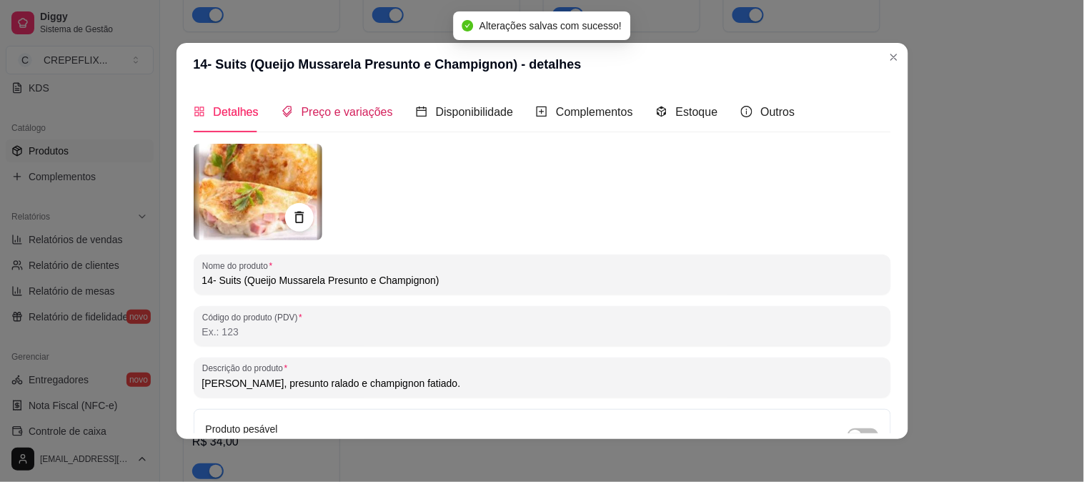
click at [360, 112] on span "Preço e variações" at bounding box center [348, 112] width 92 height 12
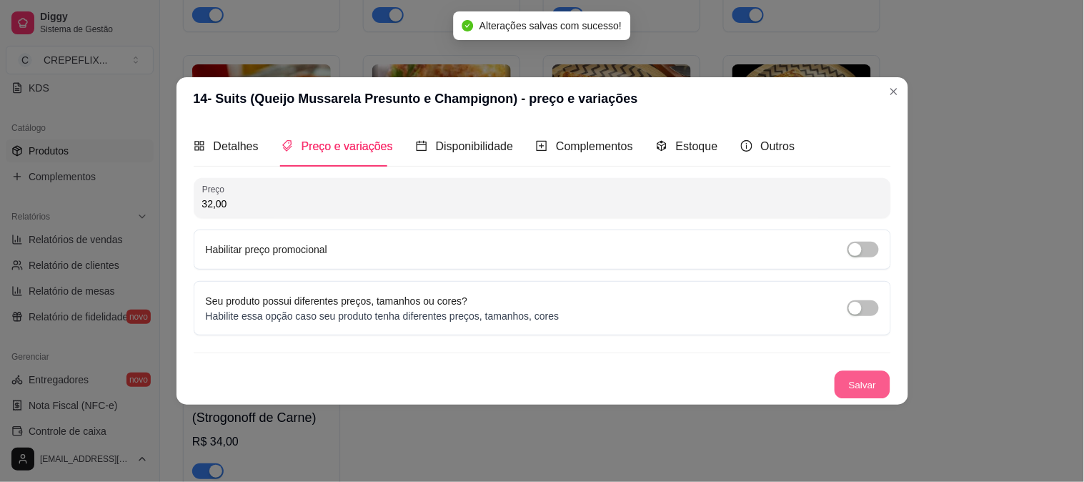
click at [865, 374] on button "Salvar" at bounding box center [863, 385] width 56 height 28
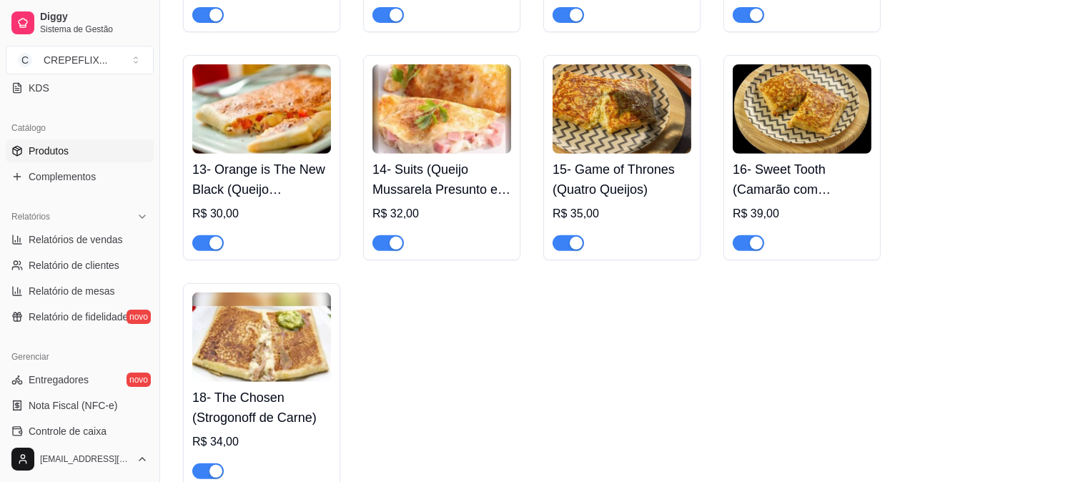
click at [640, 209] on div "R$ 35,00" at bounding box center [622, 213] width 139 height 17
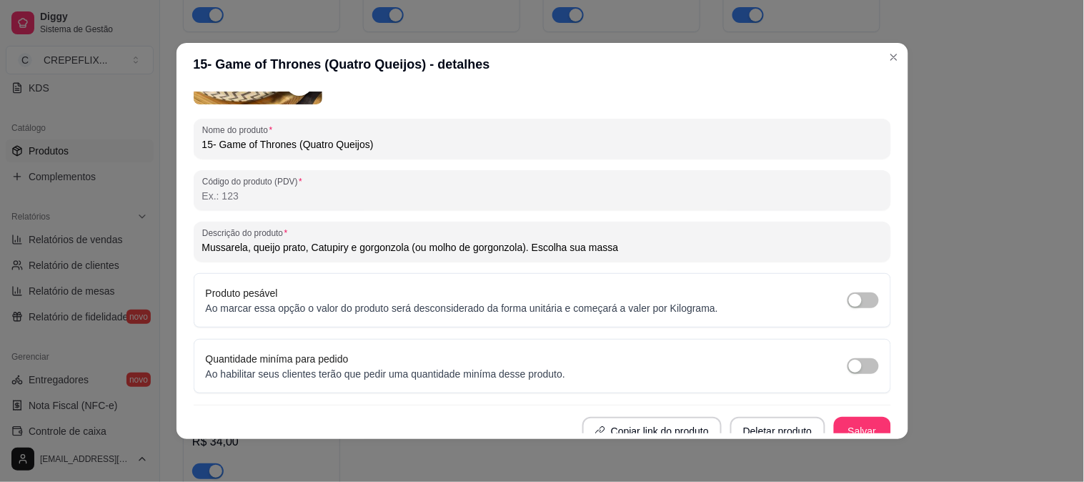
scroll to position [147, 0]
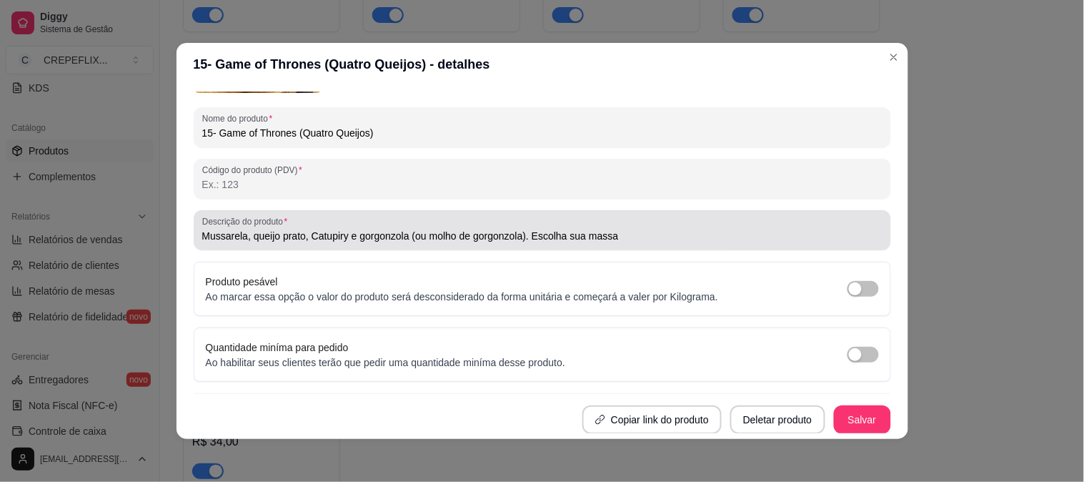
drag, startPoint x: 609, startPoint y: 230, endPoint x: 635, endPoint y: 231, distance: 25.7
click at [612, 230] on input "Mussarela, queijo prato, Catupiry e gorgonzola (ou molho de gorgonzola). Escolh…" at bounding box center [542, 236] width 681 height 14
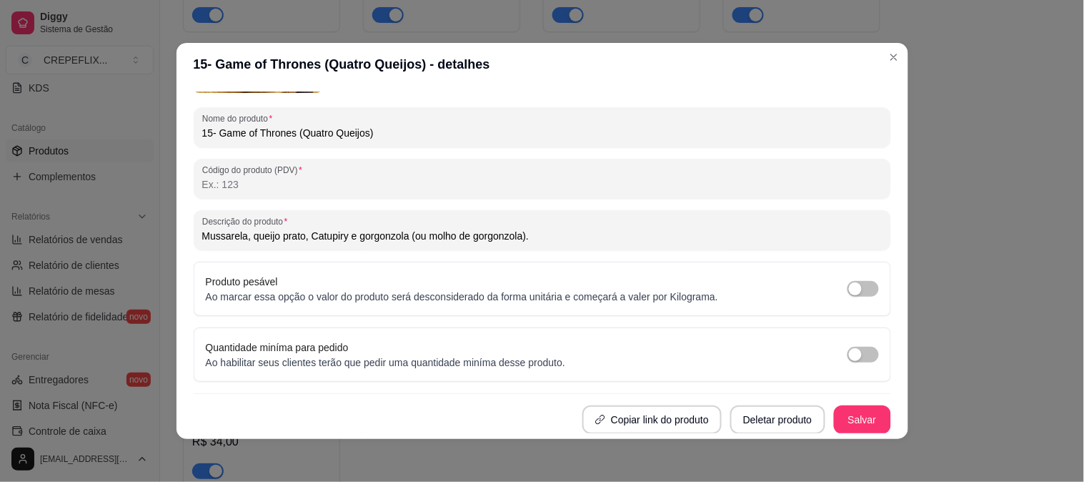
scroll to position [3, 0]
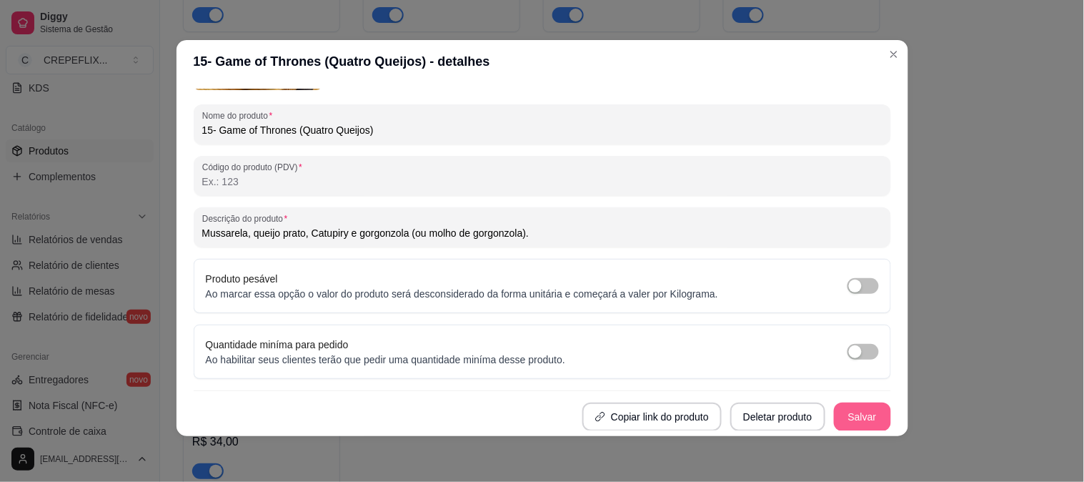
type input "Mussarela, queijo prato, Catupiry e gorgonzola (ou molho de gorgonzola)."
click at [844, 416] on button "Salvar" at bounding box center [862, 416] width 57 height 29
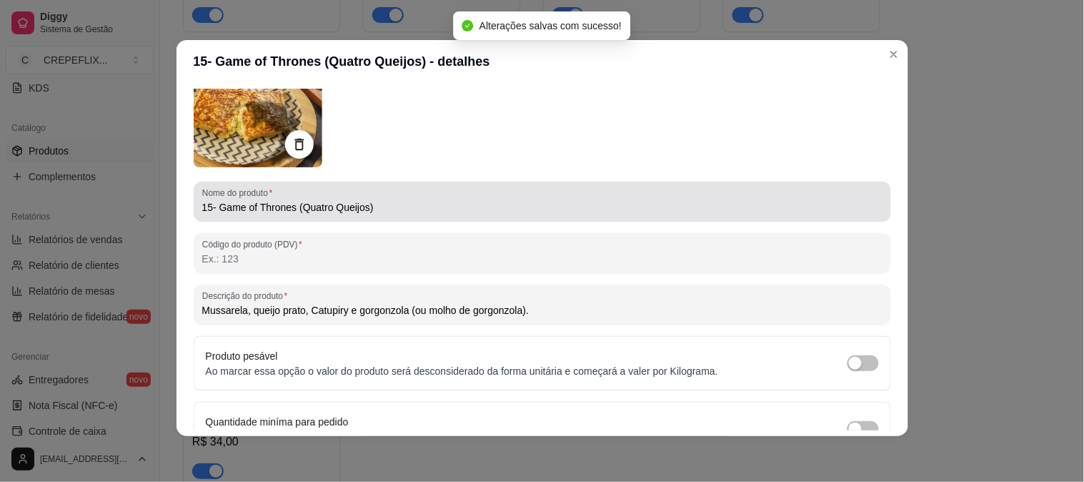
scroll to position [0, 0]
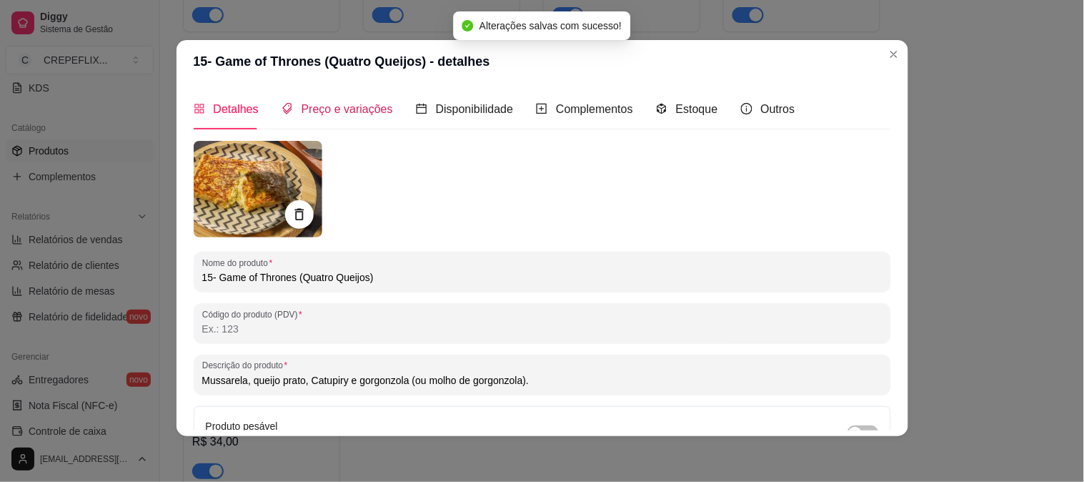
click at [341, 115] on span "Preço e variações" at bounding box center [348, 109] width 92 height 12
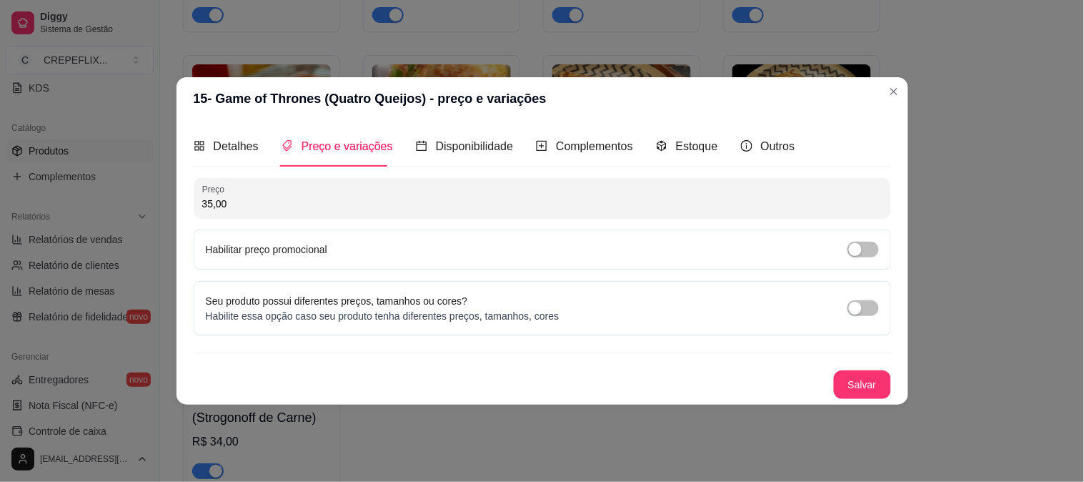
click at [210, 204] on input "35,00" at bounding box center [542, 204] width 681 height 14
type input "36,00"
click at [855, 389] on button "Salvar" at bounding box center [862, 384] width 57 height 29
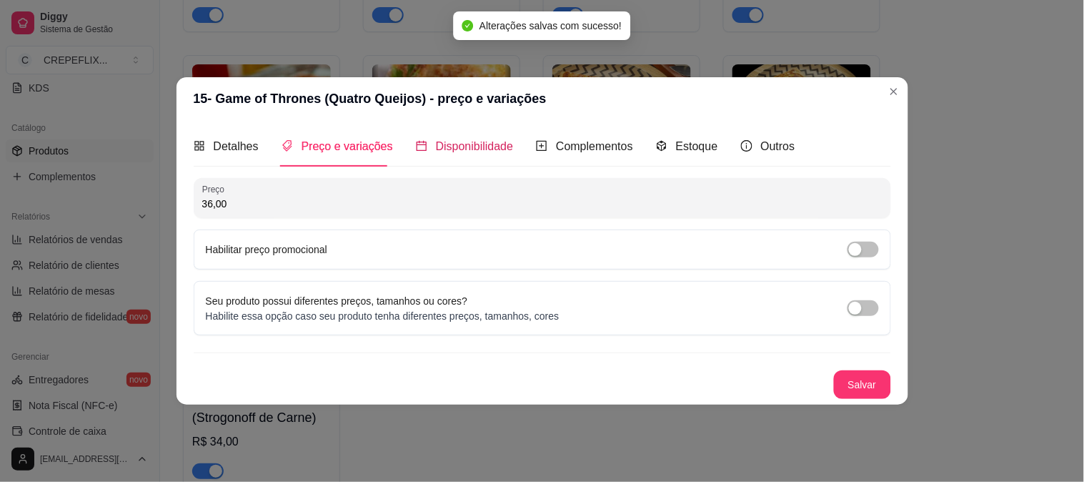
click at [468, 145] on span "Disponibilidade" at bounding box center [475, 146] width 78 height 12
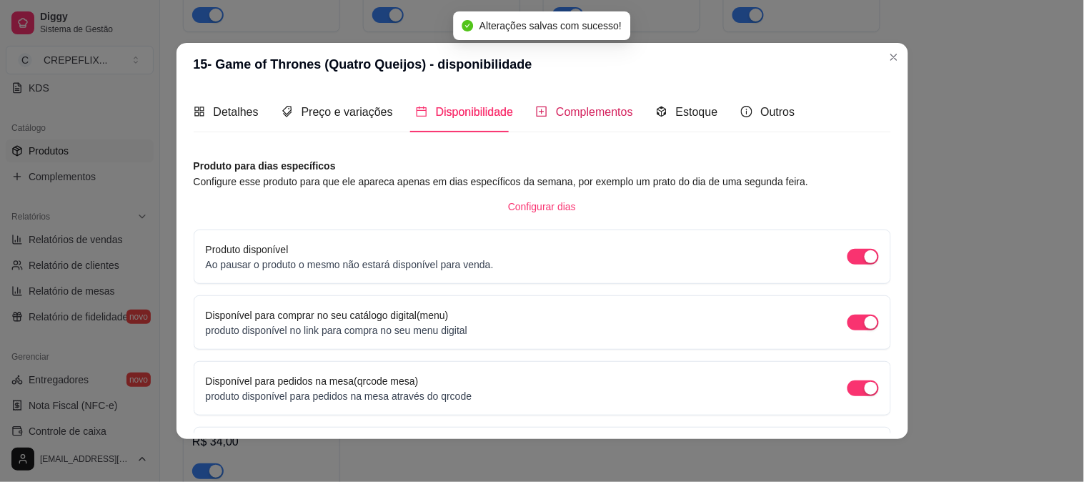
click at [568, 115] on span "Complementos" at bounding box center [594, 112] width 77 height 12
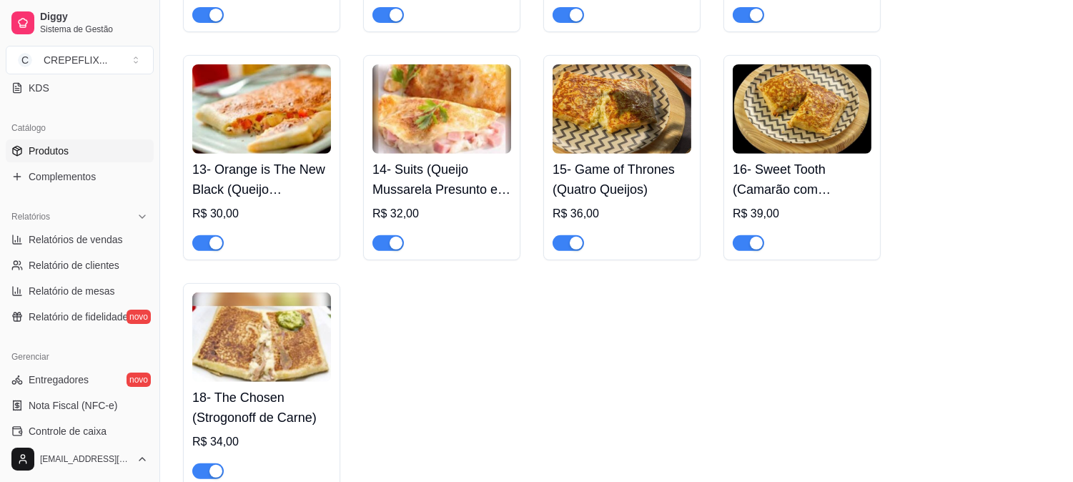
click at [821, 189] on h4 "16- Sweet Tooth (Camarão com Catupiry)" at bounding box center [802, 179] width 139 height 40
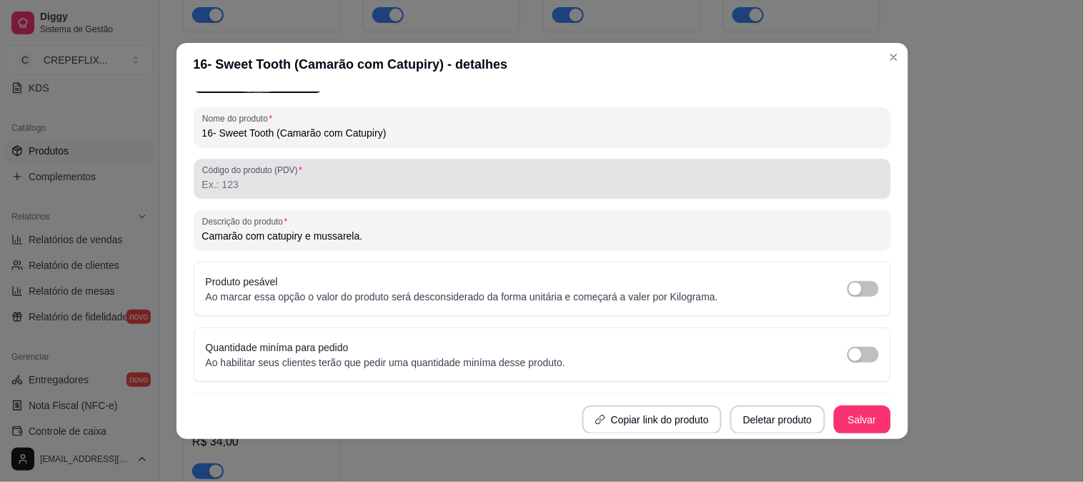
scroll to position [68, 0]
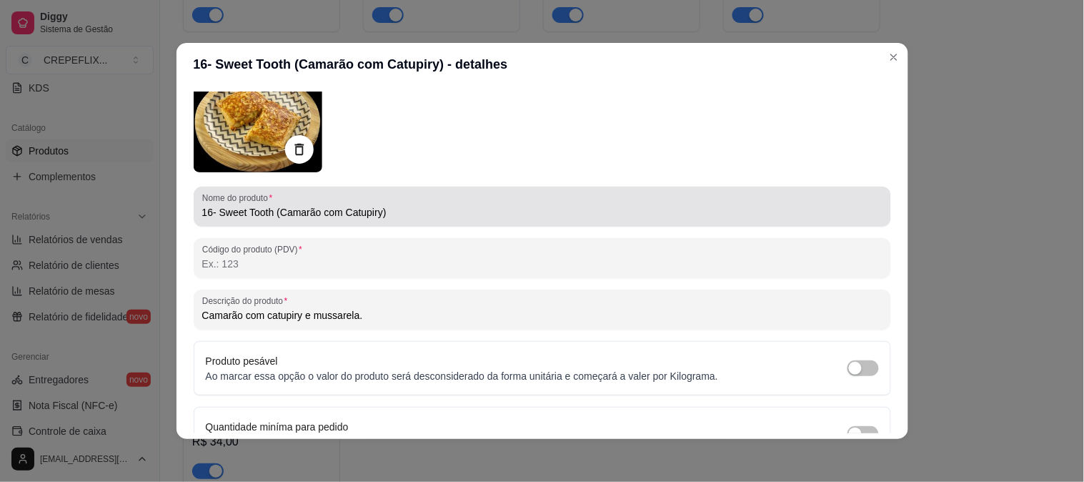
click at [377, 215] on input "16- Sweet Tooth (Camarão com Catupiry)" at bounding box center [542, 212] width 681 height 14
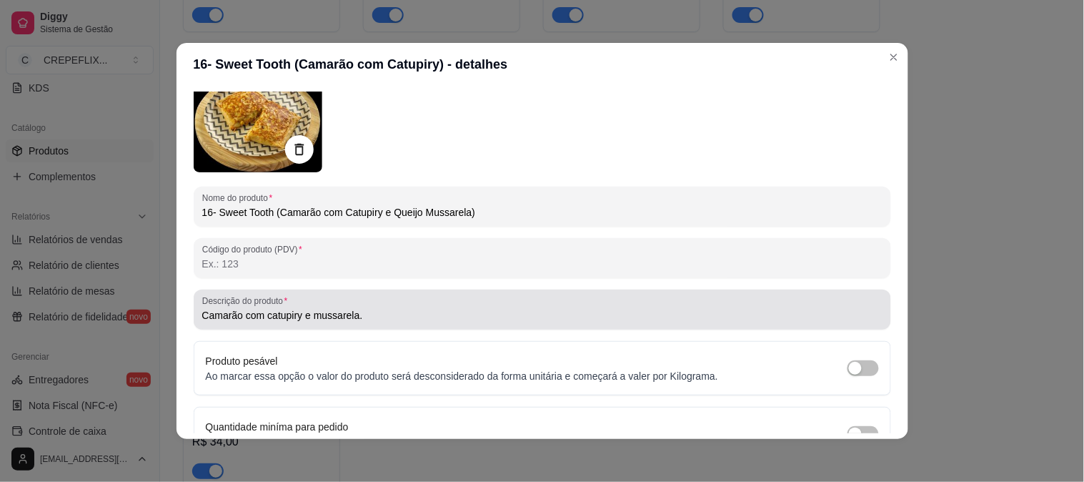
type input "16- Sweet Tooth (Camarão com Catupiry e Queijo Mussarela)"
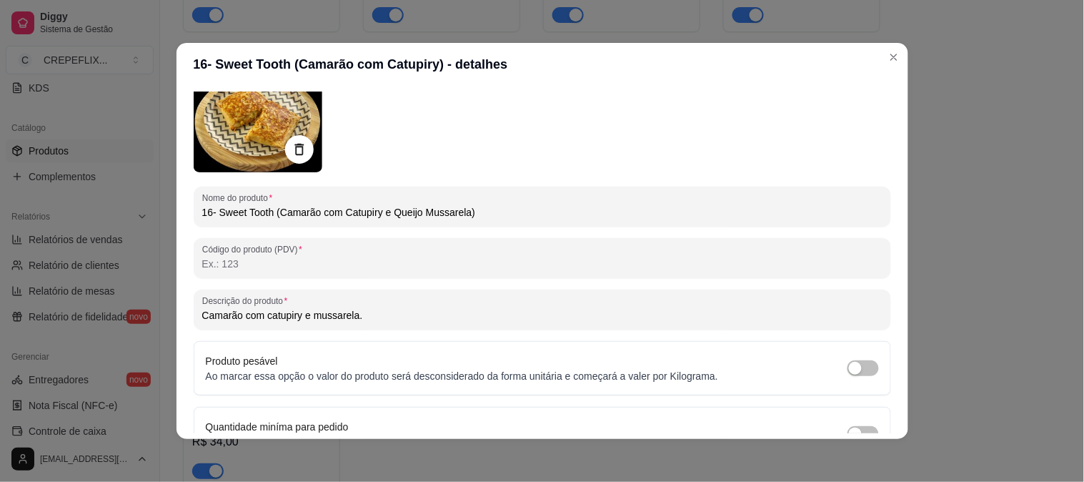
drag, startPoint x: 306, startPoint y: 313, endPoint x: 381, endPoint y: 324, distance: 75.8
click at [307, 313] on input "Camarão com catupiry e mussarela." at bounding box center [542, 315] width 681 height 14
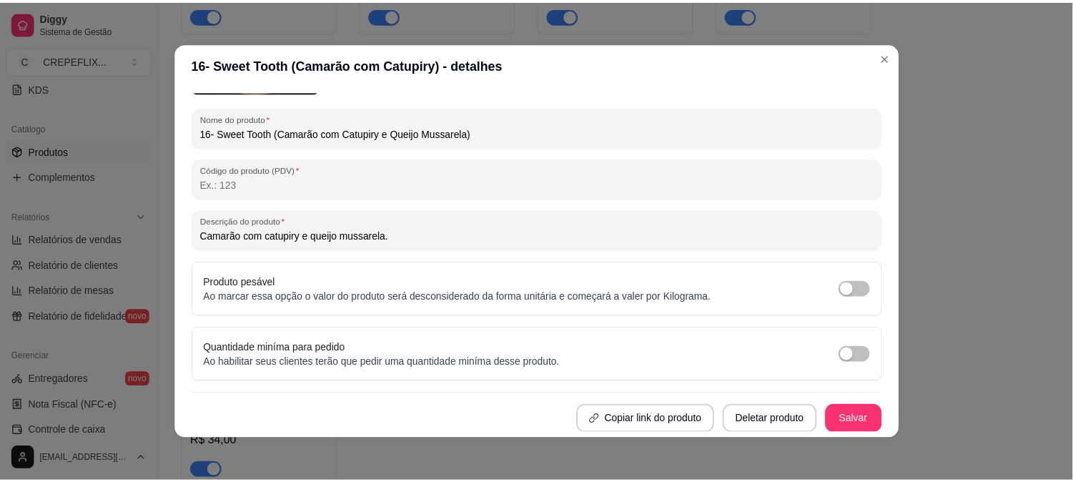
scroll to position [0, 0]
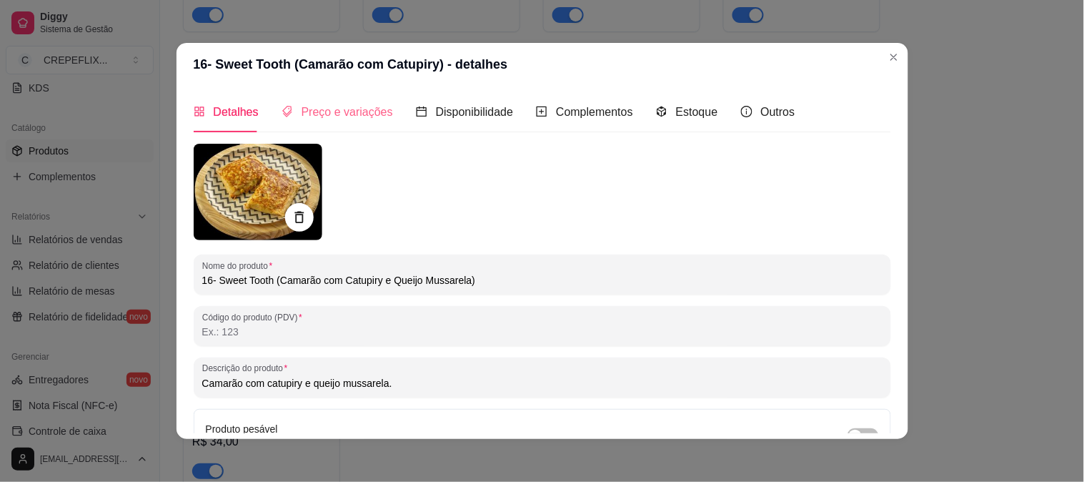
type input "Camarão com catupiry e queijo mussarela."
click at [350, 108] on span "Preço e variações" at bounding box center [348, 112] width 92 height 12
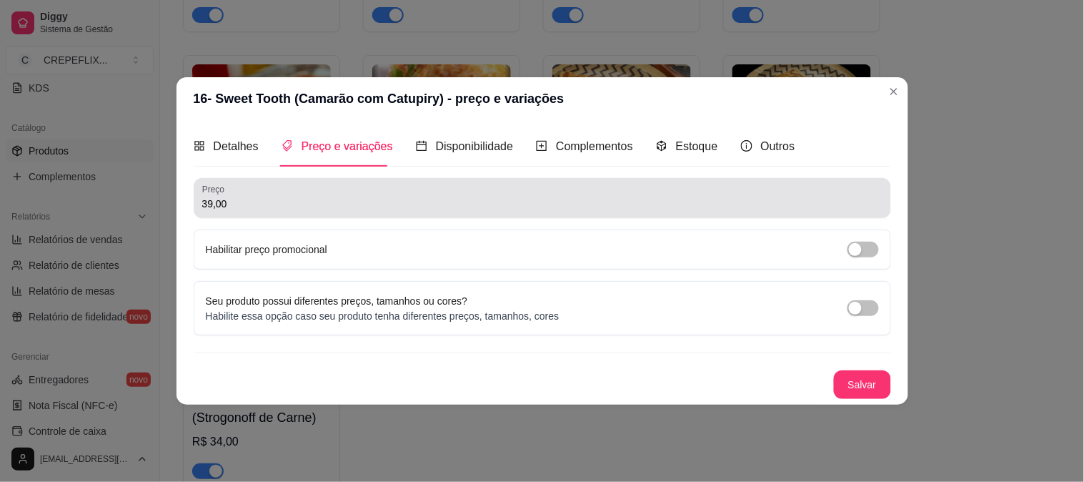
click at [207, 204] on input "39,00" at bounding box center [542, 204] width 681 height 14
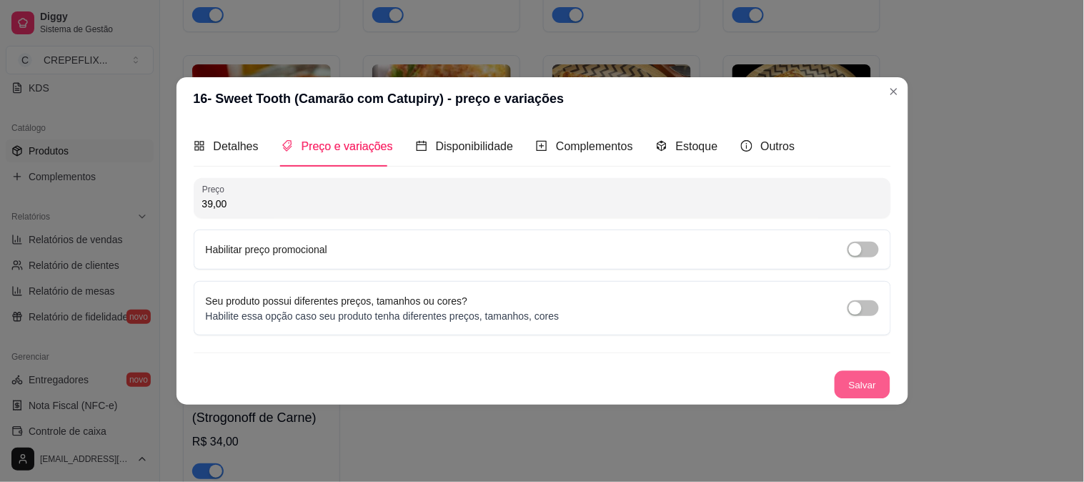
click at [867, 385] on button "Salvar" at bounding box center [863, 385] width 56 height 28
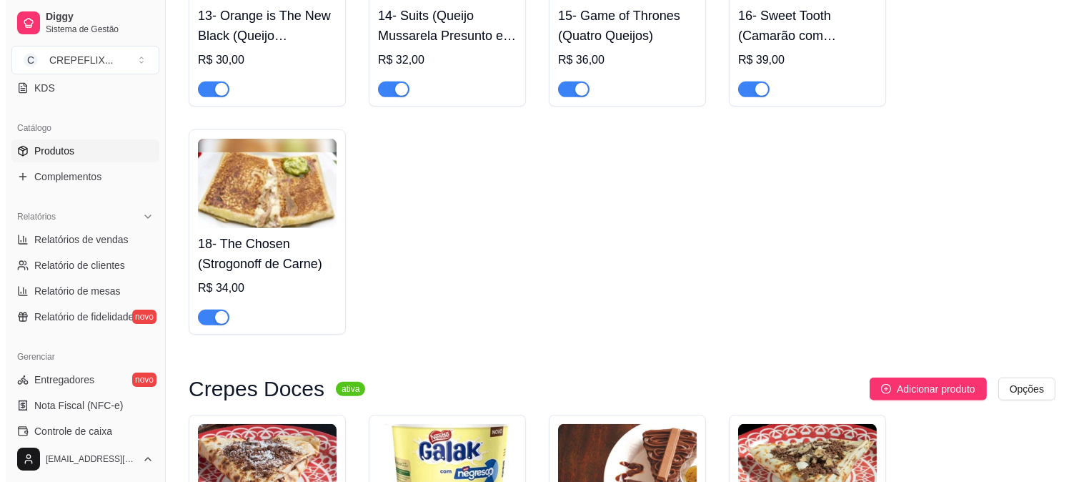
scroll to position [1270, 0]
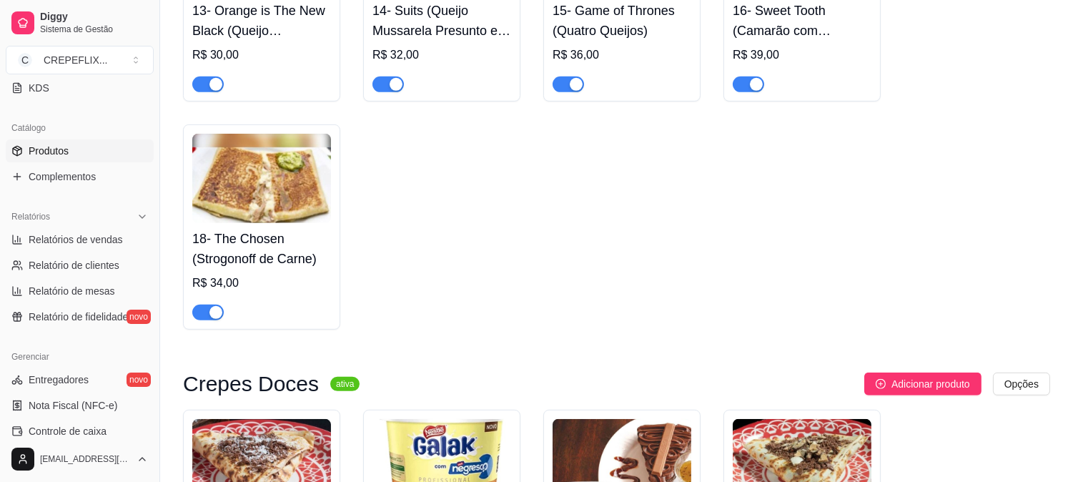
click at [252, 237] on h4 "18- The Chosen (Strogonoff de Carne)" at bounding box center [261, 249] width 139 height 40
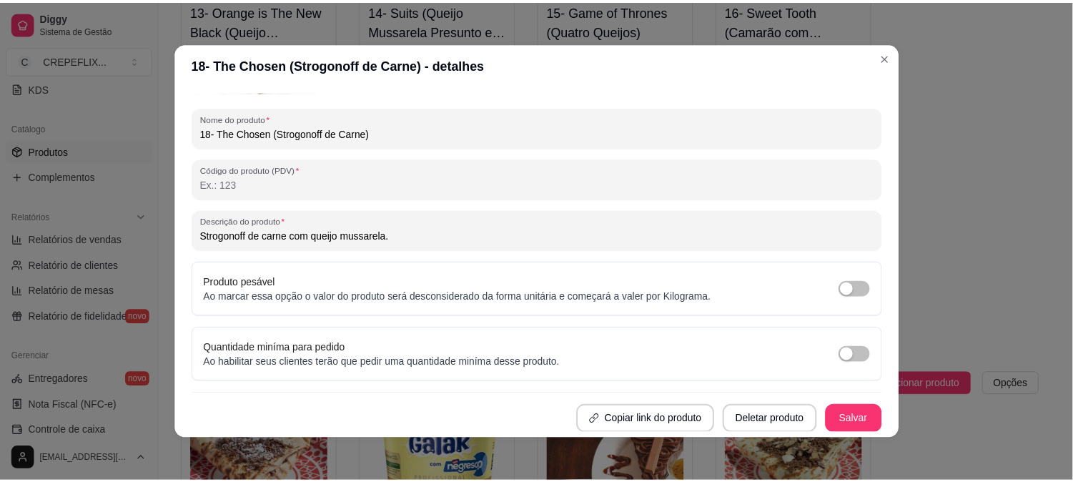
scroll to position [3, 0]
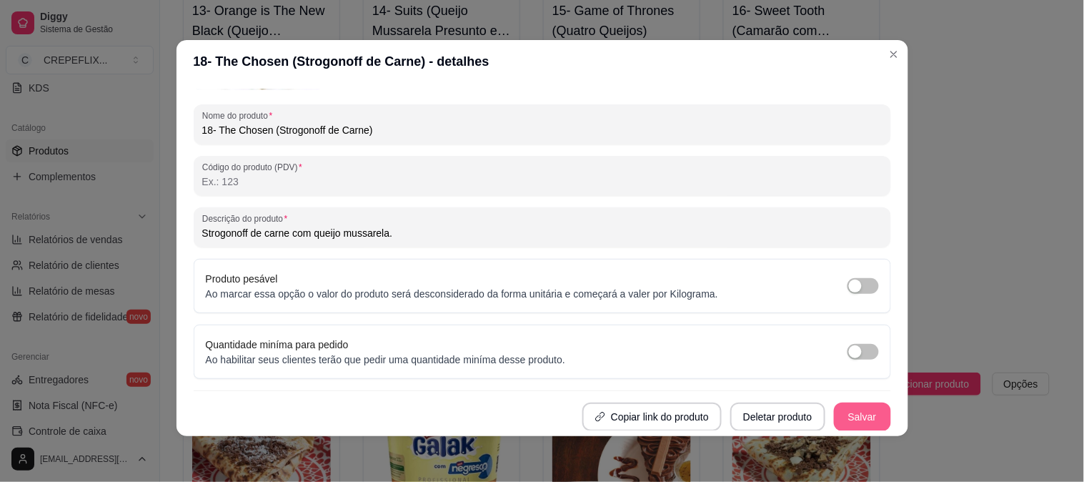
click at [844, 410] on button "Salvar" at bounding box center [862, 416] width 57 height 29
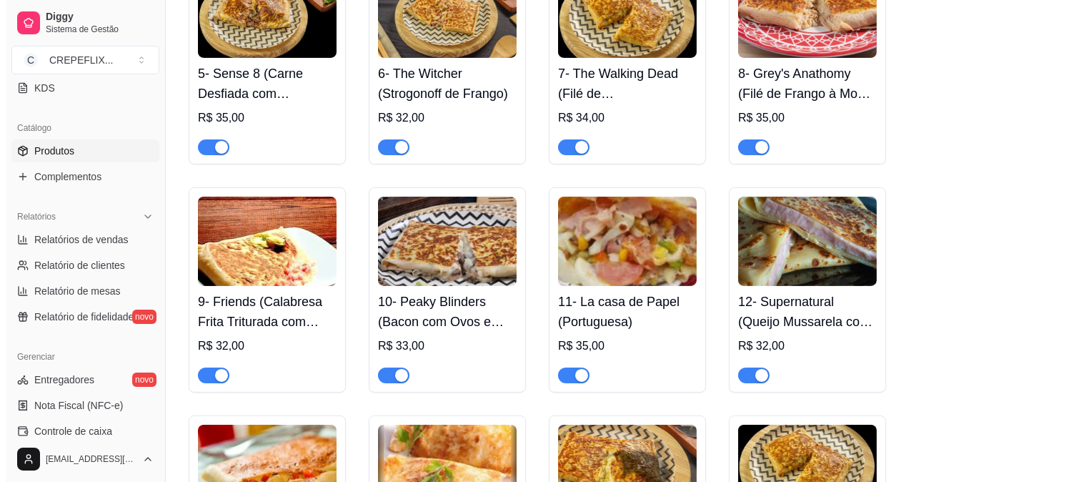
scroll to position [635, 0]
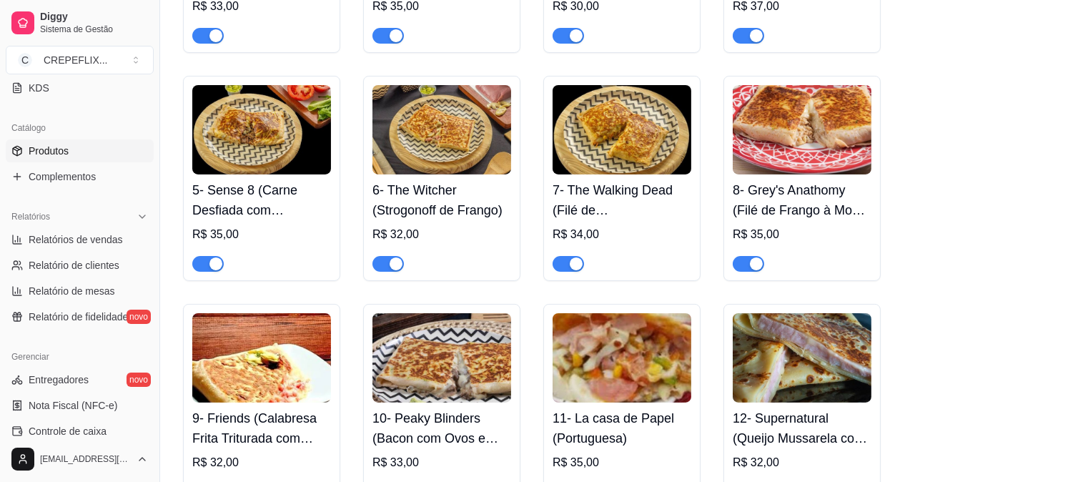
click at [444, 204] on h4 "6- The Witcher (Strogonoff de Frango)" at bounding box center [441, 200] width 139 height 40
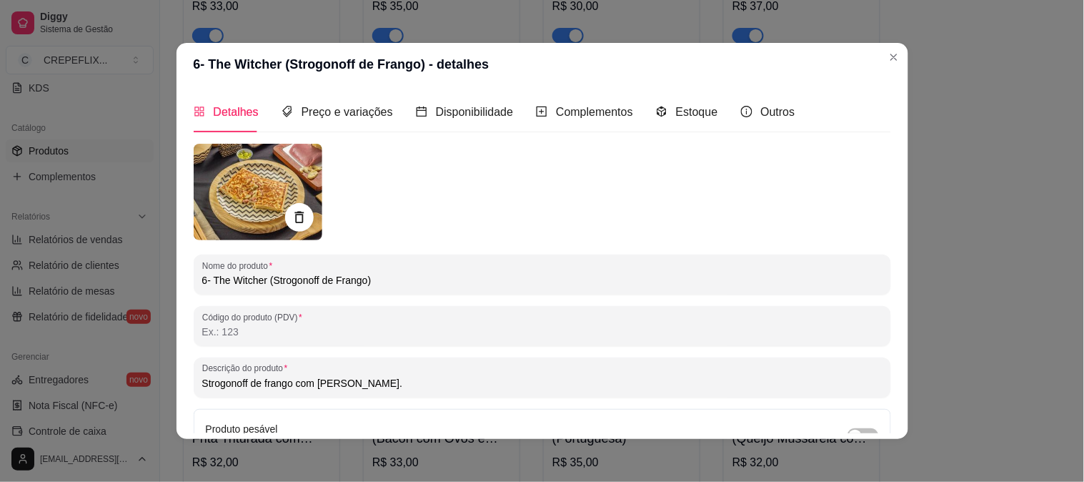
click at [202, 284] on input "6- The Witcher (Strogonoff de Frango)" at bounding box center [542, 280] width 681 height 14
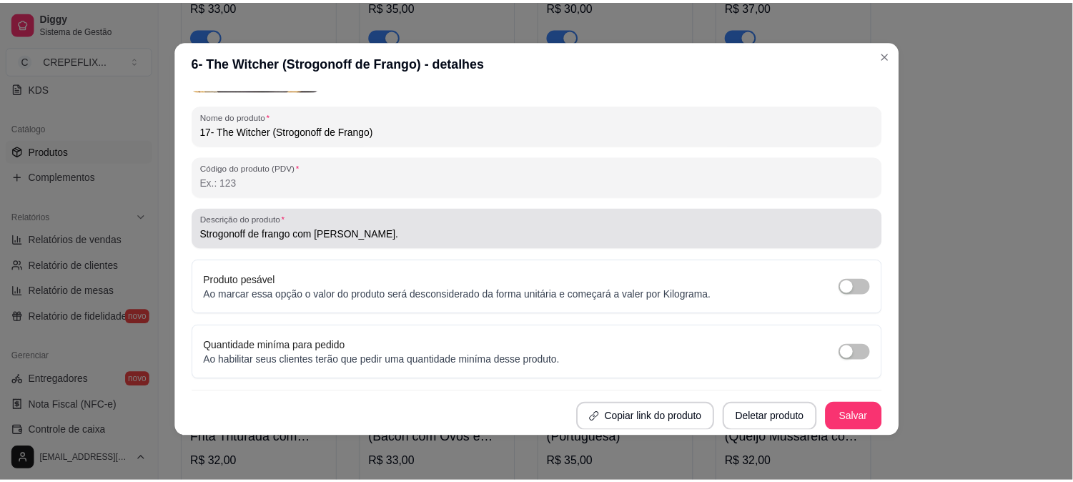
scroll to position [3, 0]
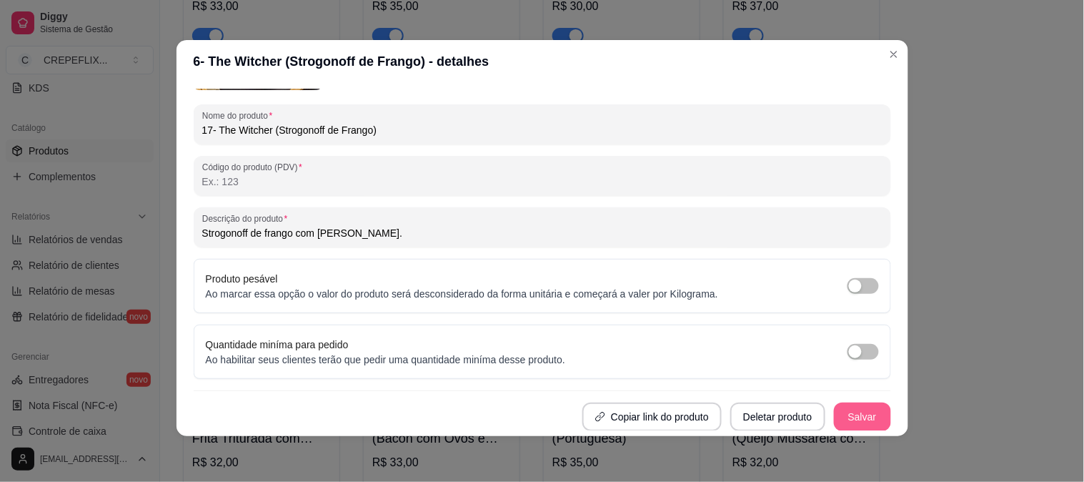
type input "17- The Witcher (Strogonoff de Frango)"
click at [848, 412] on button "Salvar" at bounding box center [862, 416] width 57 height 29
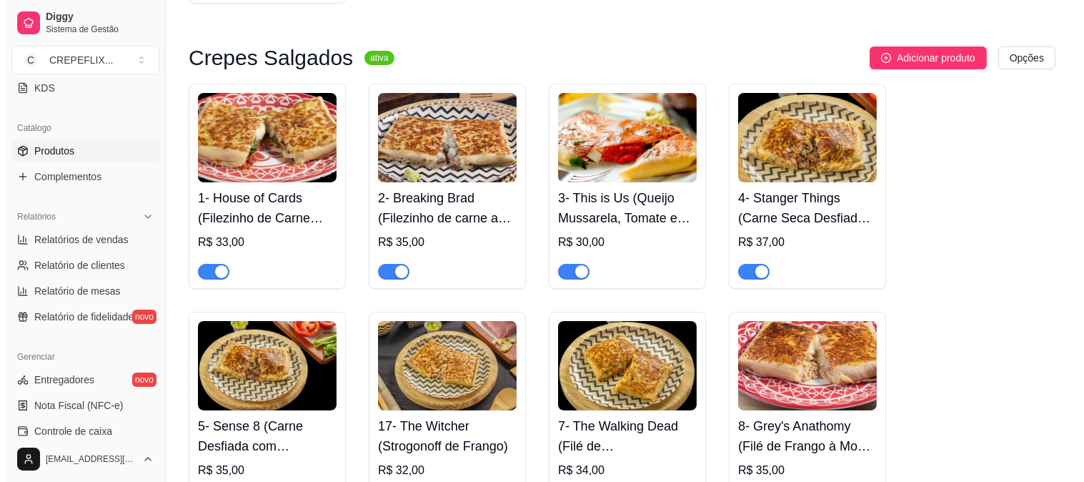
scroll to position [397, 0]
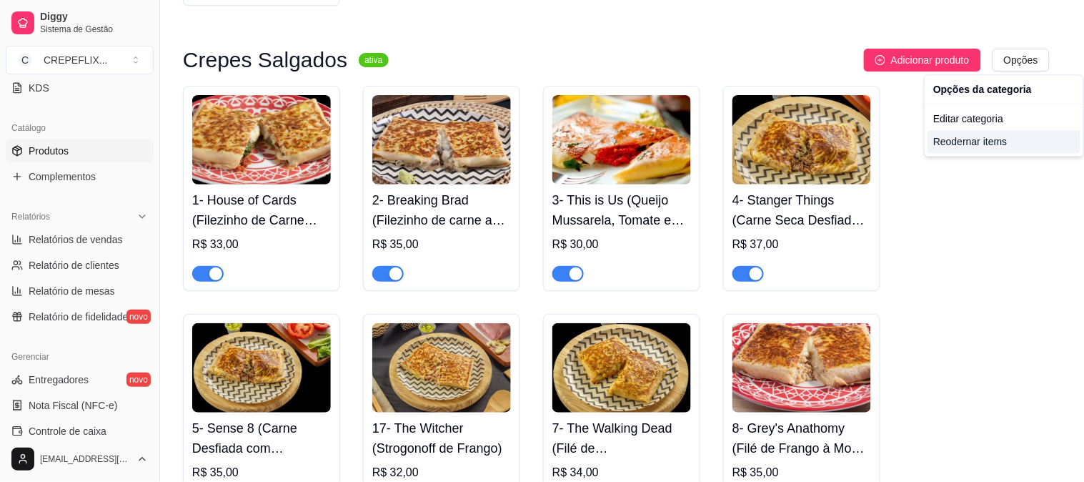
click at [971, 142] on div "Reodernar items" at bounding box center [1004, 141] width 153 height 23
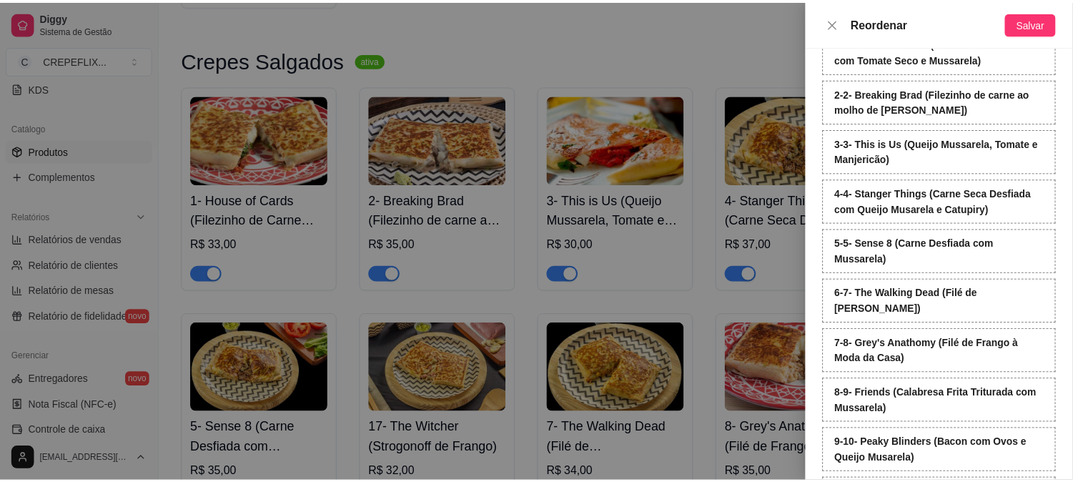
scroll to position [55, 0]
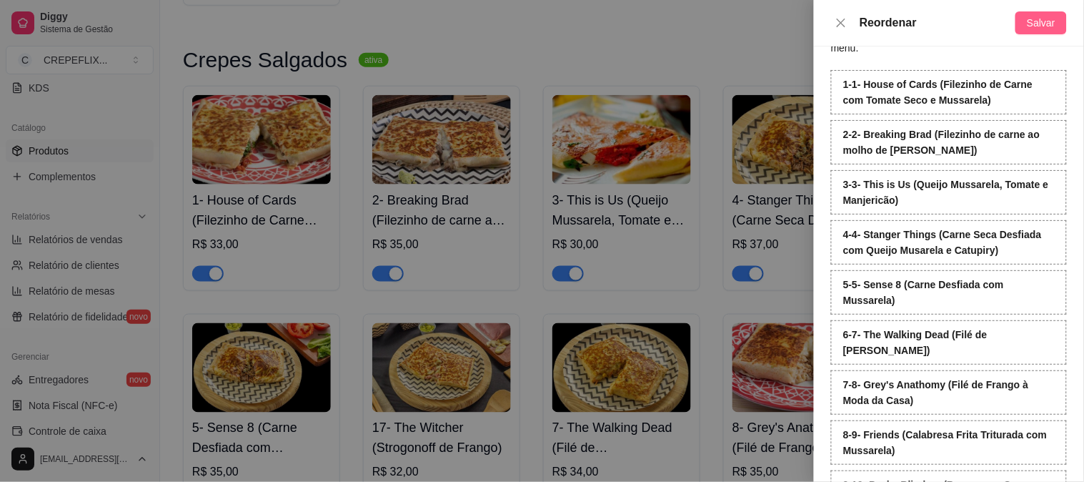
click at [1044, 20] on span "Salvar" at bounding box center [1041, 23] width 29 height 16
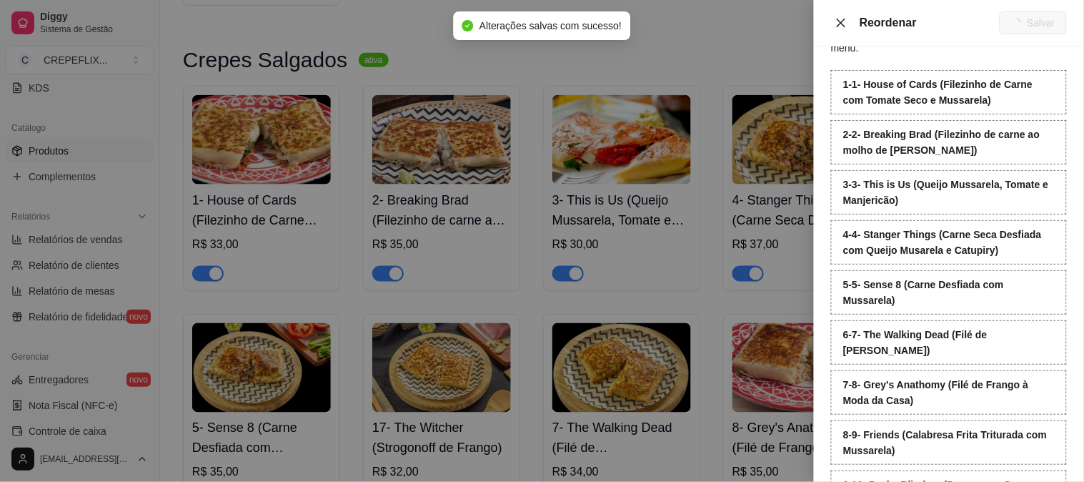
click at [838, 24] on icon "close" at bounding box center [841, 22] width 11 height 11
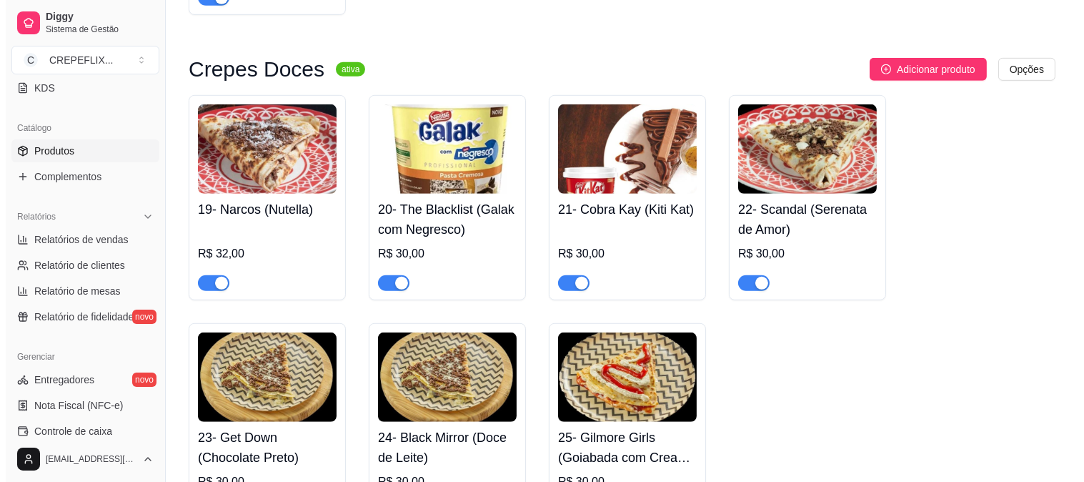
scroll to position [1588, 0]
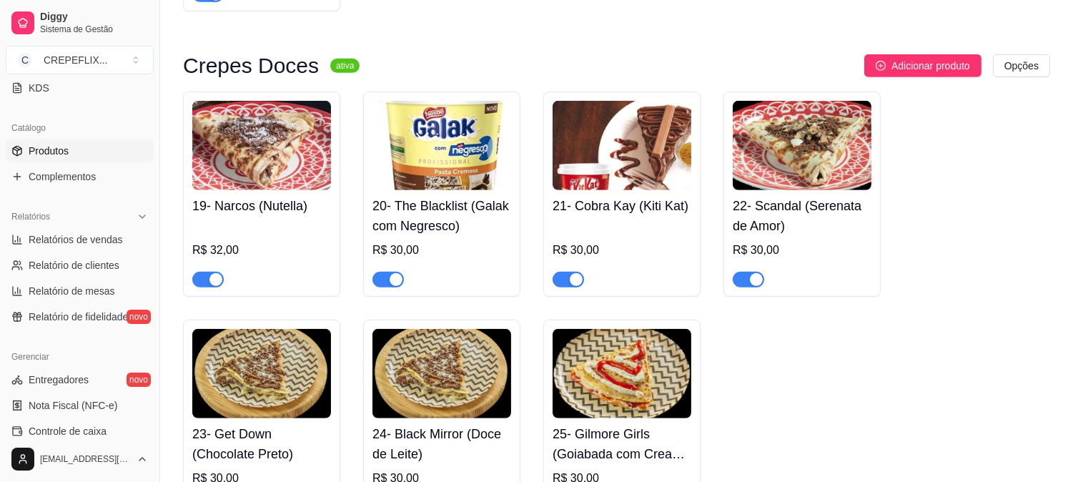
click at [251, 180] on img at bounding box center [261, 145] width 139 height 89
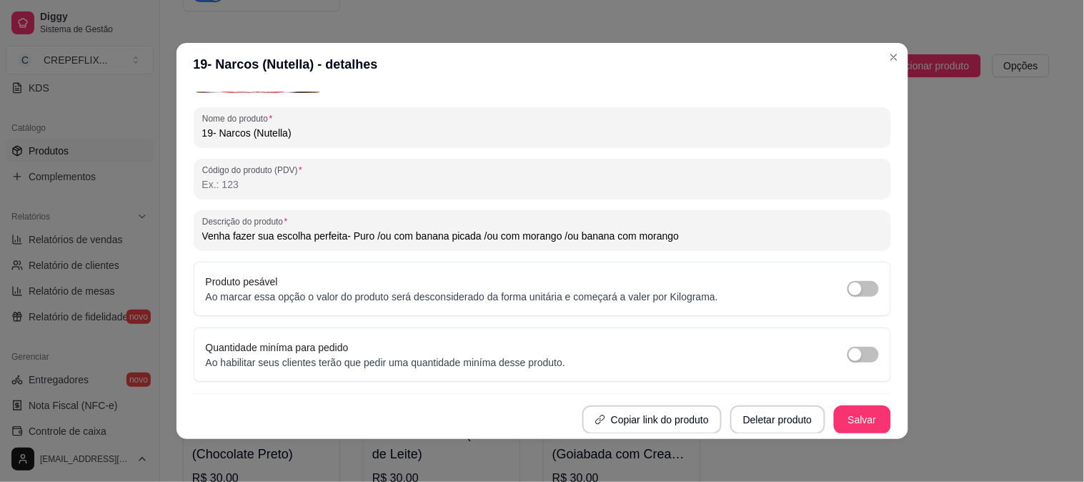
scroll to position [0, 0]
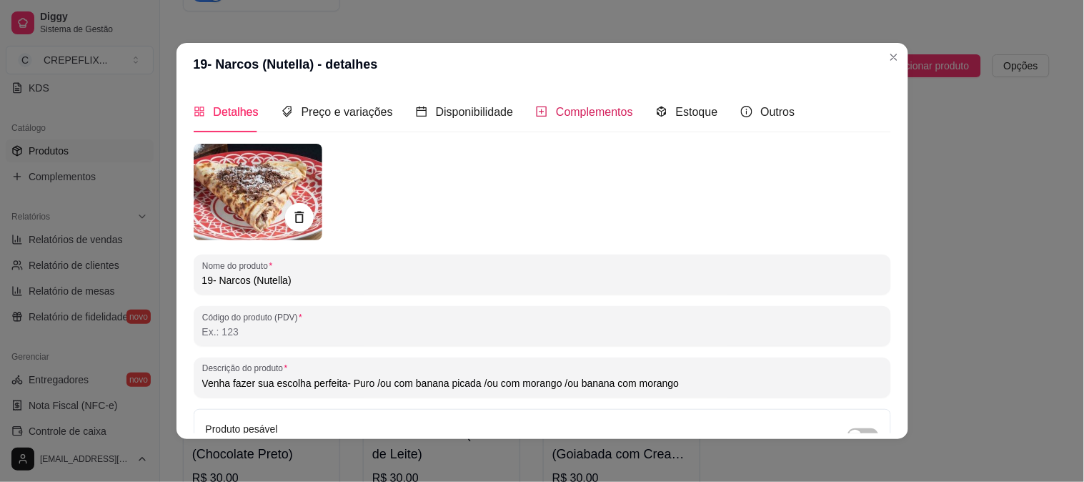
click at [595, 113] on span "Complementos" at bounding box center [594, 112] width 77 height 12
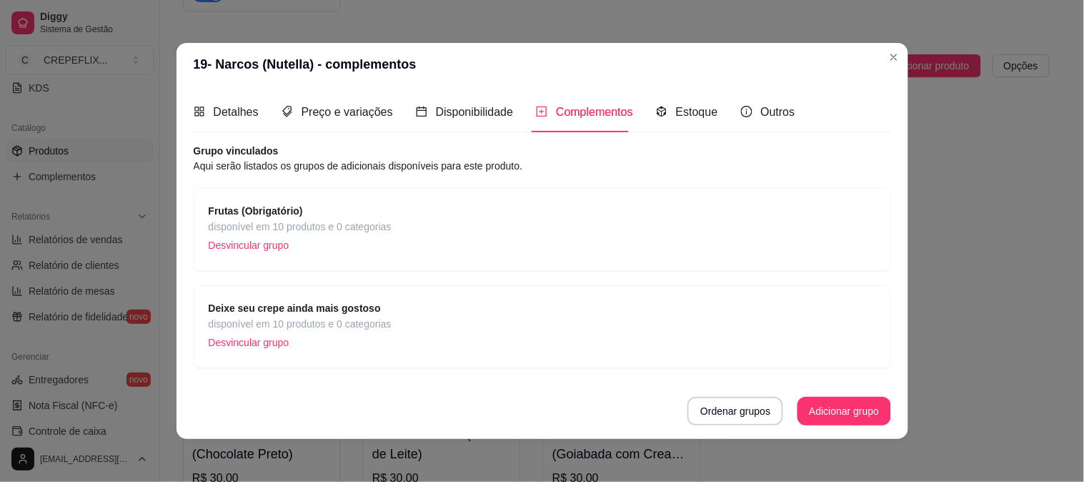
click at [331, 226] on span "disponível em 10 produtos e 0 categorias" at bounding box center [300, 227] width 183 height 16
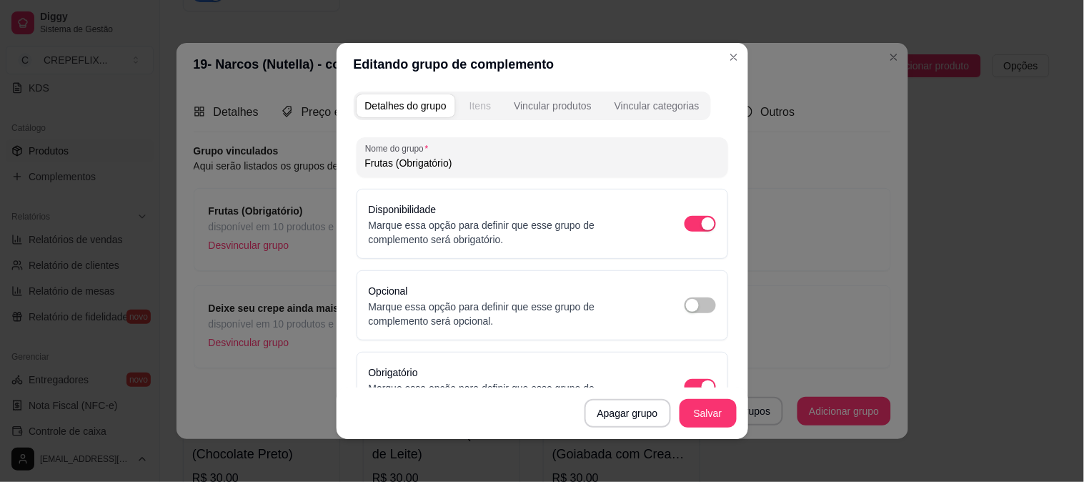
click at [481, 109] on div "Itens" at bounding box center [480, 106] width 21 height 14
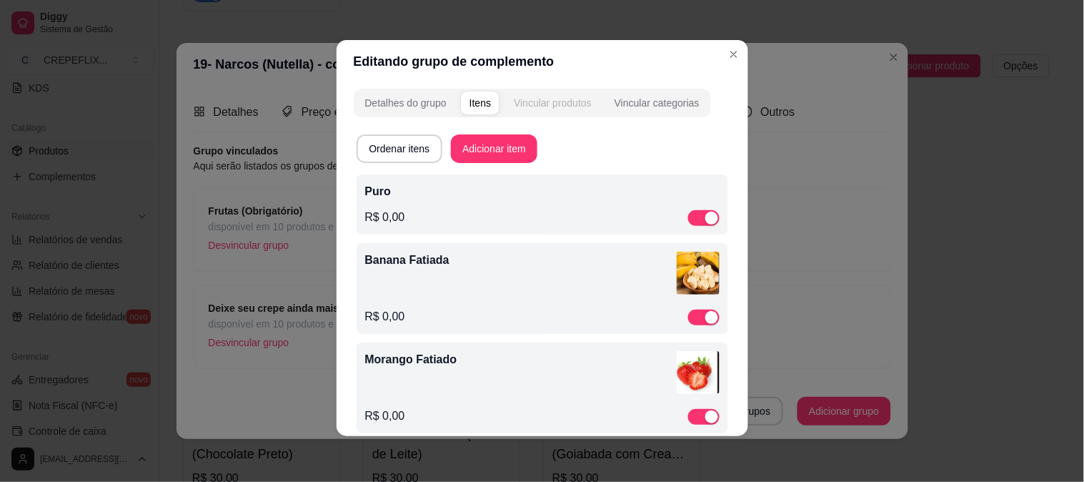
click at [565, 104] on div "Vincular produtos" at bounding box center [553, 103] width 78 height 14
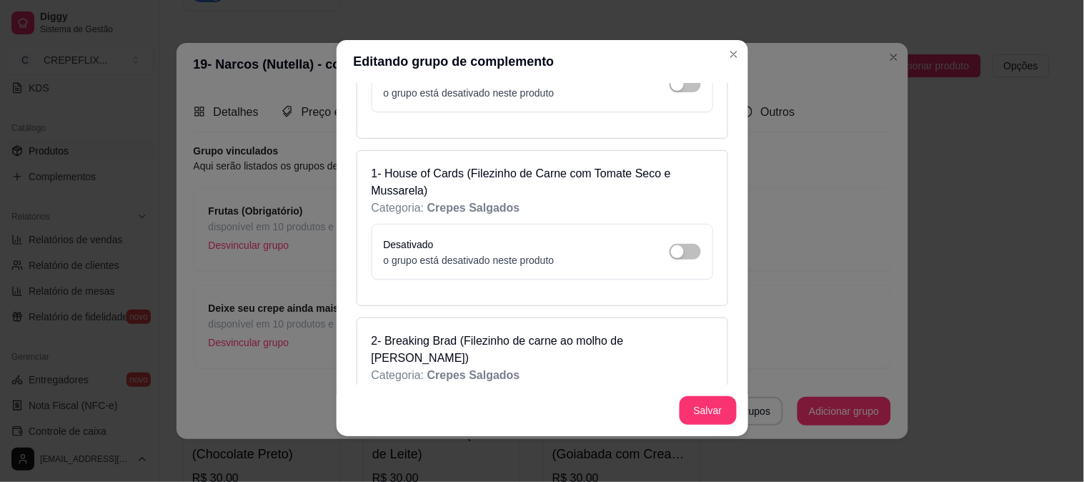
scroll to position [238, 0]
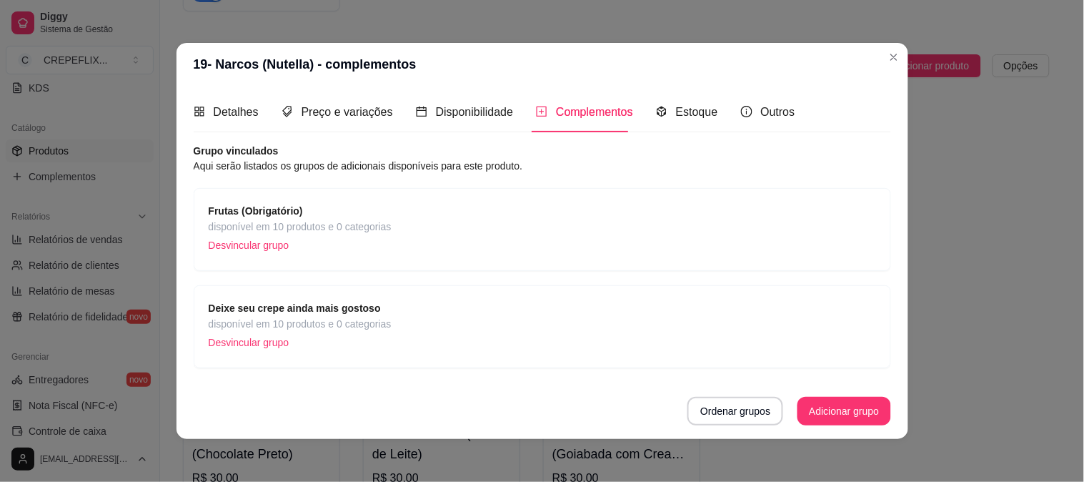
click at [330, 212] on span "Frutas (Obrigatório)" at bounding box center [300, 211] width 183 height 16
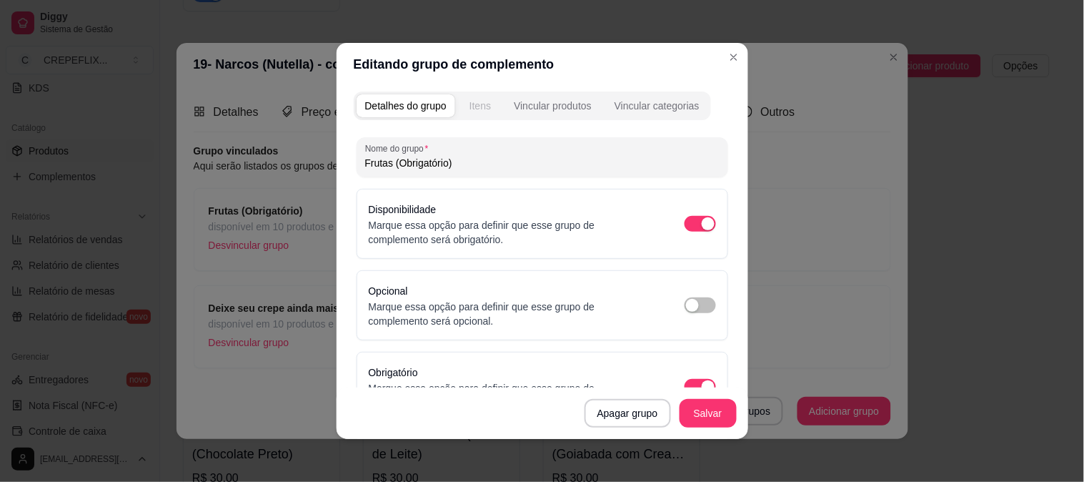
click at [478, 106] on div "Itens" at bounding box center [480, 106] width 21 height 14
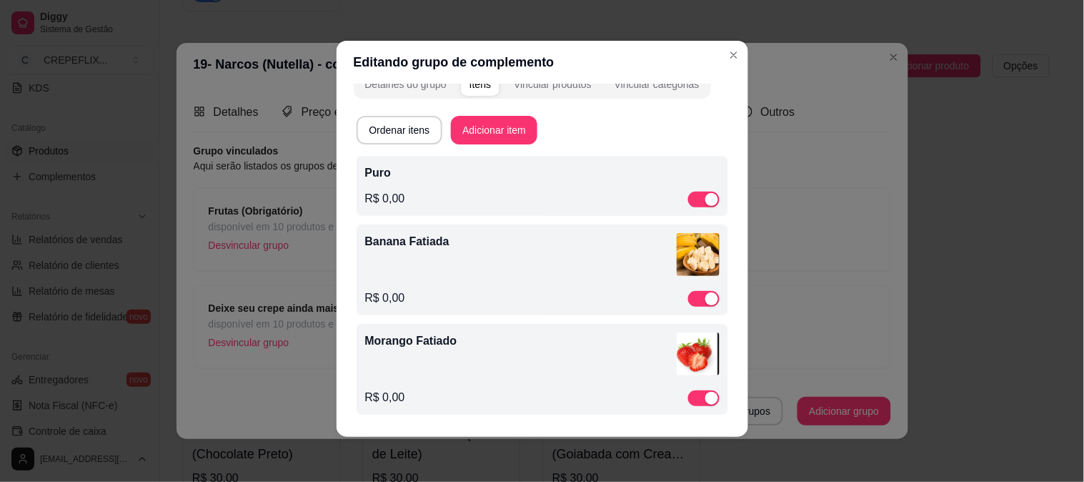
scroll to position [3, 0]
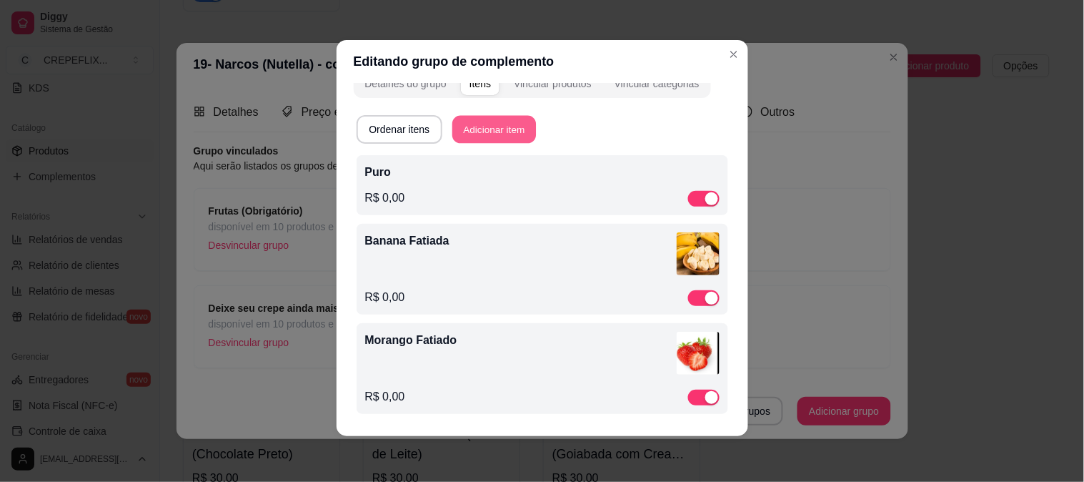
click at [502, 129] on button "Adicionar item" at bounding box center [495, 130] width 84 height 28
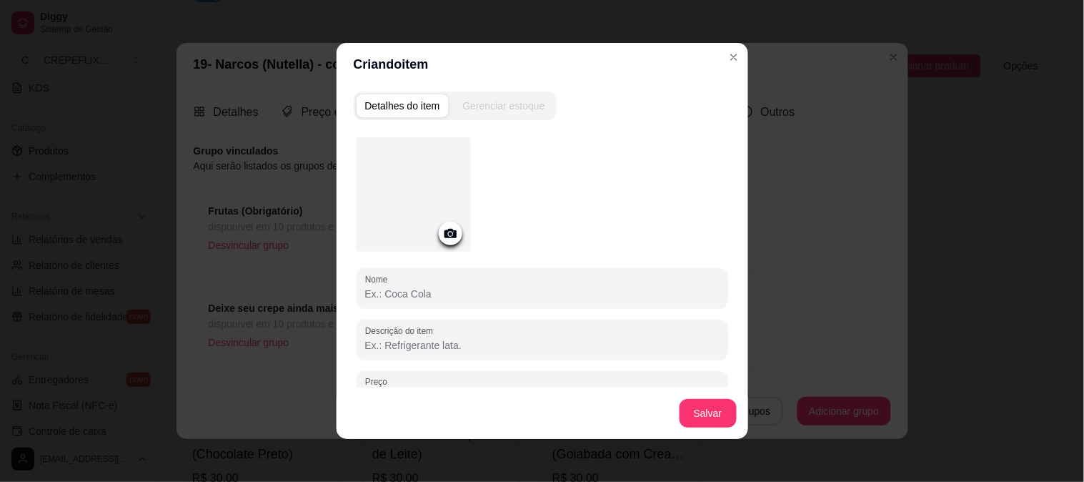
click at [443, 238] on icon at bounding box center [451, 233] width 16 height 16
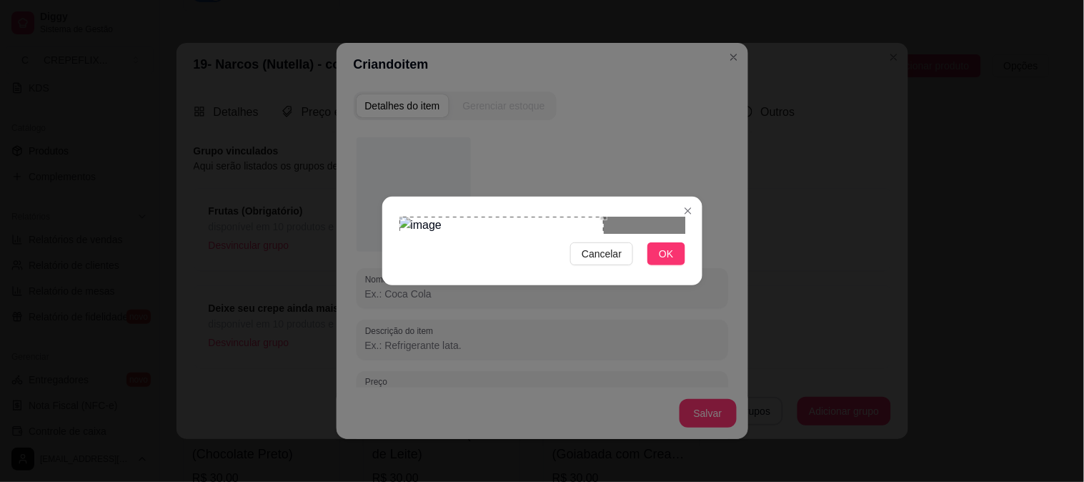
click at [547, 217] on div "Use the arrow keys to move the crop selection area" at bounding box center [502, 285] width 205 height 136
click at [602, 234] on div at bounding box center [543, 225] width 286 height 17
click at [532, 227] on img at bounding box center [543, 225] width 286 height 17
click at [535, 234] on img at bounding box center [543, 225] width 286 height 17
click at [563, 224] on div "Use the arrow keys to move the crop selection area" at bounding box center [502, 283] width 124 height 124
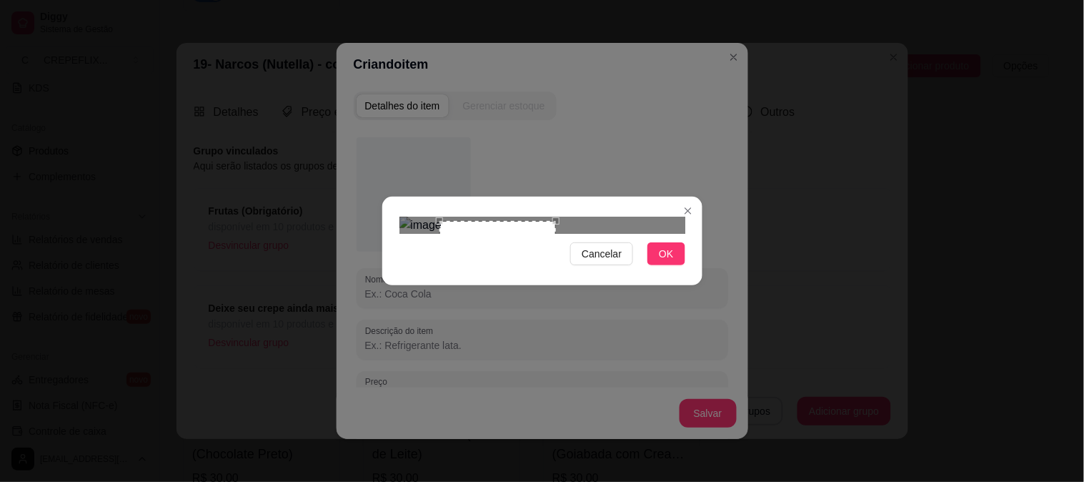
click at [554, 269] on div "Use the arrow keys to move the crop selection area" at bounding box center [498, 279] width 117 height 117
click at [672, 262] on span "OK" at bounding box center [666, 254] width 14 height 16
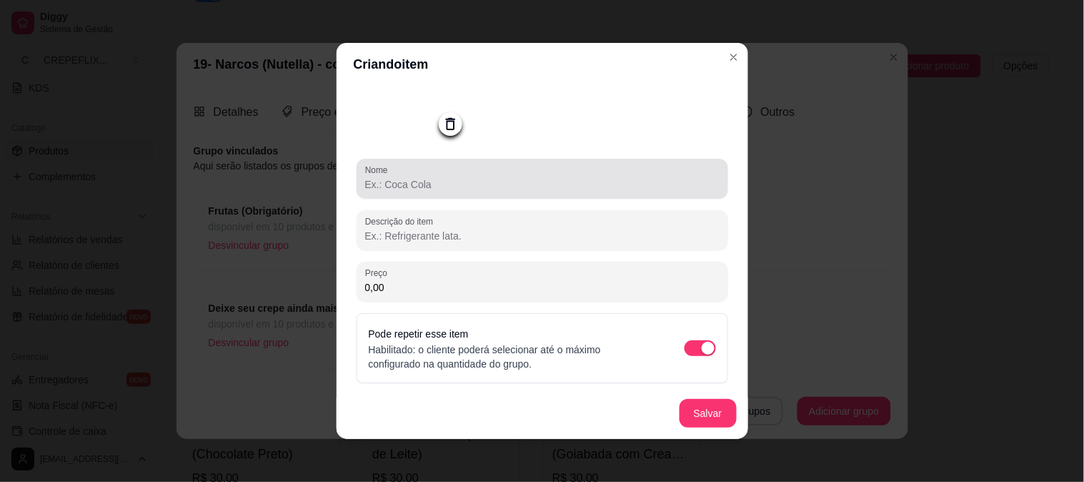
scroll to position [112, 0]
click at [436, 183] on input "Nome" at bounding box center [542, 180] width 355 height 14
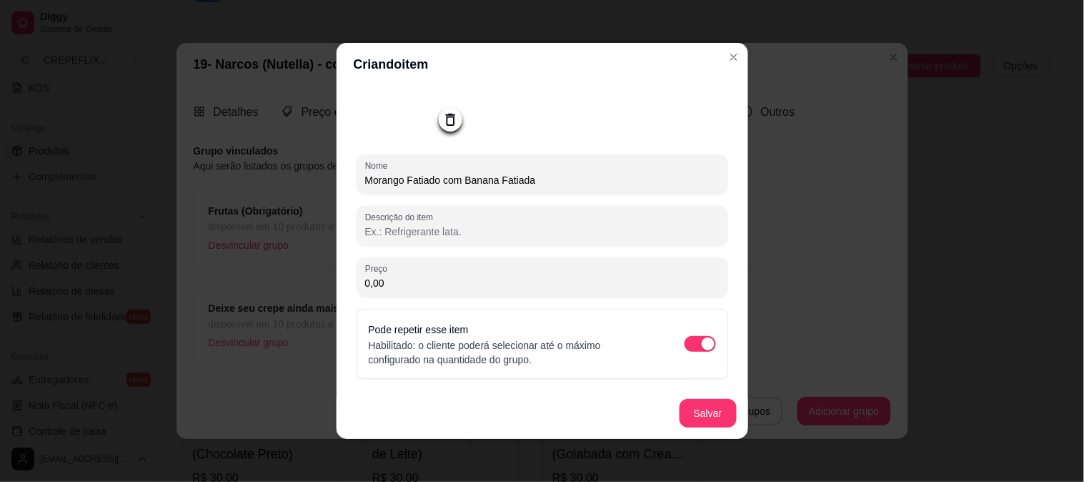
scroll to position [3, 0]
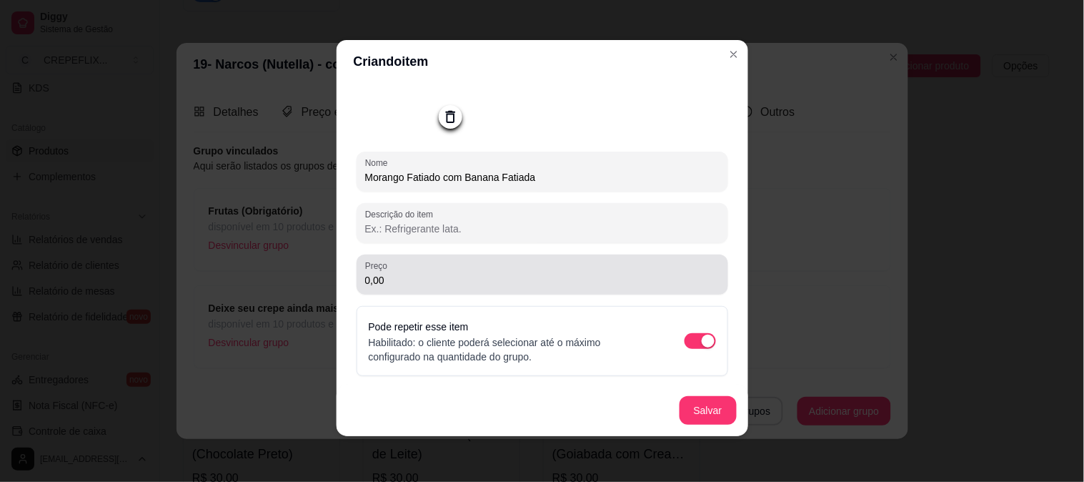
type input "Morango Fatiado com Banana Fatiada"
click at [452, 290] on div "Preço 0,00" at bounding box center [543, 275] width 372 height 40
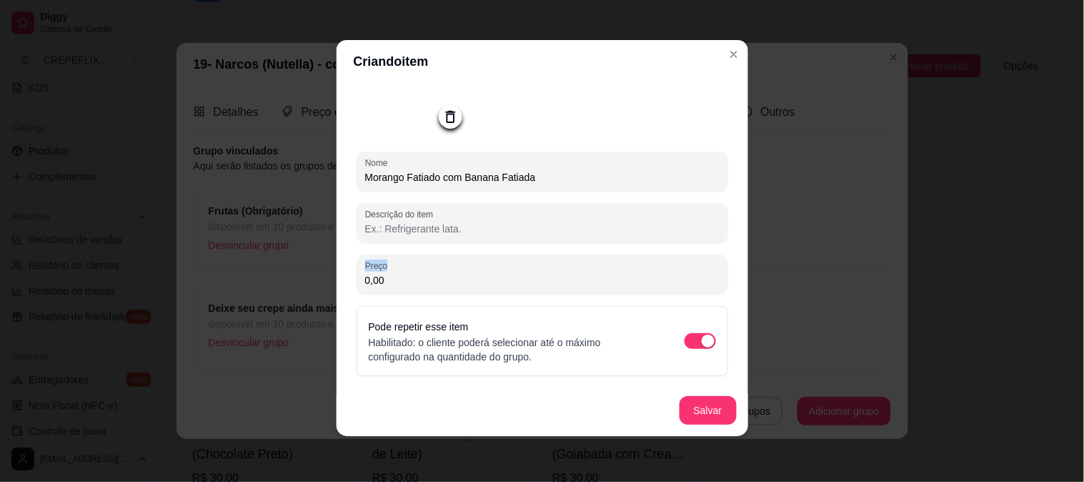
click at [452, 290] on div "Preço 0,00" at bounding box center [543, 275] width 372 height 40
type input "2,99"
click at [697, 416] on button "Salvar" at bounding box center [708, 410] width 57 height 29
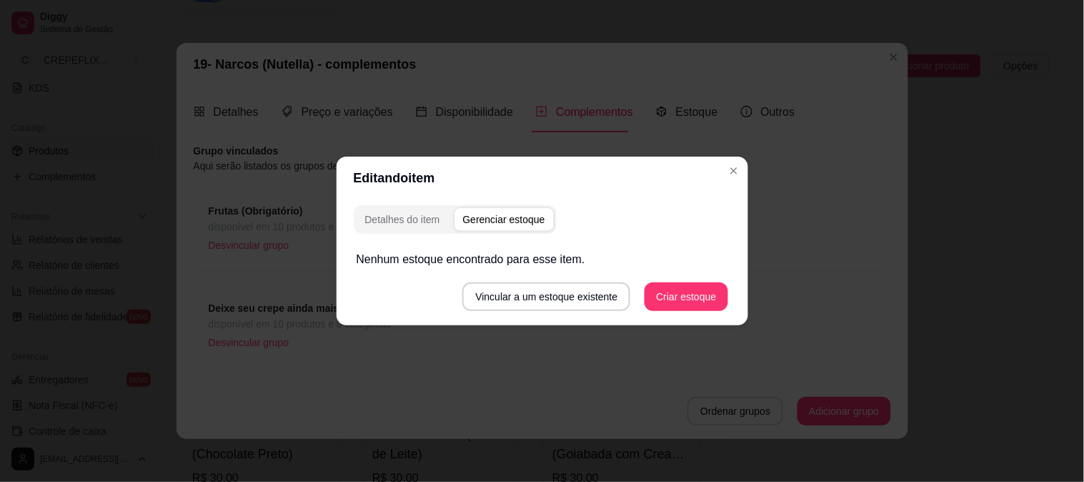
scroll to position [0, 0]
click at [416, 218] on div "Detalhes do item" at bounding box center [402, 219] width 75 height 14
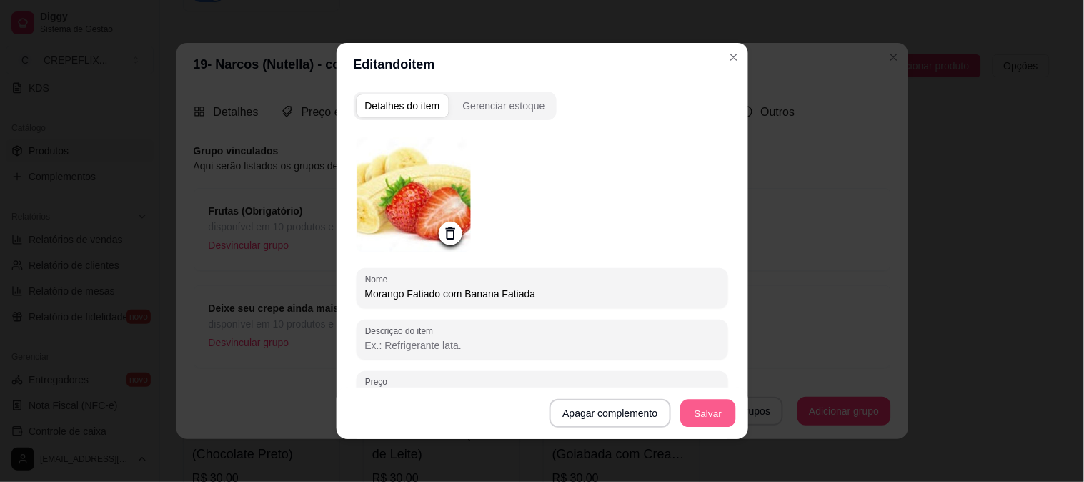
click at [706, 415] on button "Salvar" at bounding box center [709, 414] width 56 height 28
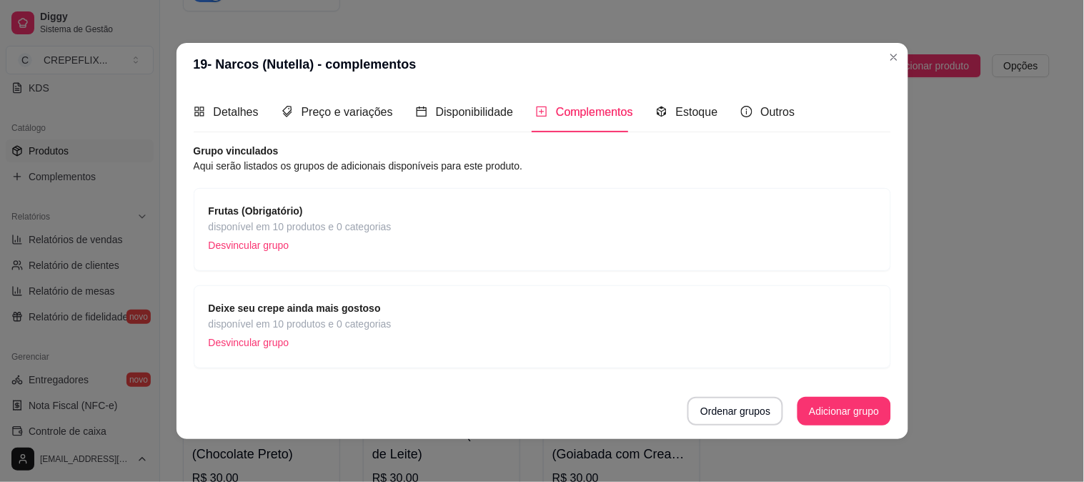
scroll to position [3, 0]
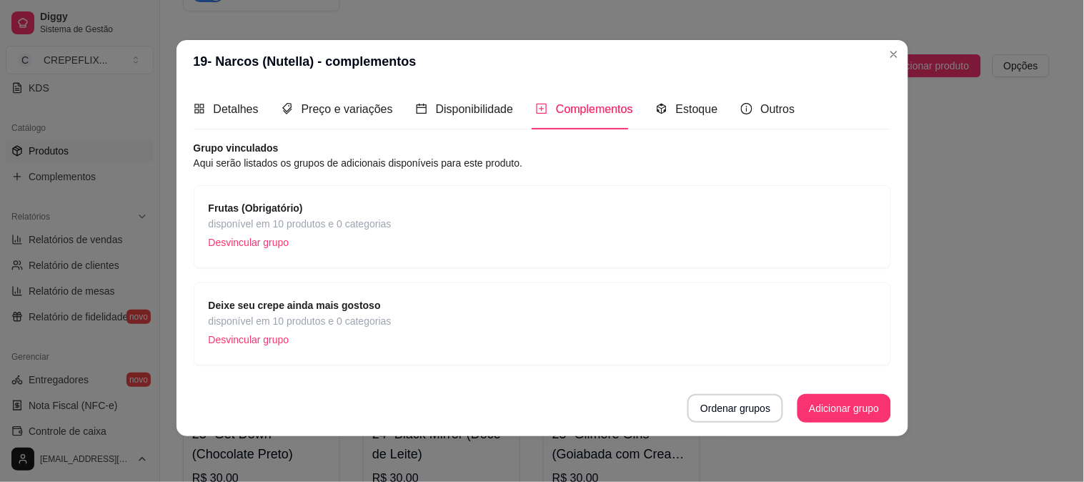
click at [352, 316] on span "disponível em 10 produtos e 0 categorias" at bounding box center [300, 321] width 183 height 16
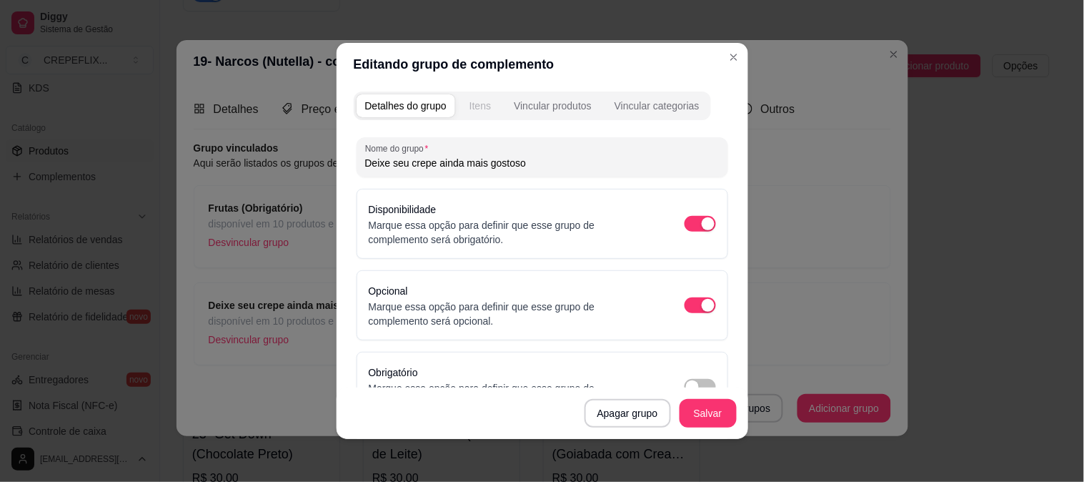
click at [480, 106] on div "Itens" at bounding box center [480, 106] width 21 height 14
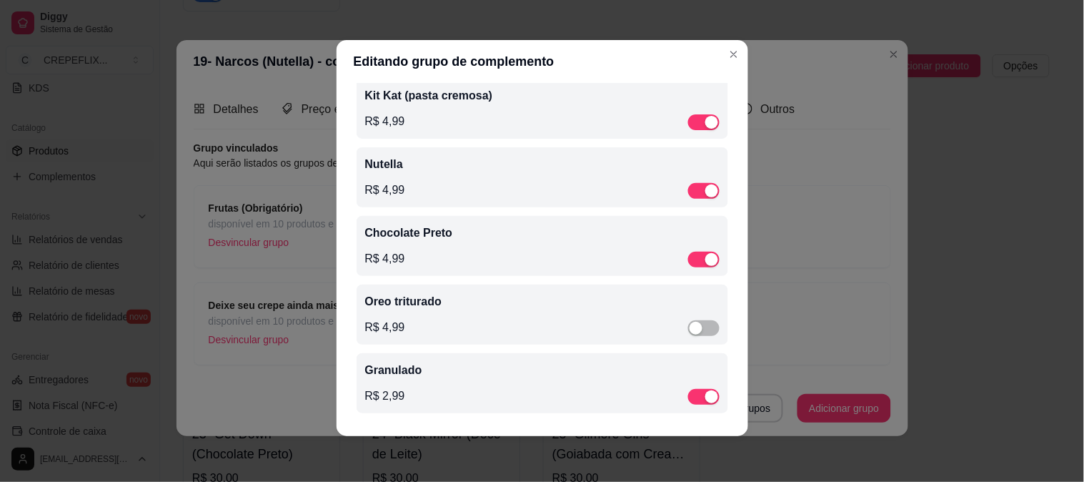
drag, startPoint x: 526, startPoint y: 308, endPoint x: 395, endPoint y: 312, distance: 130.9
click at [395, 312] on div "Oreo triturado R$ 4,99" at bounding box center [542, 314] width 355 height 43
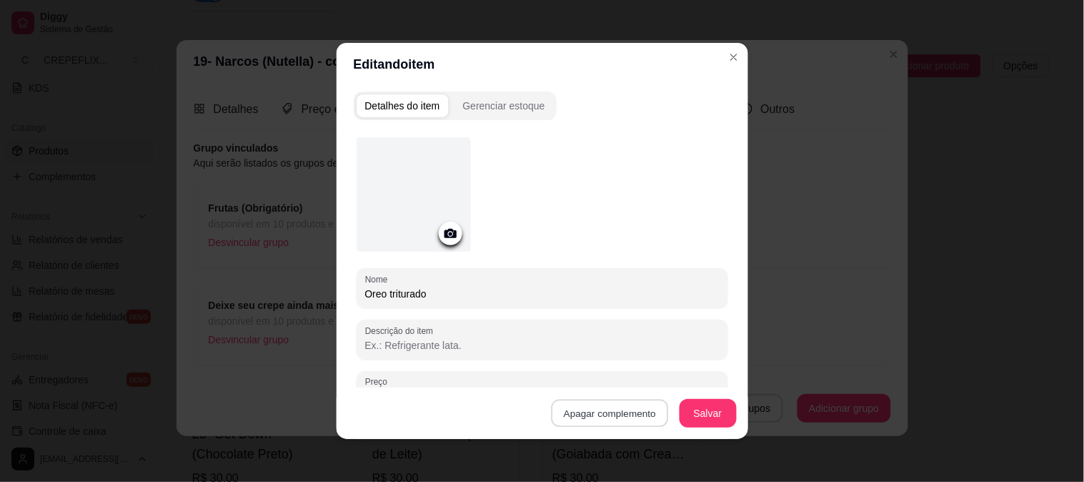
click at [609, 413] on button "Apagar complemento" at bounding box center [610, 414] width 117 height 28
click at [626, 374] on button "Confirmar" at bounding box center [622, 373] width 53 height 22
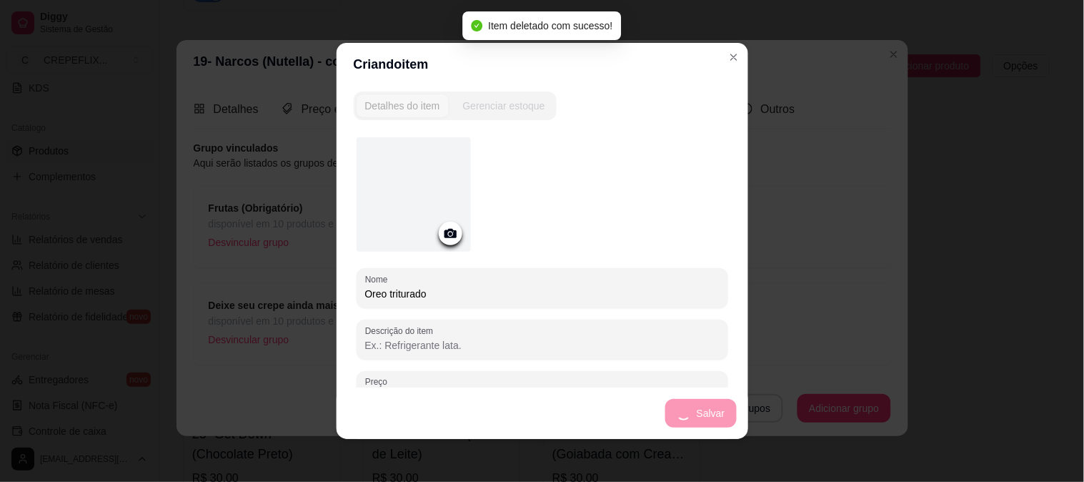
scroll to position [29, 0]
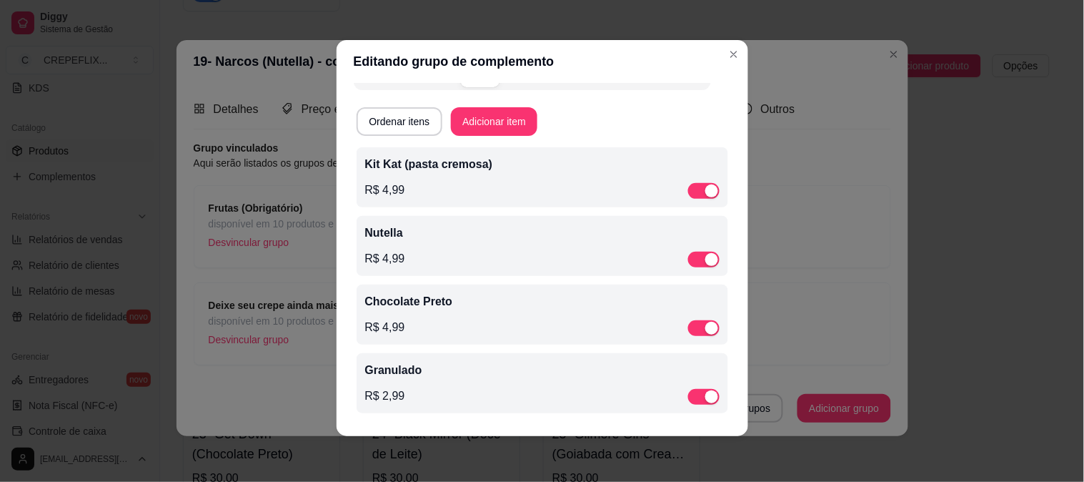
click at [451, 373] on p "Granulado" at bounding box center [542, 370] width 355 height 17
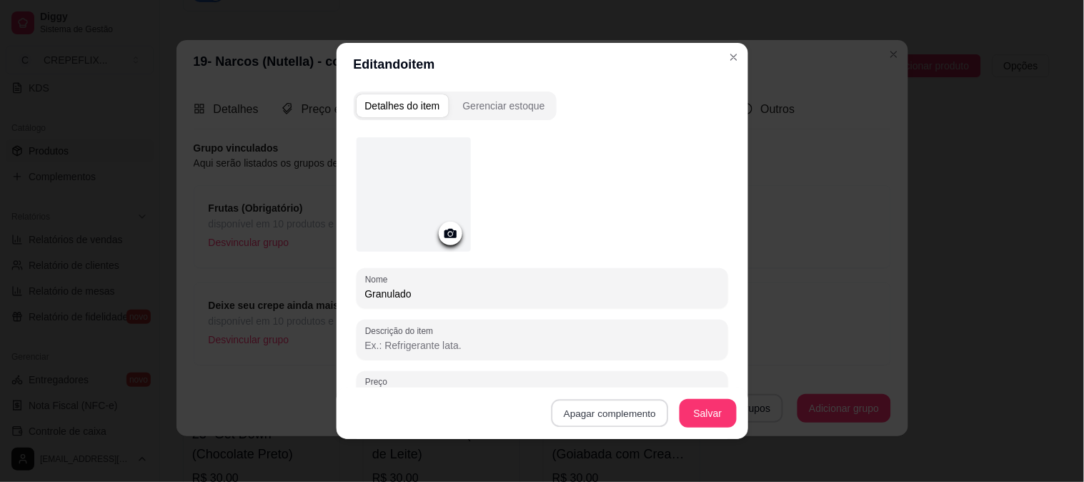
click at [631, 409] on button "Apagar complemento" at bounding box center [610, 414] width 117 height 28
click at [625, 367] on button "Confirmar" at bounding box center [624, 372] width 53 height 22
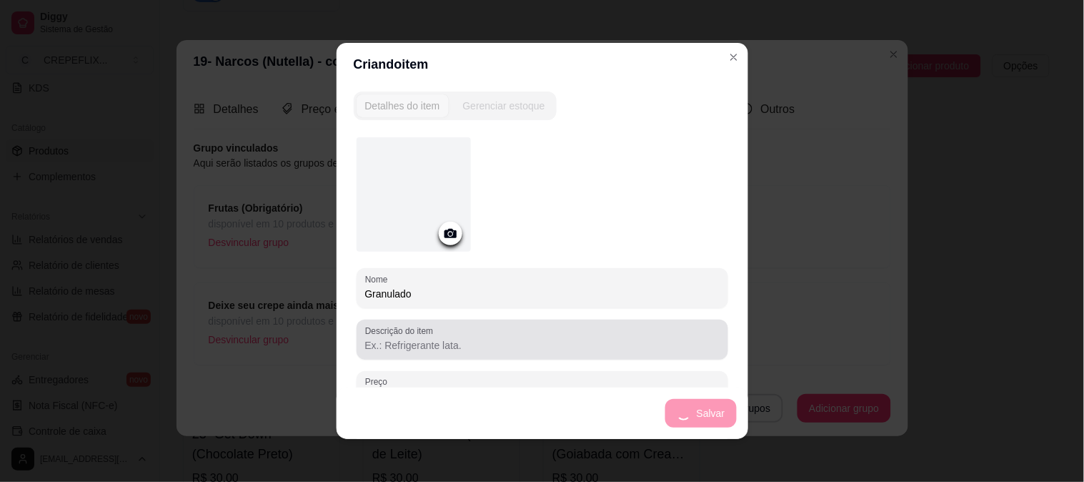
scroll to position [0, 0]
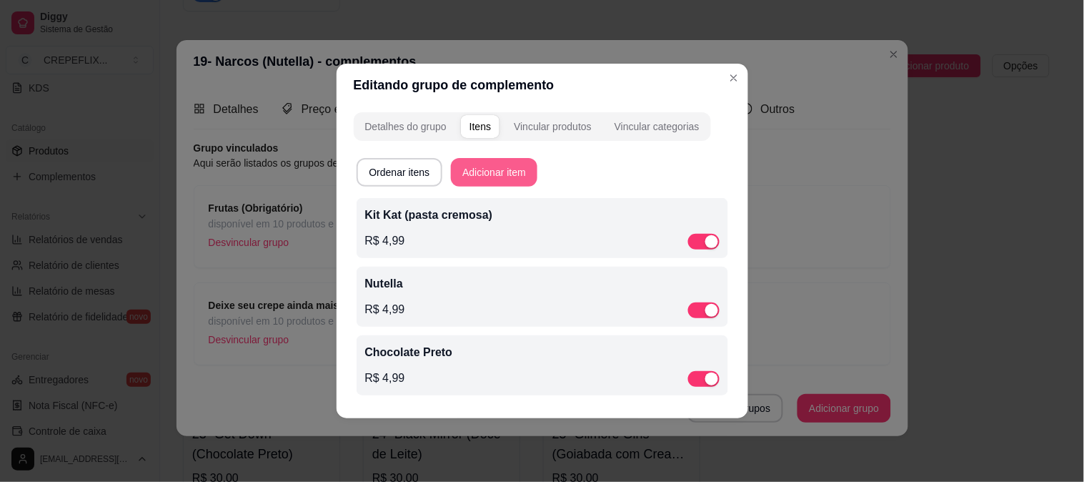
click at [523, 161] on button "Adicionar item" at bounding box center [494, 172] width 87 height 29
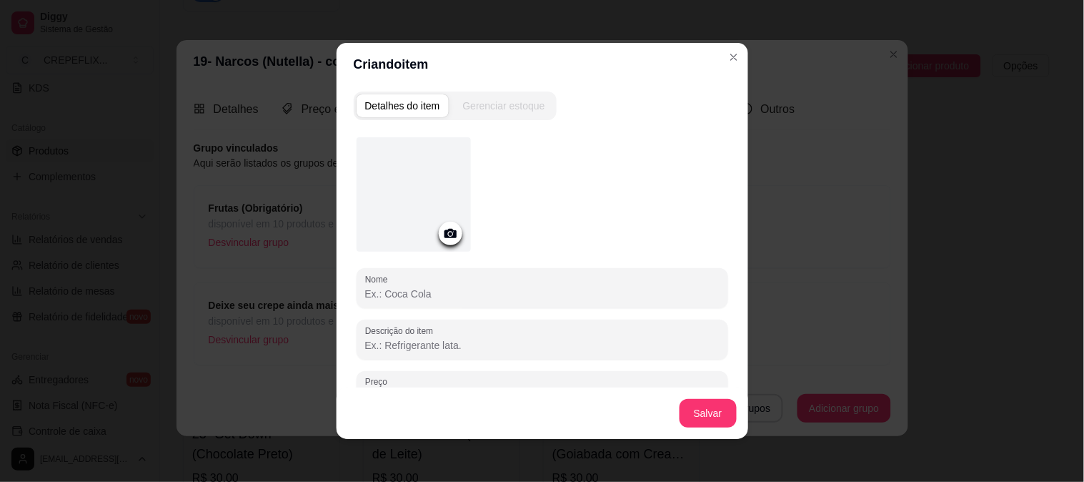
click at [426, 291] on input "Nome" at bounding box center [542, 294] width 355 height 14
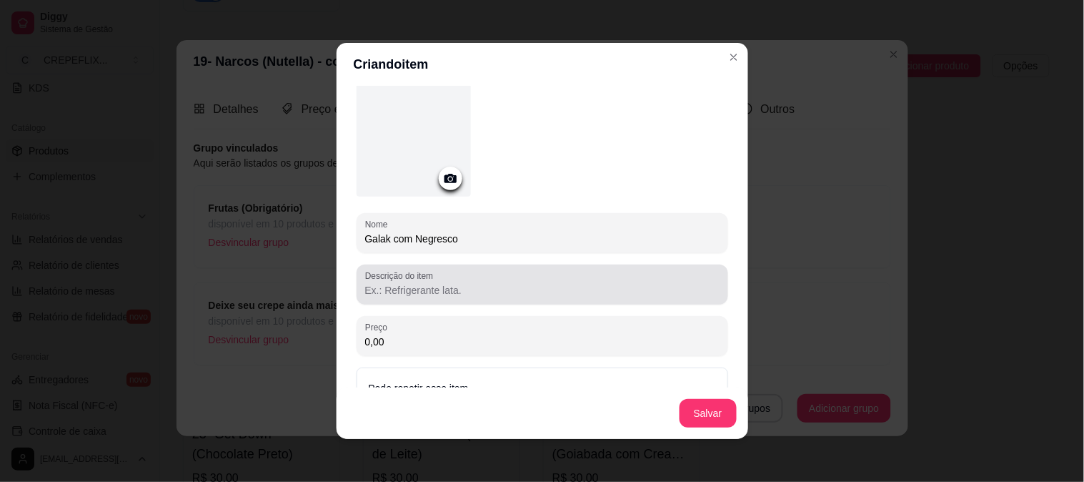
scroll to position [112, 0]
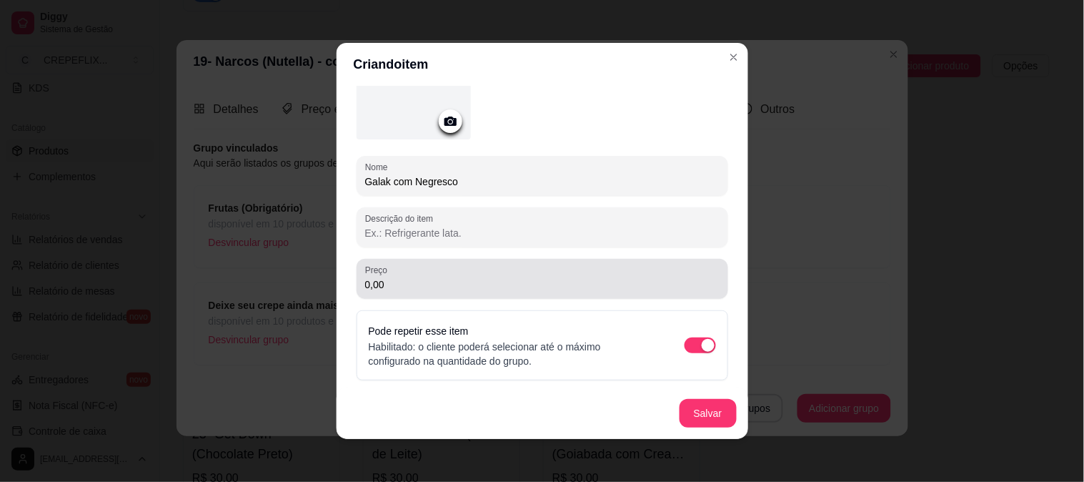
type input "Galak com Negresco"
click at [460, 293] on div "Preço 0,00" at bounding box center [543, 279] width 372 height 40
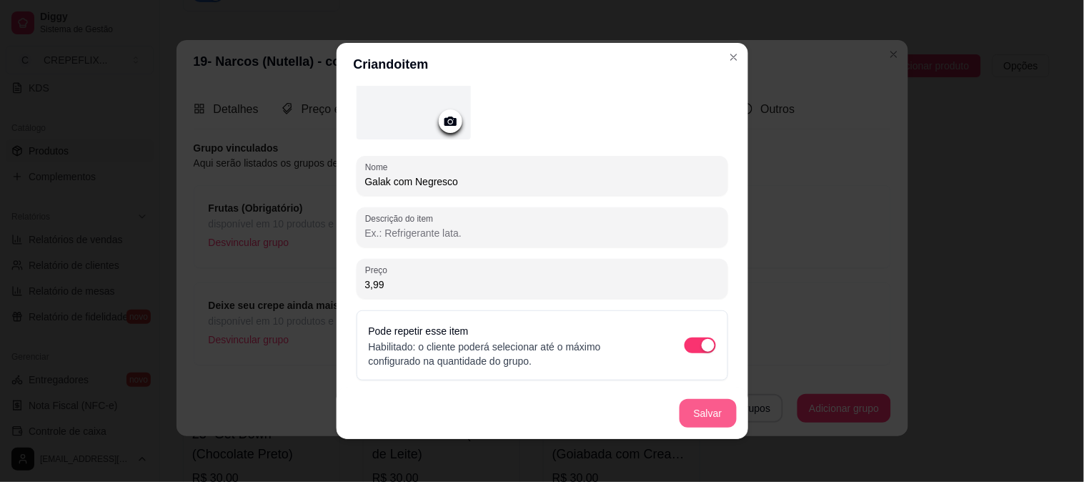
type input "3,99"
click at [697, 415] on button "Salvar" at bounding box center [708, 413] width 57 height 29
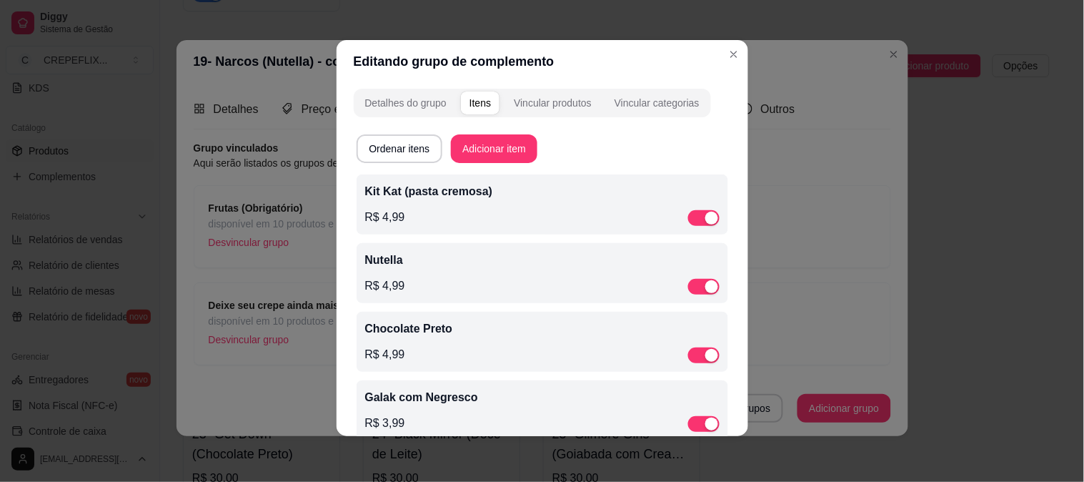
scroll to position [0, 0]
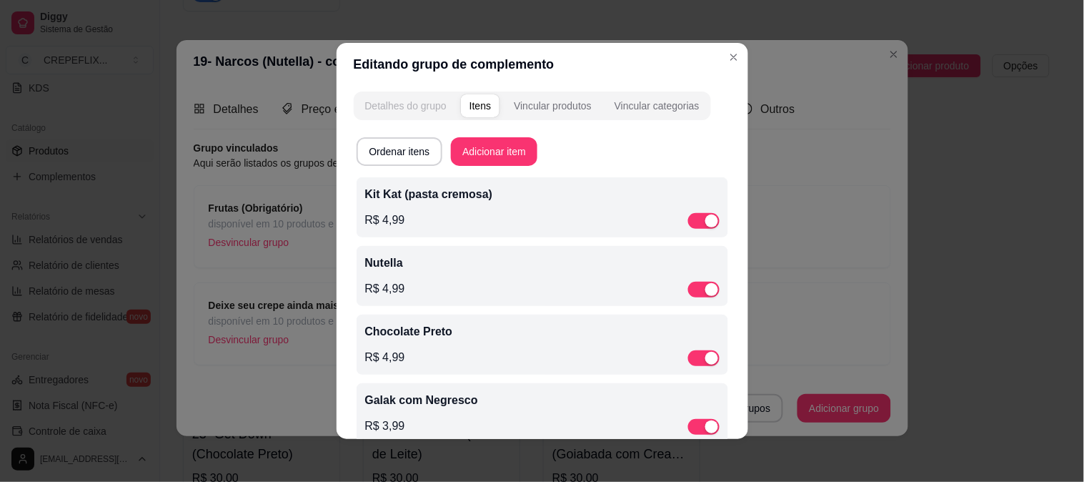
click at [410, 109] on div "Detalhes do grupo" at bounding box center [405, 106] width 81 height 14
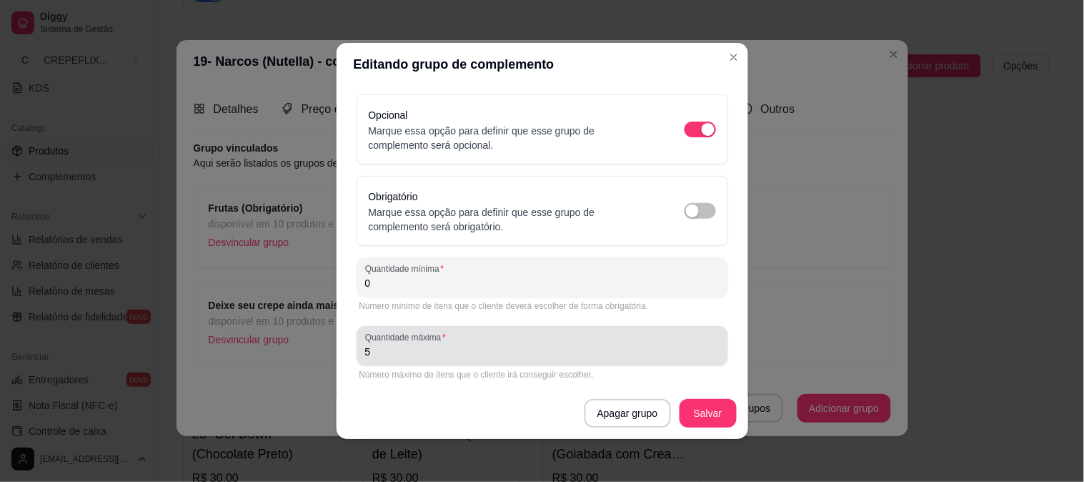
scroll to position [180, 0]
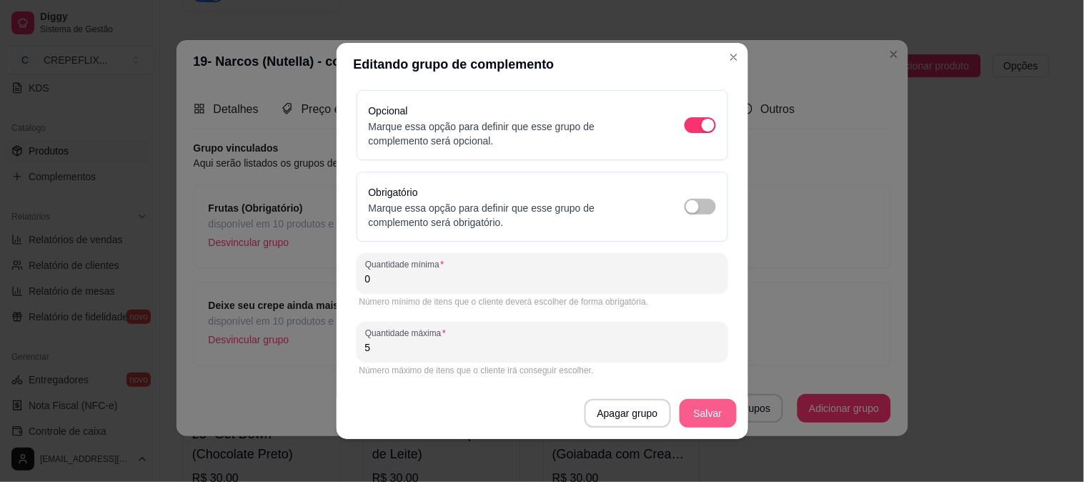
click at [702, 415] on button "Salvar" at bounding box center [708, 413] width 57 height 29
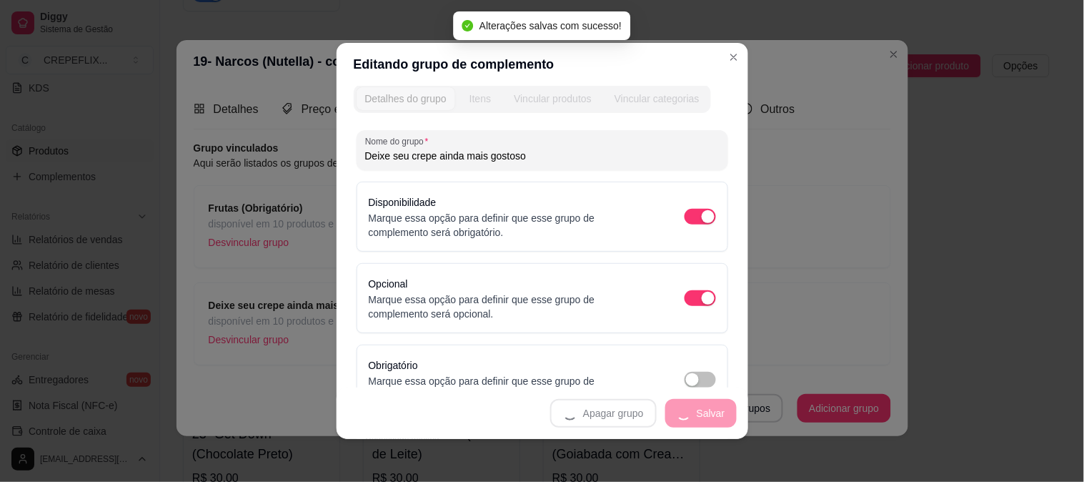
scroll to position [0, 0]
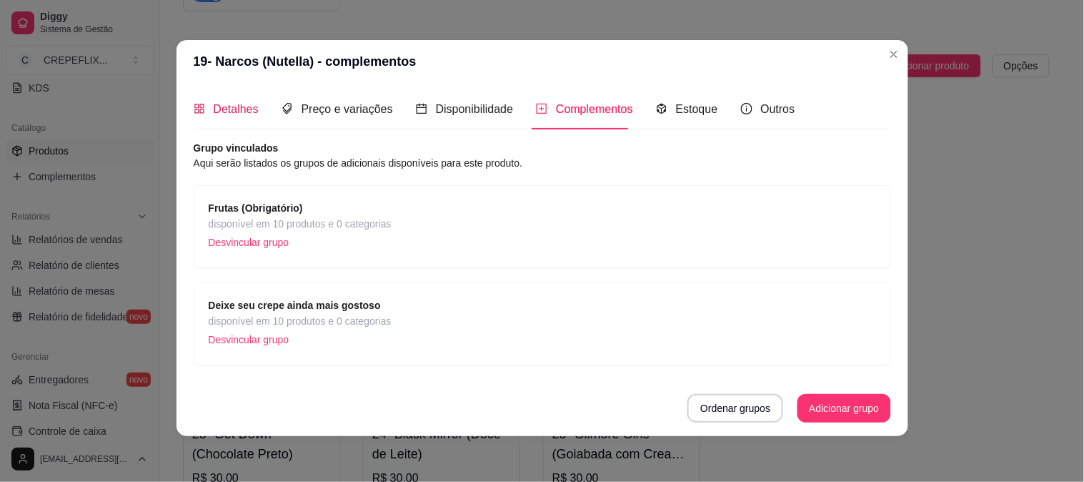
click at [216, 106] on span "Detalhes" at bounding box center [236, 109] width 45 height 12
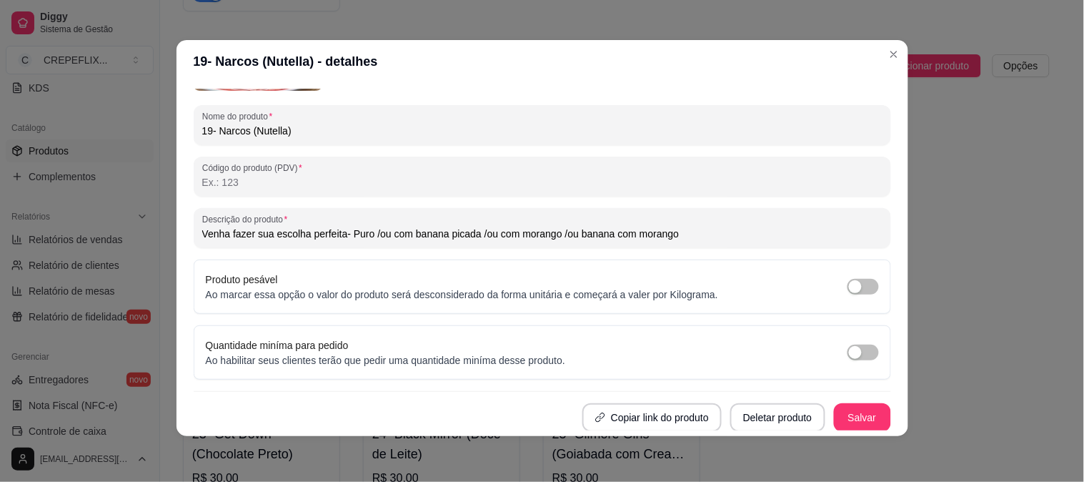
scroll to position [147, 0]
click at [854, 412] on button "Salvar" at bounding box center [863, 417] width 56 height 28
click at [847, 415] on button "Salvar" at bounding box center [862, 416] width 57 height 29
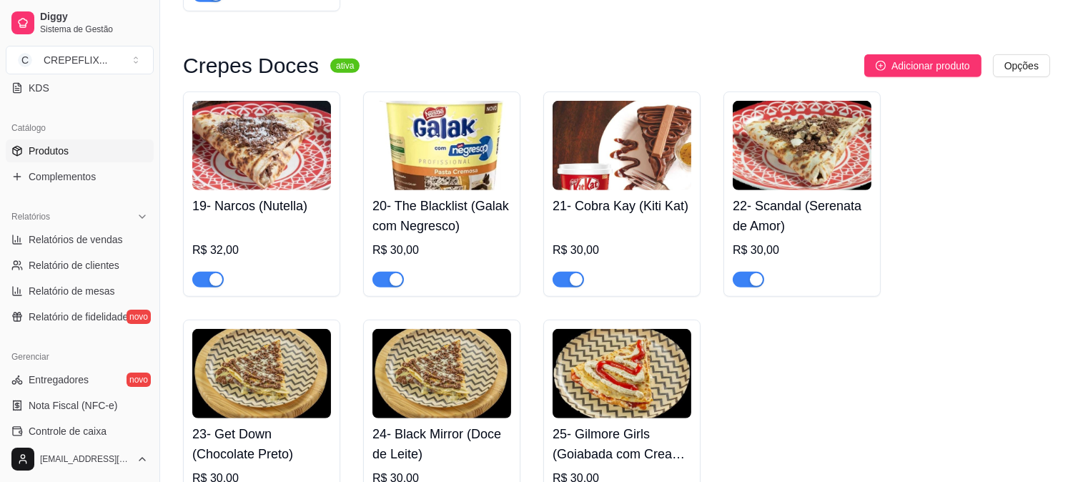
click at [249, 198] on div "19- Narcos (Nutella) R$ 32,00" at bounding box center [261, 238] width 139 height 97
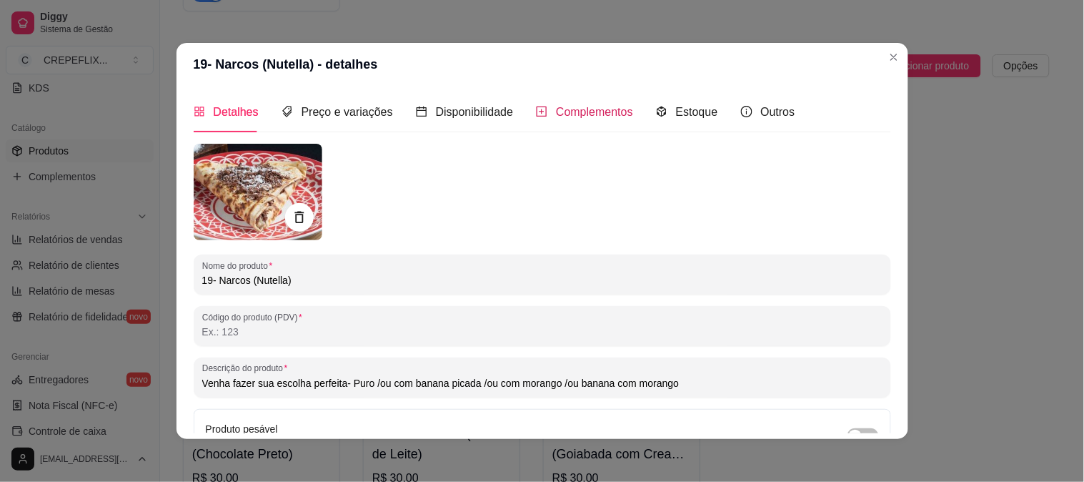
click at [556, 114] on span "Complementos" at bounding box center [594, 112] width 77 height 12
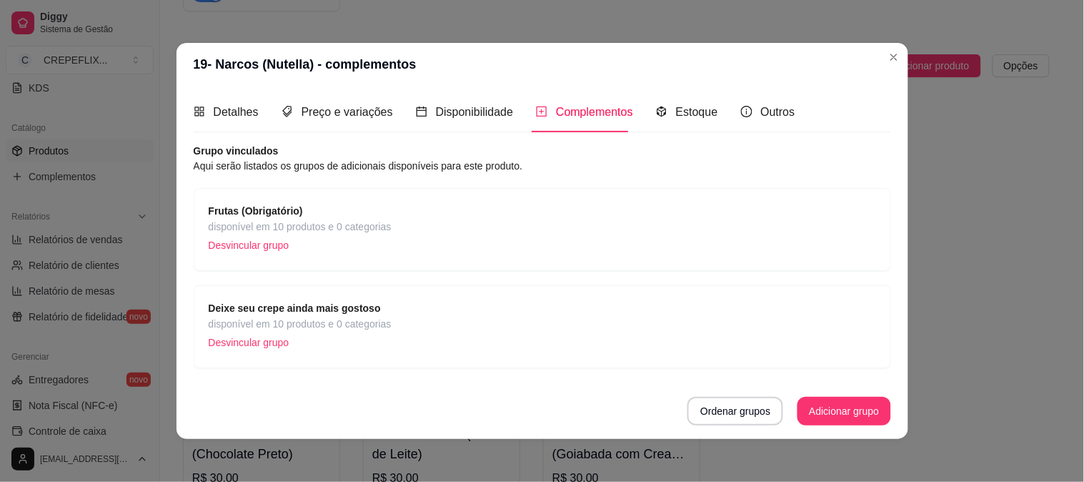
click at [325, 324] on span "disponível em 10 produtos e 0 categorias" at bounding box center [300, 324] width 183 height 16
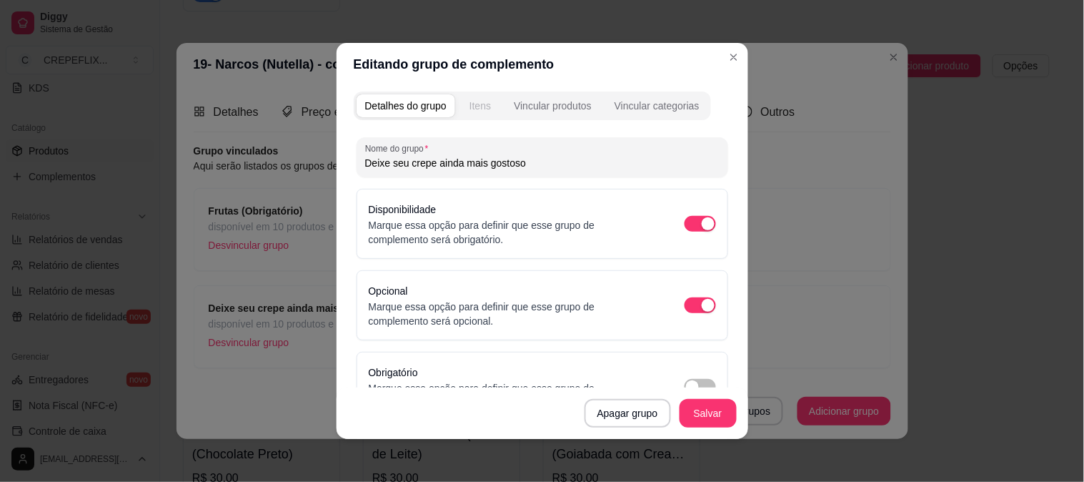
click at [470, 111] on div "Itens" at bounding box center [480, 106] width 21 height 14
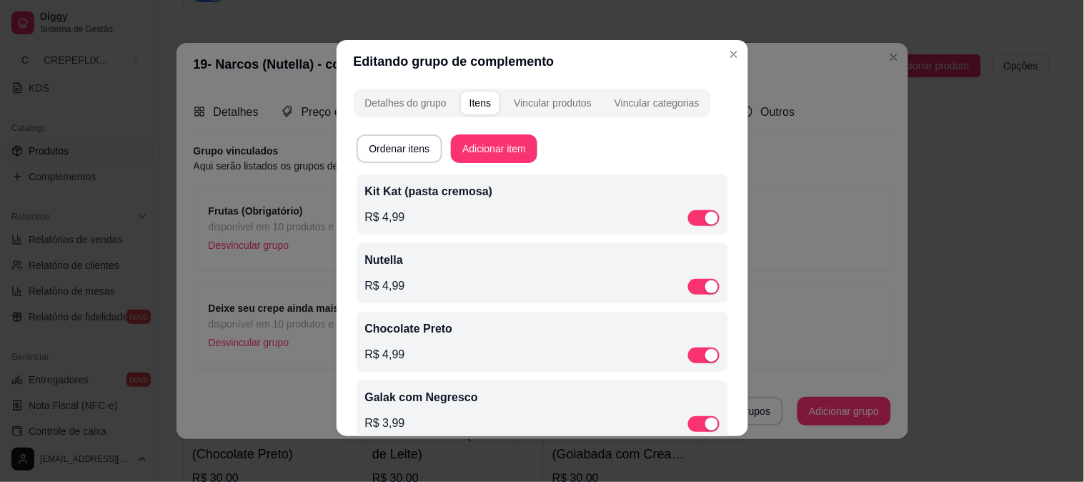
scroll to position [29, 0]
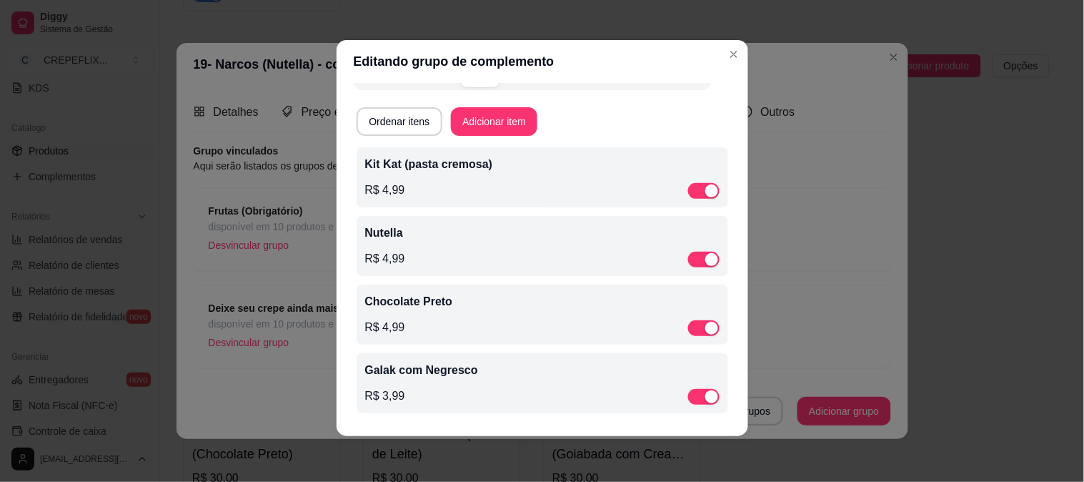
click at [425, 315] on div "Chocolate Preto R$ 4,99" at bounding box center [542, 314] width 355 height 43
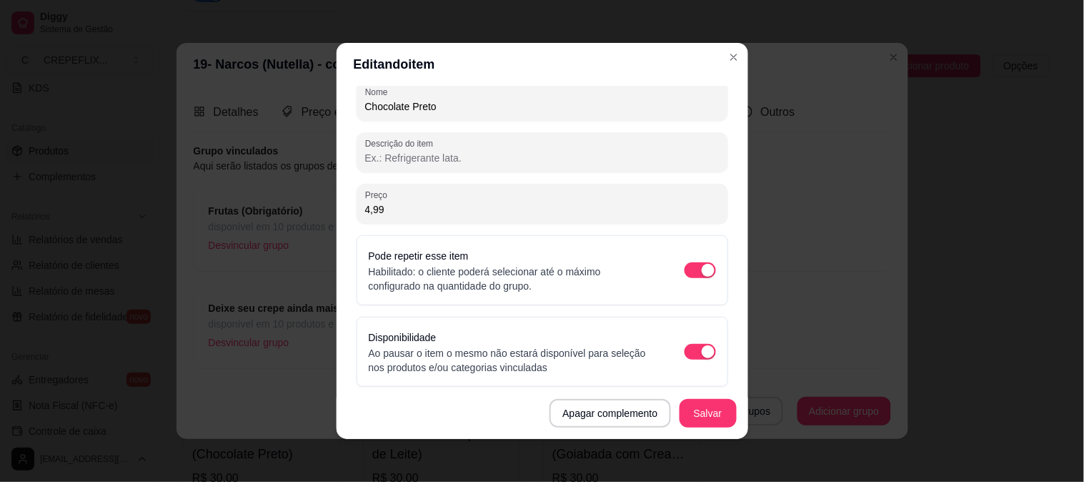
scroll to position [194, 0]
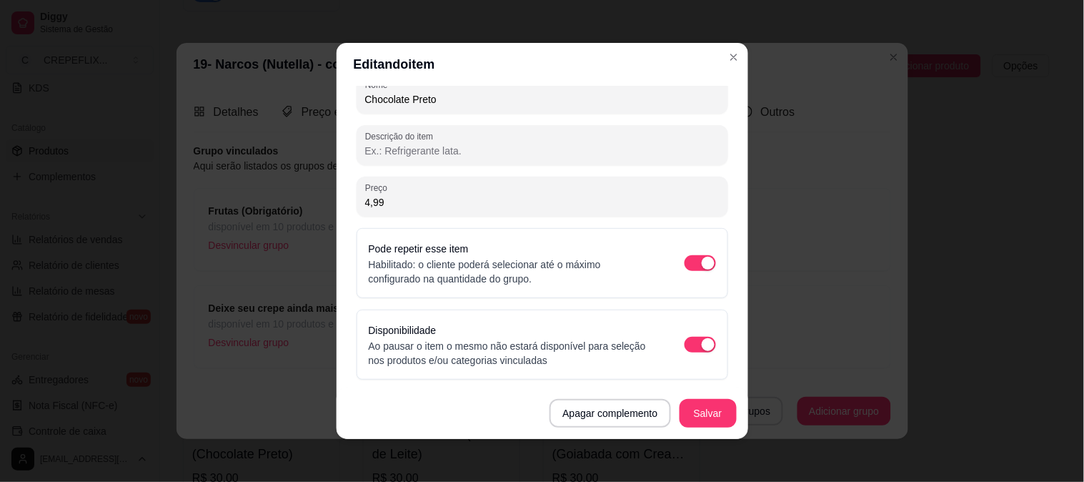
click at [389, 204] on input "4,99" at bounding box center [542, 202] width 355 height 14
type input "3,99"
click at [691, 410] on button "Salvar" at bounding box center [709, 414] width 56 height 28
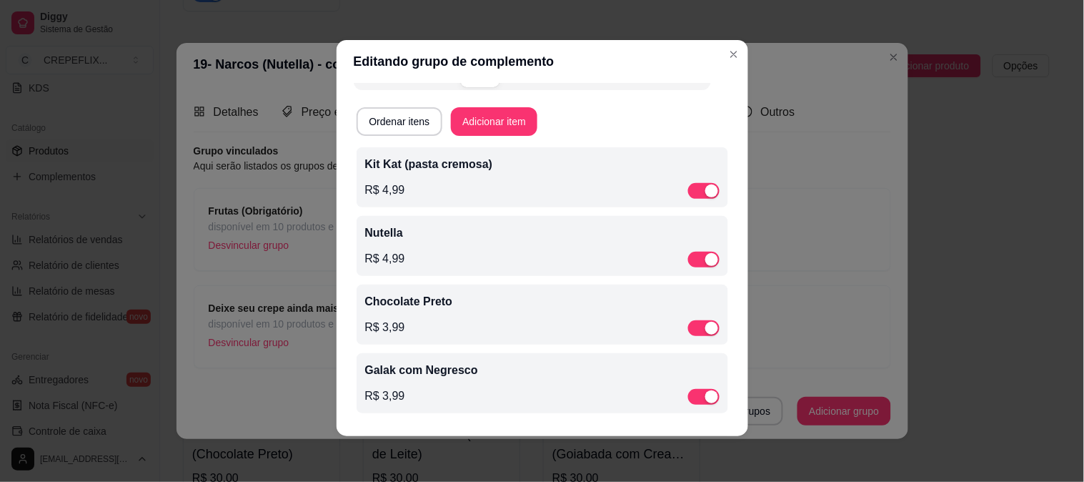
click at [453, 256] on div "R$ 4,99" at bounding box center [542, 258] width 355 height 17
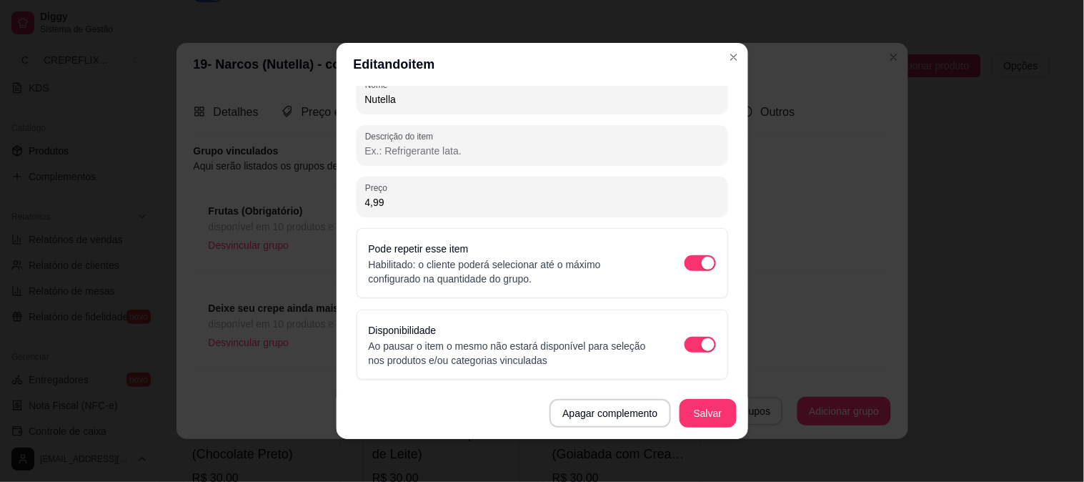
click at [395, 195] on input "4,99" at bounding box center [542, 202] width 355 height 14
type input "3,99"
click at [702, 408] on button "Salvar" at bounding box center [708, 413] width 57 height 29
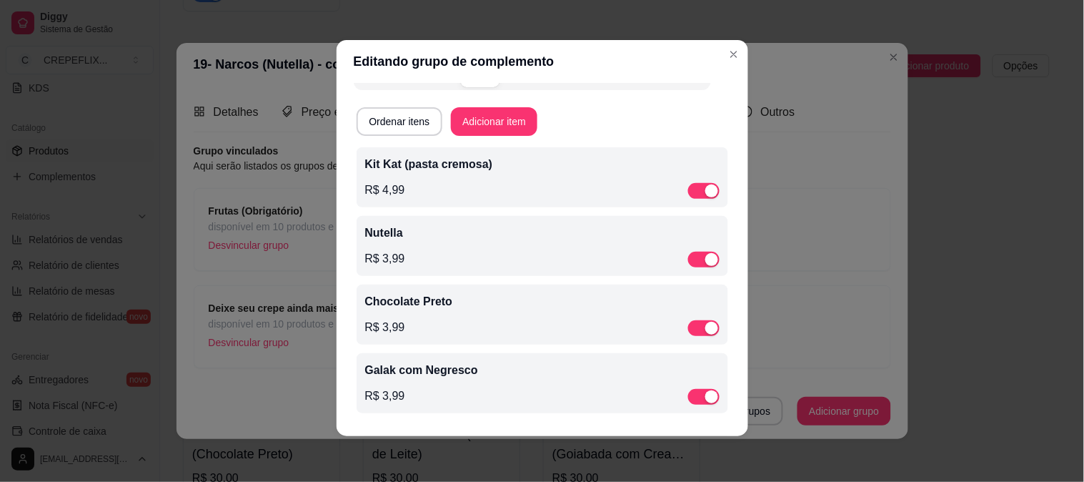
click at [473, 189] on div "R$ 4,99" at bounding box center [542, 190] width 355 height 17
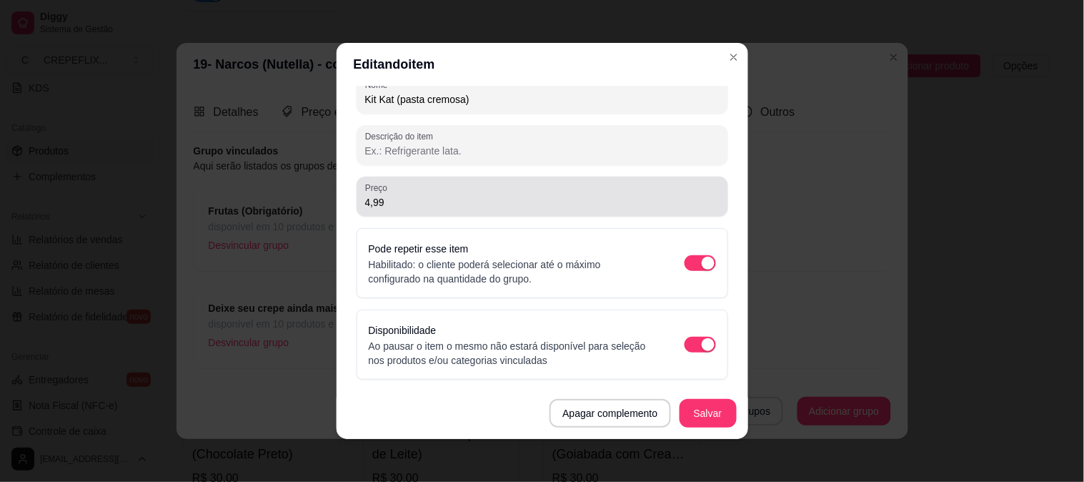
click at [422, 212] on div "Preço 4,99" at bounding box center [543, 197] width 372 height 40
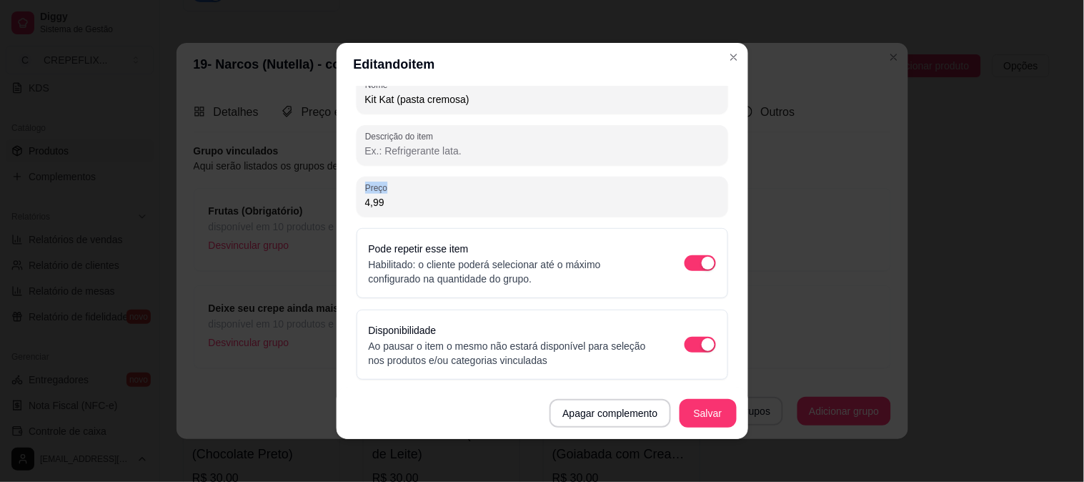
click at [422, 212] on div "Preço 4,99" at bounding box center [543, 197] width 372 height 40
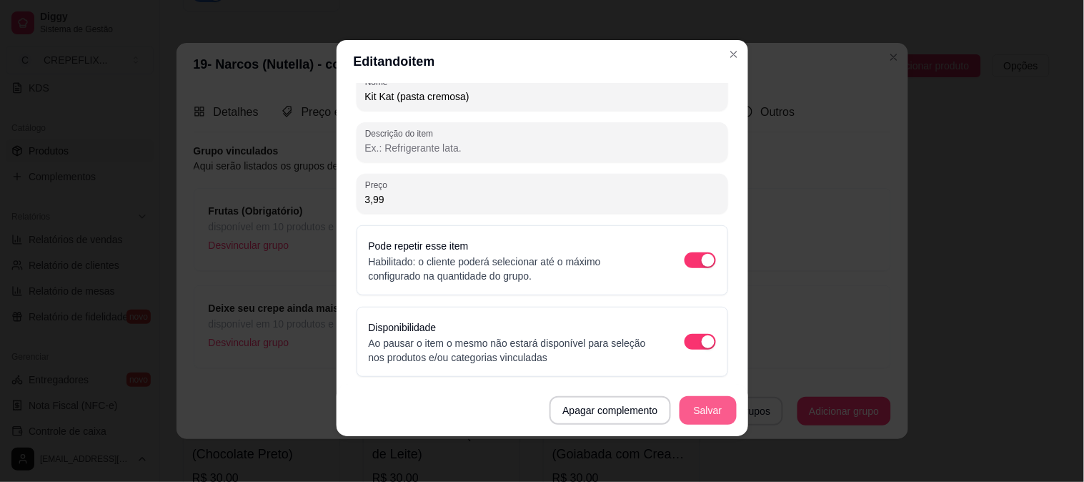
type input "3,99"
click at [695, 410] on button "Salvar" at bounding box center [708, 410] width 57 height 29
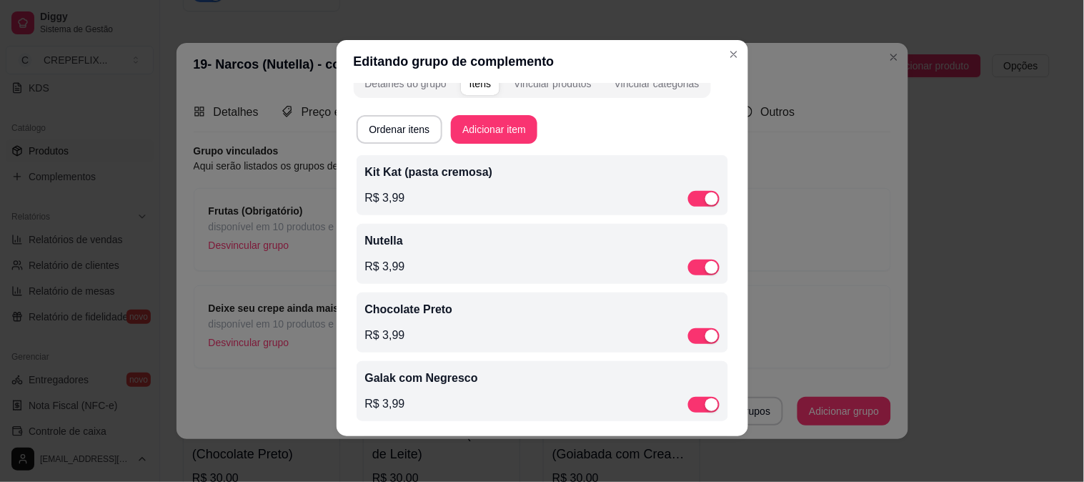
scroll to position [29, 0]
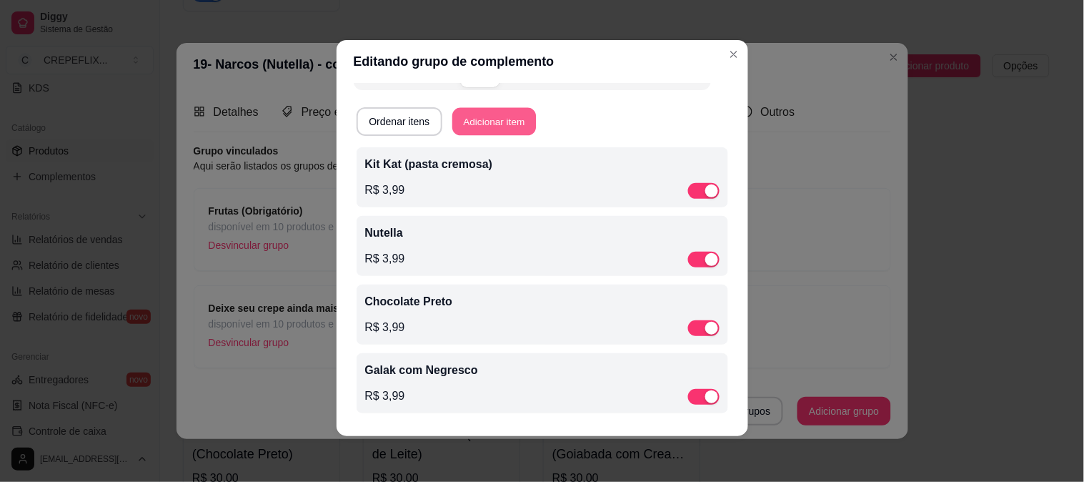
click at [488, 118] on button "Adicionar item" at bounding box center [495, 122] width 84 height 28
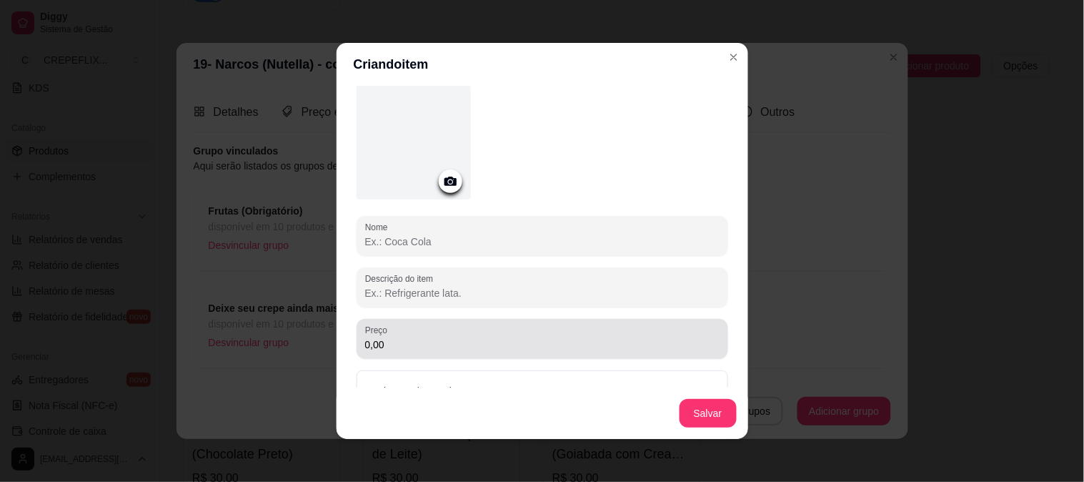
scroll to position [112, 0]
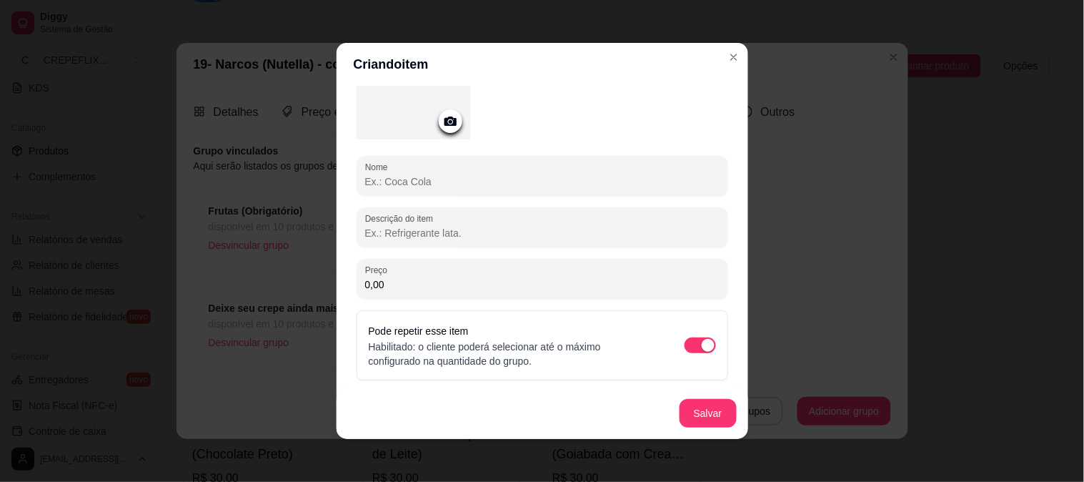
click at [522, 183] on input "Nome" at bounding box center [542, 181] width 355 height 14
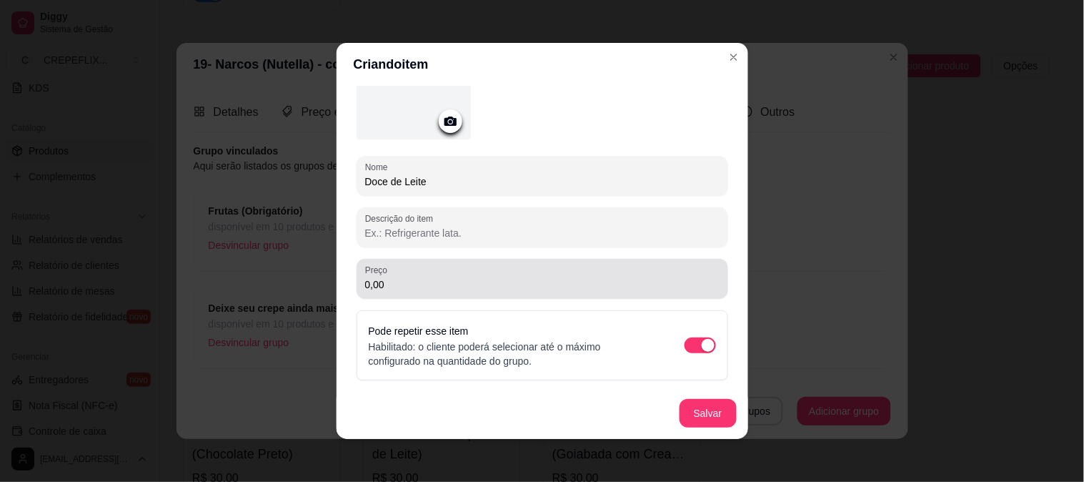
type input "Doce de Leite"
click at [445, 296] on div "Preço 0,00" at bounding box center [543, 279] width 372 height 40
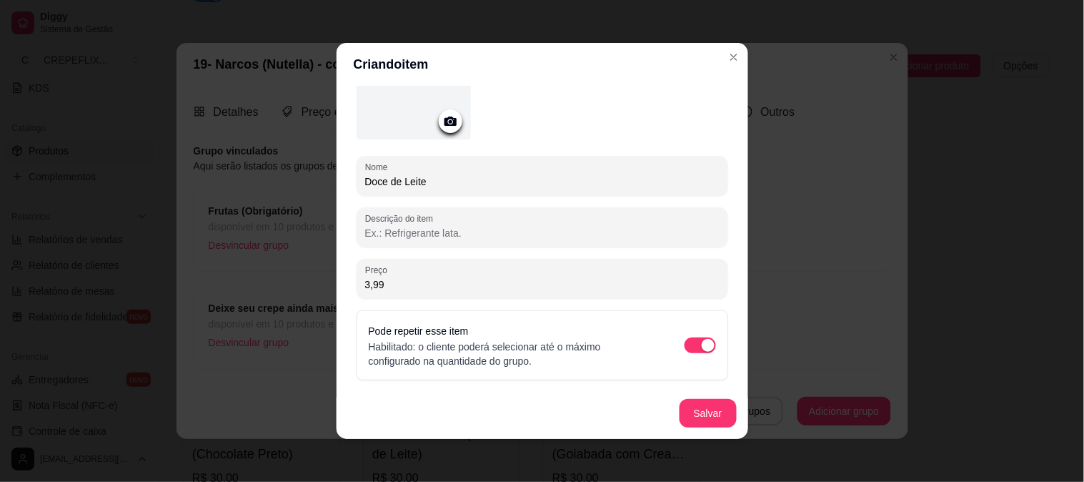
type input "3,99"
click at [708, 417] on button "Salvar" at bounding box center [709, 414] width 56 height 28
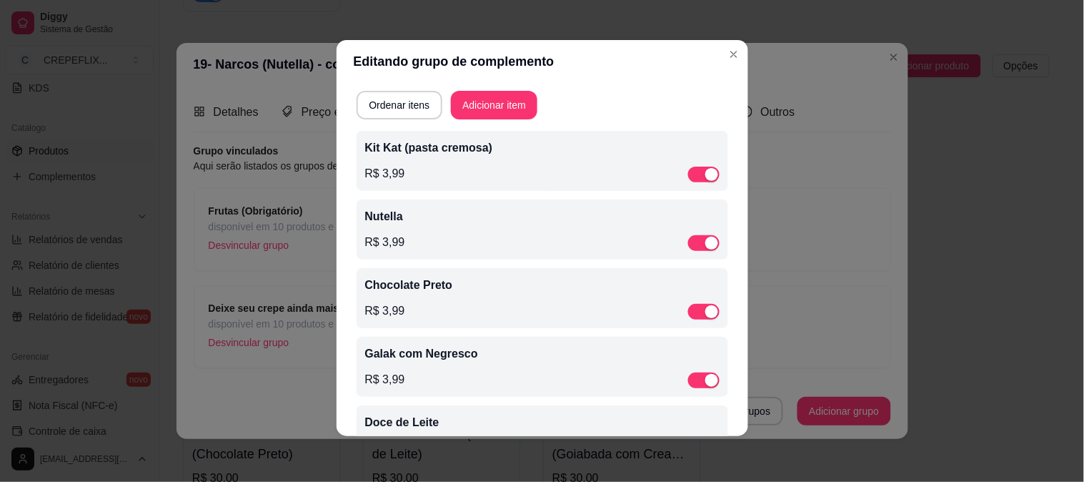
scroll to position [0, 0]
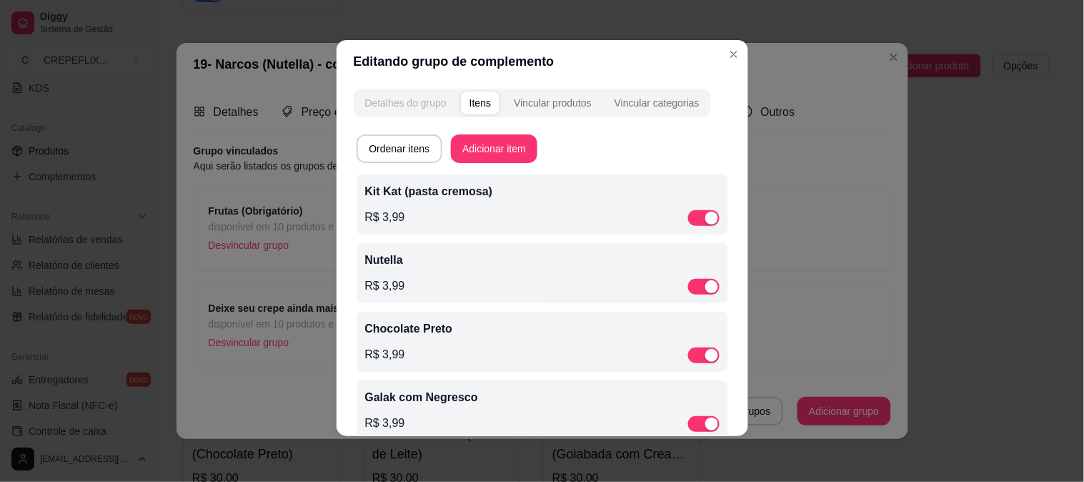
click at [413, 108] on div "Detalhes do grupo" at bounding box center [405, 103] width 81 height 14
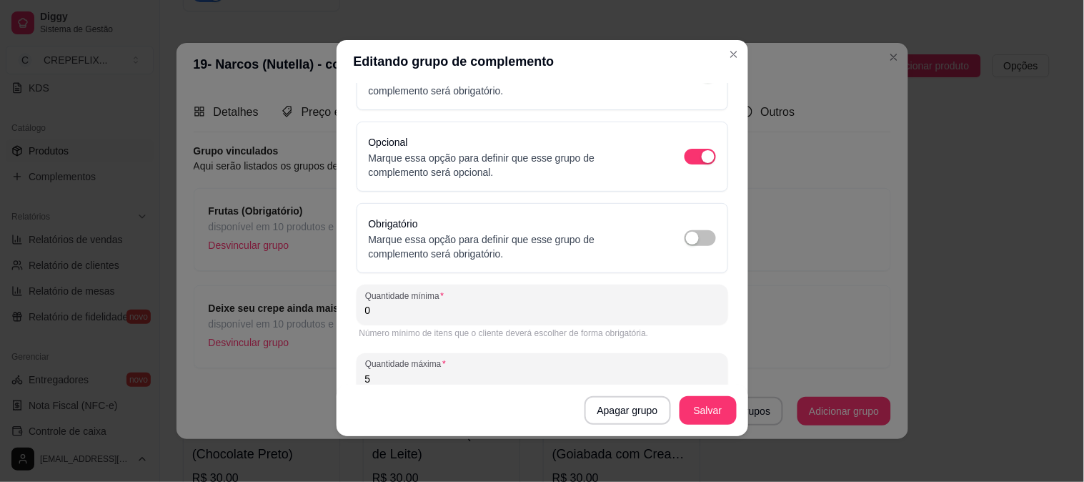
scroll to position [180, 0]
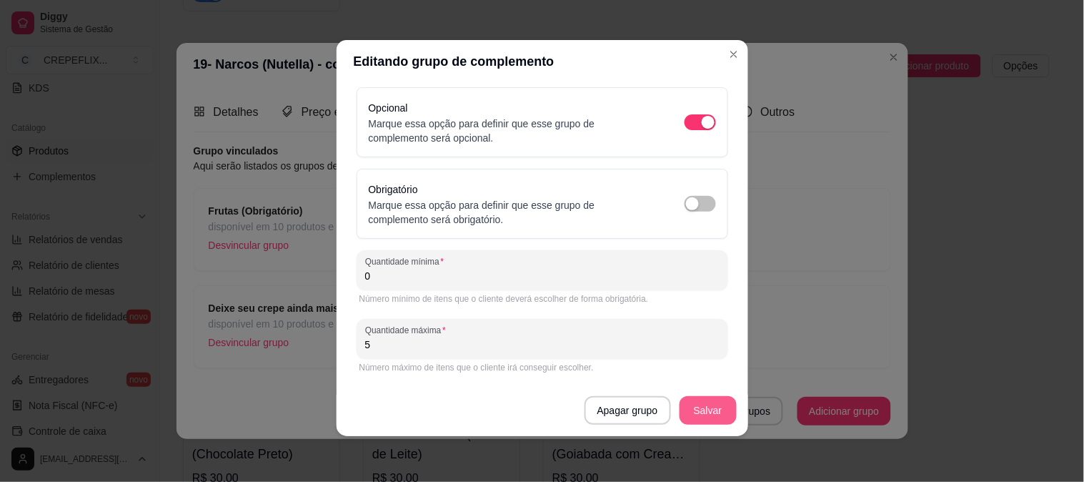
click at [701, 413] on button "Salvar" at bounding box center [708, 410] width 57 height 29
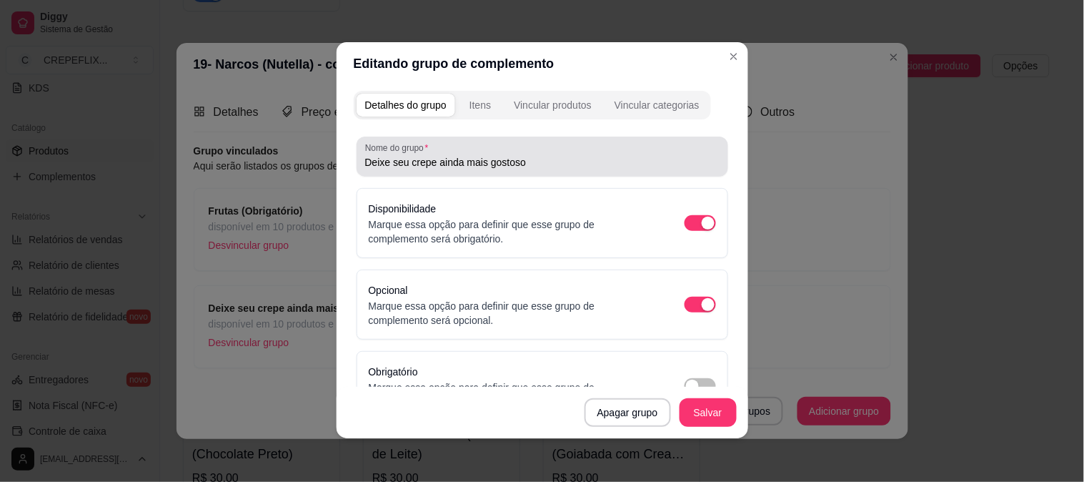
scroll to position [0, 0]
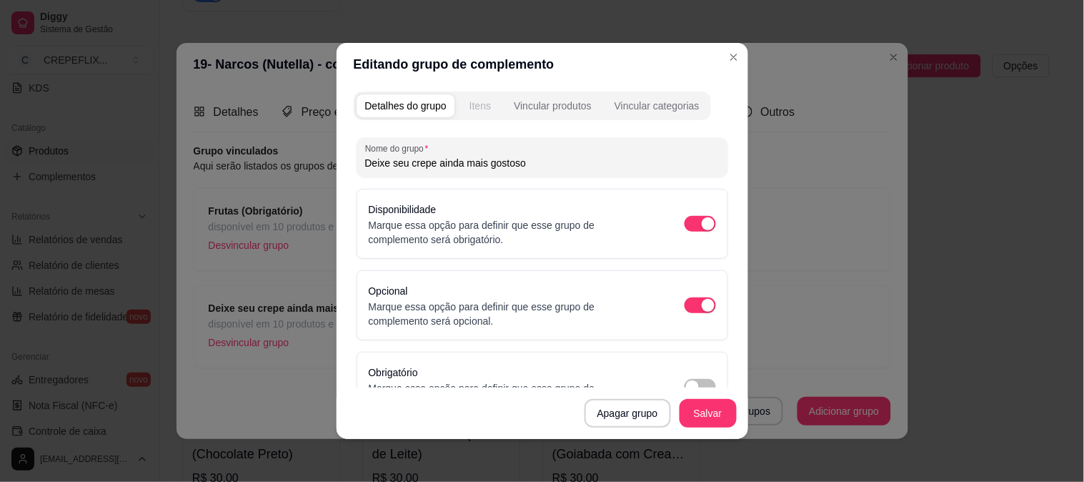
click at [474, 104] on div "Itens" at bounding box center [480, 106] width 21 height 14
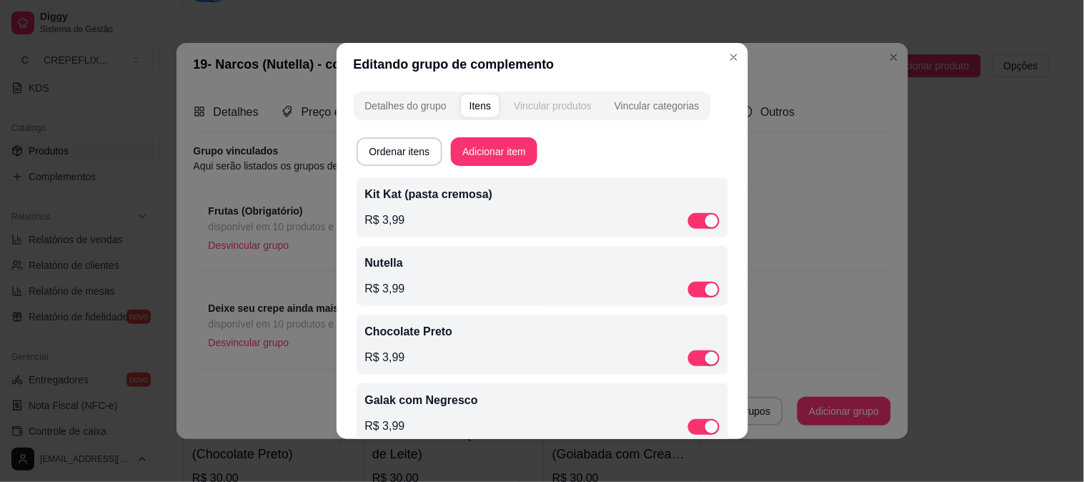
click at [539, 100] on div "Vincular produtos" at bounding box center [553, 106] width 78 height 14
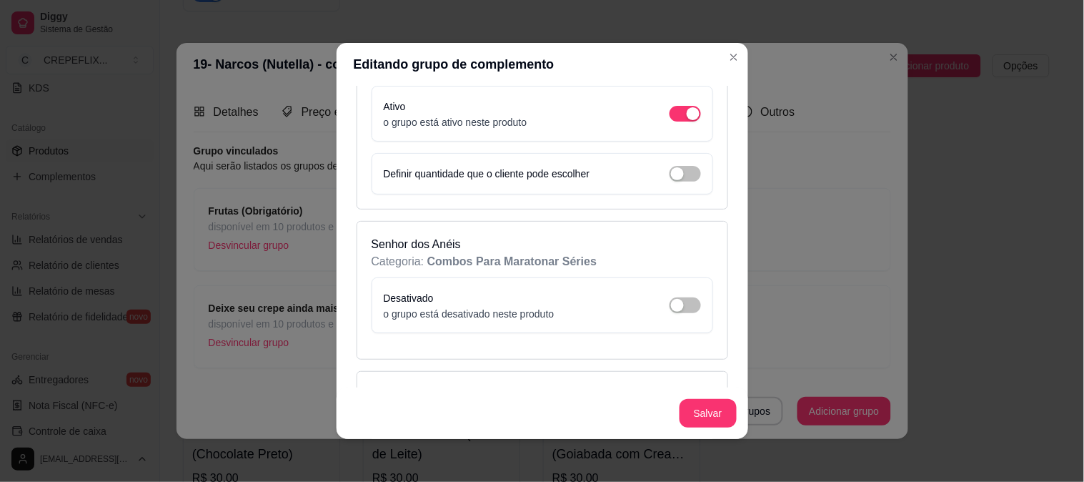
scroll to position [4130, 0]
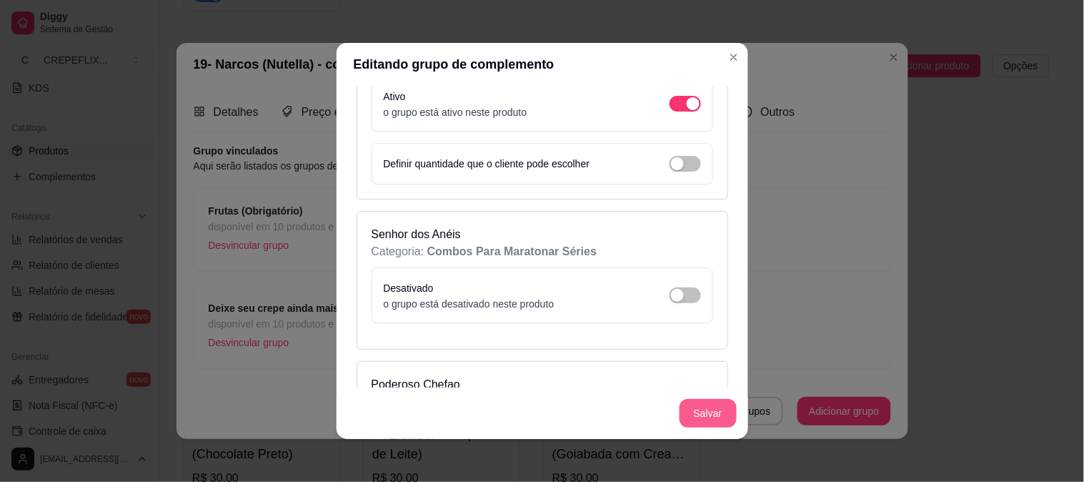
click at [716, 417] on button "Salvar" at bounding box center [708, 413] width 57 height 29
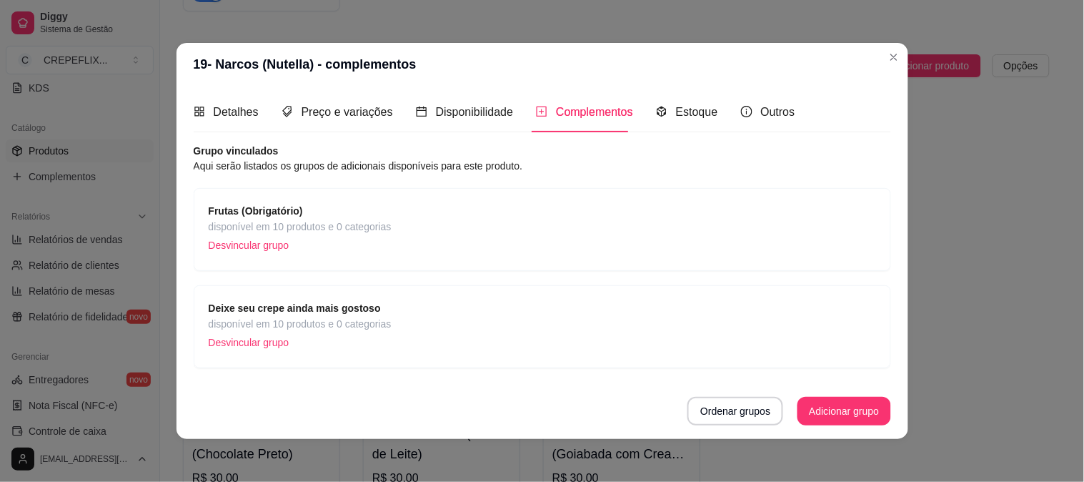
click at [326, 324] on span "disponível em 10 produtos e 0 categorias" at bounding box center [300, 324] width 183 height 16
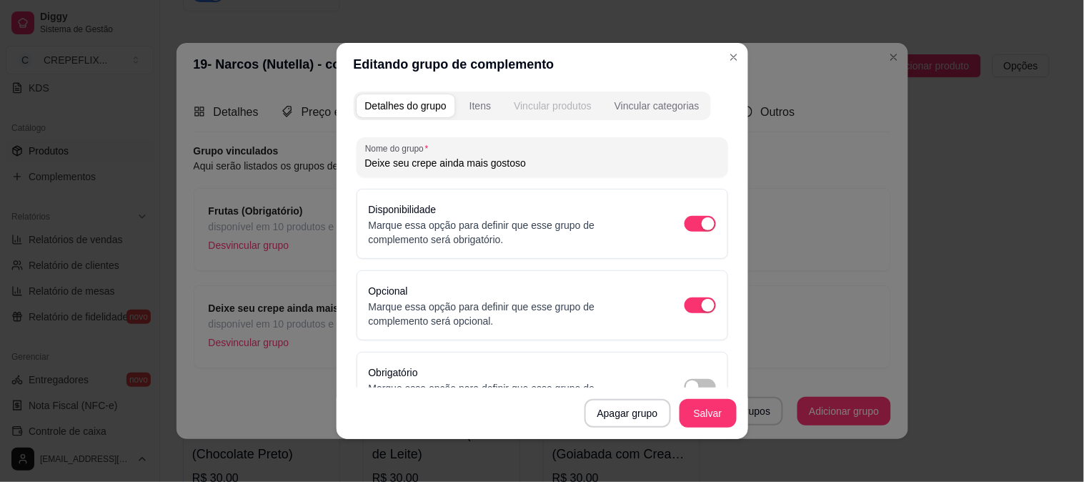
click at [546, 108] on div "Vincular produtos" at bounding box center [553, 106] width 78 height 14
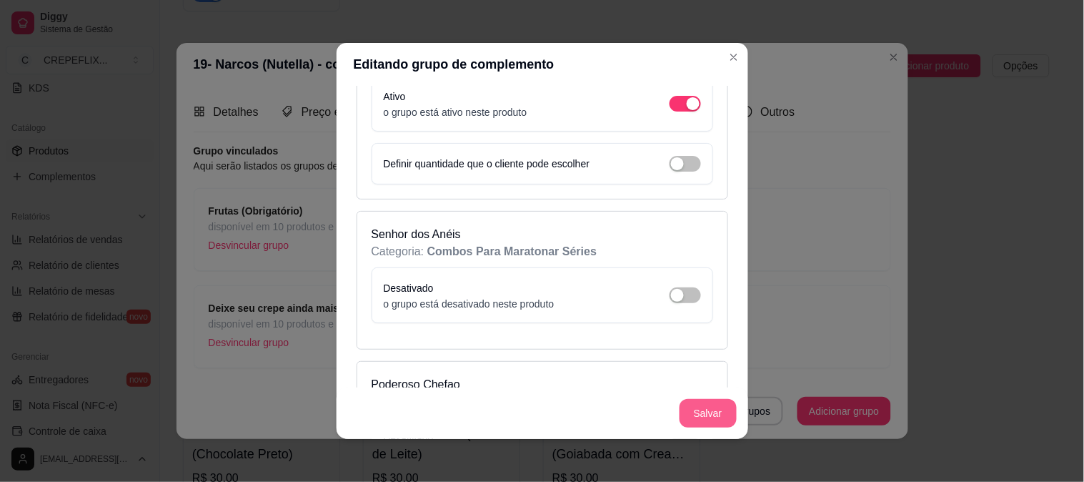
click at [722, 419] on button "Salvar" at bounding box center [708, 413] width 57 height 29
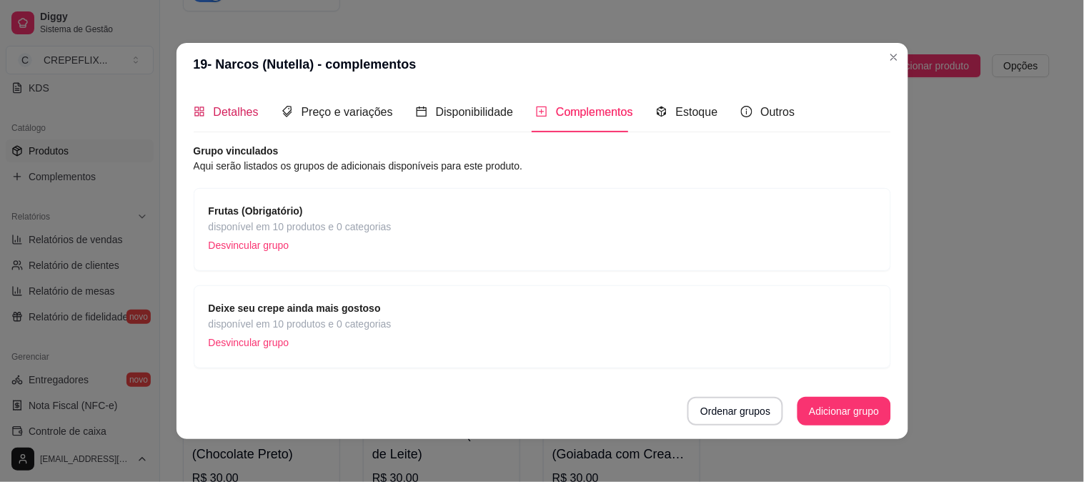
click at [233, 112] on span "Detalhes" at bounding box center [236, 112] width 45 height 12
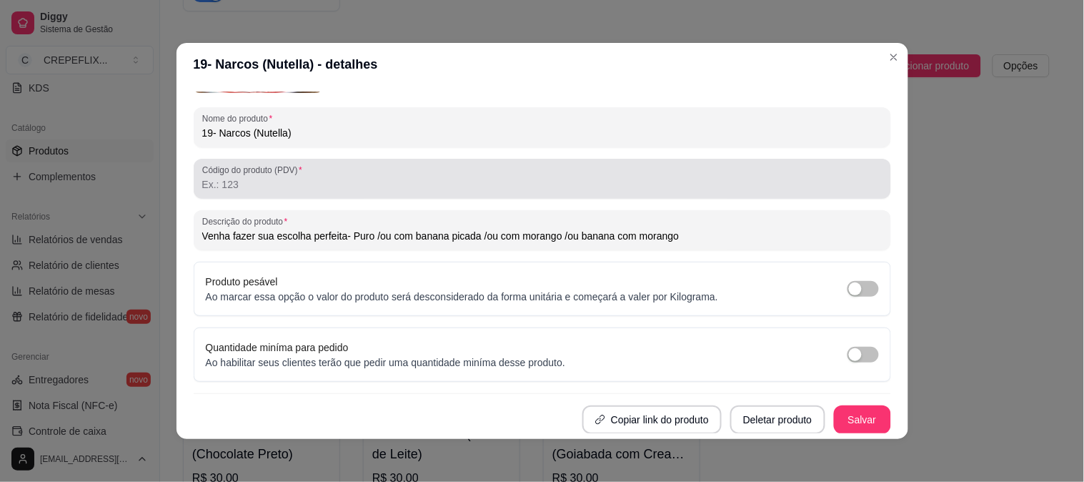
scroll to position [0, 0]
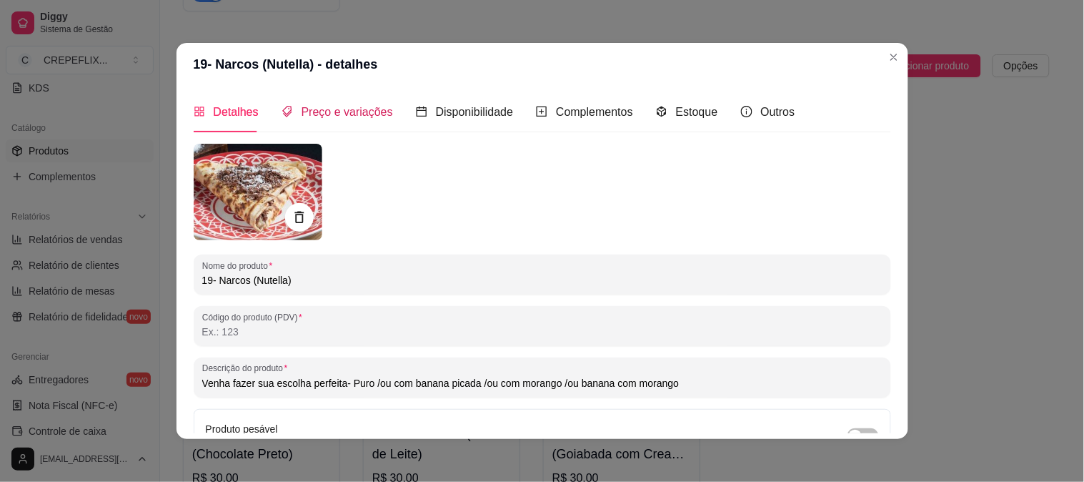
click at [361, 113] on span "Preço e variações" at bounding box center [348, 112] width 92 height 12
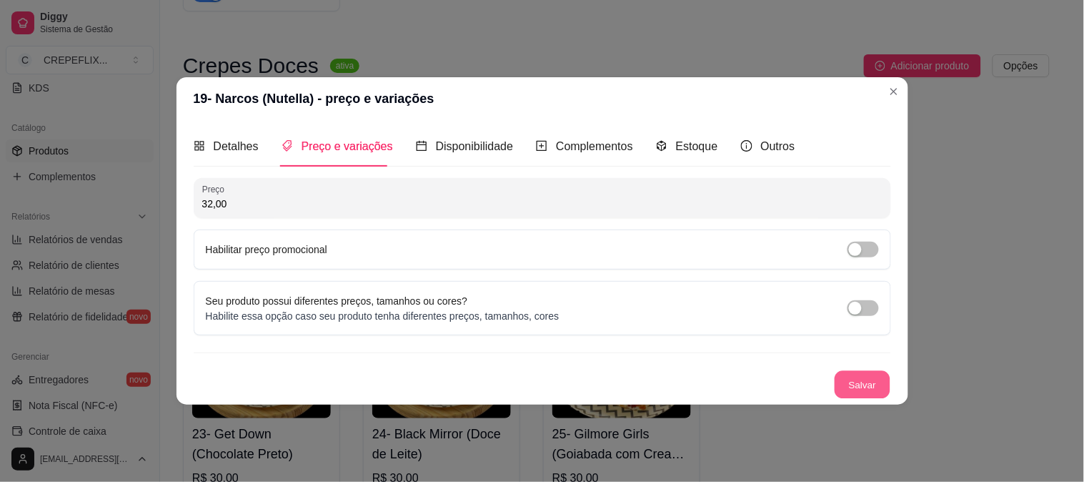
click at [866, 390] on button "Salvar" at bounding box center [863, 385] width 56 height 28
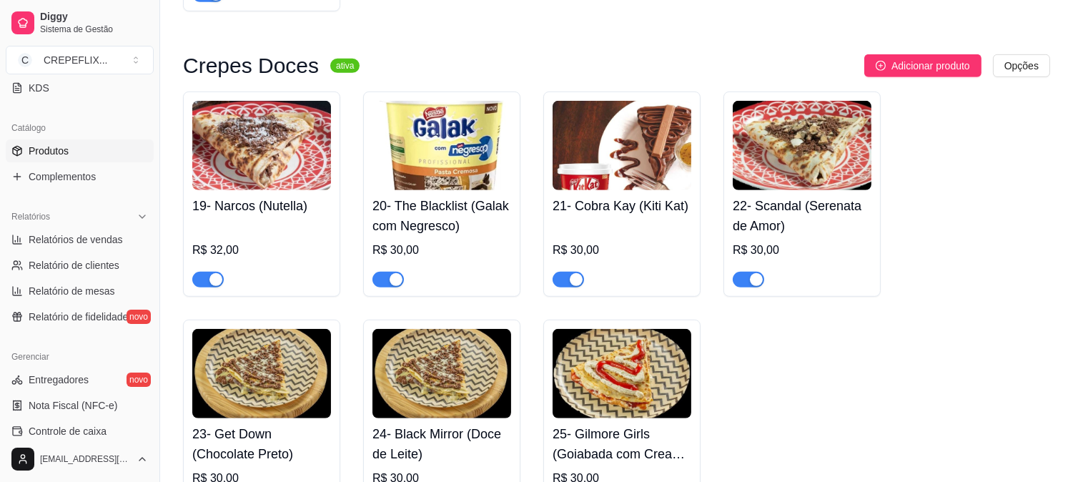
click at [450, 211] on h4 "20- The Blacklist (Galak com Negresco)" at bounding box center [441, 216] width 139 height 40
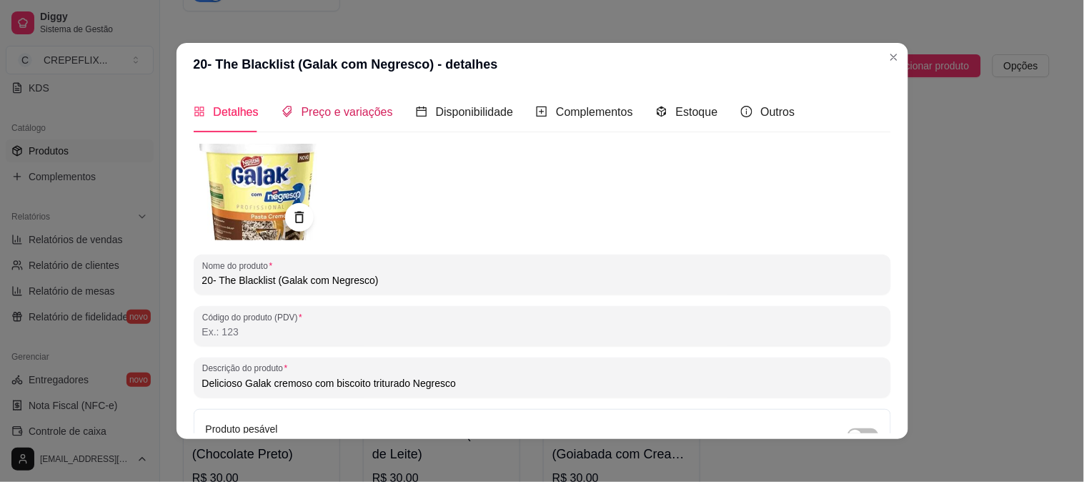
click at [362, 110] on span "Preço e variações" at bounding box center [348, 112] width 92 height 12
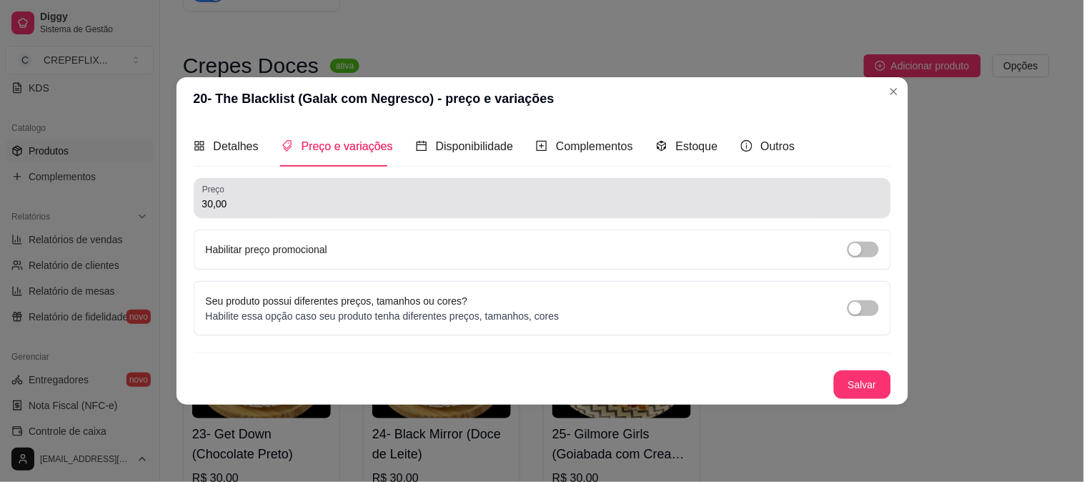
click at [265, 204] on input "30,00" at bounding box center [542, 204] width 681 height 14
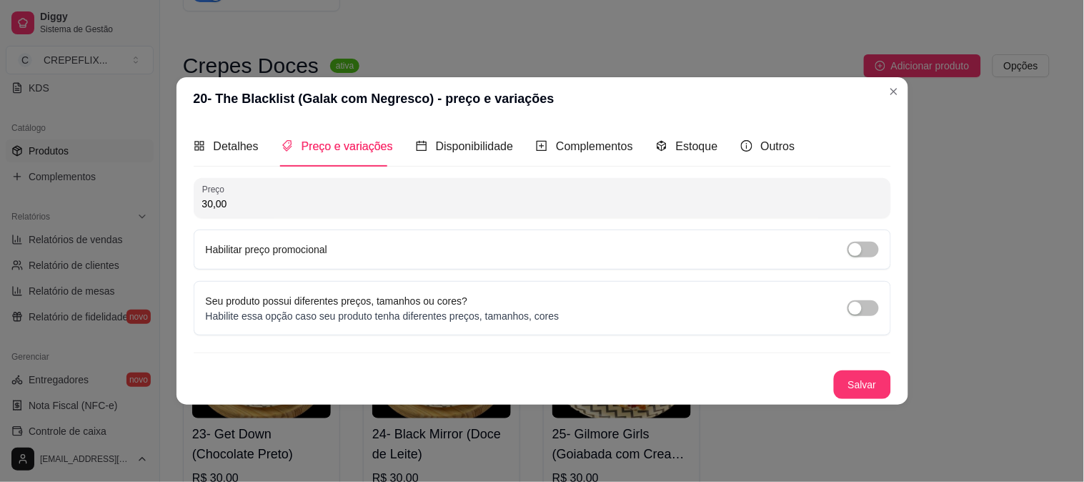
click at [265, 204] on input "30,00" at bounding box center [542, 204] width 681 height 14
type input "30,99"
click at [849, 379] on button "Salvar" at bounding box center [862, 384] width 57 height 29
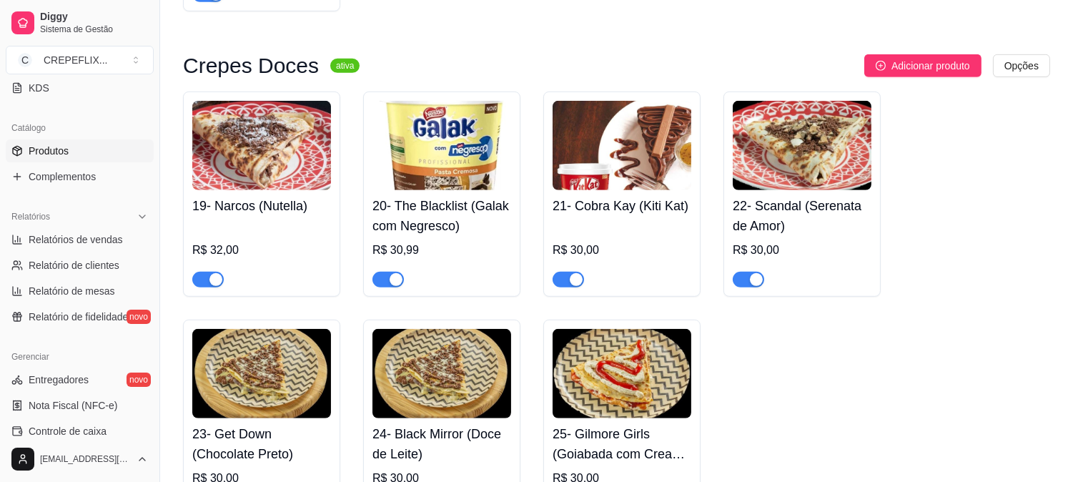
click at [285, 203] on h4 "19- Narcos (Nutella)" at bounding box center [261, 206] width 139 height 20
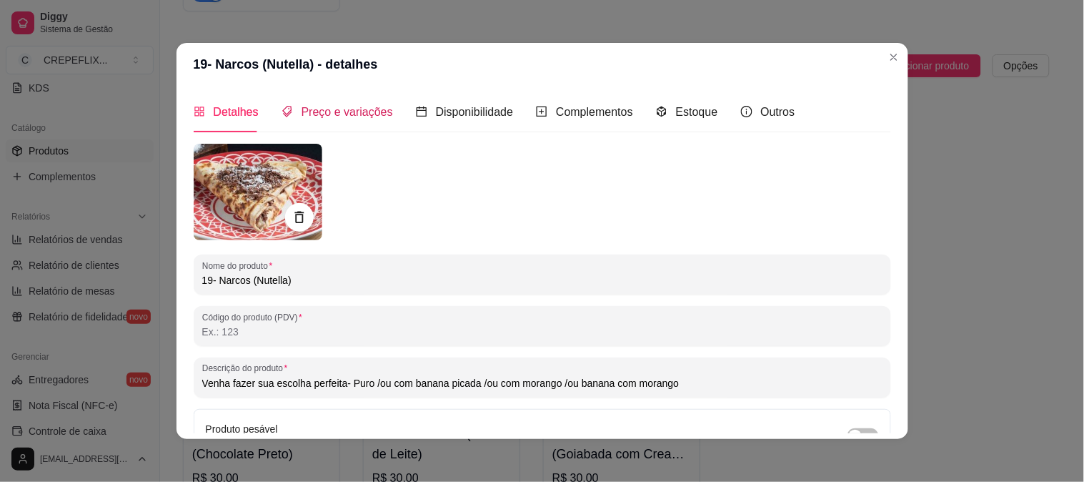
click at [319, 117] on span "Preço e variações" at bounding box center [348, 112] width 92 height 12
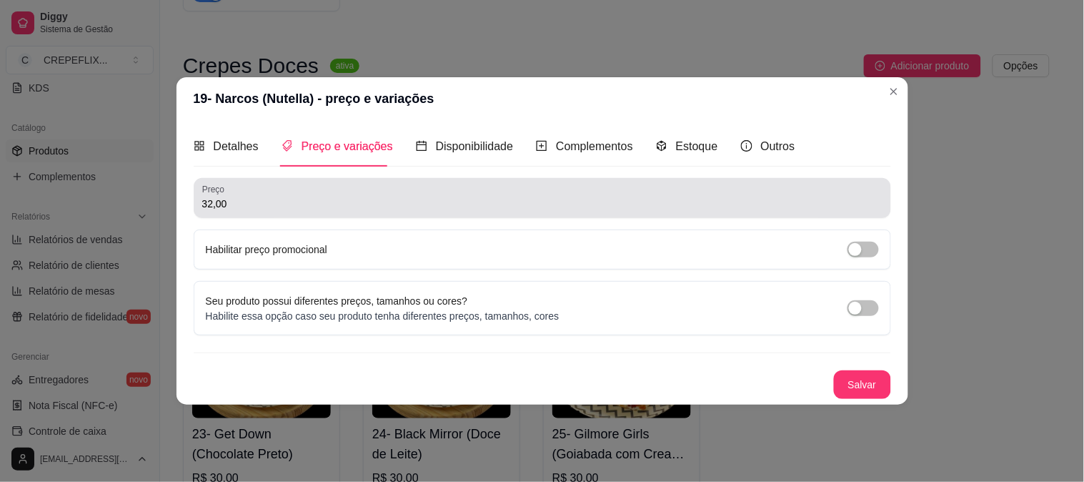
click at [285, 206] on input "32,00" at bounding box center [542, 204] width 681 height 14
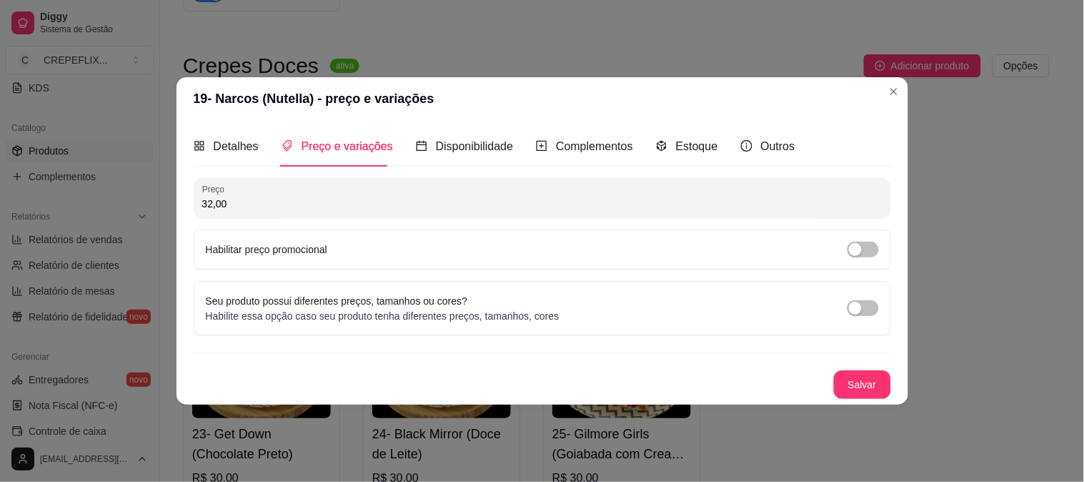
click at [285, 206] on input "32,00" at bounding box center [542, 204] width 681 height 14
type input "32,99"
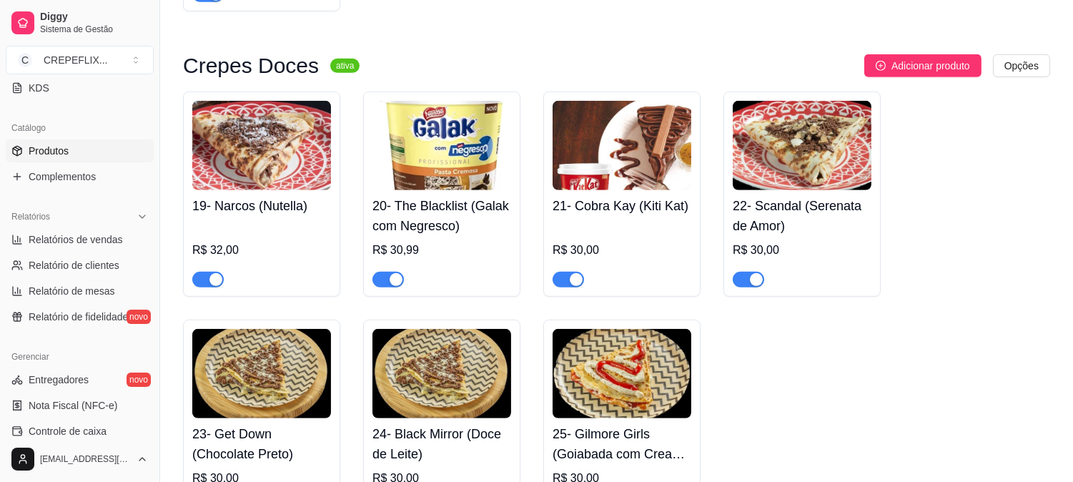
click at [218, 197] on div "19- Narcos (Nutella) R$ 32,00" at bounding box center [261, 238] width 139 height 97
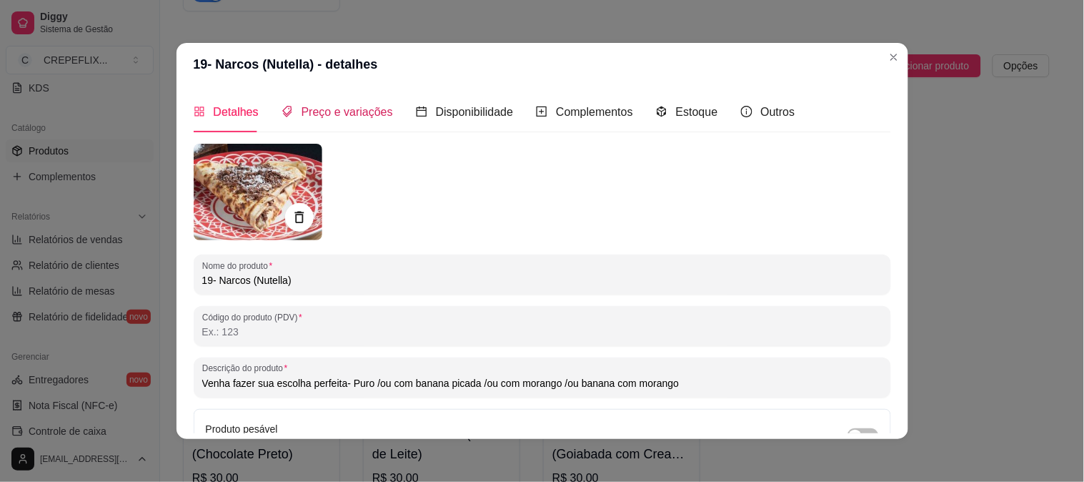
click at [347, 103] on div "Preço e variações" at bounding box center [338, 112] width 112 height 18
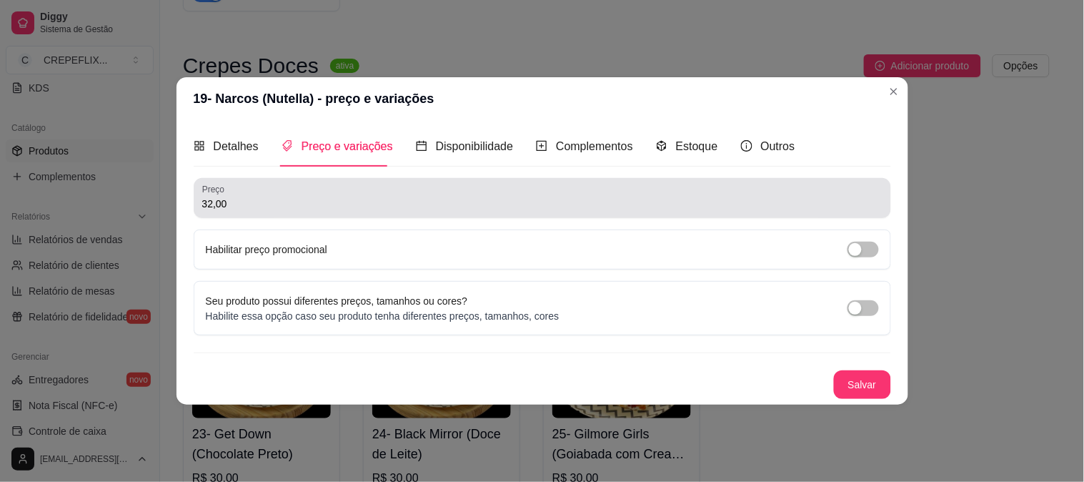
click at [317, 197] on input "32,00" at bounding box center [542, 204] width 681 height 14
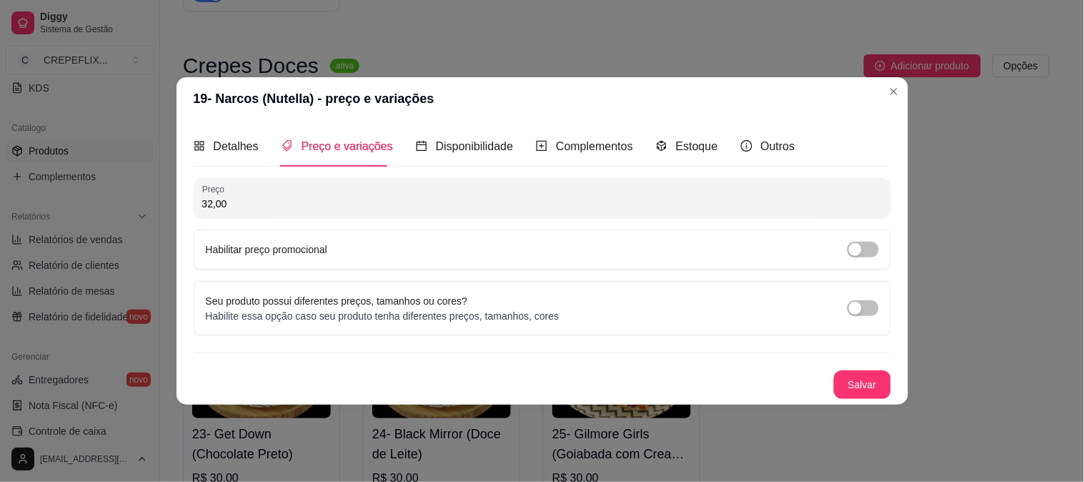
click at [317, 197] on input "32,00" at bounding box center [542, 204] width 681 height 14
type input "32,99"
click at [855, 370] on div "Salvar" at bounding box center [543, 384] width 698 height 29
click at [873, 382] on button "Salvar" at bounding box center [862, 384] width 57 height 29
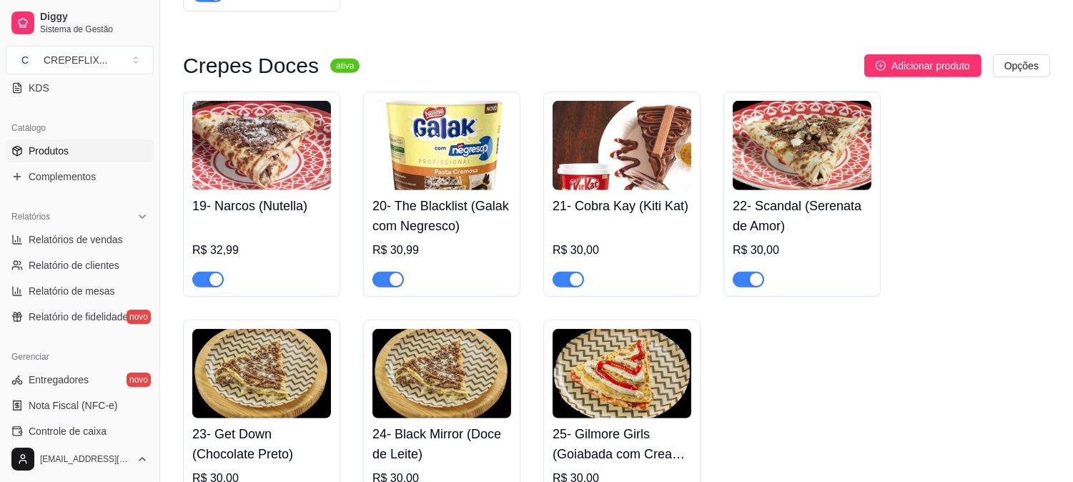
click at [608, 237] on div "R$ 30,00" at bounding box center [622, 255] width 139 height 66
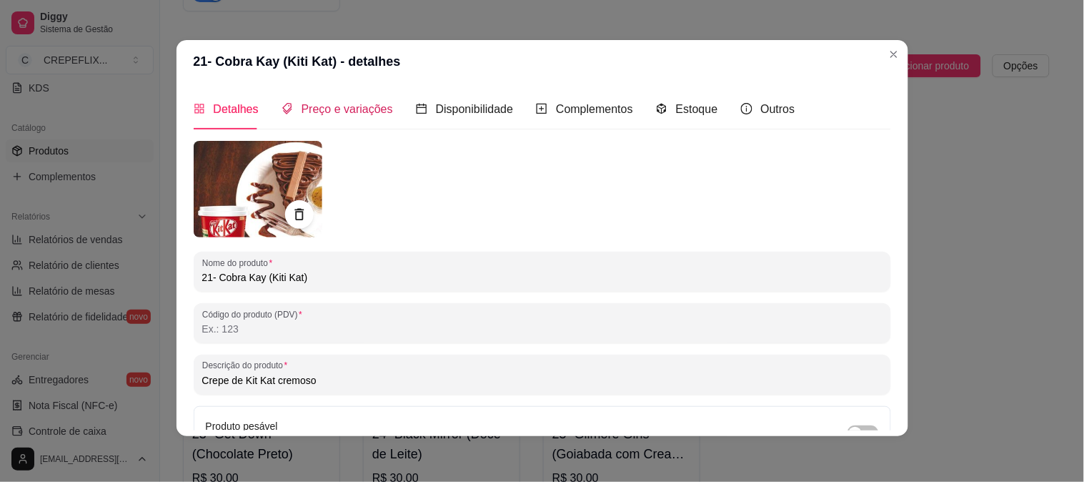
click at [352, 110] on span "Preço e variações" at bounding box center [348, 109] width 92 height 12
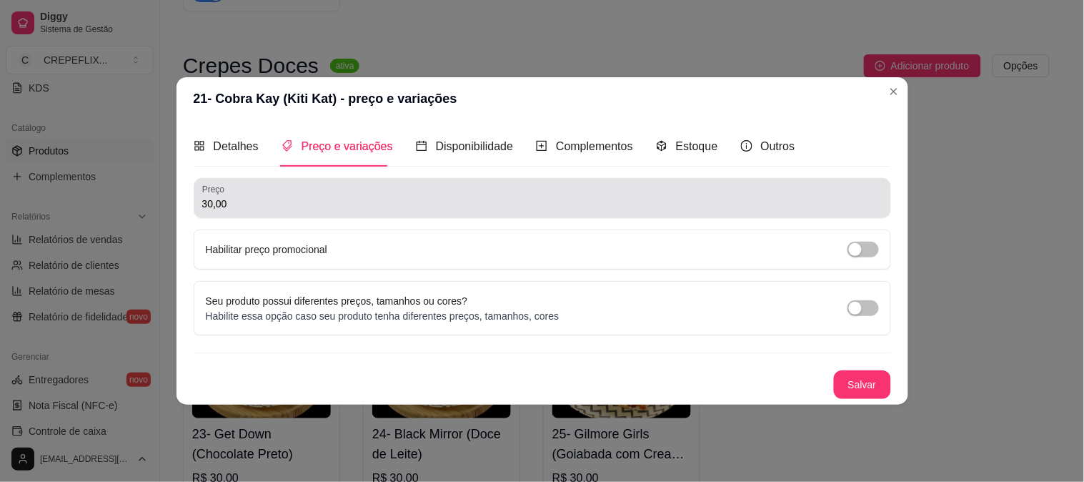
click at [283, 215] on div "Preço 30,00" at bounding box center [543, 198] width 698 height 40
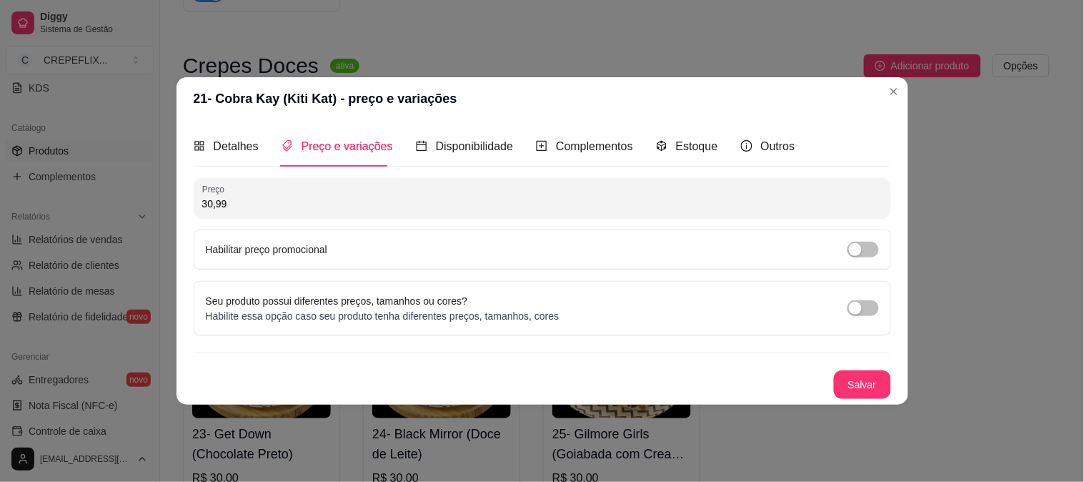
type input "30,99"
click at [858, 380] on button "Salvar" at bounding box center [863, 385] width 56 height 28
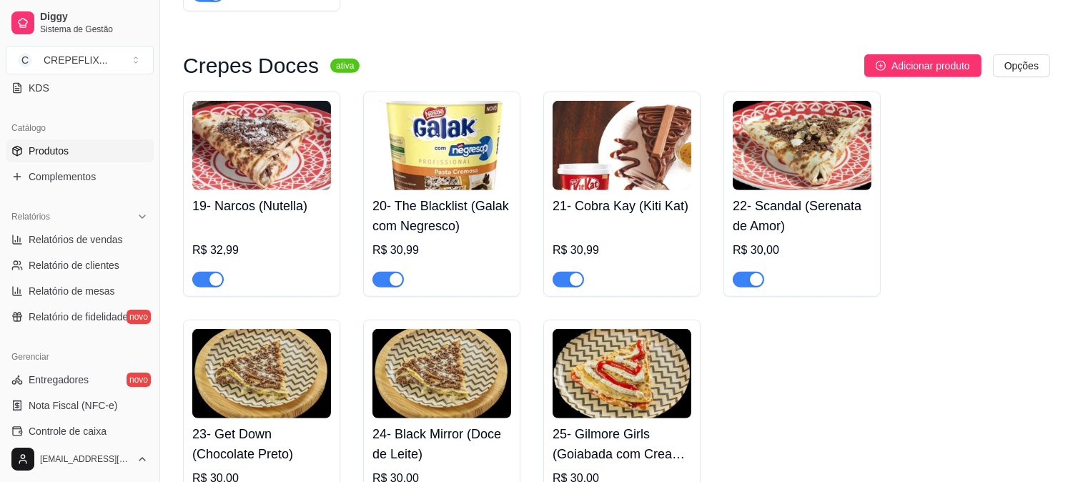
click at [773, 252] on div "R$ 30,00" at bounding box center [802, 250] width 139 height 17
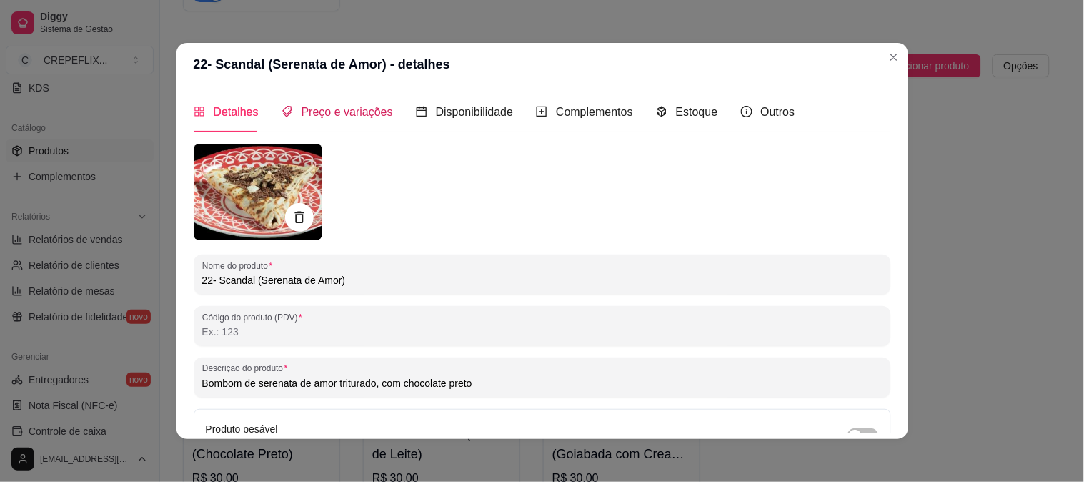
click at [338, 112] on span "Preço e variações" at bounding box center [348, 112] width 92 height 12
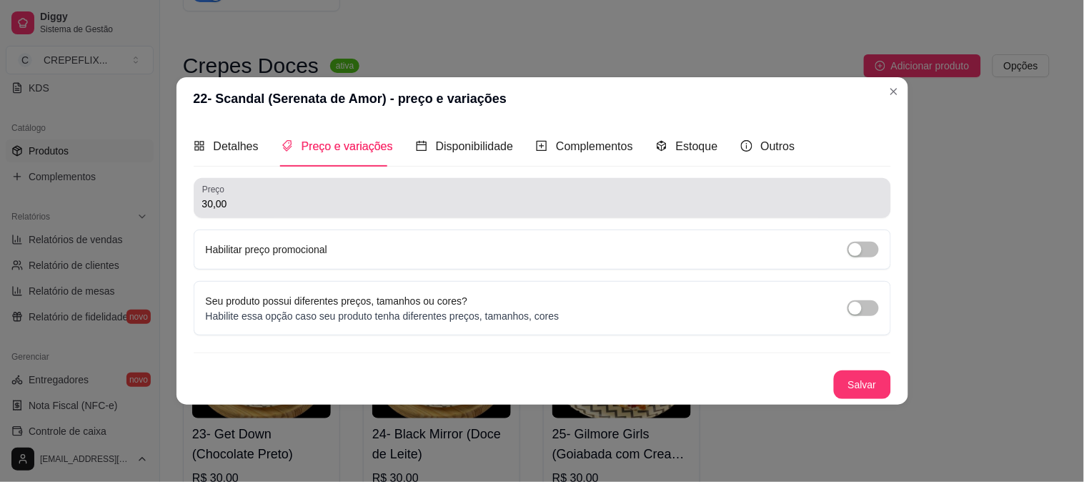
click at [291, 210] on input "30,00" at bounding box center [542, 204] width 681 height 14
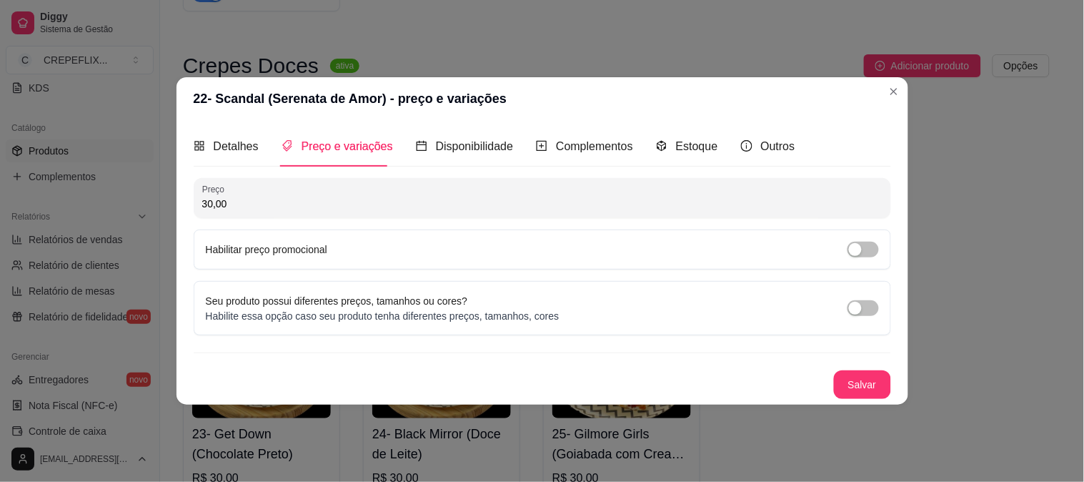
click at [291, 210] on input "30,00" at bounding box center [542, 204] width 681 height 14
type input "31,99"
click at [854, 377] on button "Salvar" at bounding box center [862, 384] width 57 height 29
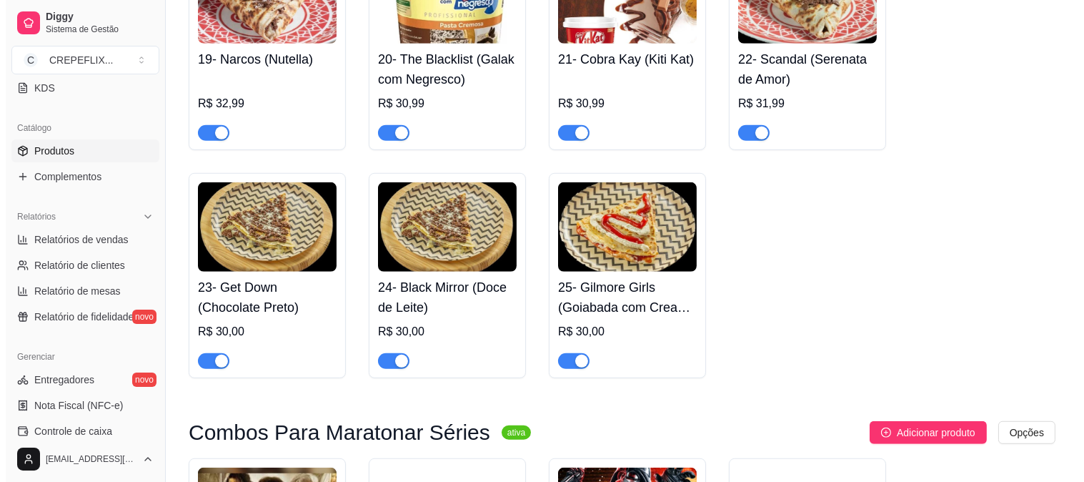
scroll to position [1827, 0]
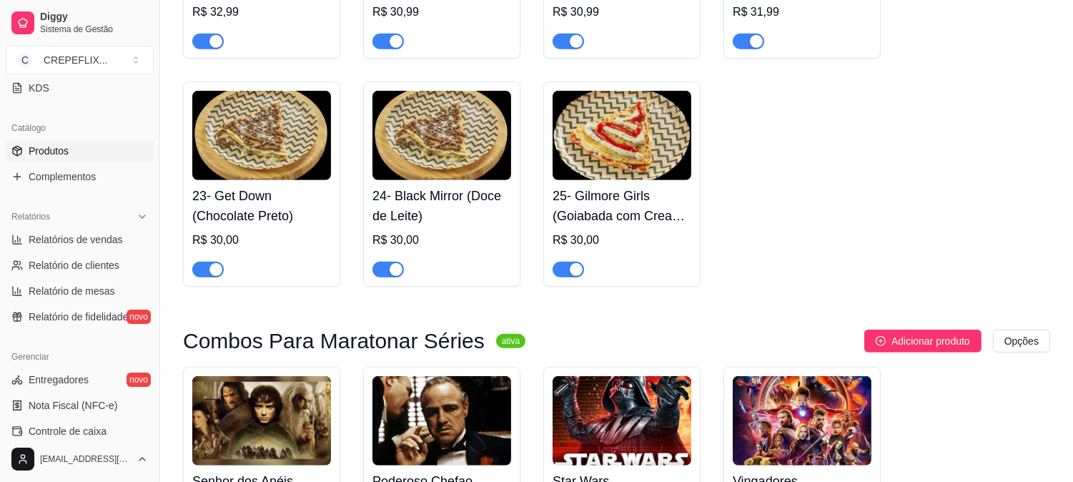
click at [277, 231] on div "23- Get Down (Chocolate Preto) R$ 30,00" at bounding box center [261, 228] width 139 height 97
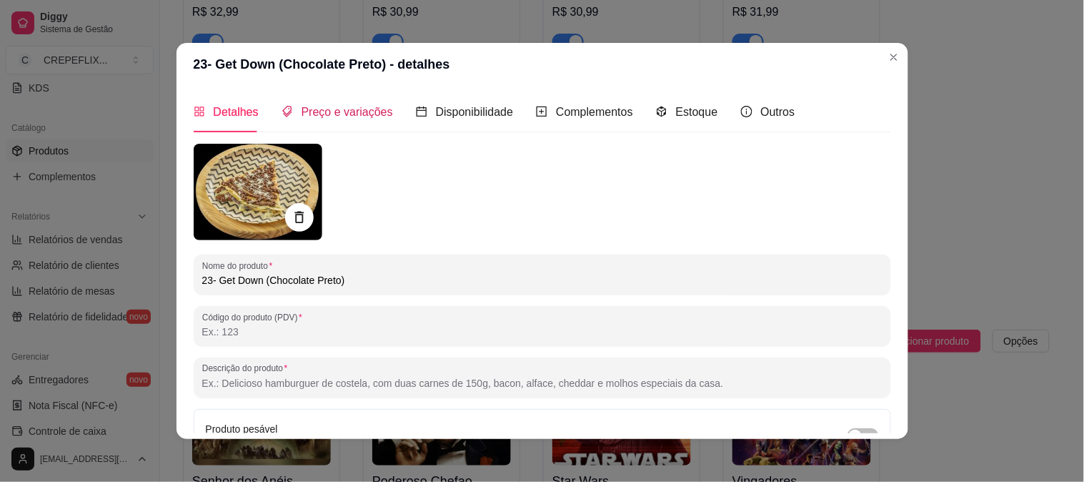
click at [349, 110] on span "Preço e variações" at bounding box center [348, 112] width 92 height 12
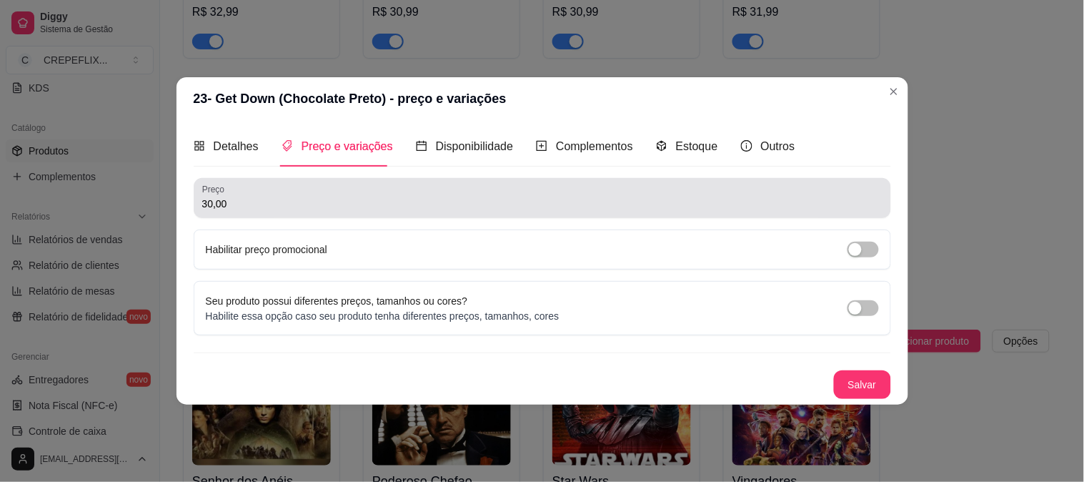
click at [290, 199] on input "30,00" at bounding box center [542, 204] width 681 height 14
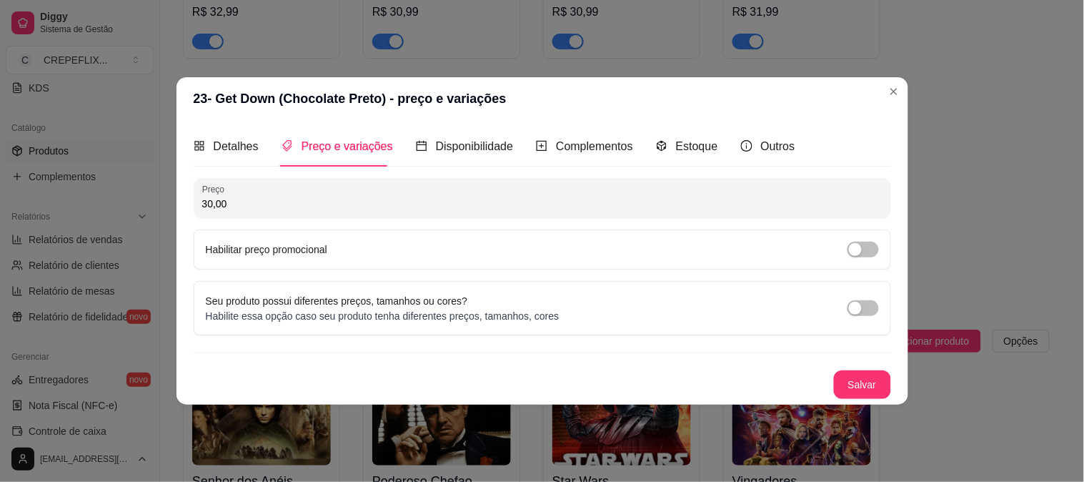
click at [290, 199] on input "30,00" at bounding box center [542, 204] width 681 height 14
type input "30,99"
click at [852, 377] on button "Salvar" at bounding box center [862, 384] width 57 height 29
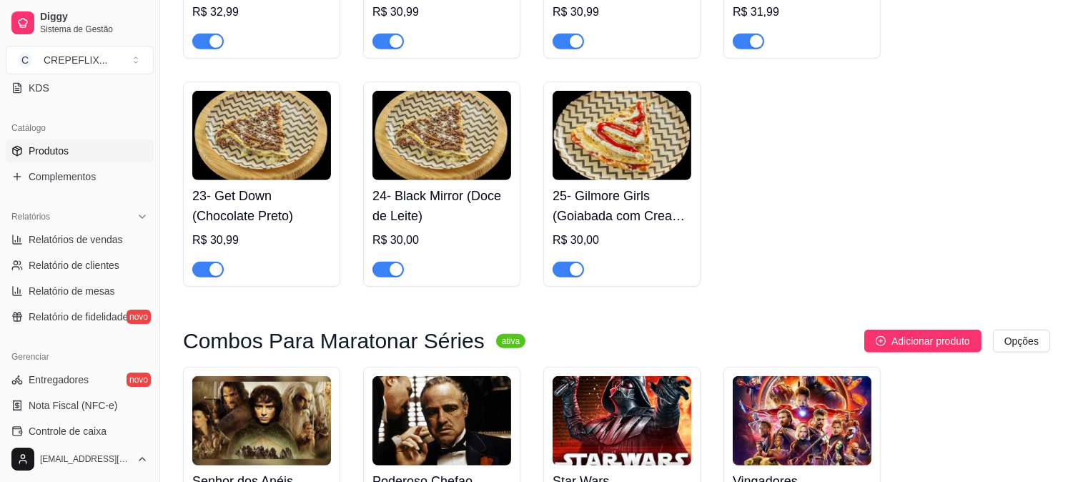
click at [454, 208] on h4 "24- Black Mirror (Doce de Leite)" at bounding box center [441, 206] width 139 height 40
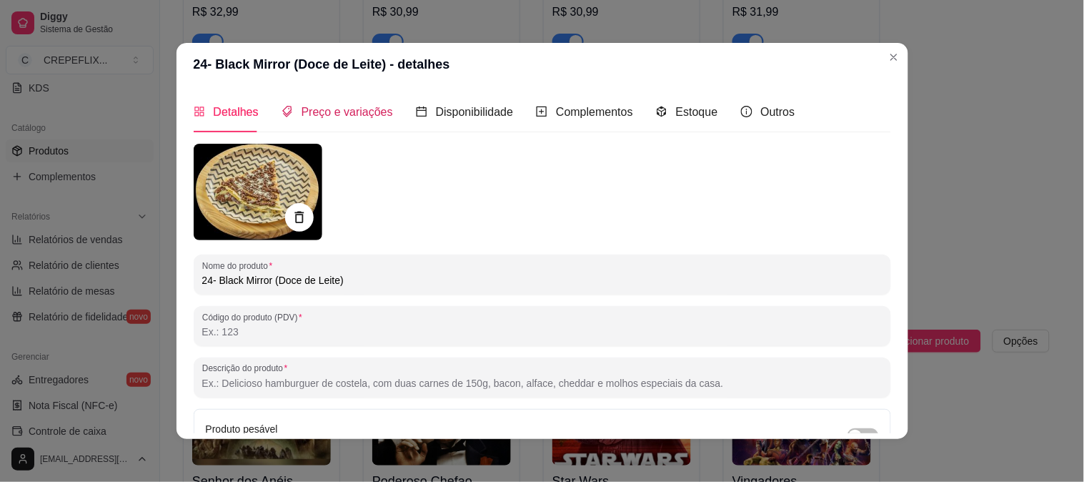
click at [315, 114] on span "Preço e variações" at bounding box center [348, 112] width 92 height 12
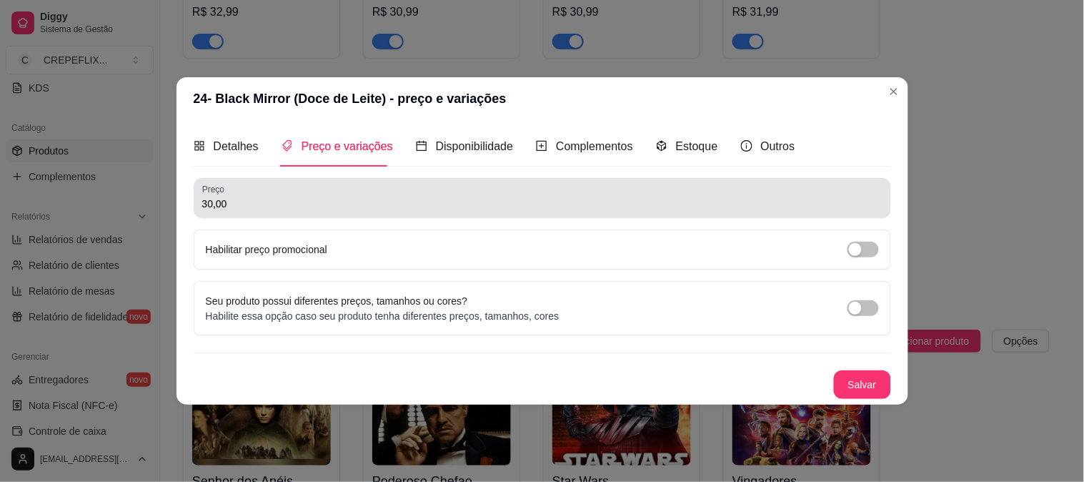
click at [274, 206] on input "30,00" at bounding box center [542, 204] width 681 height 14
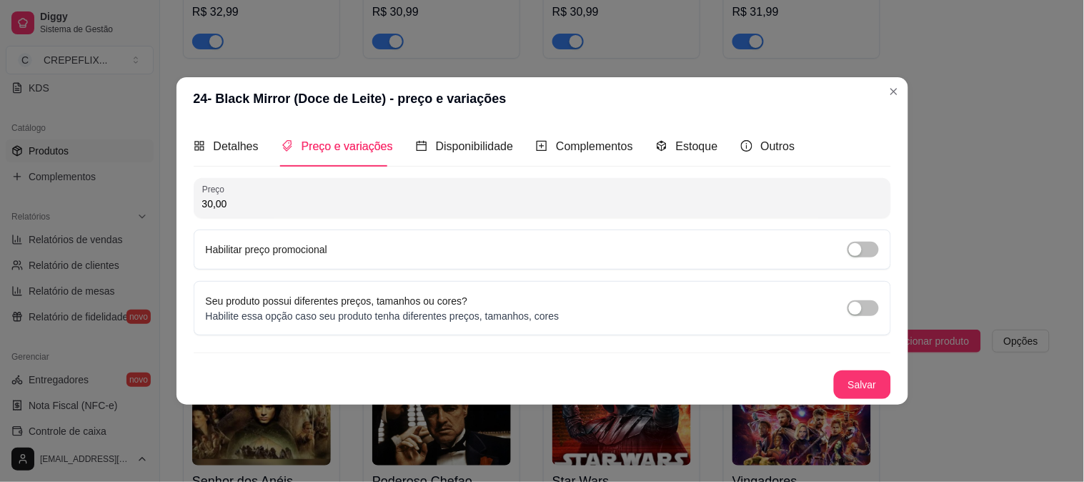
click at [274, 206] on input "30,00" at bounding box center [542, 204] width 681 height 14
type input "30,99"
click at [859, 387] on button "Salvar" at bounding box center [862, 384] width 57 height 29
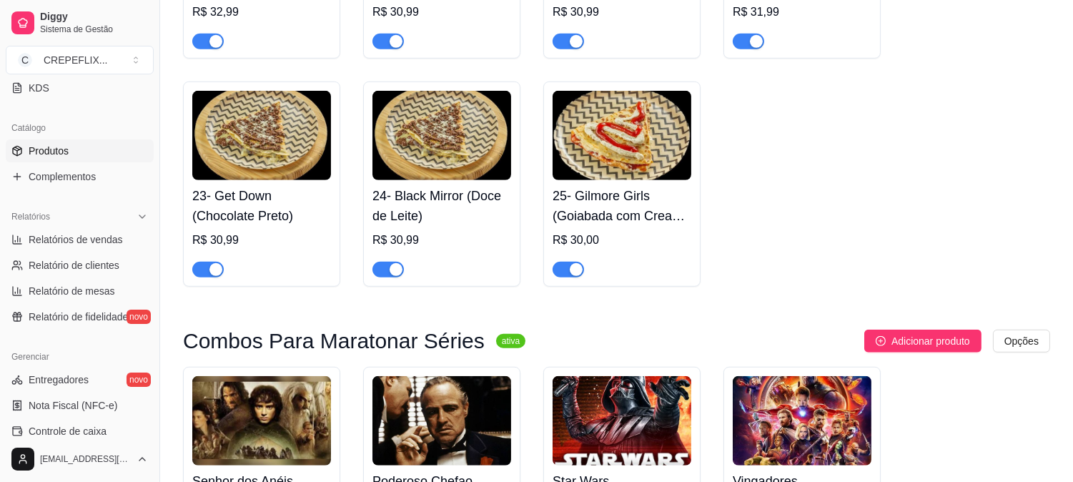
click at [610, 224] on h4 "25- Gilmore Girls (Goiabada com Cream Cheese)" at bounding box center [622, 206] width 139 height 40
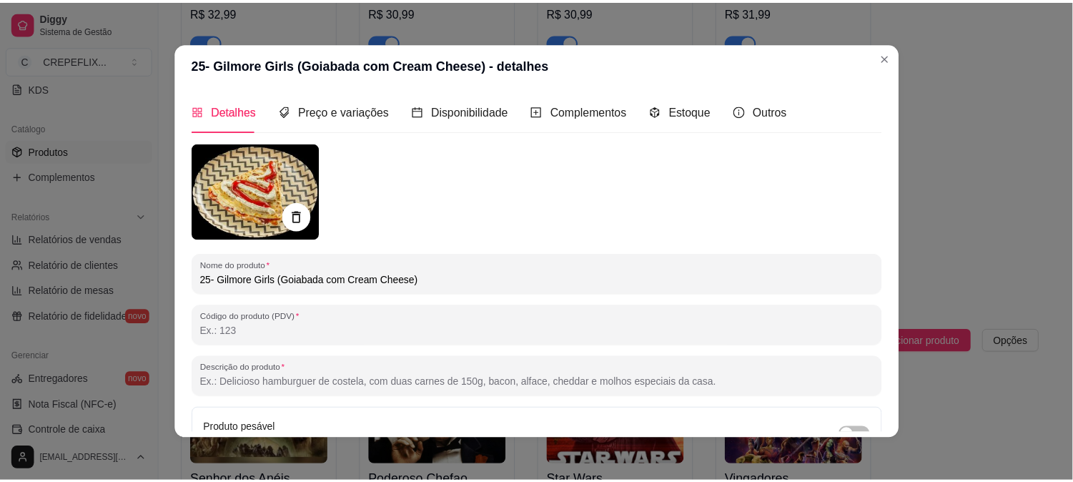
scroll to position [0, 0]
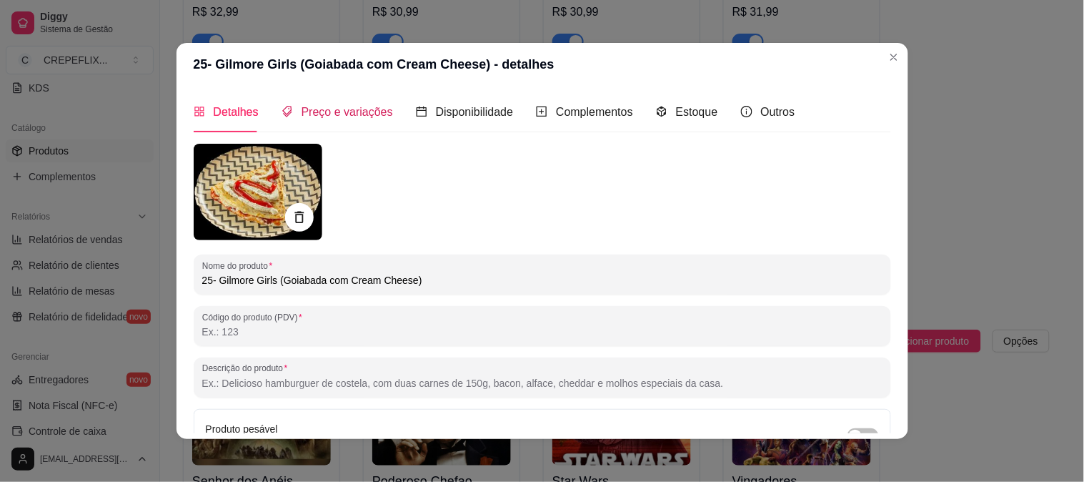
click at [320, 112] on span "Preço e variações" at bounding box center [348, 112] width 92 height 12
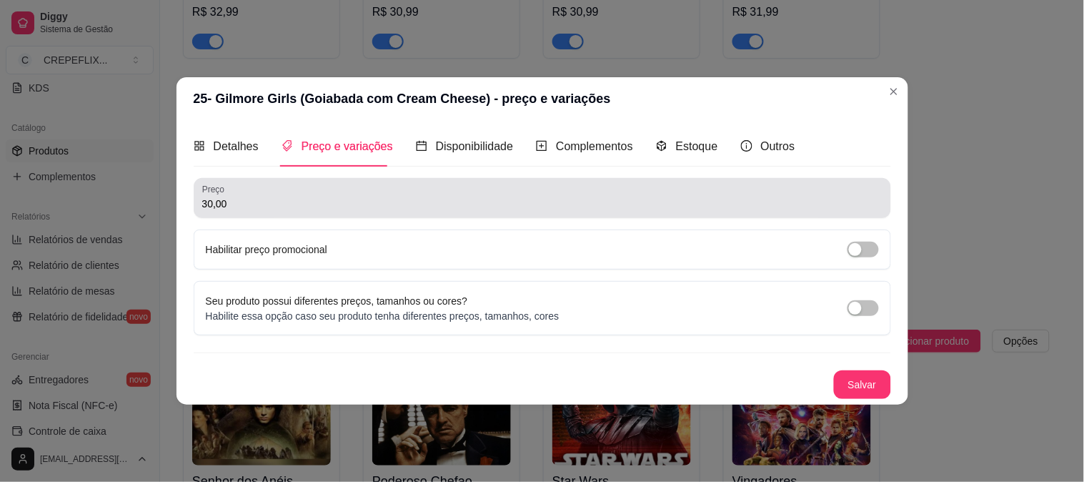
click at [283, 200] on input "30,00" at bounding box center [542, 204] width 681 height 14
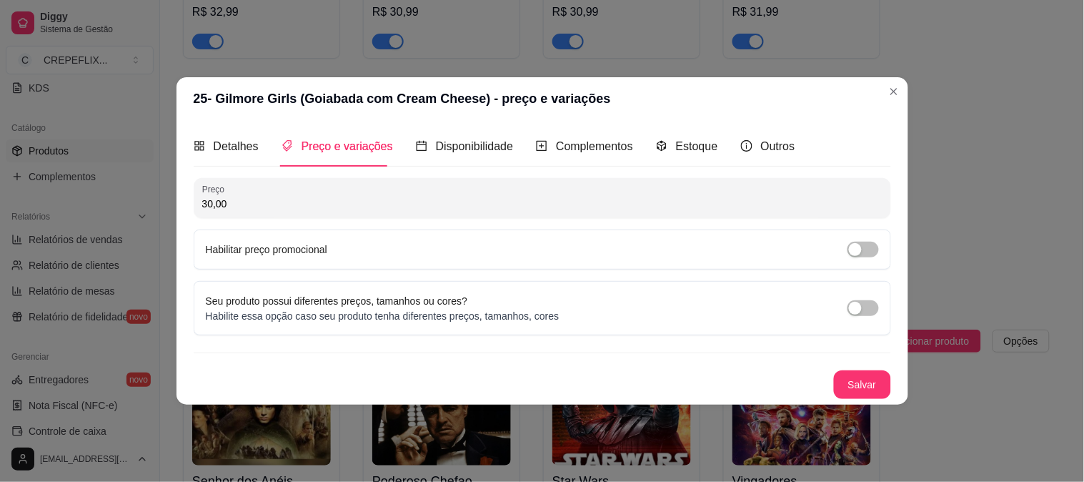
click at [283, 200] on input "30,00" at bounding box center [542, 204] width 681 height 14
type input "31,99"
click at [847, 385] on button "Salvar" at bounding box center [862, 384] width 57 height 29
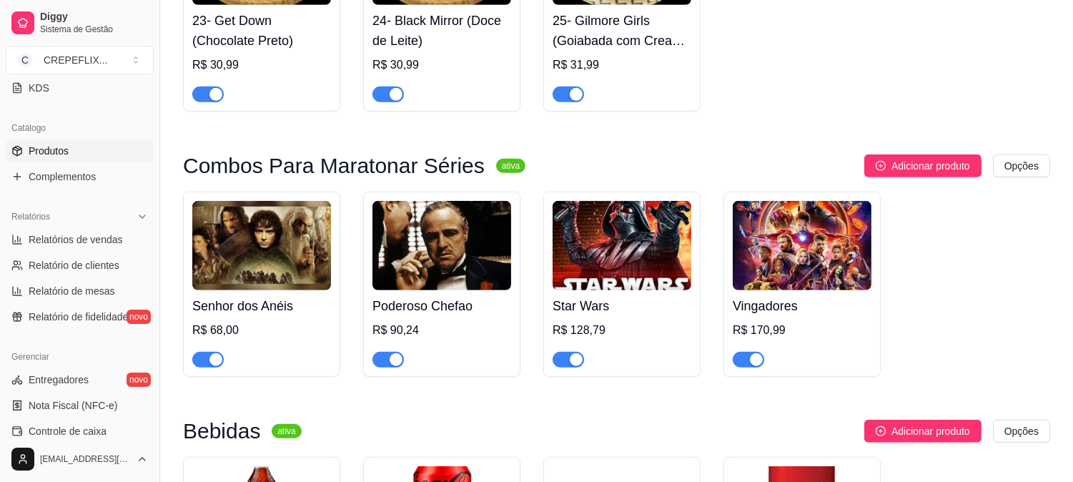
scroll to position [2065, 0]
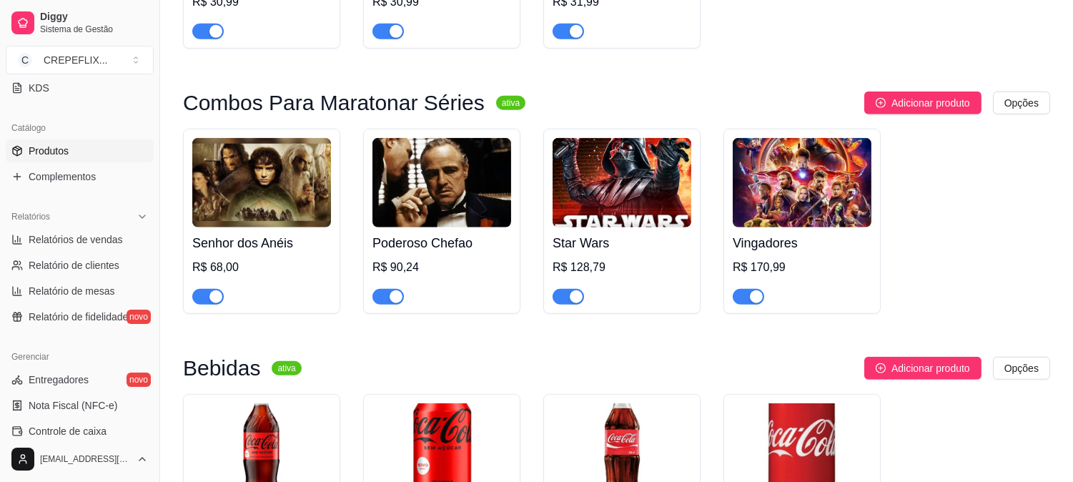
click at [275, 173] on img at bounding box center [261, 182] width 139 height 89
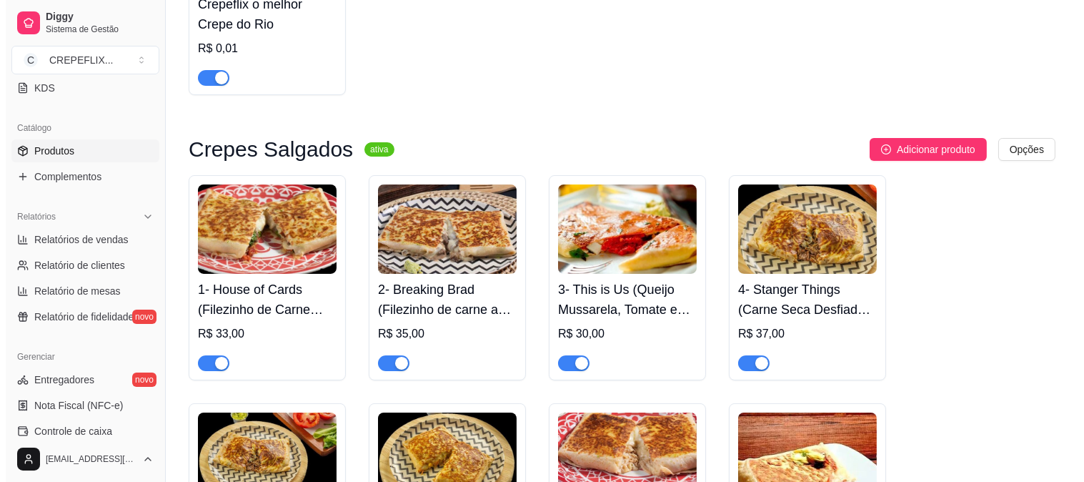
scroll to position [159, 0]
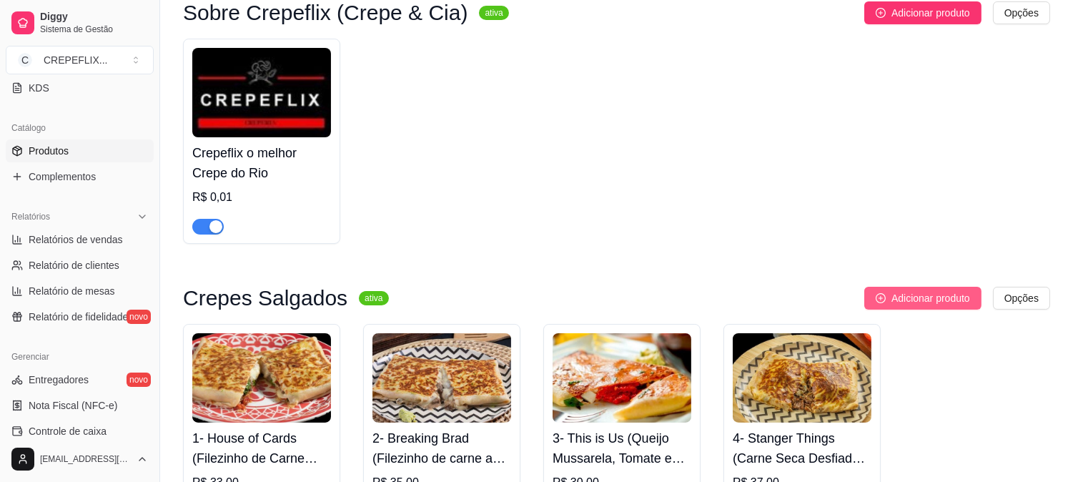
click at [922, 295] on span "Adicionar produto" at bounding box center [930, 298] width 79 height 16
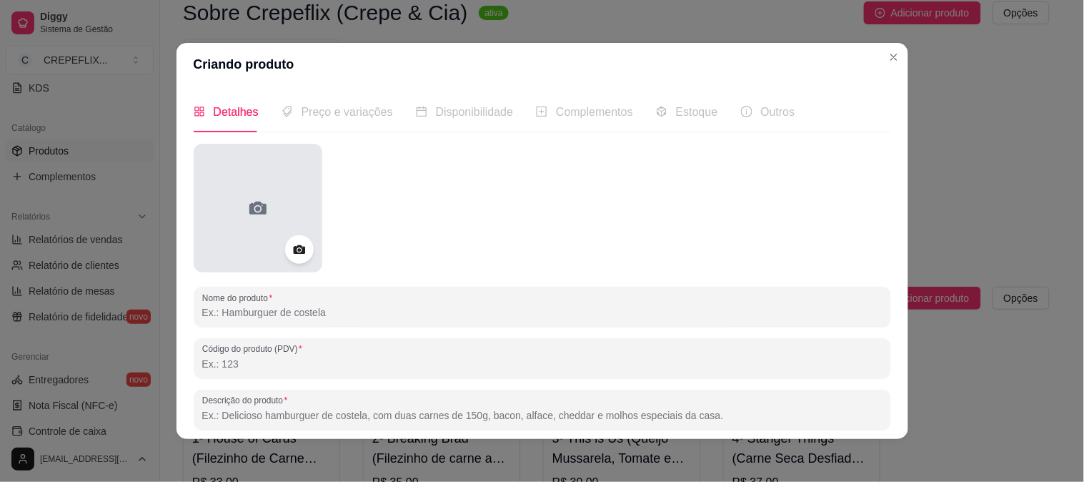
click at [254, 212] on icon at bounding box center [257, 208] width 17 height 13
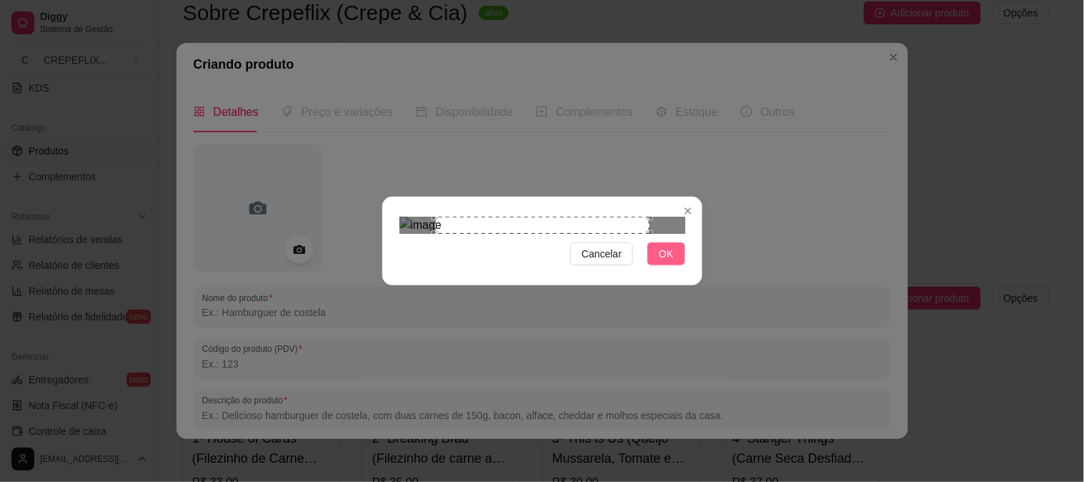
click at [668, 262] on span "OK" at bounding box center [666, 254] width 14 height 16
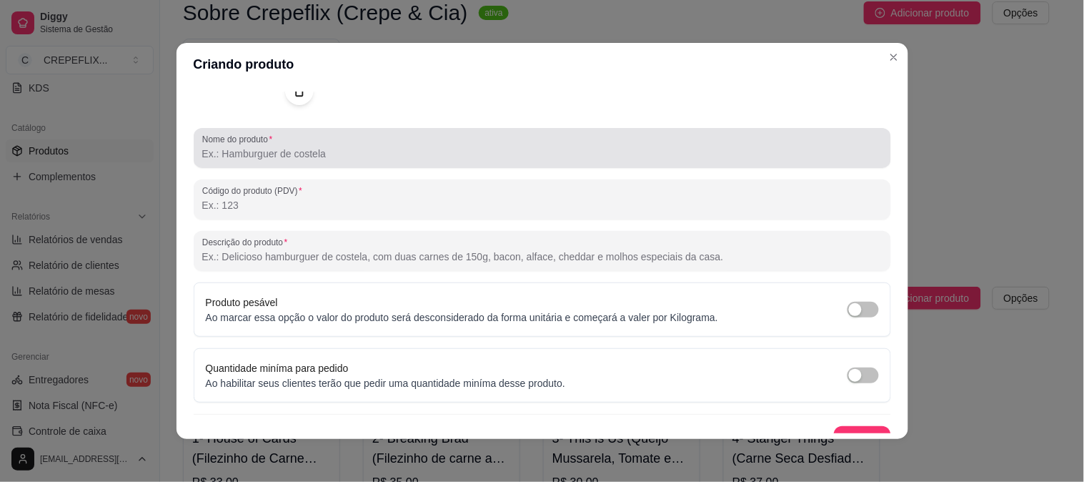
click at [344, 155] on input "Nome do produto" at bounding box center [542, 154] width 681 height 14
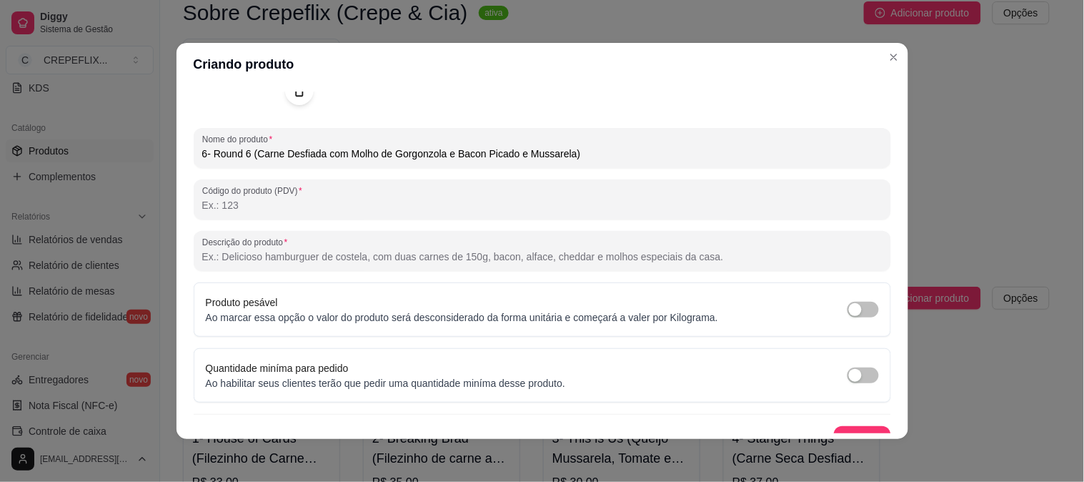
drag, startPoint x: 270, startPoint y: 152, endPoint x: 563, endPoint y: 154, distance: 293.8
click at [563, 154] on input "6- Round 6 (Carne Desfiada com Molho de Gorgonzola e Bacon Picado e Mussarela)" at bounding box center [542, 154] width 681 height 14
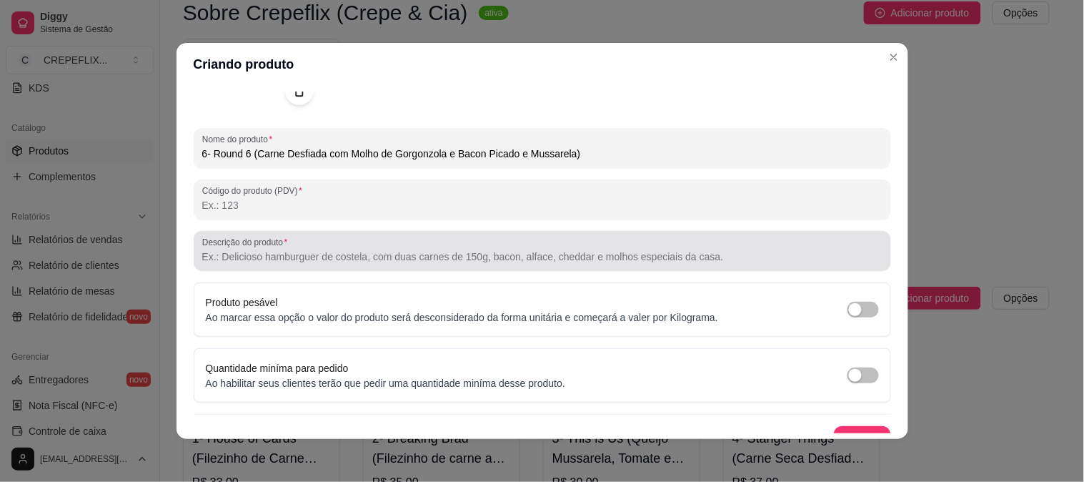
type input "6- Round 6 (Carne Desfiada com Molho de Gorgonzola e Bacon Picado e Mussarela)"
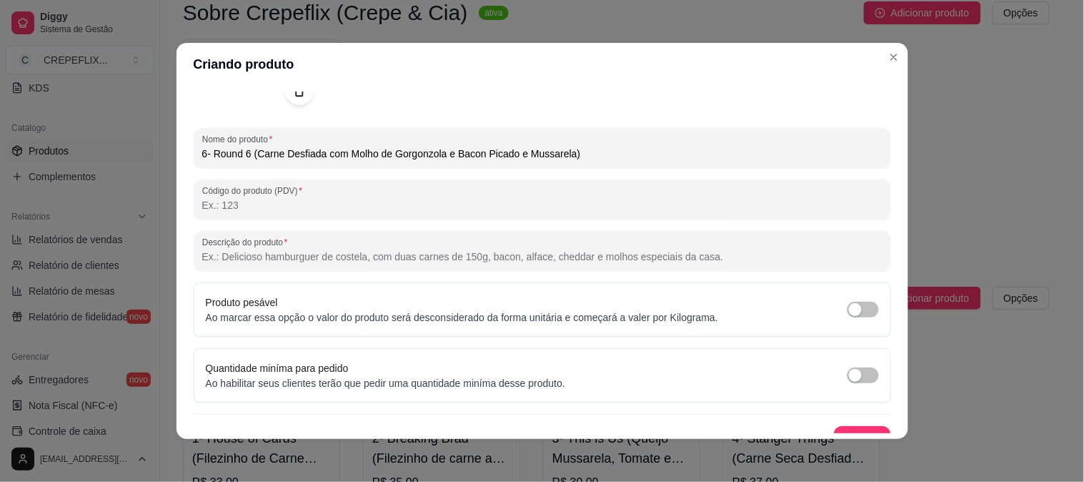
click at [332, 252] on input "Descrição do produto" at bounding box center [542, 256] width 681 height 14
paste input "Carne Desfiada com Molho de Gorgonzola e Bacon Picado e Mussarela"
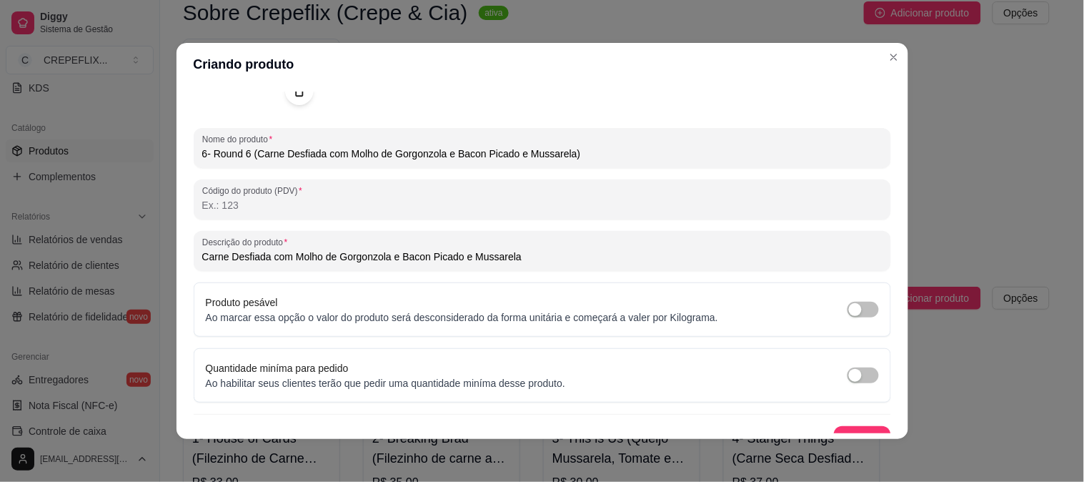
click at [392, 258] on input "Carne Desfiada com Molho de Gorgonzola e Bacon Picado e Mussarela" at bounding box center [542, 256] width 681 height 14
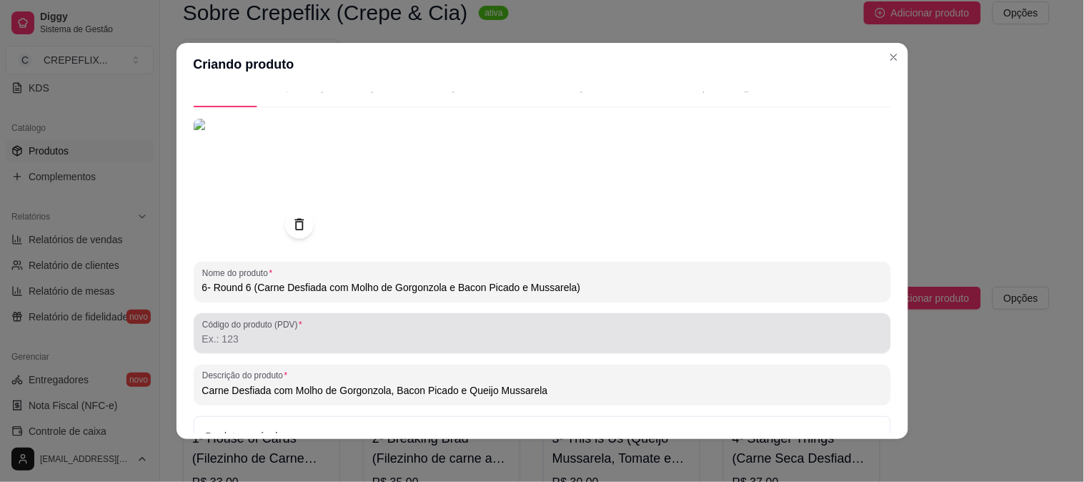
scroll to position [0, 0]
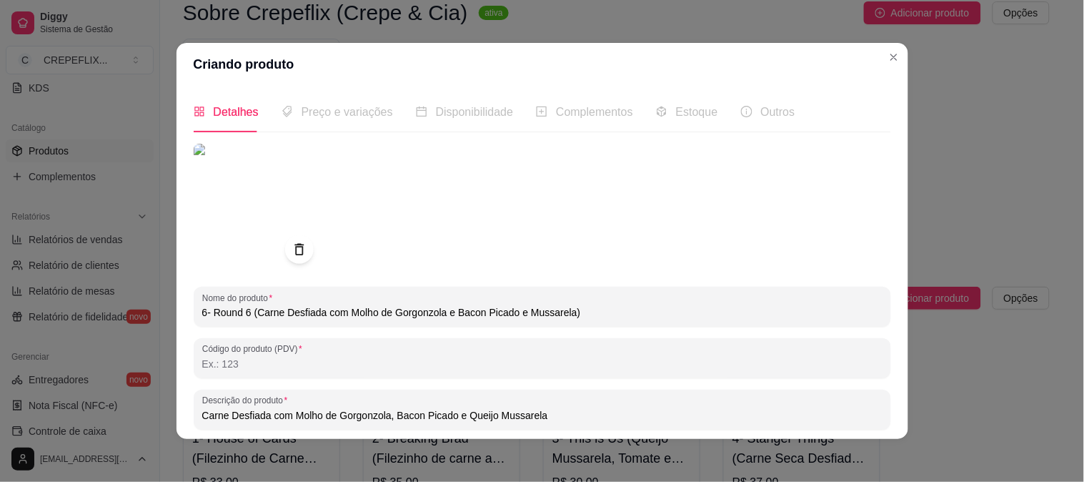
type input "Carne Desfiada com Molho de Gorgonzola, Bacon Picado e Queijo Mussarela"
click at [355, 111] on span "Preço e variações" at bounding box center [348, 112] width 92 height 12
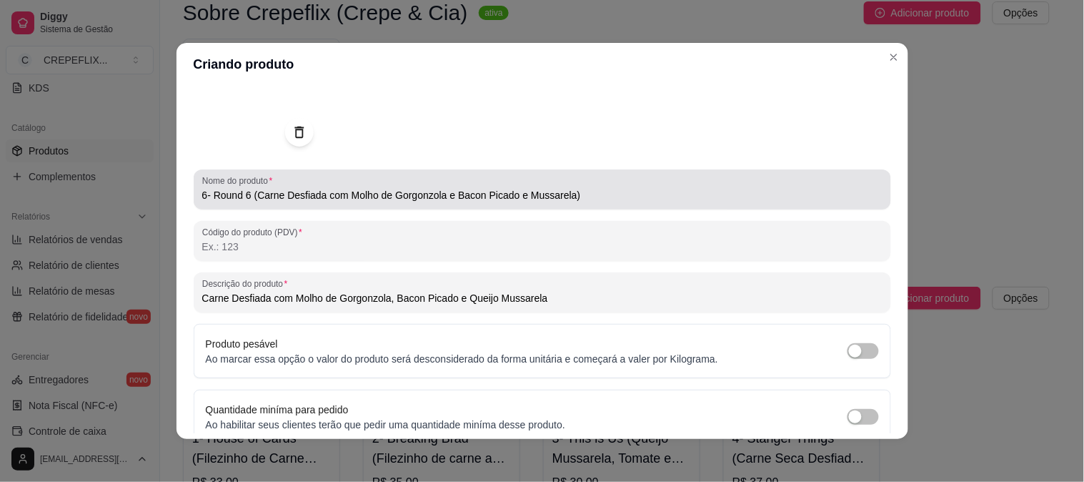
scroll to position [179, 0]
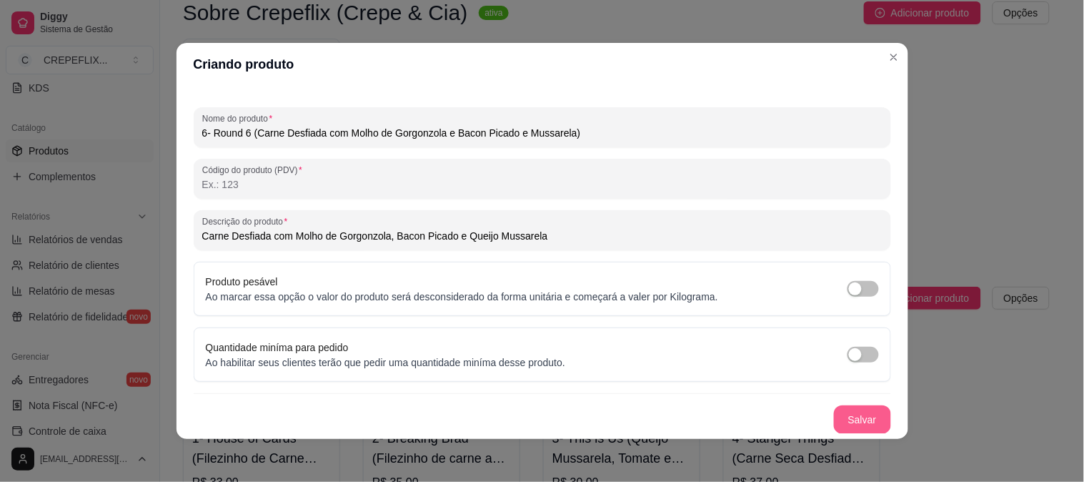
click at [834, 420] on button "Salvar" at bounding box center [862, 419] width 57 height 29
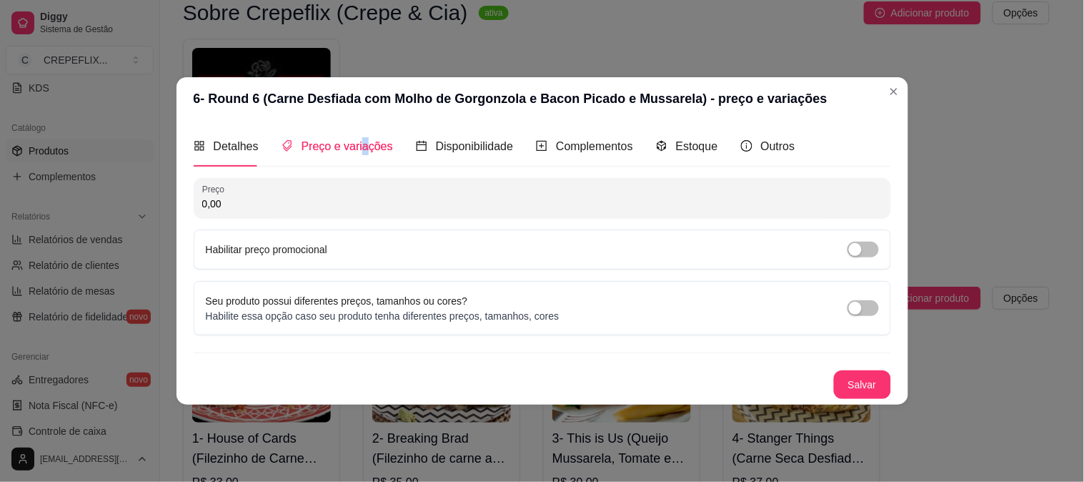
scroll to position [0, 0]
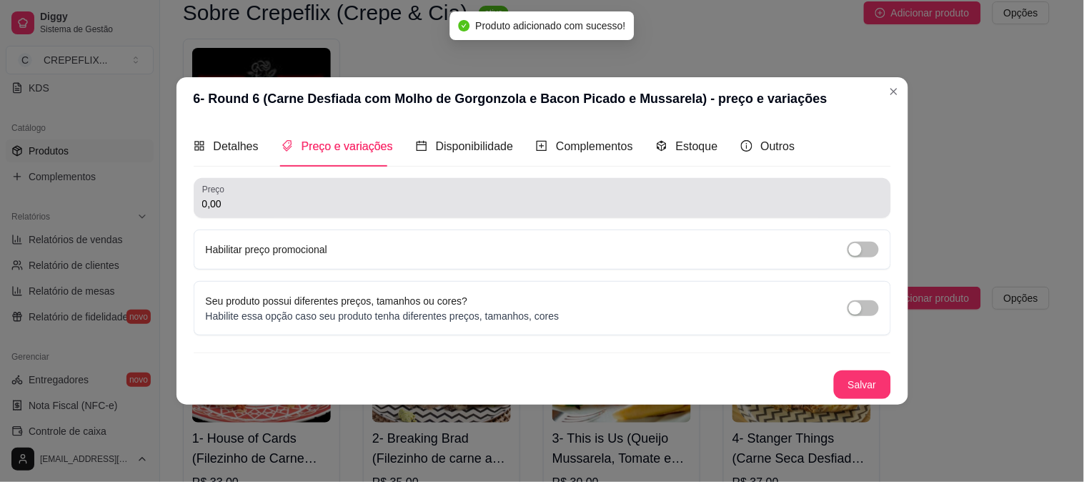
click at [380, 190] on div "0,00" at bounding box center [542, 198] width 681 height 29
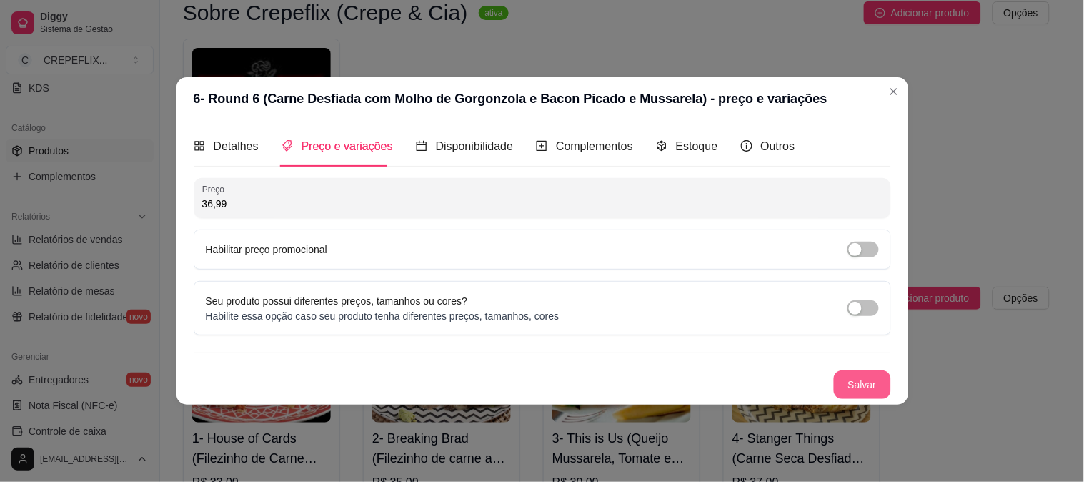
type input "36,99"
click at [873, 382] on button "Salvar" at bounding box center [862, 384] width 57 height 29
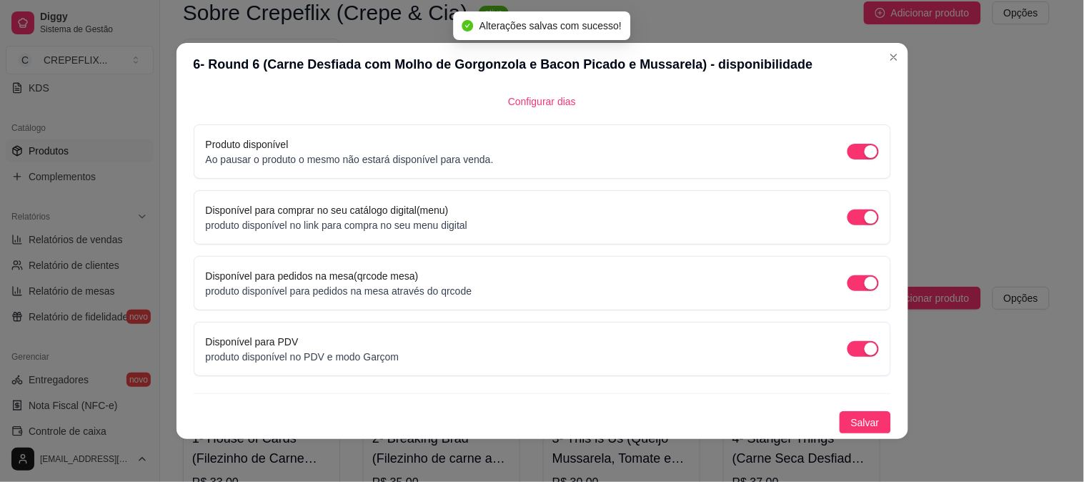
scroll to position [3, 0]
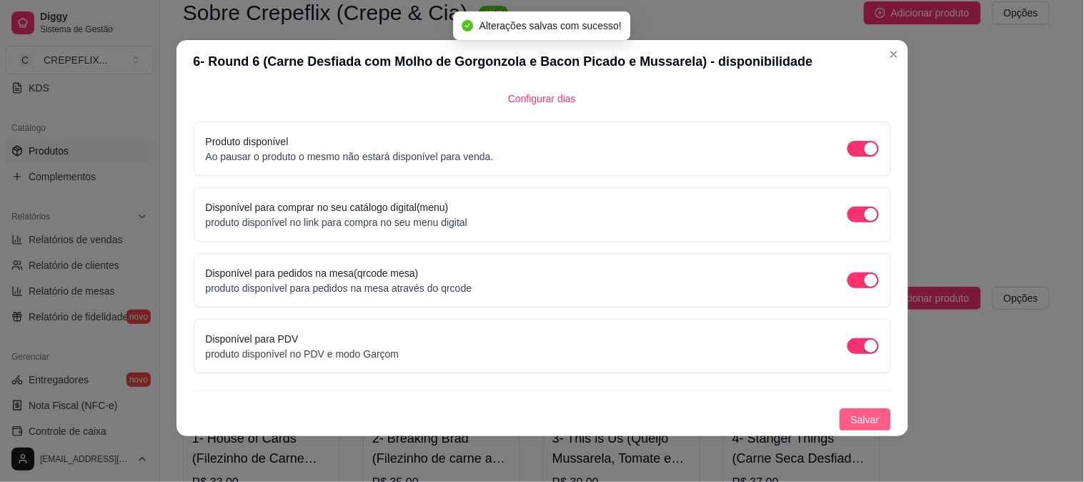
click at [855, 413] on span "Salvar" at bounding box center [865, 420] width 29 height 16
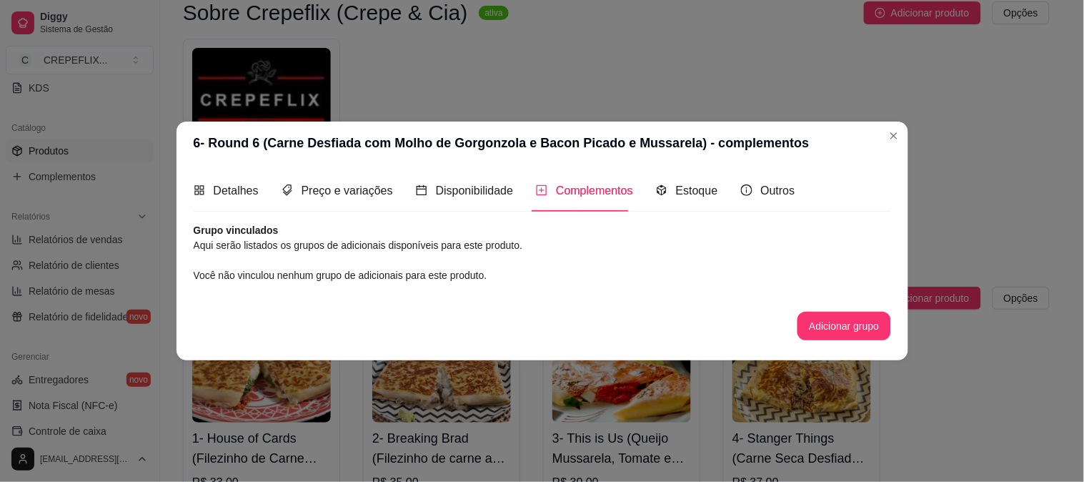
scroll to position [0, 0]
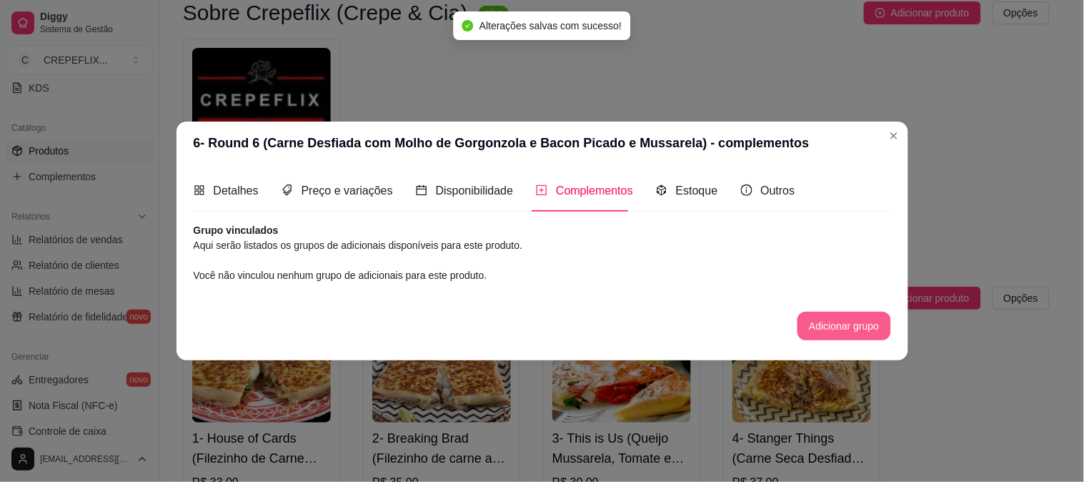
click at [830, 322] on button "Adicionar grupo" at bounding box center [844, 326] width 93 height 29
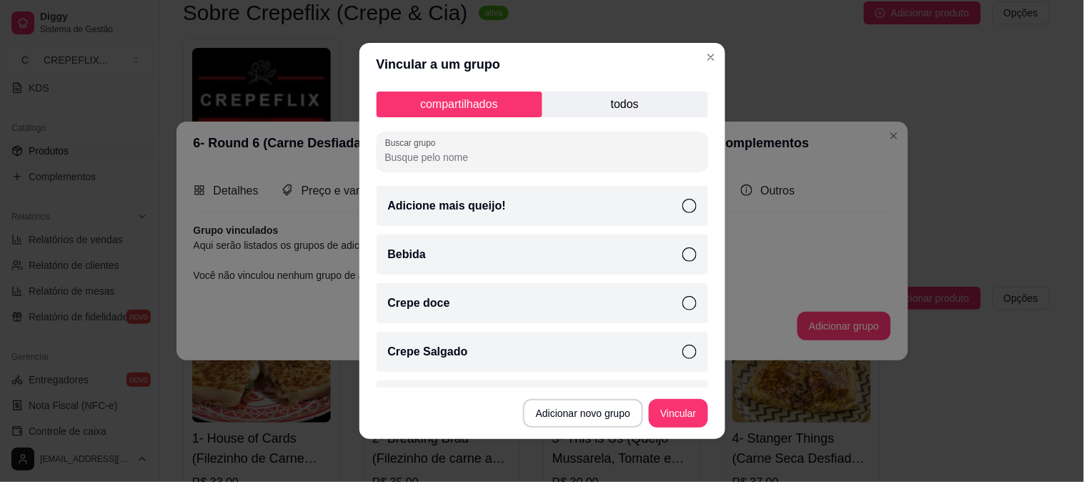
click at [683, 205] on icon at bounding box center [690, 206] width 14 height 14
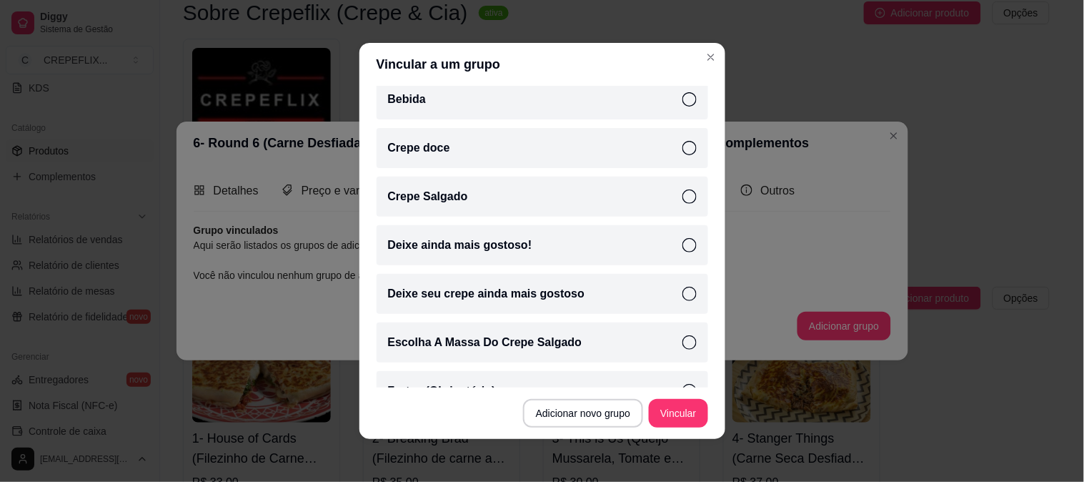
scroll to position [159, 0]
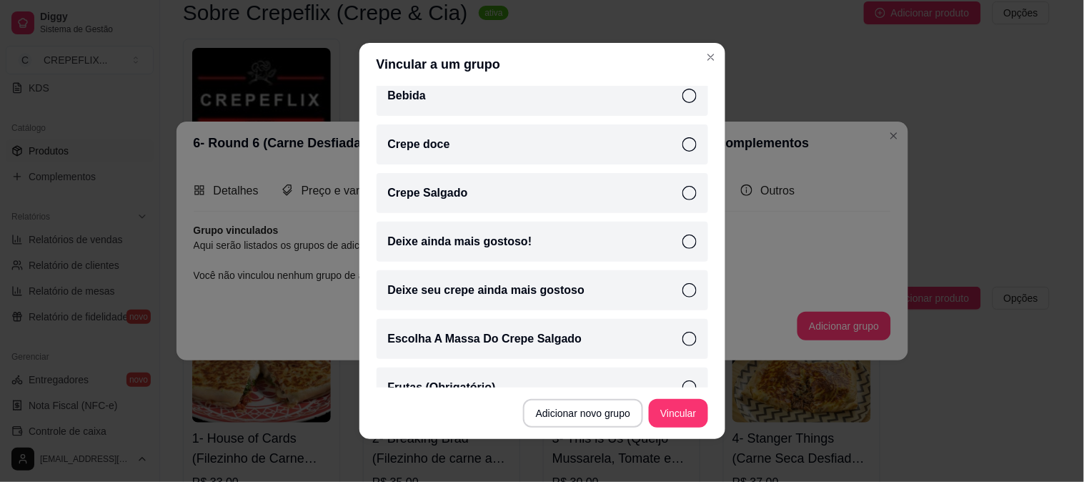
click at [706, 45] on header "Vincular a um grupo" at bounding box center [543, 64] width 366 height 43
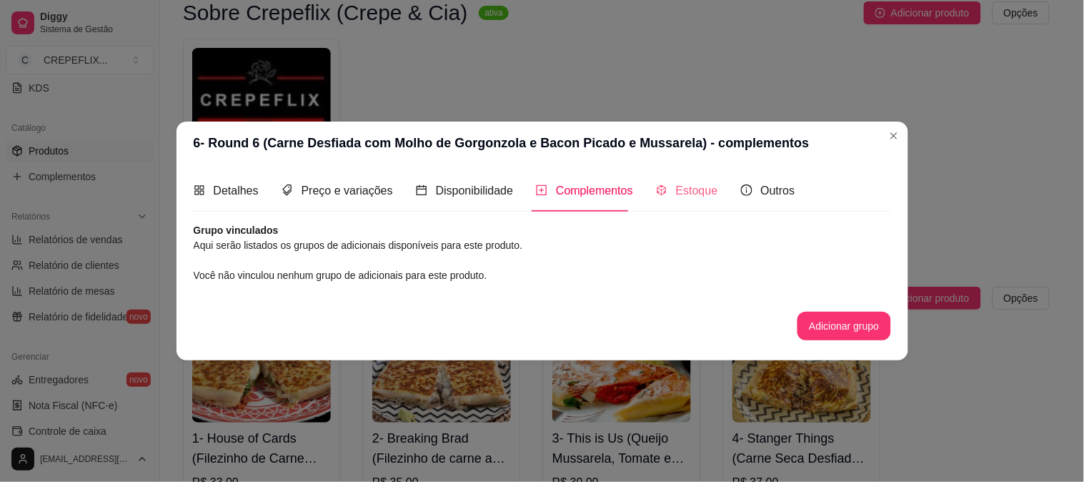
click at [681, 202] on div "Estoque" at bounding box center [687, 190] width 62 height 41
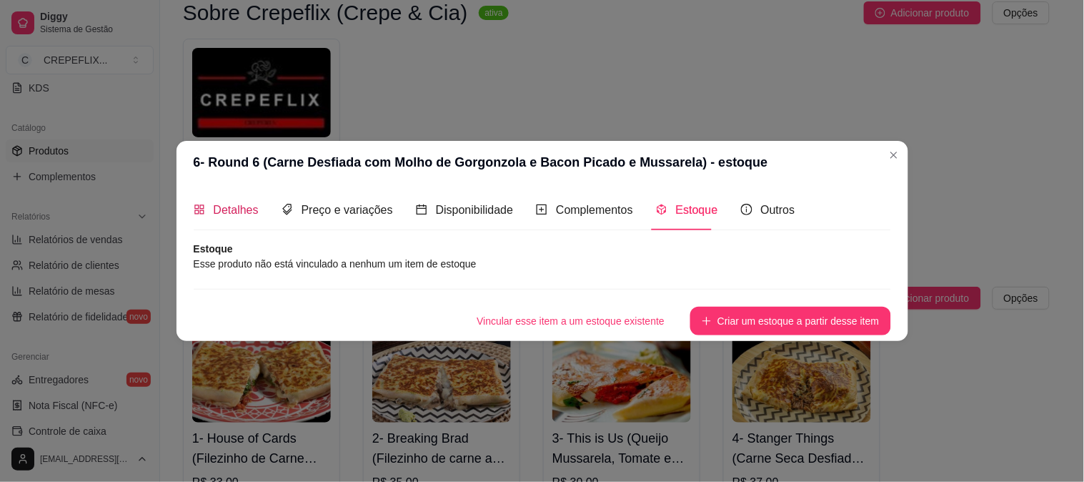
click at [222, 212] on span "Detalhes" at bounding box center [236, 210] width 45 height 12
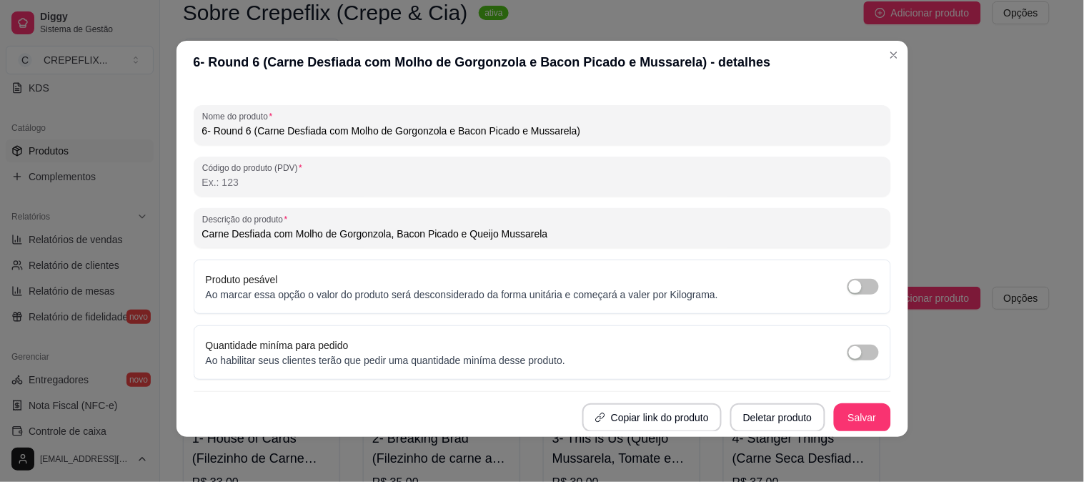
scroll to position [3, 0]
click at [839, 420] on button "Salvar" at bounding box center [862, 416] width 57 height 29
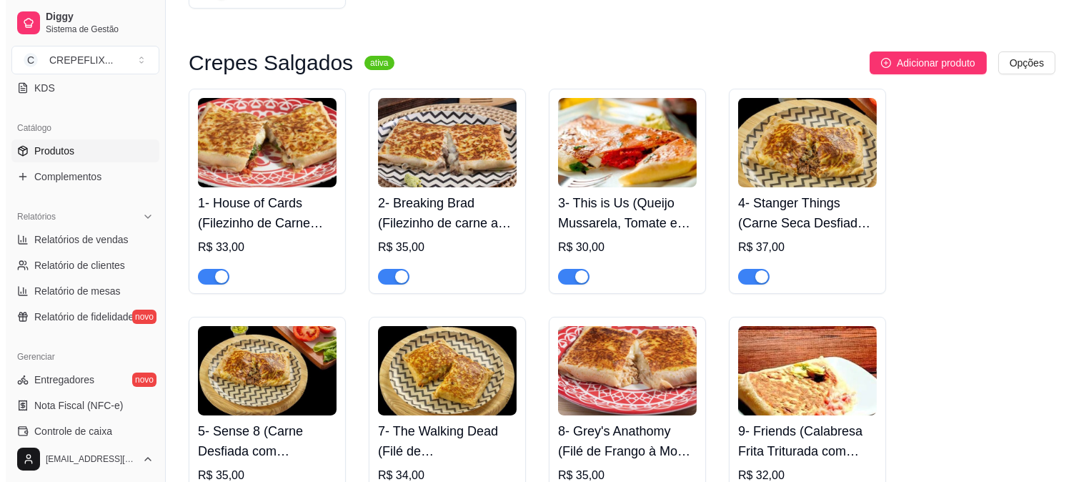
scroll to position [397, 0]
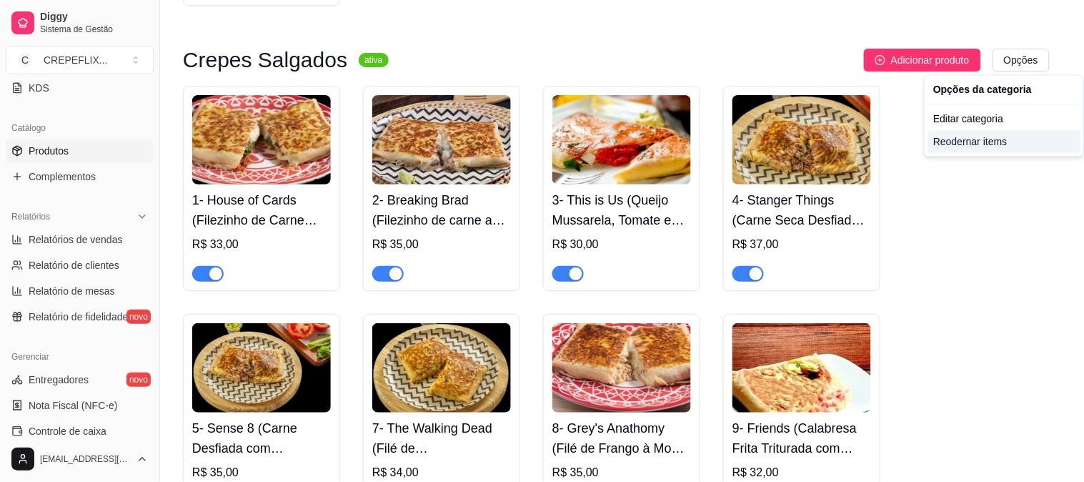
click at [972, 144] on div "Reodernar items" at bounding box center [1004, 141] width 153 height 23
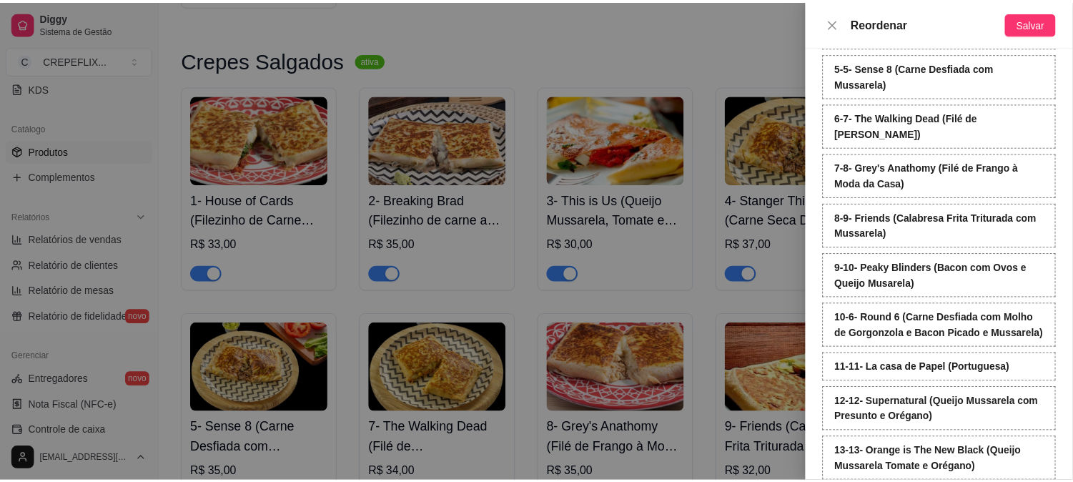
scroll to position [265, 0]
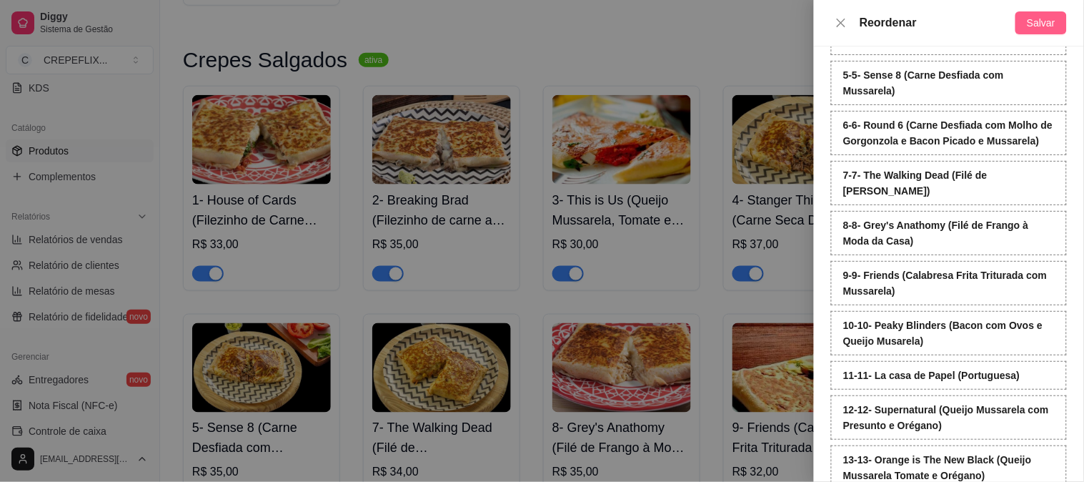
click at [1045, 20] on span "Salvar" at bounding box center [1041, 23] width 29 height 16
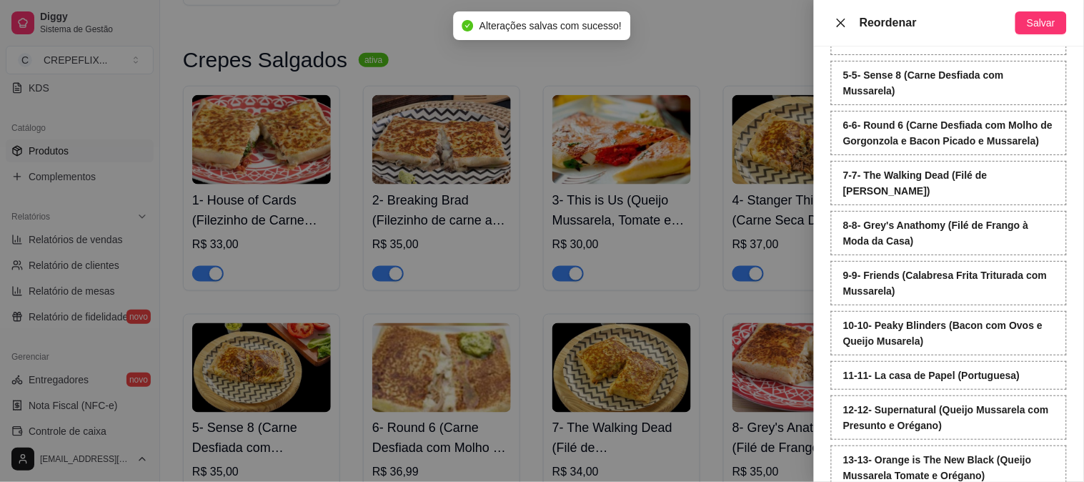
click at [839, 19] on icon "close" at bounding box center [841, 22] width 9 height 9
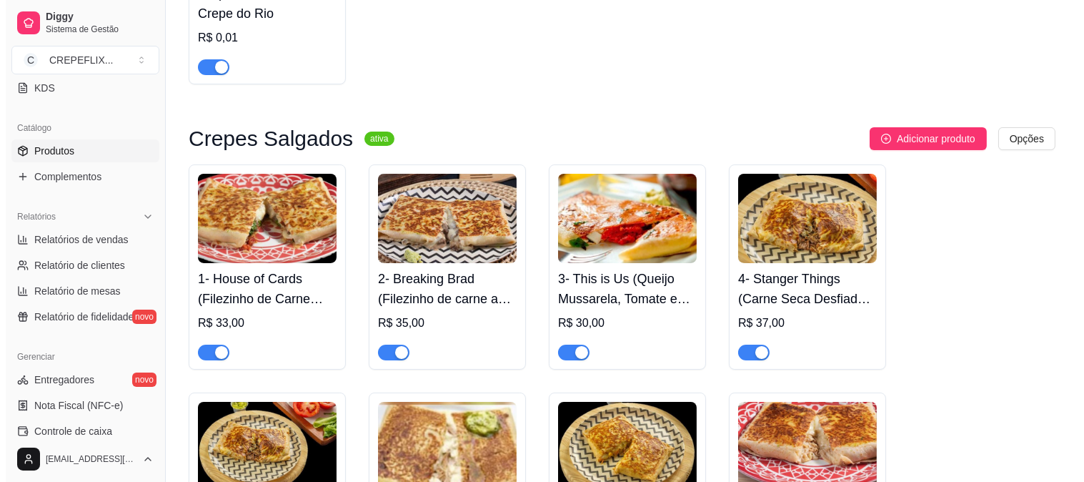
scroll to position [317, 0]
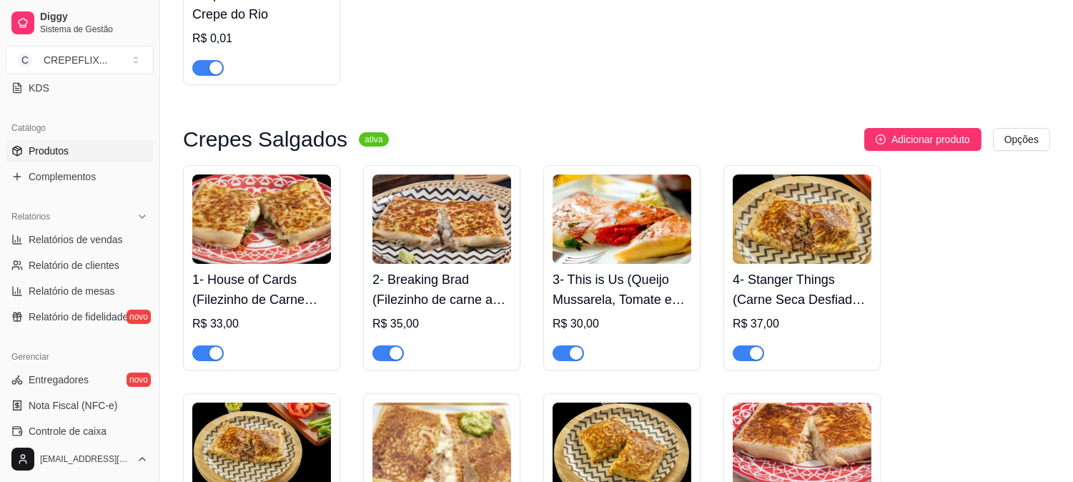
click at [274, 211] on img at bounding box center [261, 218] width 139 height 89
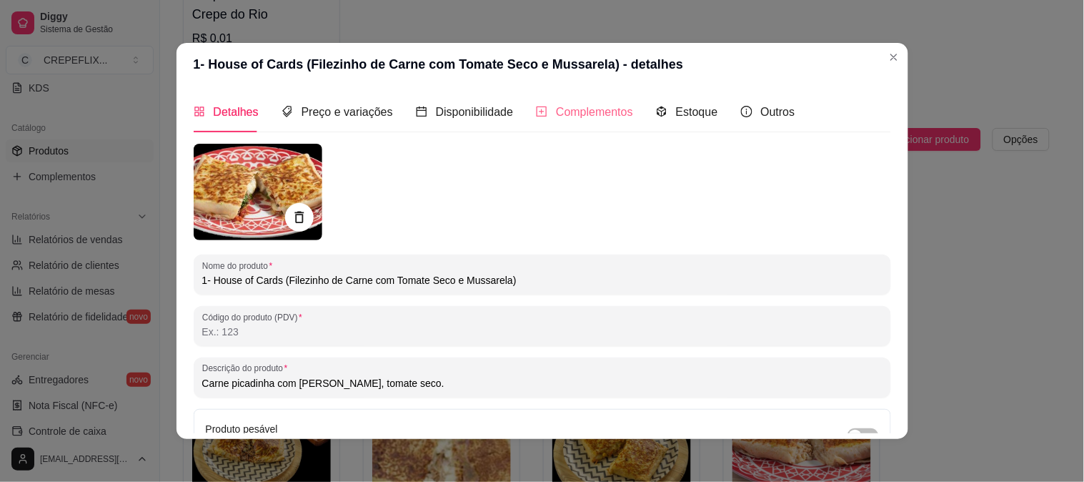
click at [572, 124] on div "Complementos" at bounding box center [584, 112] width 97 height 41
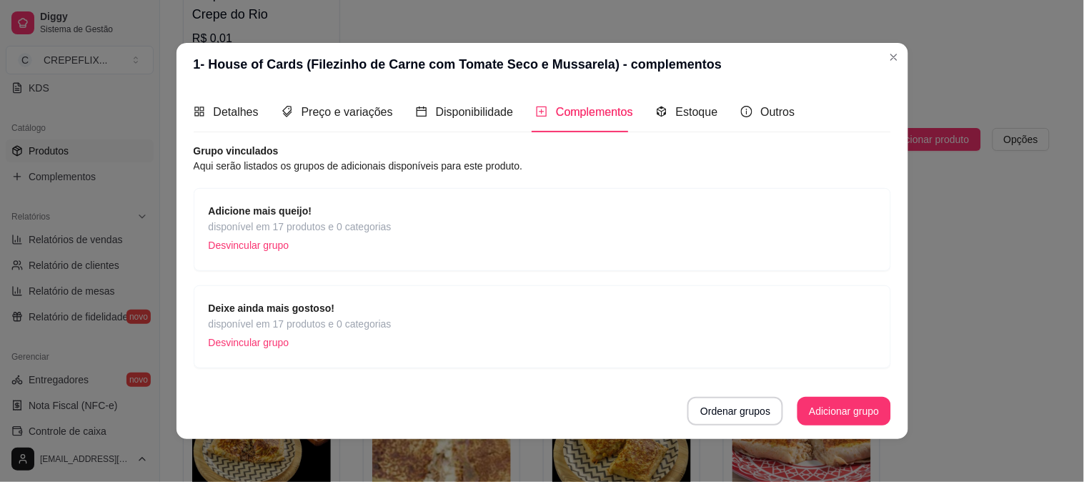
click at [389, 234] on div "Adicione mais queijo! disponível em 17 produtos e 0 categorias Desvincular grupo" at bounding box center [543, 229] width 668 height 53
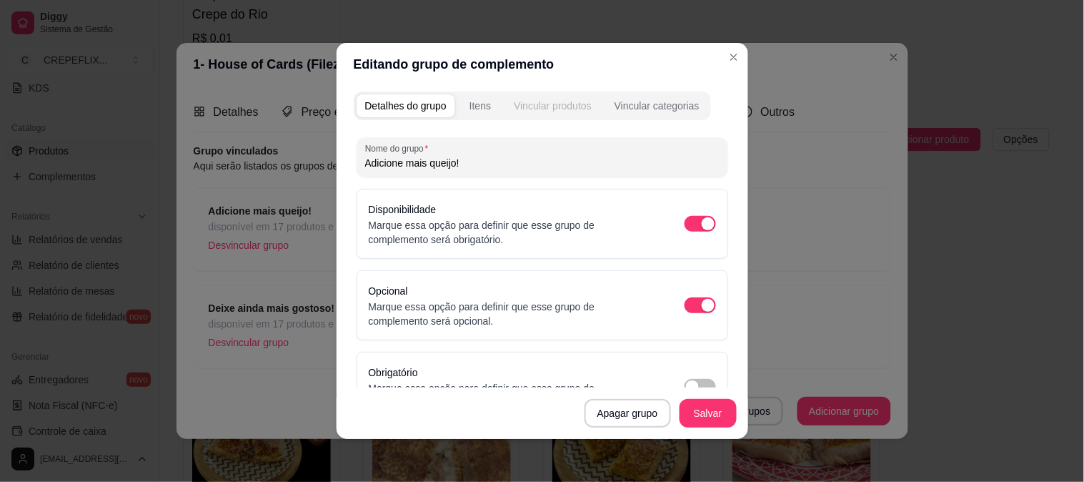
click at [548, 102] on div "Vincular produtos" at bounding box center [553, 106] width 78 height 14
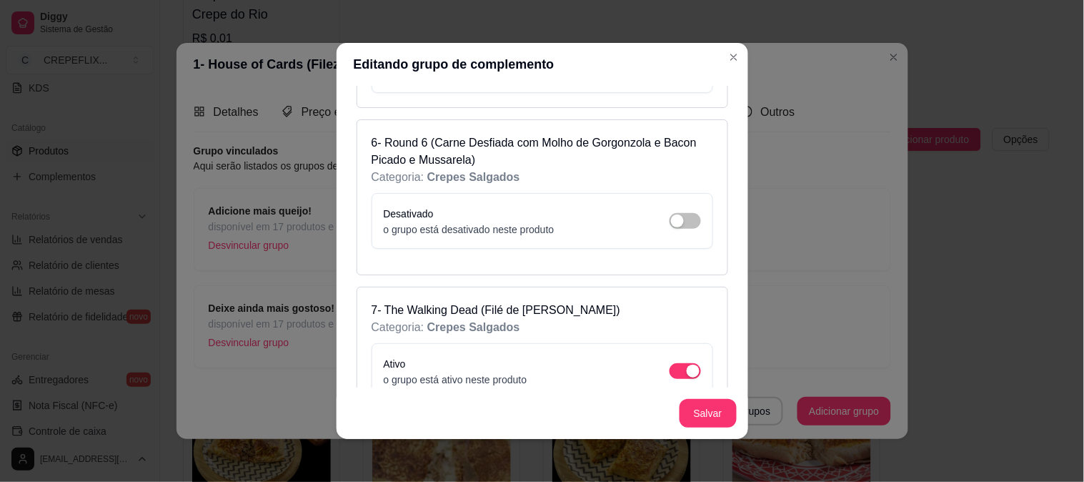
scroll to position [1270, 0]
click at [671, 213] on div "button" at bounding box center [677, 219] width 13 height 13
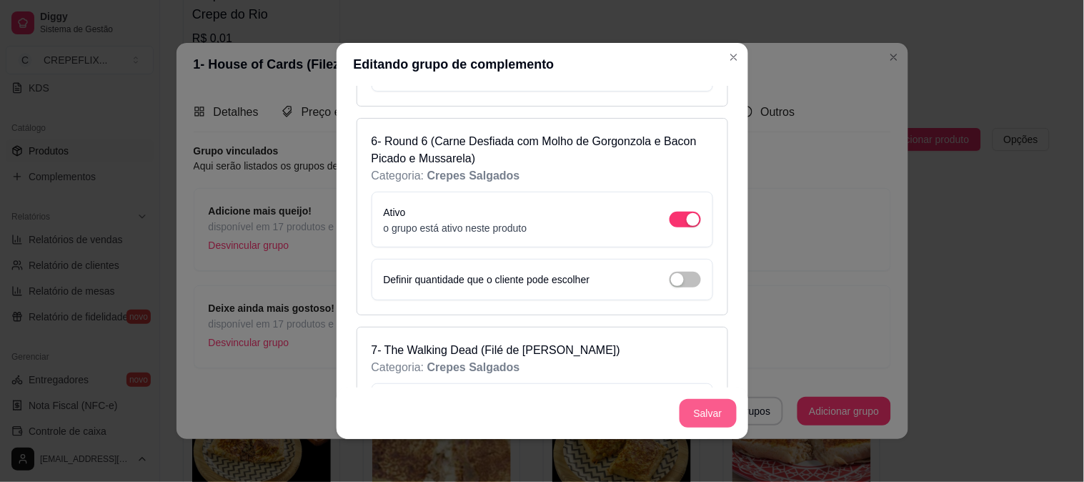
click at [713, 417] on button "Salvar" at bounding box center [708, 413] width 57 height 29
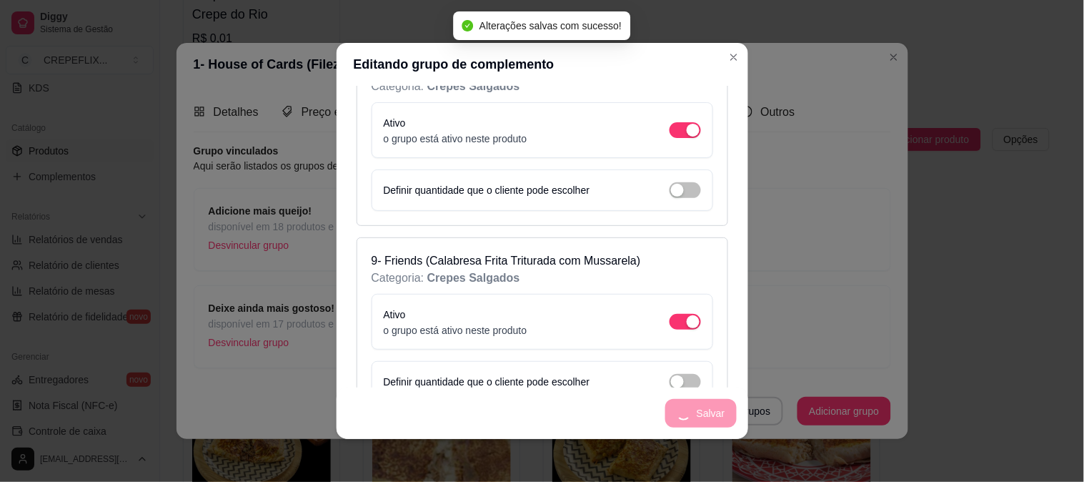
scroll to position [1827, 0]
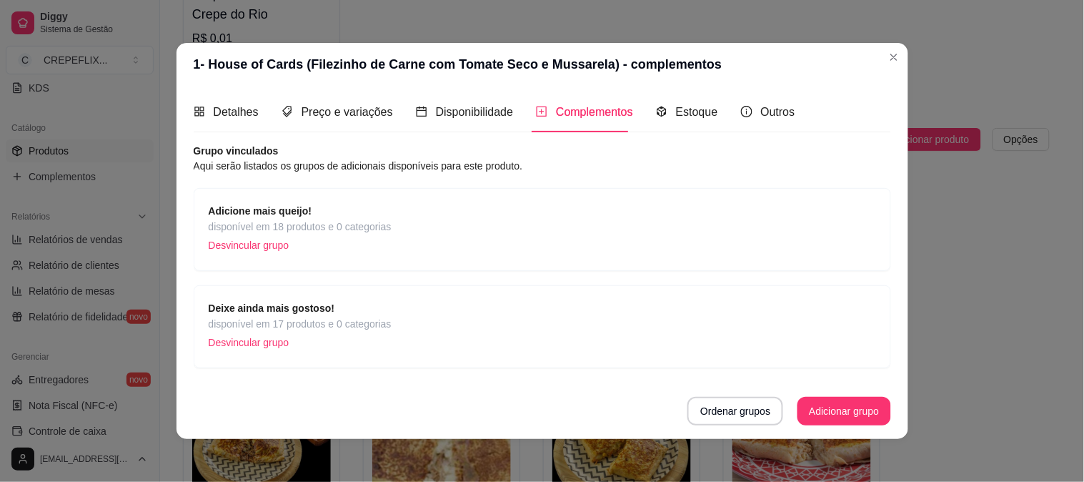
click at [324, 312] on span "Deixe ainda mais gostoso!" at bounding box center [300, 308] width 183 height 16
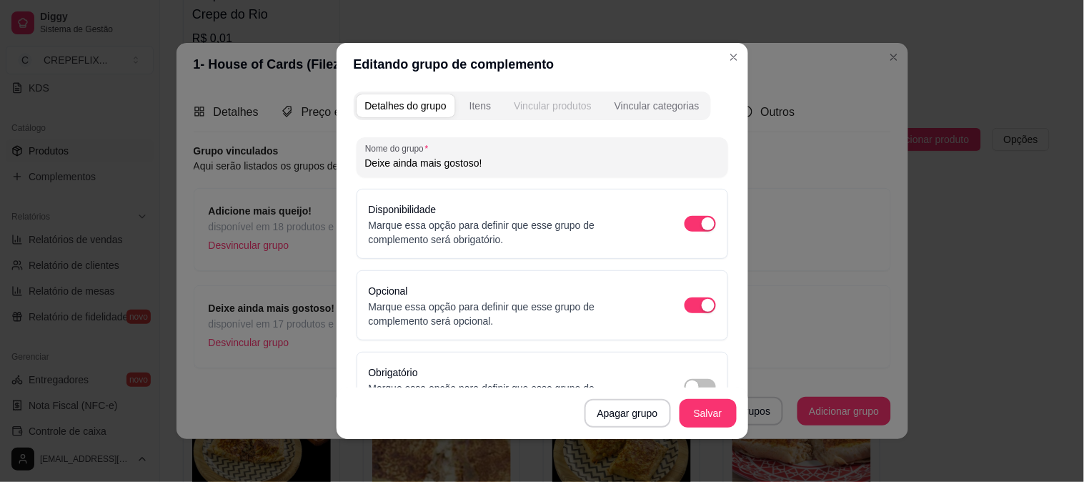
click at [523, 106] on div "Vincular produtos" at bounding box center [553, 106] width 78 height 14
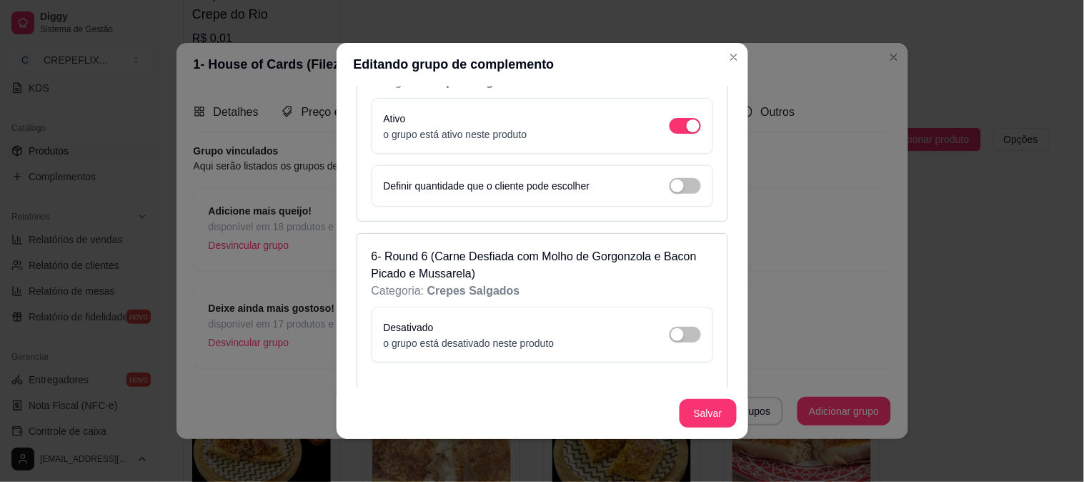
scroll to position [1191, 0]
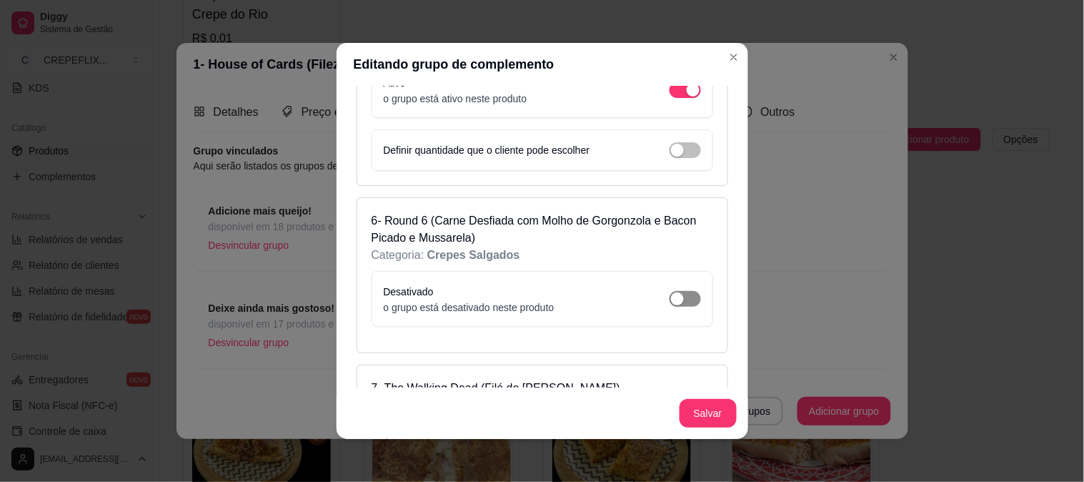
click at [671, 292] on div "button" at bounding box center [677, 298] width 13 height 13
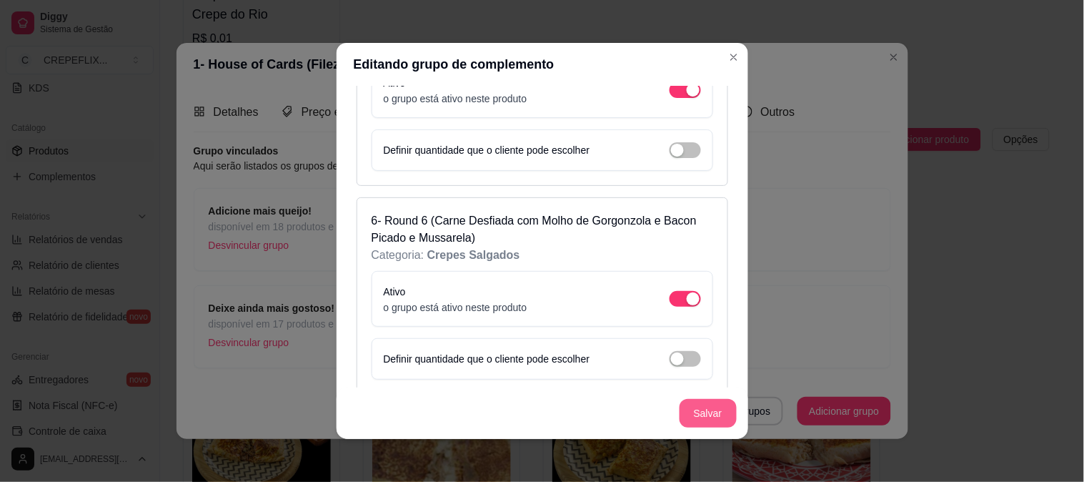
click at [701, 410] on button "Salvar" at bounding box center [708, 413] width 57 height 29
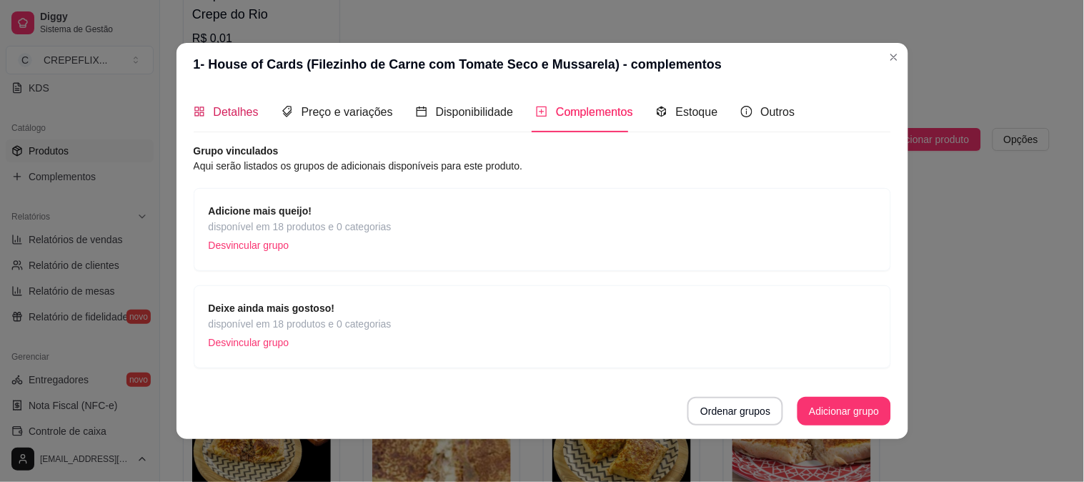
click at [225, 110] on span "Detalhes" at bounding box center [236, 112] width 45 height 12
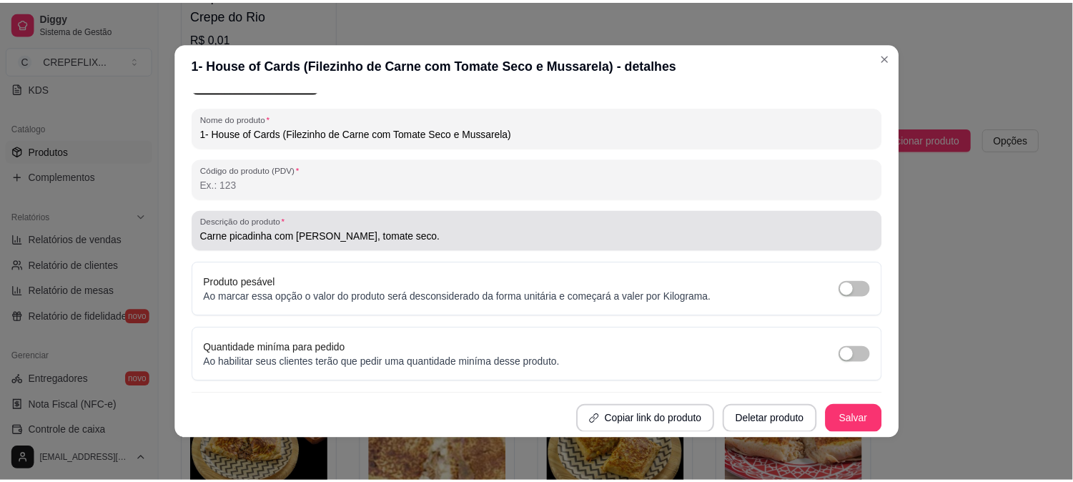
scroll to position [3, 0]
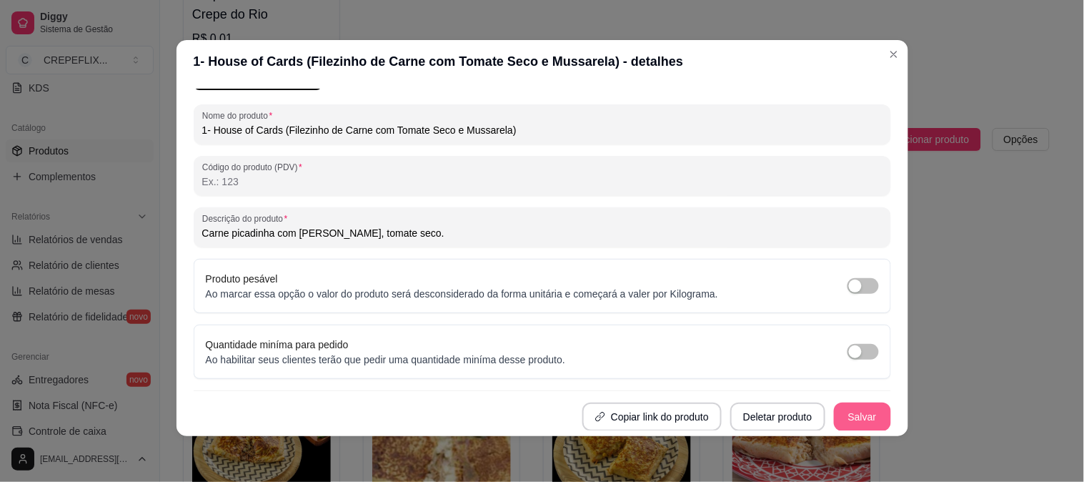
click at [834, 417] on button "Salvar" at bounding box center [862, 416] width 57 height 29
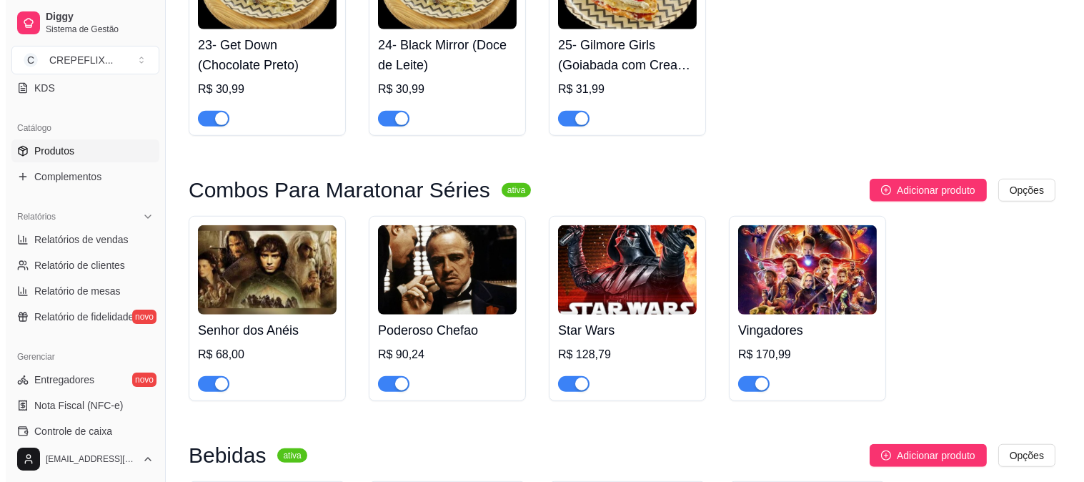
scroll to position [2065, 0]
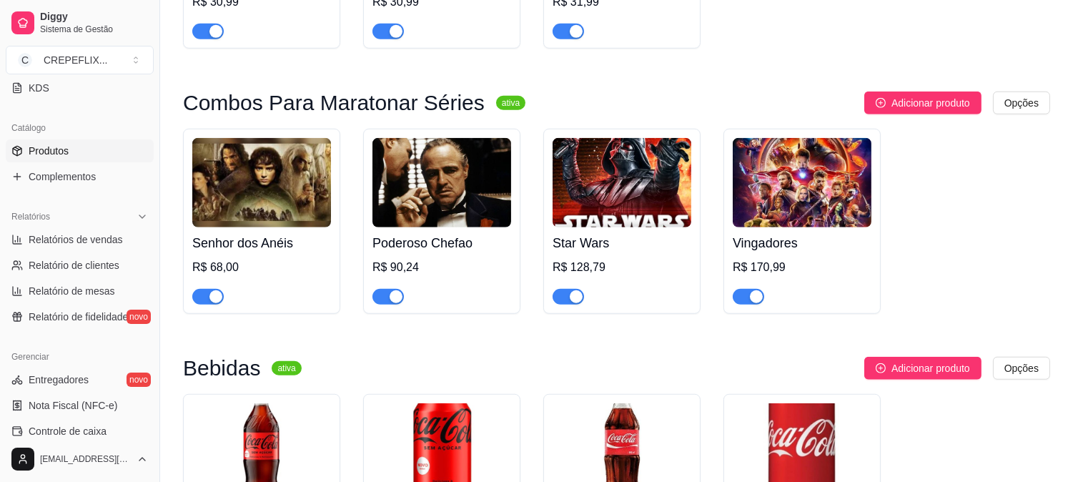
click at [305, 222] on img at bounding box center [261, 182] width 139 height 89
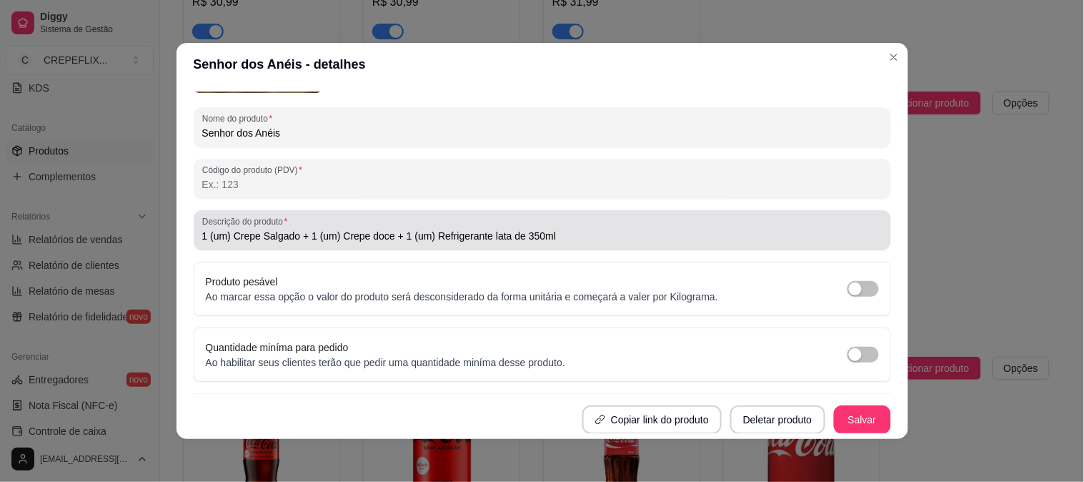
scroll to position [0, 0]
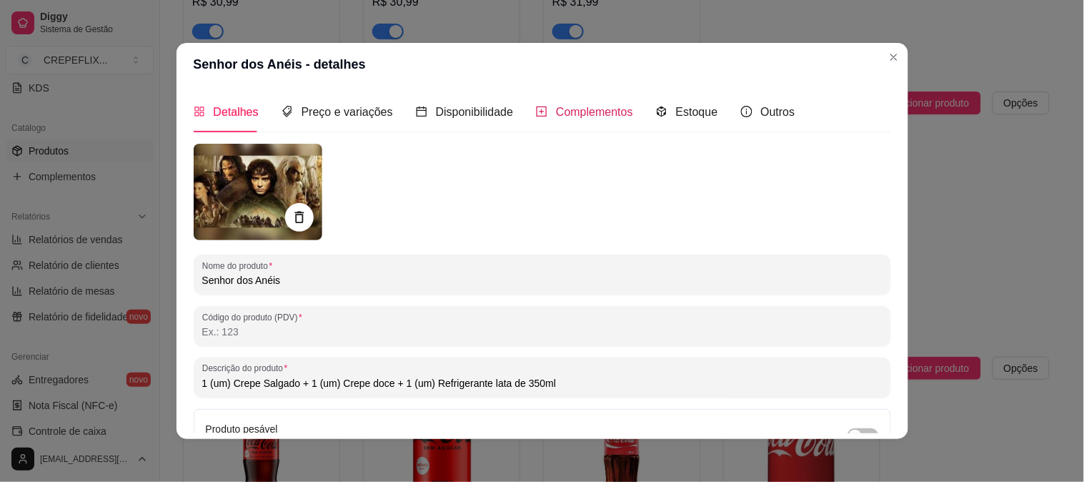
click at [563, 114] on span "Complementos" at bounding box center [594, 112] width 77 height 12
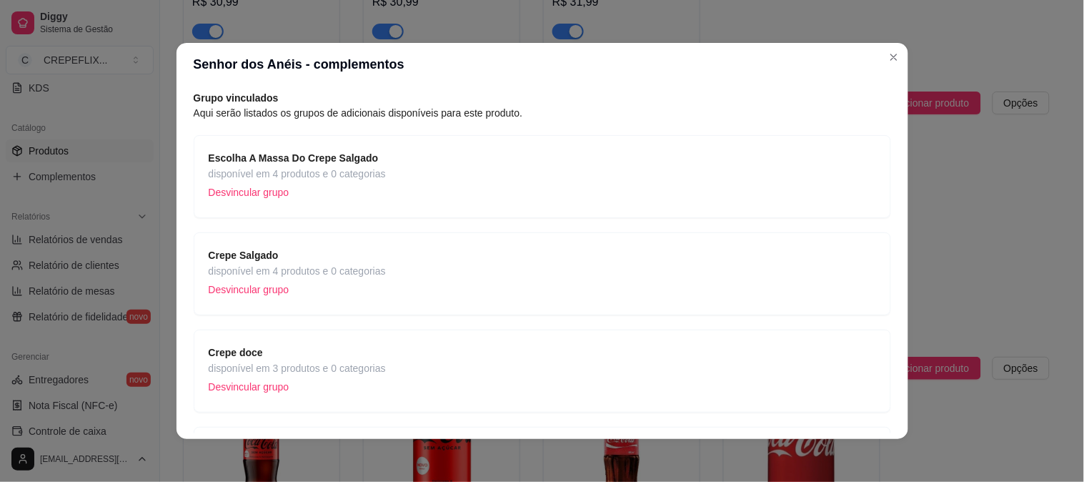
scroll to position [79, 0]
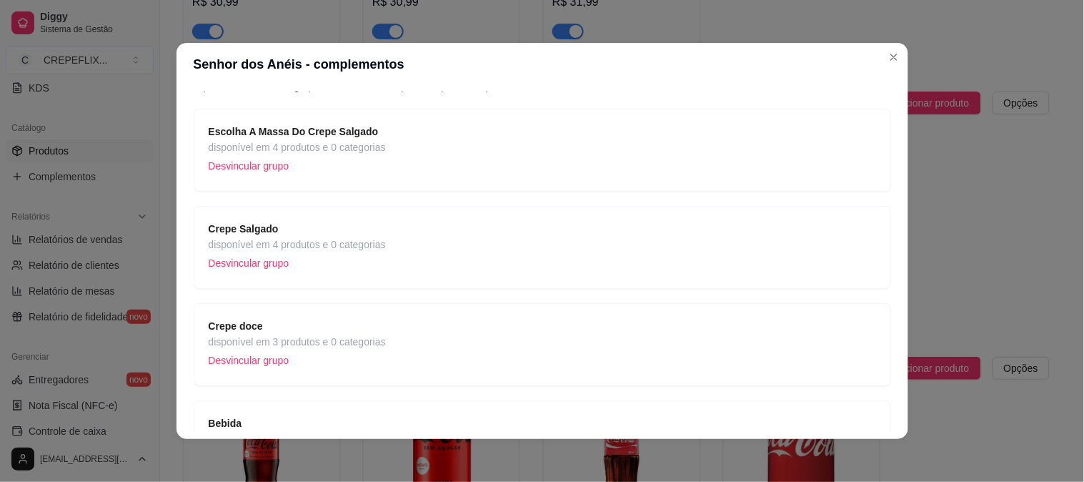
click at [360, 172] on p "Desvincular grupo" at bounding box center [297, 165] width 177 height 21
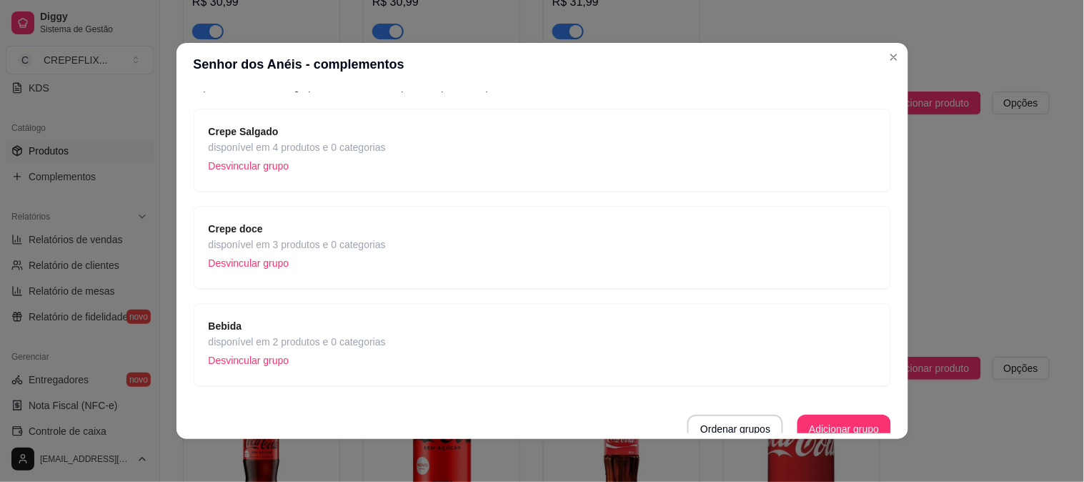
click at [386, 145] on div "Crepe Salgado disponível em 4 produtos e 0 categorias Desvincular grupo" at bounding box center [543, 150] width 668 height 53
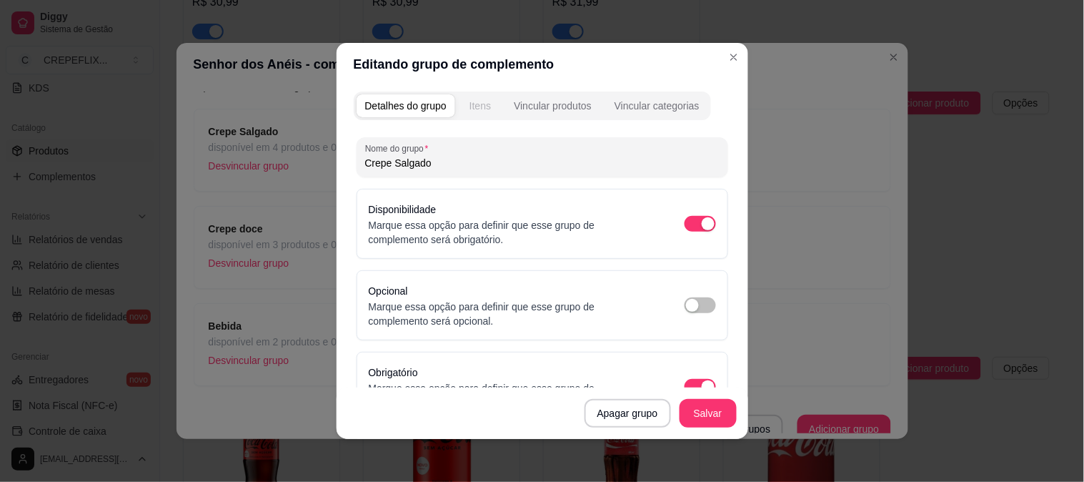
click at [476, 102] on div "Itens" at bounding box center [480, 106] width 21 height 14
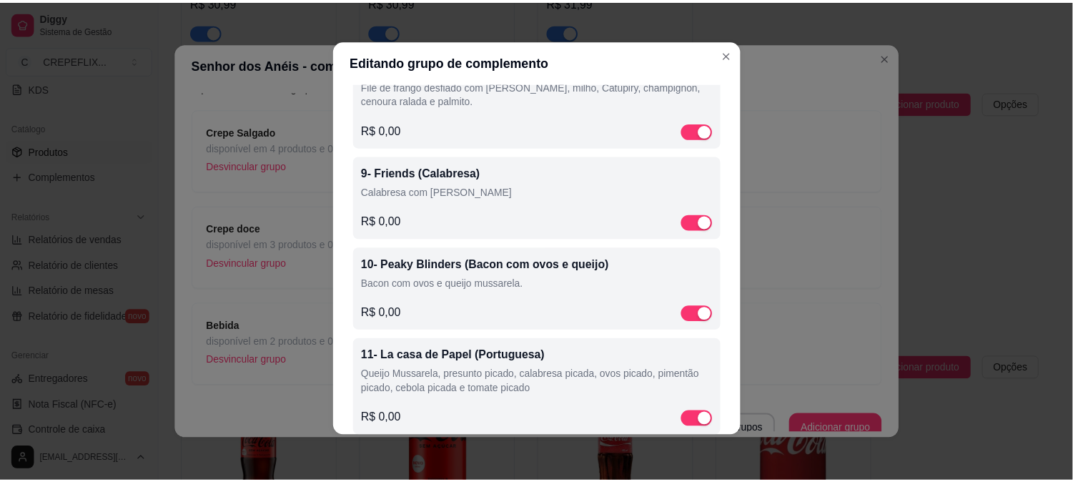
scroll to position [618, 0]
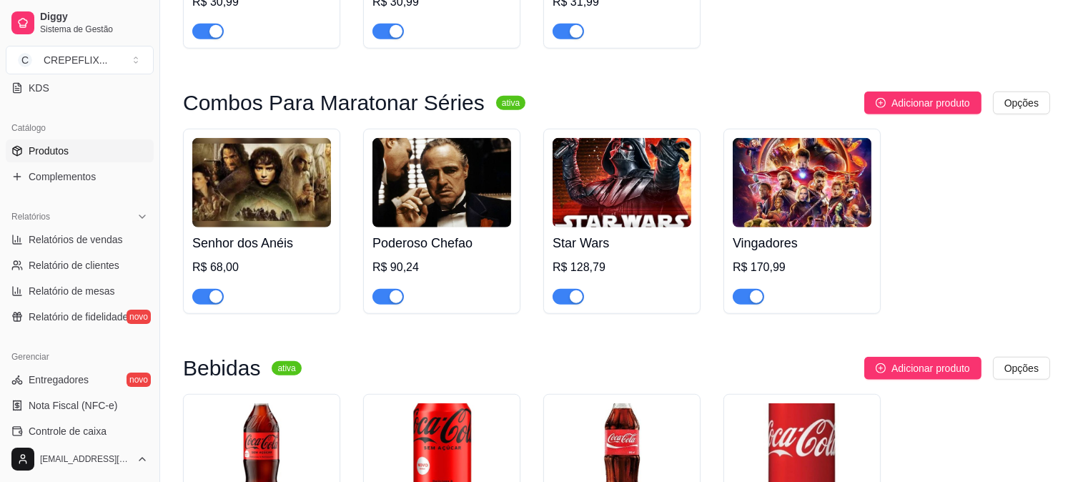
click at [285, 234] on div "Senhor dos Anéis R$ 68,00" at bounding box center [261, 265] width 139 height 77
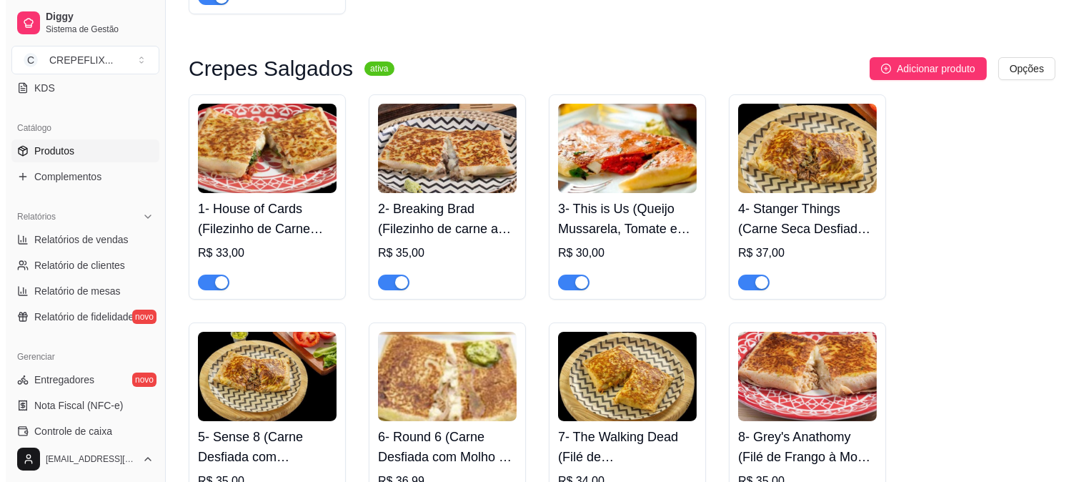
scroll to position [397, 0]
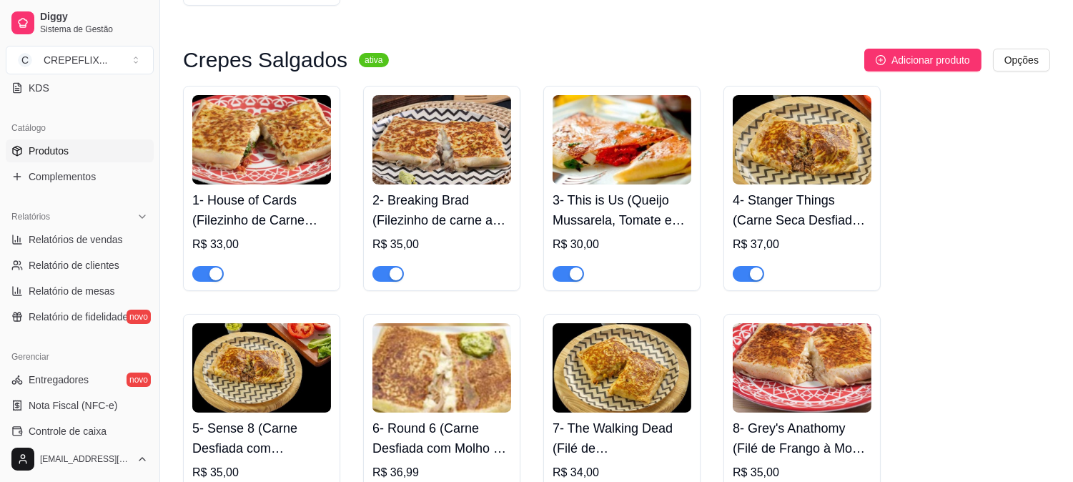
click at [302, 122] on img at bounding box center [261, 139] width 139 height 89
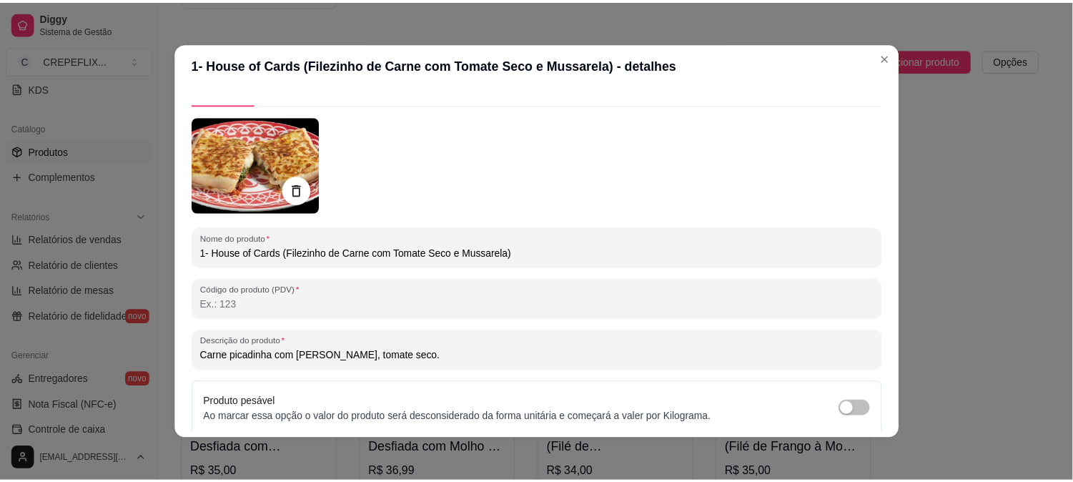
scroll to position [0, 0]
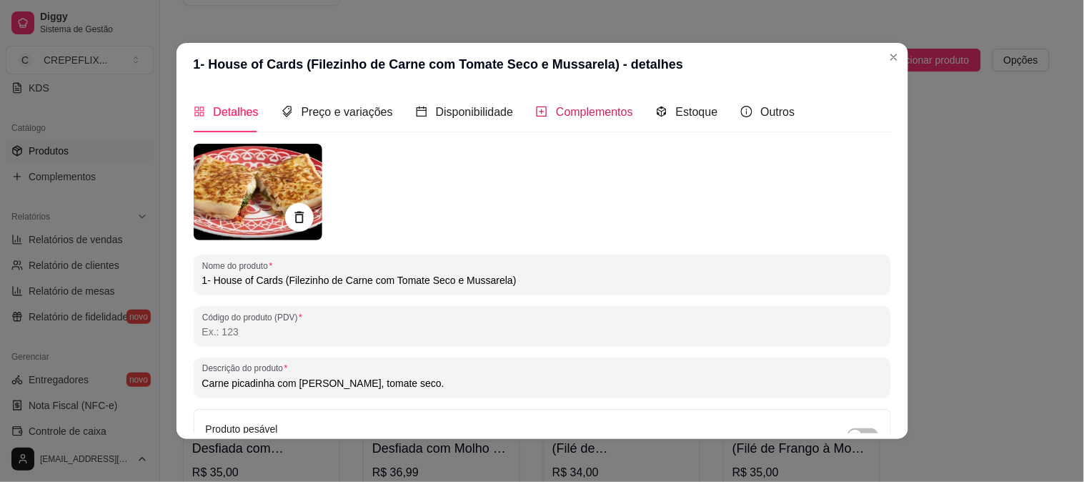
click at [612, 116] on span "Complementos" at bounding box center [594, 112] width 77 height 12
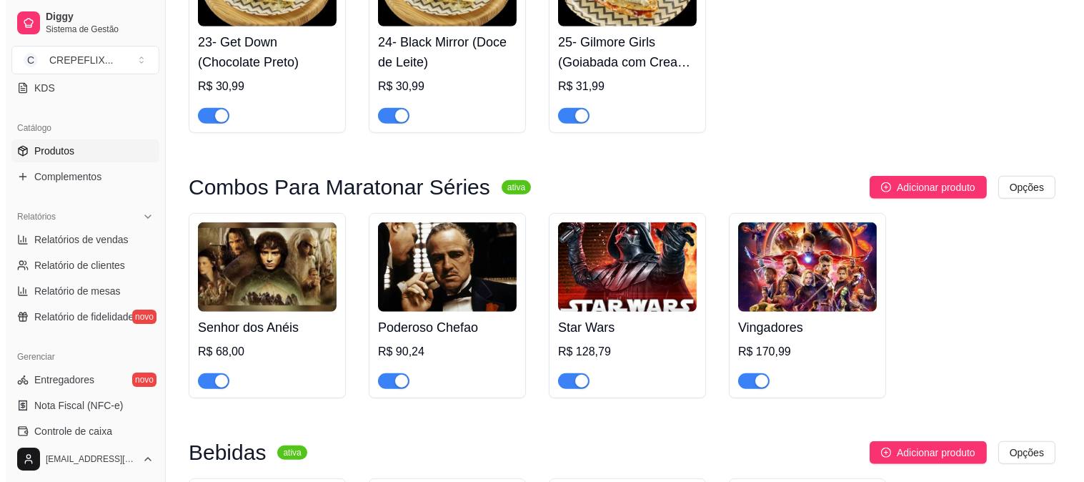
scroll to position [1985, 0]
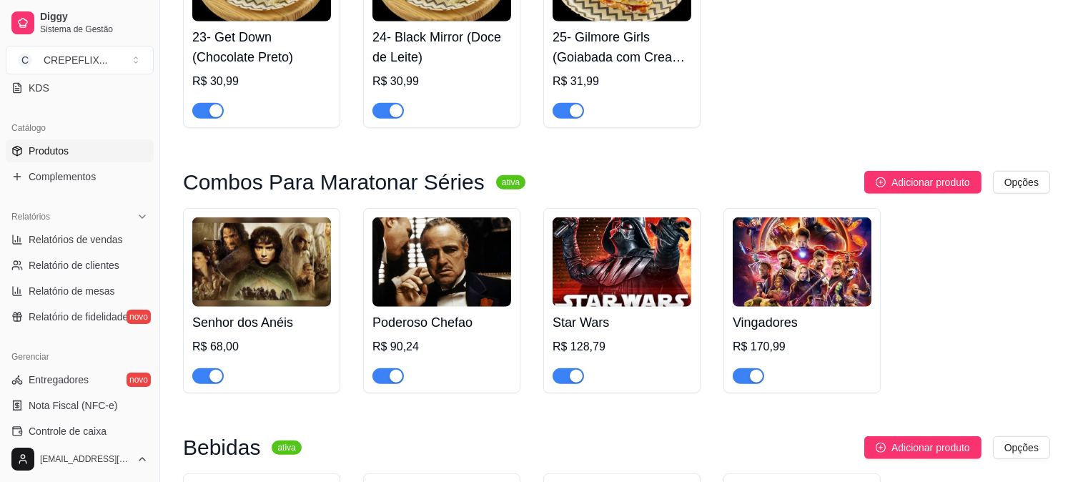
click at [280, 243] on img at bounding box center [261, 261] width 139 height 89
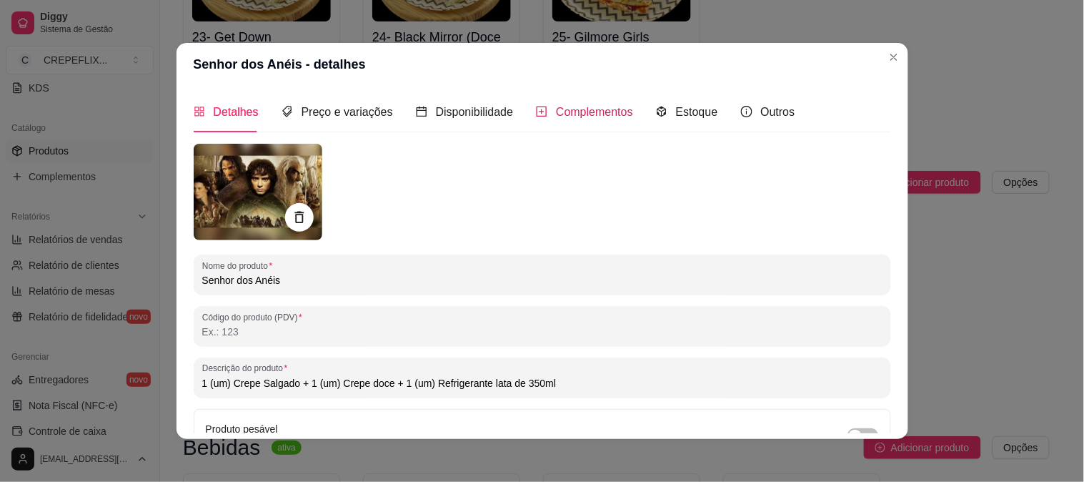
click at [582, 115] on span "Complementos" at bounding box center [594, 112] width 77 height 12
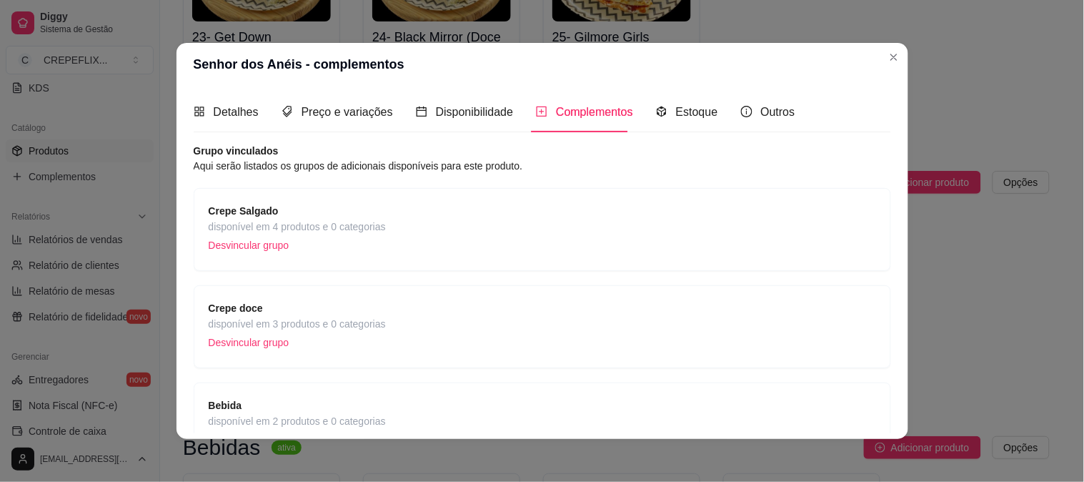
click at [420, 216] on div "Crepe Salgado disponível em 4 produtos e 0 categorias Desvincular grupo" at bounding box center [543, 229] width 668 height 53
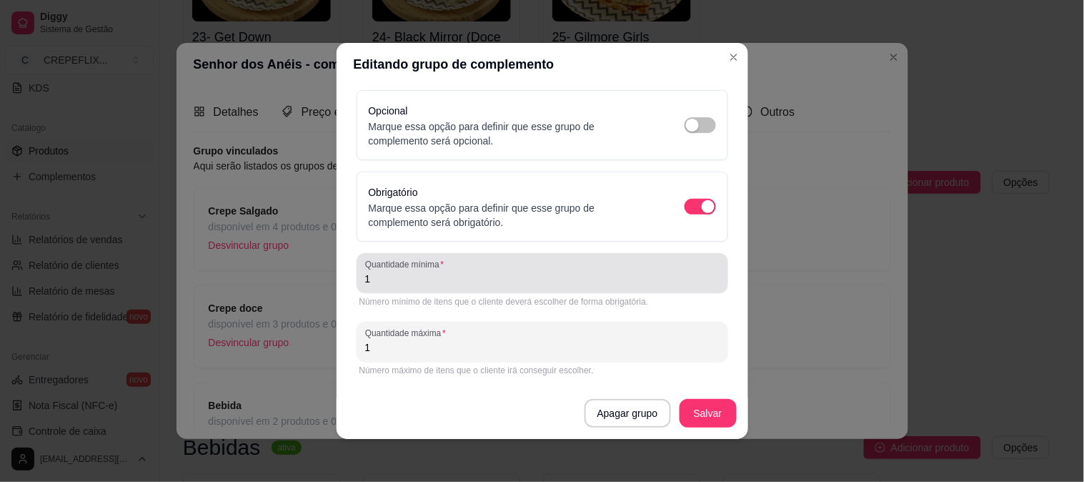
scroll to position [0, 0]
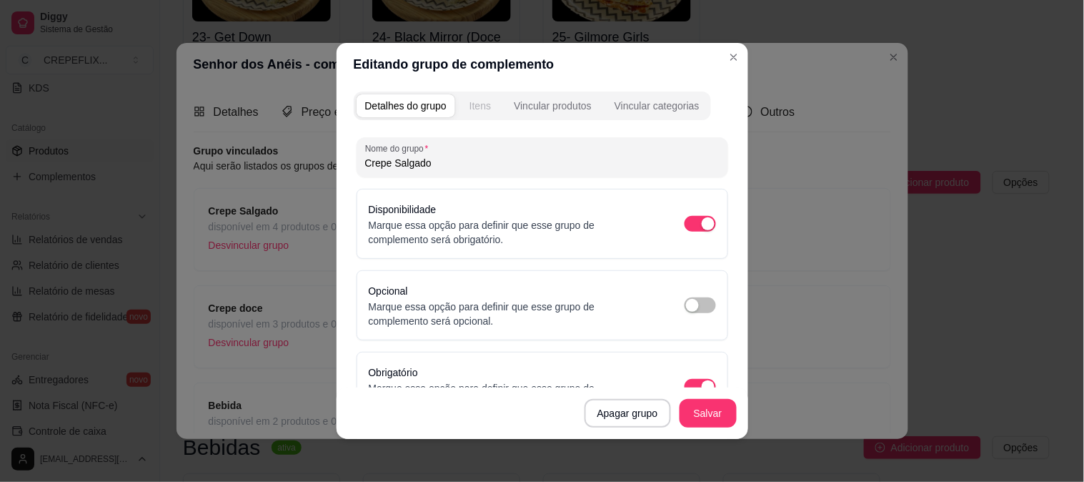
click at [476, 110] on div "Itens" at bounding box center [480, 106] width 21 height 14
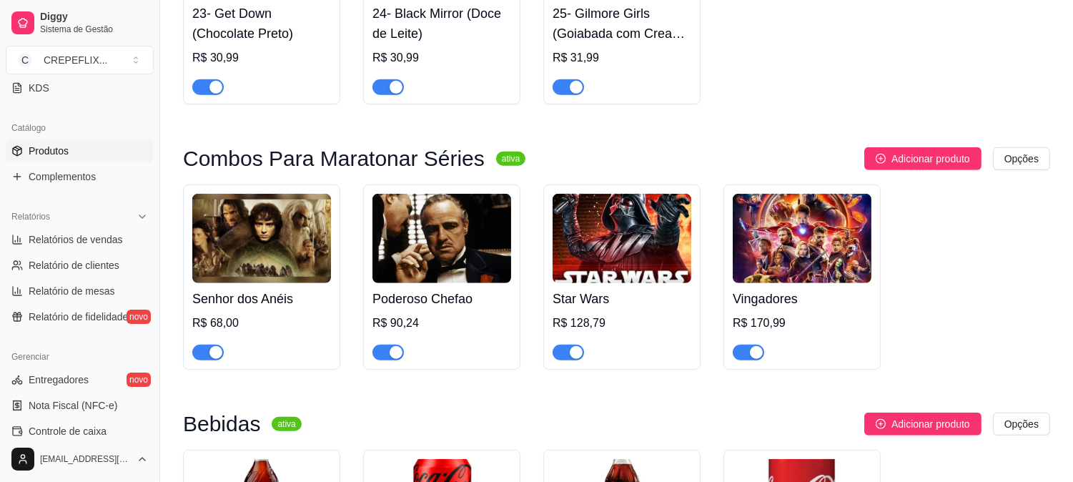
scroll to position [2065, 0]
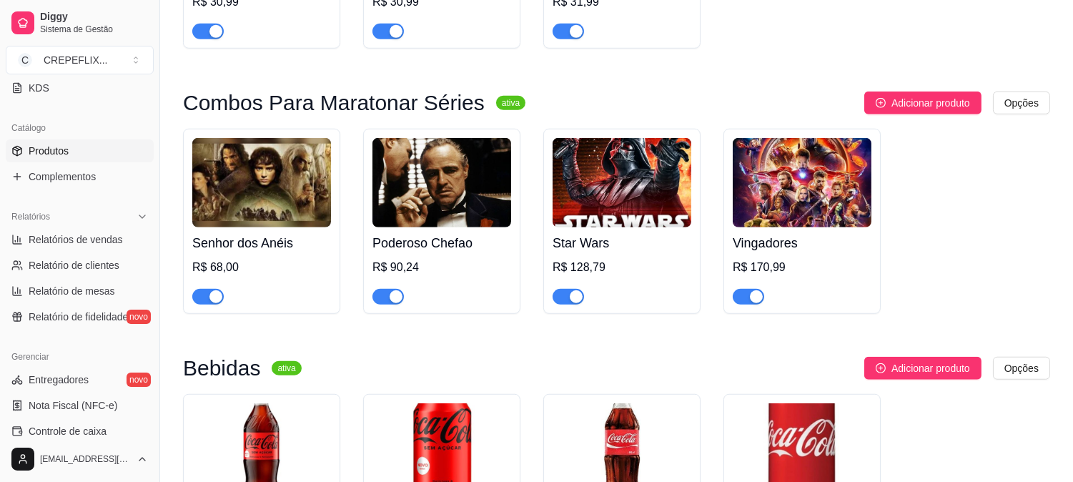
click at [212, 303] on div "button" at bounding box center [215, 296] width 13 height 13
click at [400, 301] on div "button" at bounding box center [396, 296] width 13 height 13
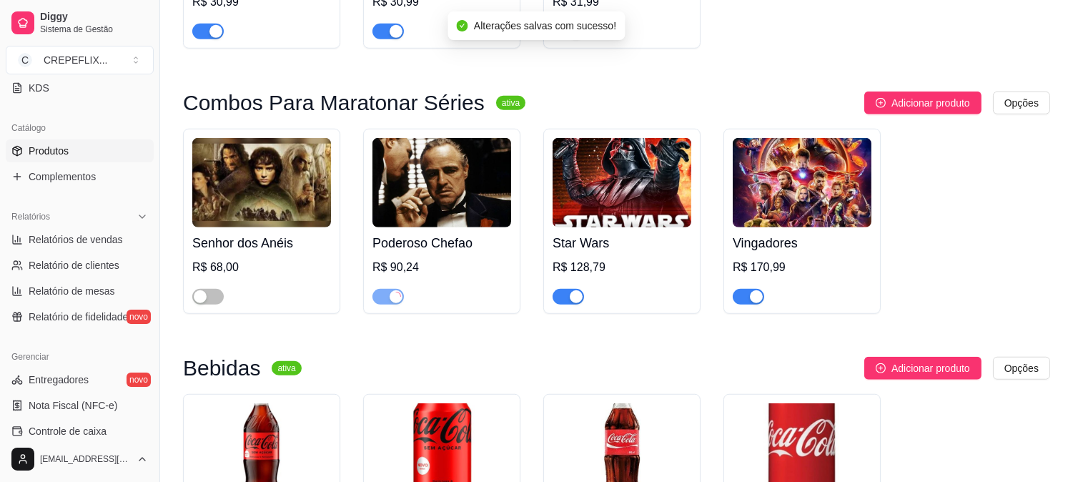
click at [574, 301] on div "button" at bounding box center [576, 296] width 13 height 13
click at [752, 300] on div "button" at bounding box center [756, 296] width 13 height 13
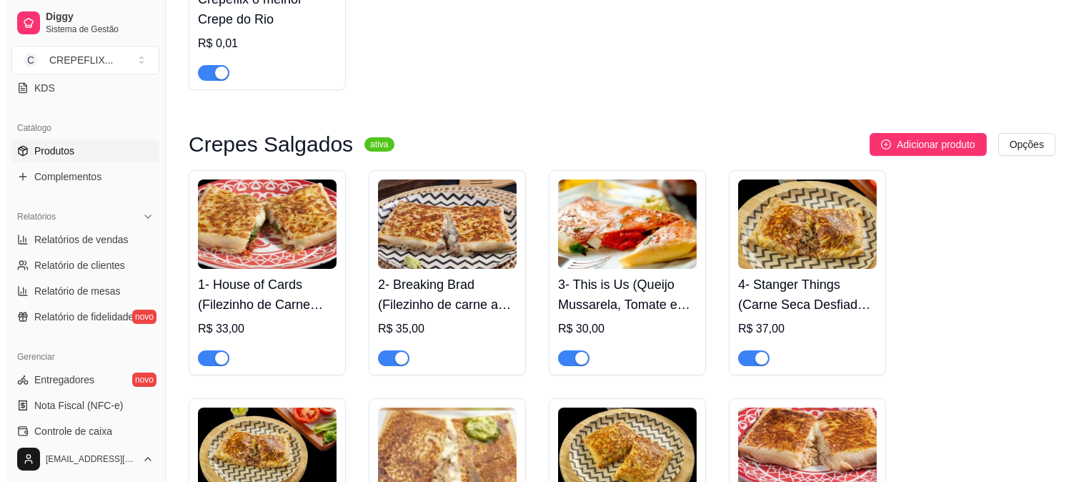
scroll to position [79, 0]
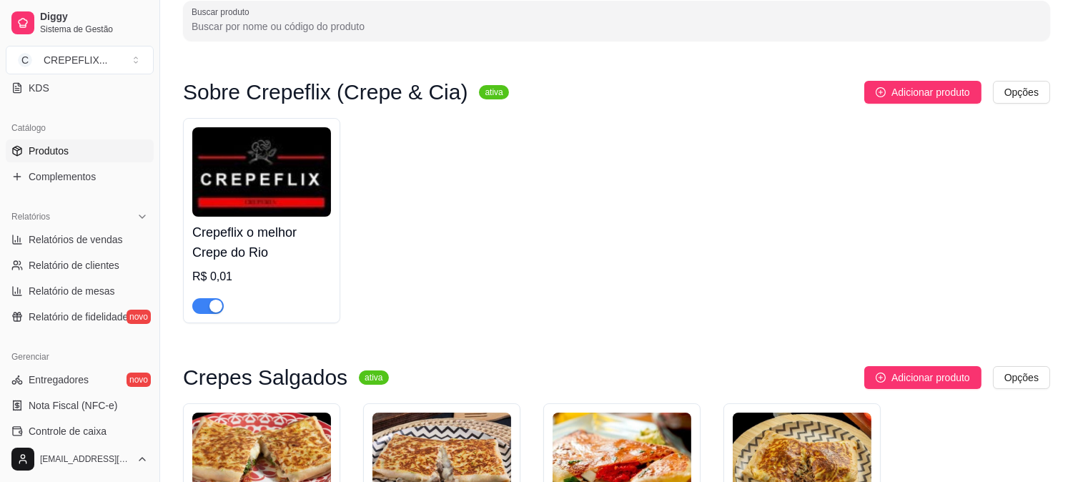
click at [277, 249] on h4 "Crepeflix o melhor Crepe do Rio" at bounding box center [261, 242] width 139 height 40
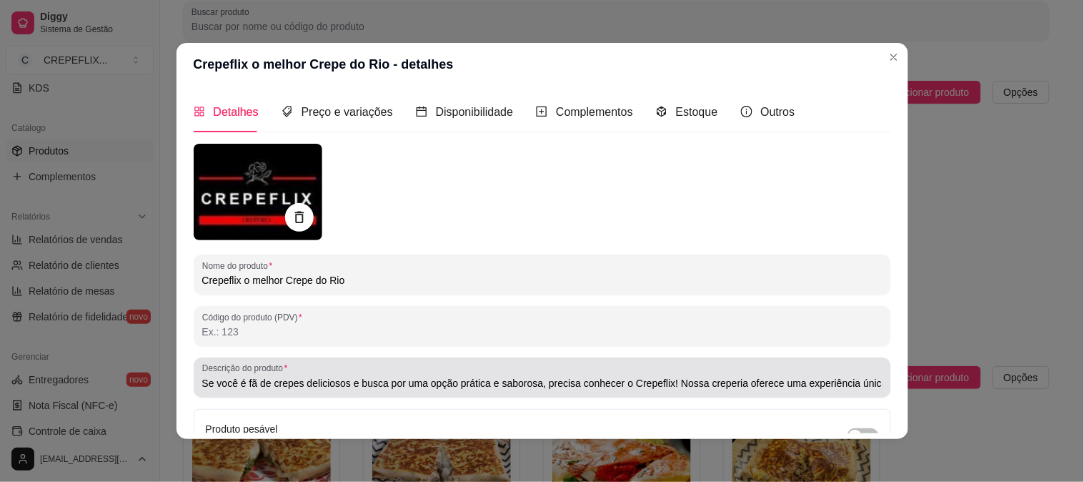
type input "Se você é fã de crepes deliciosos e busca por uma opção prática e saborosa, pre…"
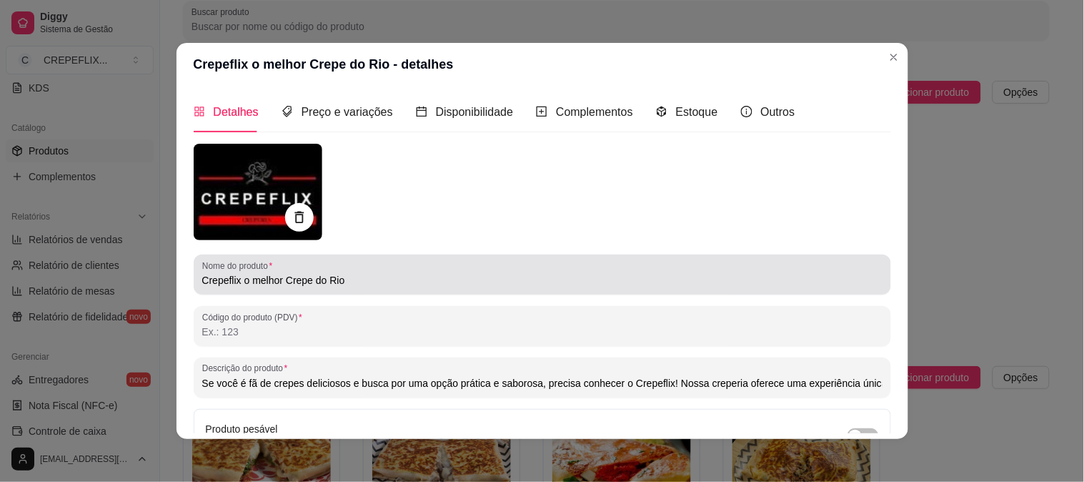
click at [350, 274] on input "Crepeflix o melhor Crepe do Rio" at bounding box center [542, 280] width 681 height 14
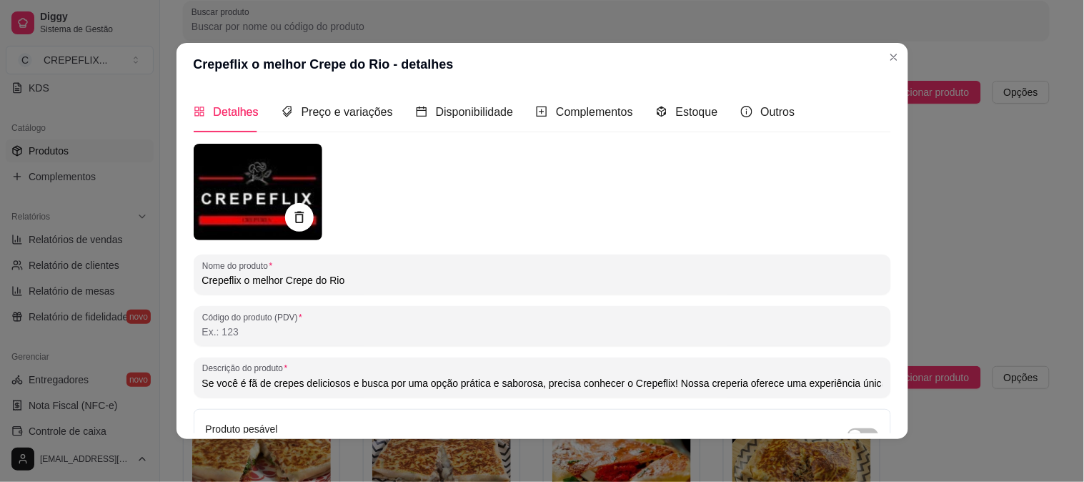
type input "Crepeflix o melhor Crepe do Ri"
type input "Se você é fã de crepes deliciosos e busca por uma opção prática e saborosa, pre…"
type input "Crepeflix o melhor Crepe do R"
type input "Se você é fã de crepes deliciosos e busca por uma opção prática e saborosa, pre…"
type input "Crepeflix o melhor Crepe do"
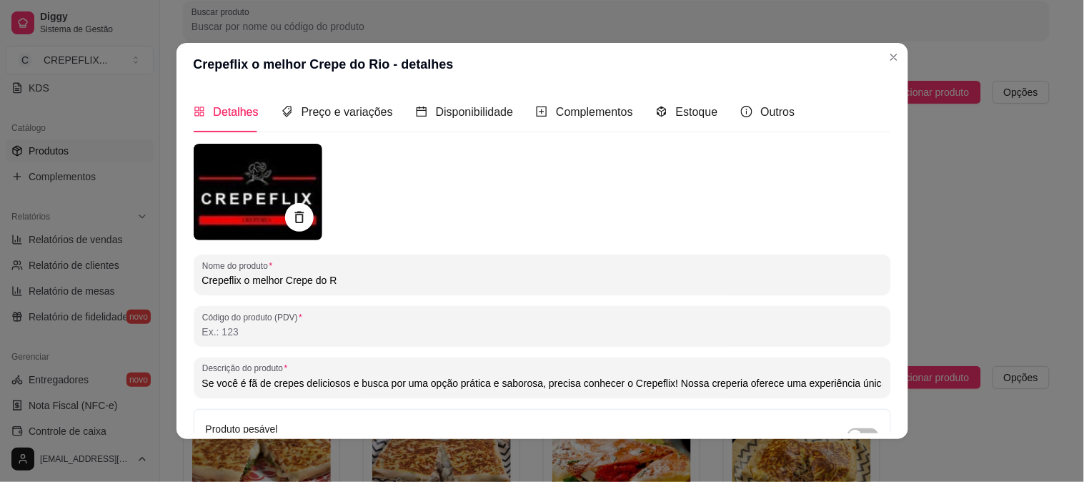
type input "Se você é fã de crepes deliciosos e busca por uma opção prática e saborosa, pre…"
type input "Crepeflix o melhor Crepe do"
type input "Se você é fã de crepes deliciosos e busca por uma opção prática e saborosa, pre…"
type input "Crepeflix o melhor Crepe d"
type input "Se você é fã de crepes deliciosos e busca por uma opção prática e saborosa, pre…"
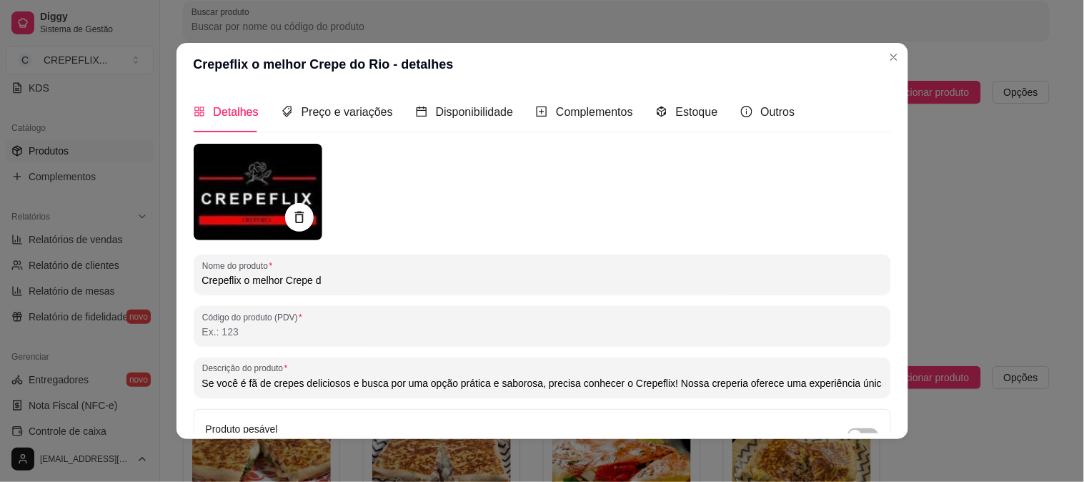
type input "Crepeflix o melhor Crepe de"
type input "Se você é fã de crepes deliciosos e busca por uma opção prática e saborosa, pre…"
type input "Crepeflix o melhor Crepe de"
type input "Se você é fã de crepes deliciosos e busca por uma opção prática e saborosa, pre…"
type input "Crepeflix o melhor Crepe de D"
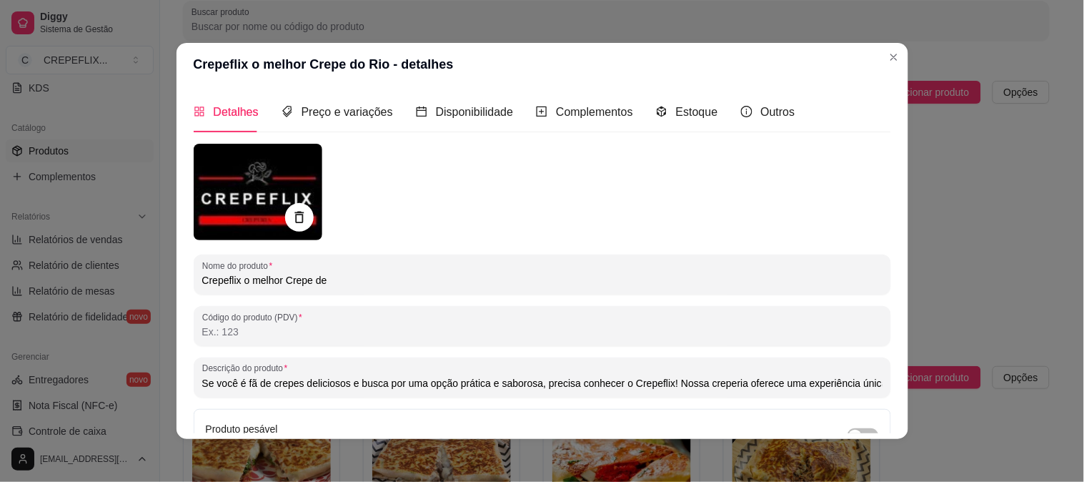
type input "Se você é fã de crepes deliciosos e busca por uma opção prática e saborosa, pre…"
type input "Crepeflix o melhor Crepe de"
type input "Se você é fã de crepes deliciosos e busca por uma opção prática e saborosa, pre…"
type input "Crepeflix o melhor Crepe de S"
type input "Se você é fã de crepes deliciosos e busca por uma opção prática e saborosa, pre…"
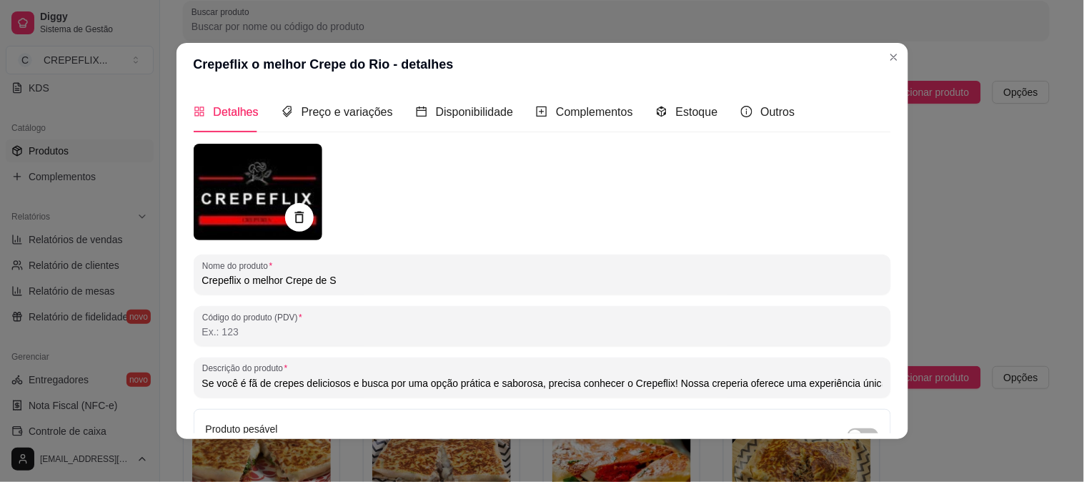
type input "Crepeflix o melhor Crepe de Sa"
type input "Se você é fã de crepes deliciosos e busca por uma opção prática e saborosa, pre…"
type input "Crepeflix o melhor Crepe de Saq"
type input "Se você é fã de crepes deliciosos e busca por uma opção prática e saborosa, pre…"
type input "Crepeflix o melhor Crepe de Saqu"
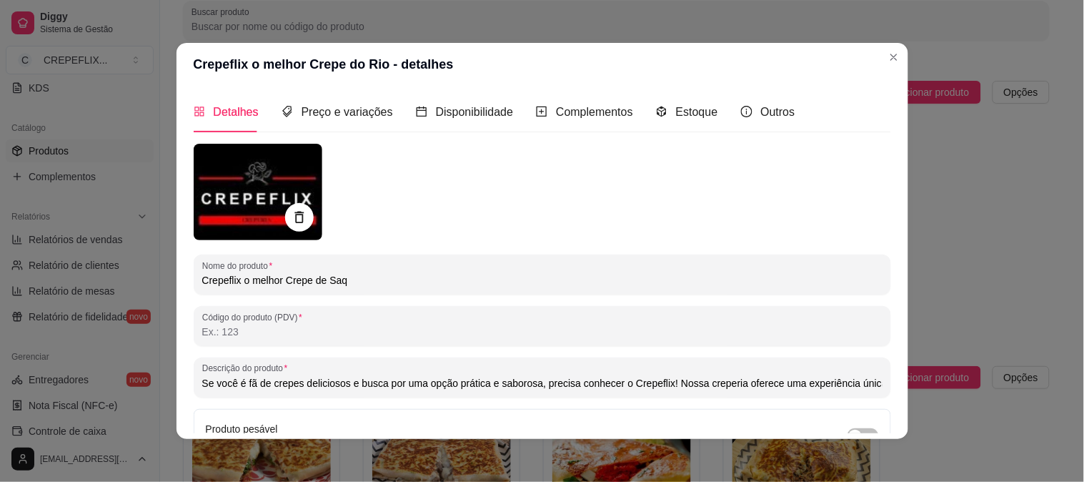
type input "Se você é fã de crepes deliciosos e busca por uma opção prática e saborosa, pre…"
type input "Crepeflix o melhor Crepe de Saqua"
type input "Se você é fã de crepes deliciosos e busca por uma opção prática e saborosa, pre…"
type input "Crepeflix o melhor Crepe de Saquar"
type input "Se você é fã de crepes deliciosos e busca por uma opção prática e saborosa, pre…"
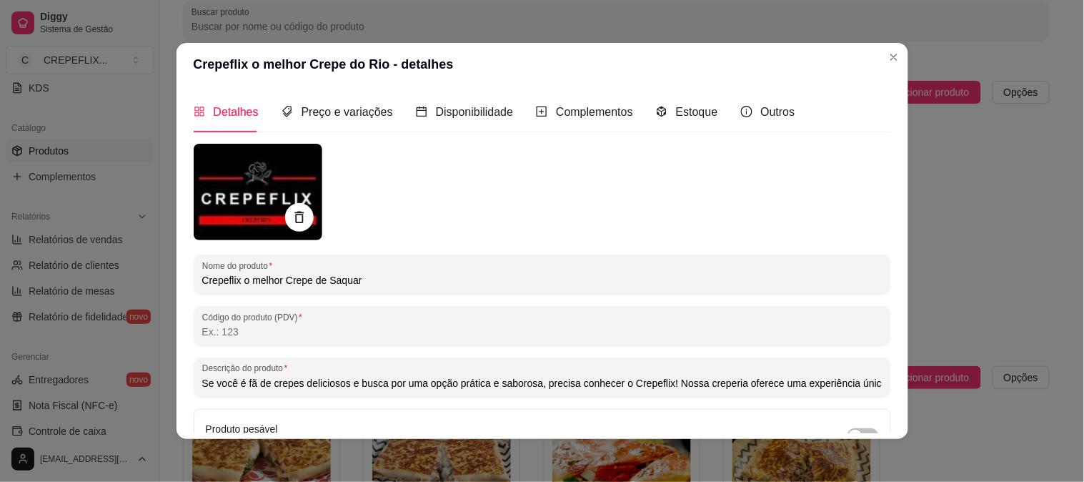
type input "Crepeflix o melhor Crepe de Saquare"
type input "Se você é fã de crepes deliciosos e busca por uma opção prática e saborosa, pre…"
type input "Crepeflix o melhor Crepe de Saquarem"
type input "Se você é fã de crepes deliciosos e busca por uma opção prática e saborosa, pre…"
type input "Crepeflix o melhor Crepe de Saquarema"
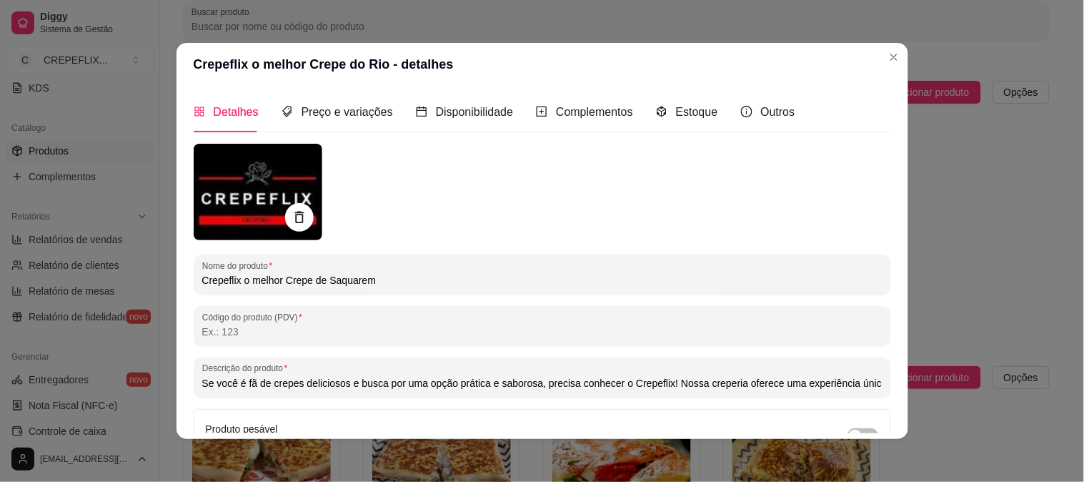
type input "Se você é fã de crepes deliciosos e busca por uma opção prática e saborosa, pre…"
type input "Crepeflix o melhor Crepe de Saquarema"
type input "Se você é fã de crepes deliciosos e busca por uma opção prática e saborosa, pre…"
type input "Crepeflix o melhor Crepe de Saquarema e"
type input "Se você é fã de crepes deliciosos e busca por uma opção prática e saborosa, pre…"
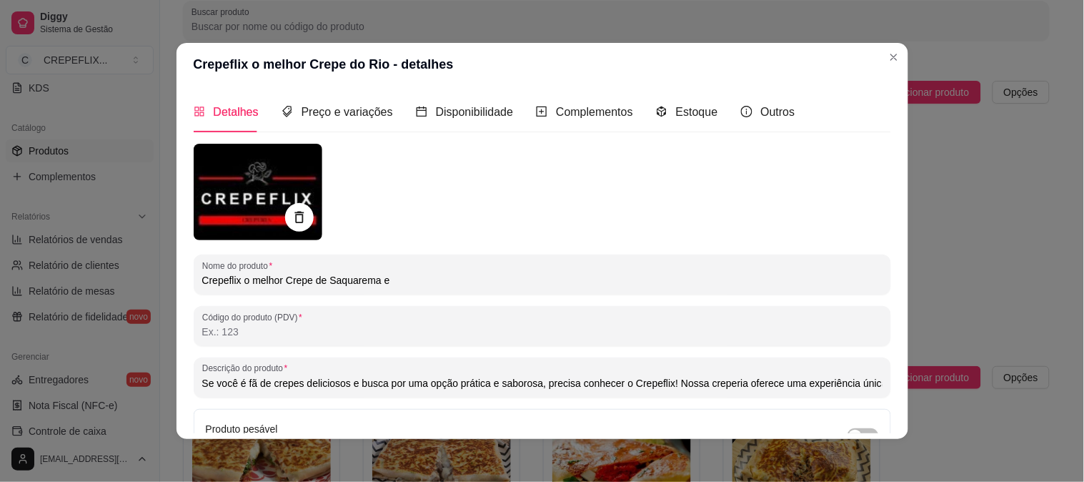
type input "Crepeflix o melhor Crepe de Saquarema e"
type input "Se você é fã de crepes deliciosos e busca por uma opção prática e saborosa, pre…"
type input "Crepeflix o melhor Crepe de Saquarema e R"
type input "Se você é fã de crepes deliciosos e busca por uma opção prática e saborosa, pre…"
type input "Crepeflix o melhor Crepe de Saquarema e Re"
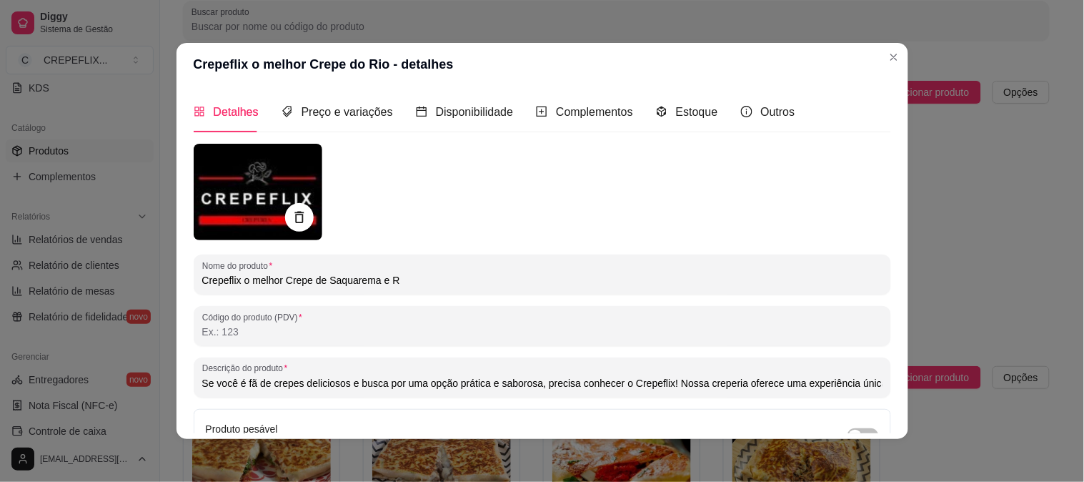
type input "Se você é fã de crepes deliciosos e busca por uma opção prática e saborosa, pre…"
type input "Crepeflix o melhor Crepe de Saquarema e Reg"
type input "Se você é fã de crepes deliciosos e busca por uma opção prática e saborosa, pre…"
type input "Crepeflix o melhor Crepe de Saquarema e Regi"
type input "Se você é fã de crepes deliciosos e busca por uma opção prática e saborosa, pre…"
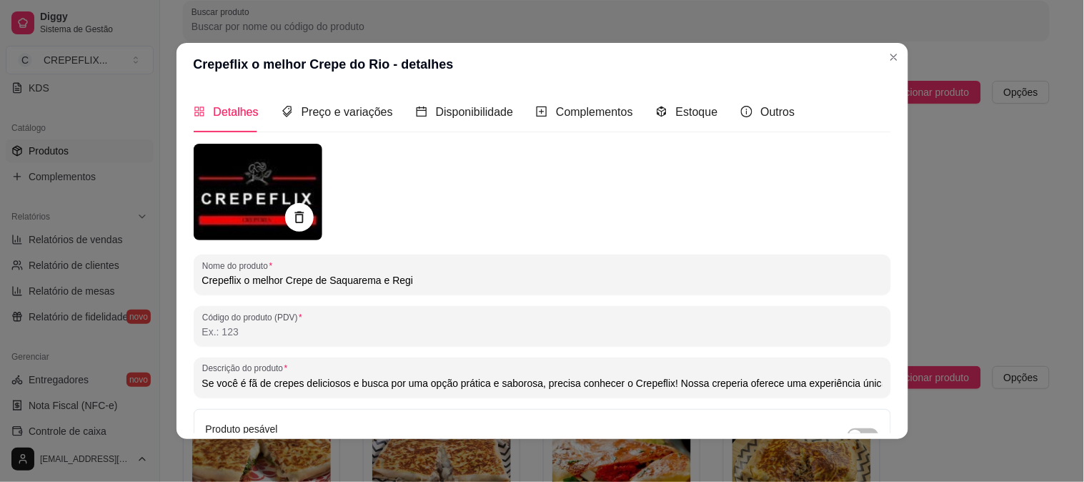
type input "Crepeflix o melhor Crepe de Saquarema e Regia"
type input "Se você é fã de crepes deliciosos e busca por uma opção prática e saborosa, pre…"
type input "Crepeflix o melhor Crepe de Saquarema e Regi"
type input "Se você é fã de crepes deliciosos e busca por uma opção prática e saborosa, pre…"
type input "Crepeflix o melhor Crepe de Saquarema e Regiã"
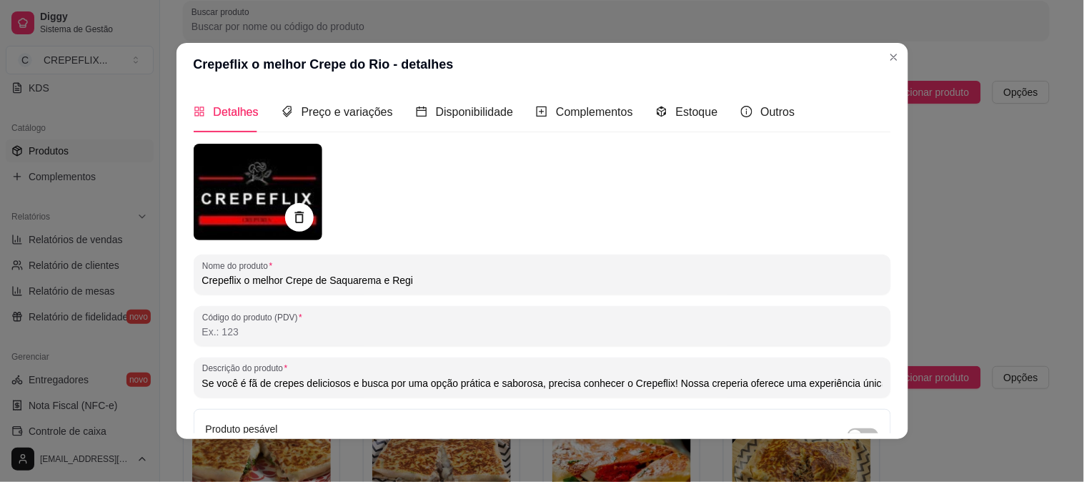
type input "Se você é fã de crepes deliciosos e busca por uma opção prática e saborosa, pre…"
type input "Crepeflix o melhor Crepe de Saquarema e Região"
type input "Se você é fã de crepes deliciosos e busca por uma opção prática e saborosa, pre…"
type input "Crepeflix o melhor Crepe de Saquarema e Região"
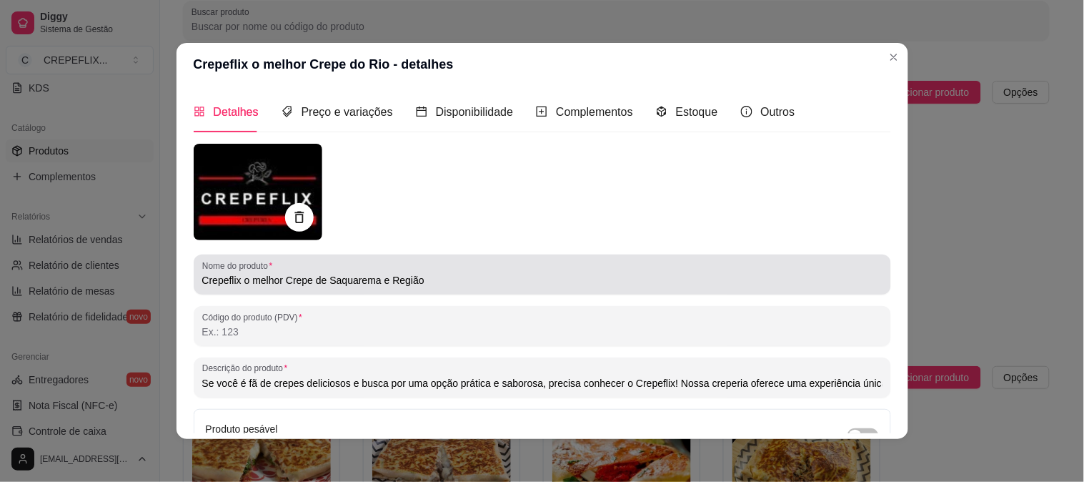
drag, startPoint x: 342, startPoint y: 287, endPoint x: 438, endPoint y: 324, distance: 103.2
click at [438, 325] on input "Código do produto (PDV)" at bounding box center [542, 332] width 681 height 14
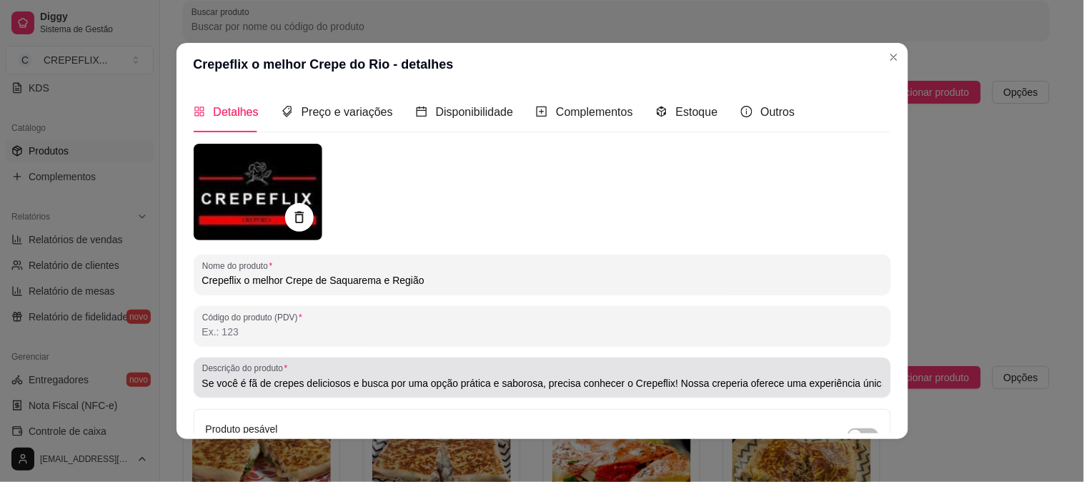
click at [465, 391] on div "Se você é fã de crepes deliciosos e busca por uma opção prática e saborosa, pre…" at bounding box center [542, 377] width 681 height 29
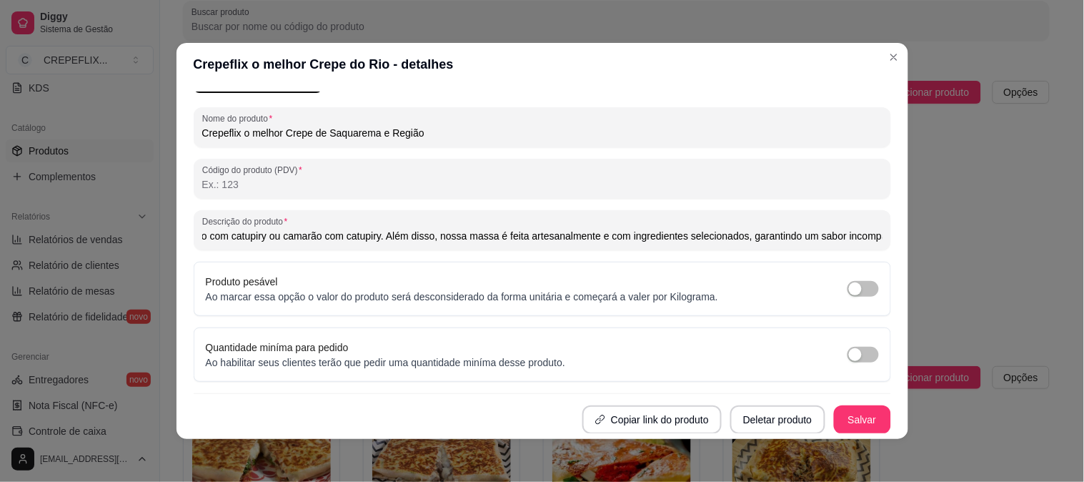
scroll to position [3, 0]
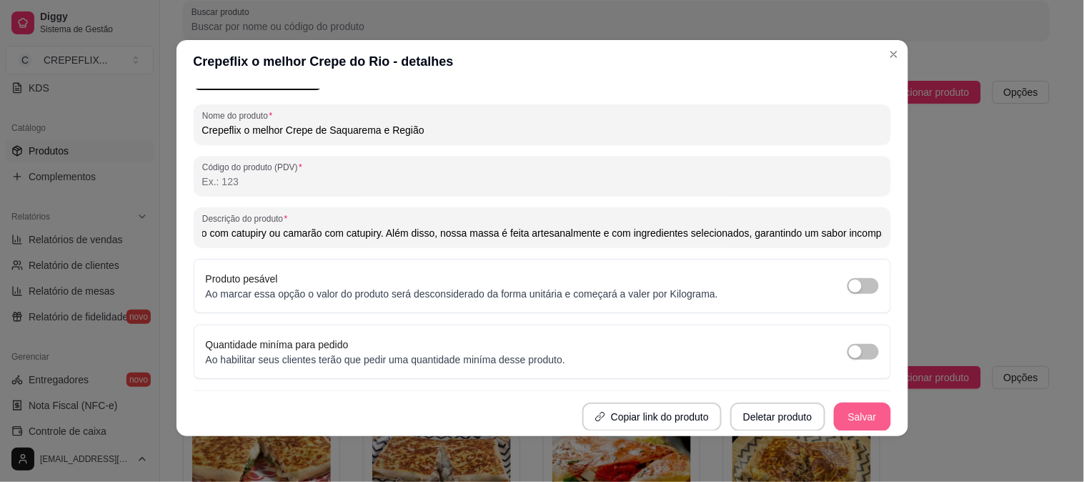
type input "Se você é fã de crepes deliciosos e busca por uma opção prática e saborosa, pre…"
click at [846, 410] on button "Salvar" at bounding box center [863, 417] width 56 height 28
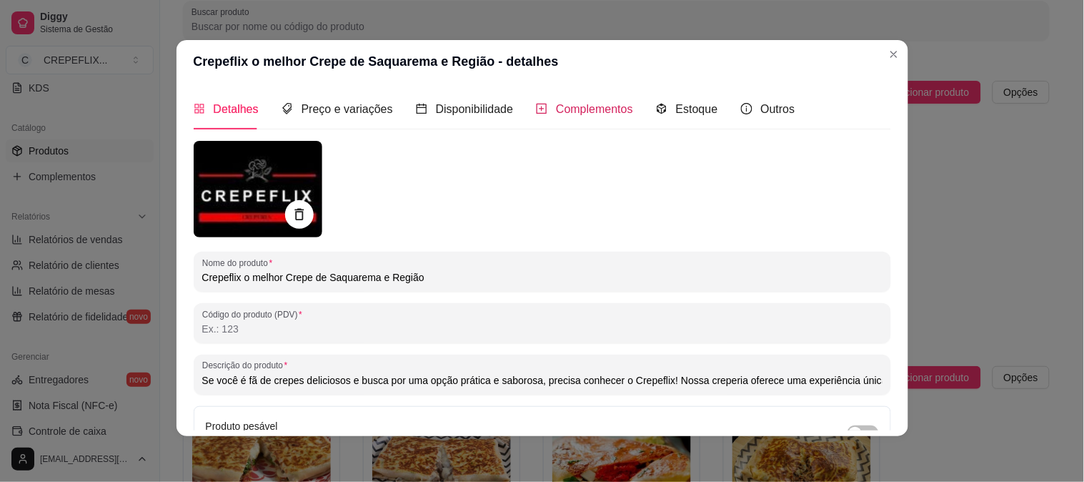
click at [602, 112] on span "Complementos" at bounding box center [594, 109] width 77 height 12
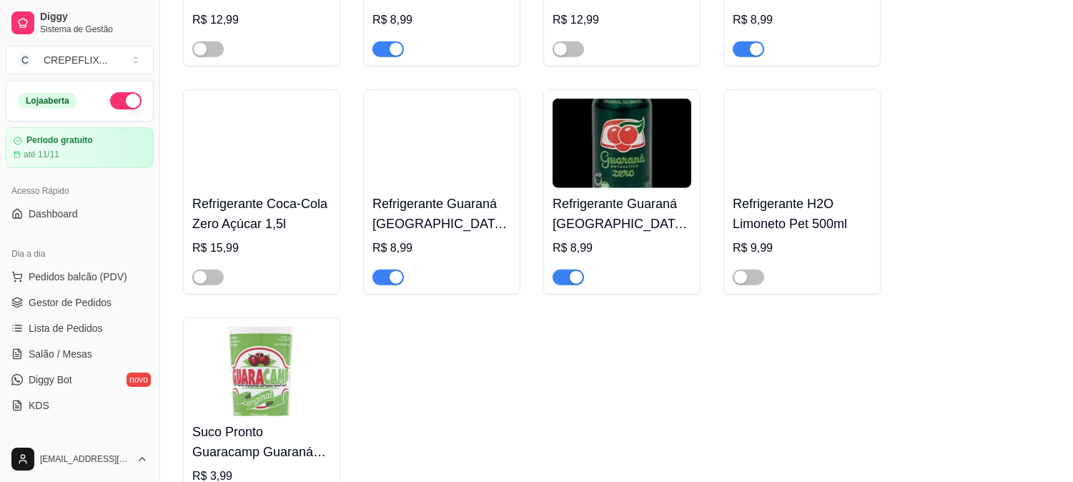
scroll to position [2718, 0]
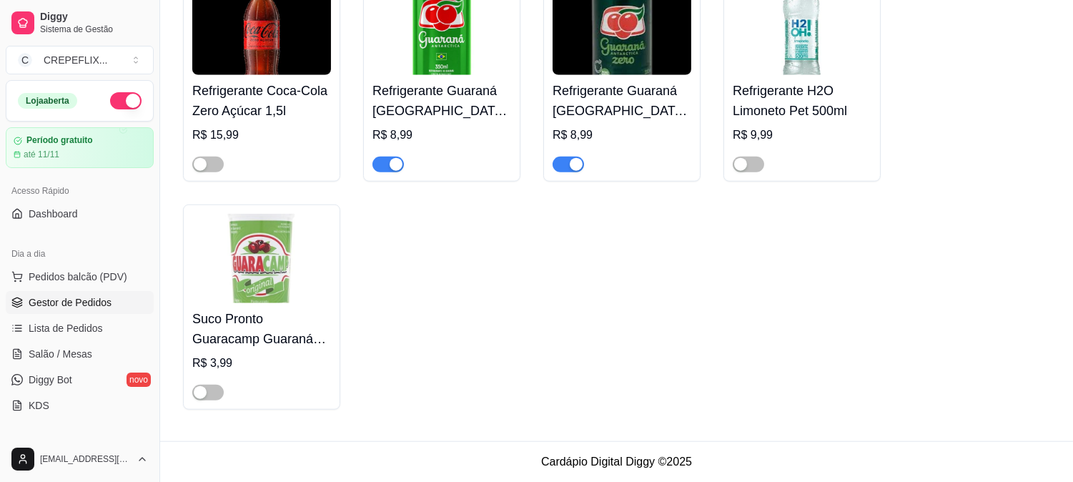
click at [103, 301] on span "Gestor de Pedidos" at bounding box center [70, 302] width 83 height 14
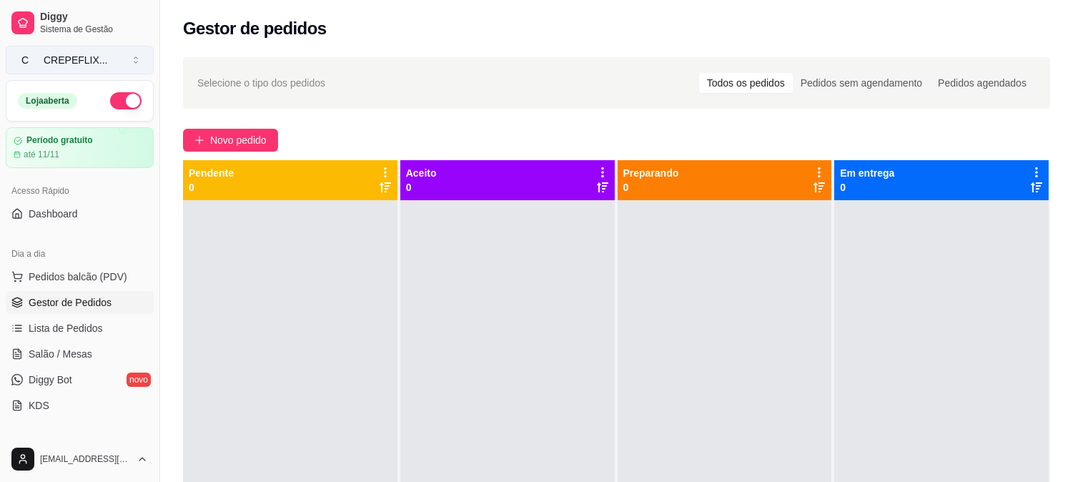
click at [24, 62] on span "C" at bounding box center [25, 60] width 14 height 14
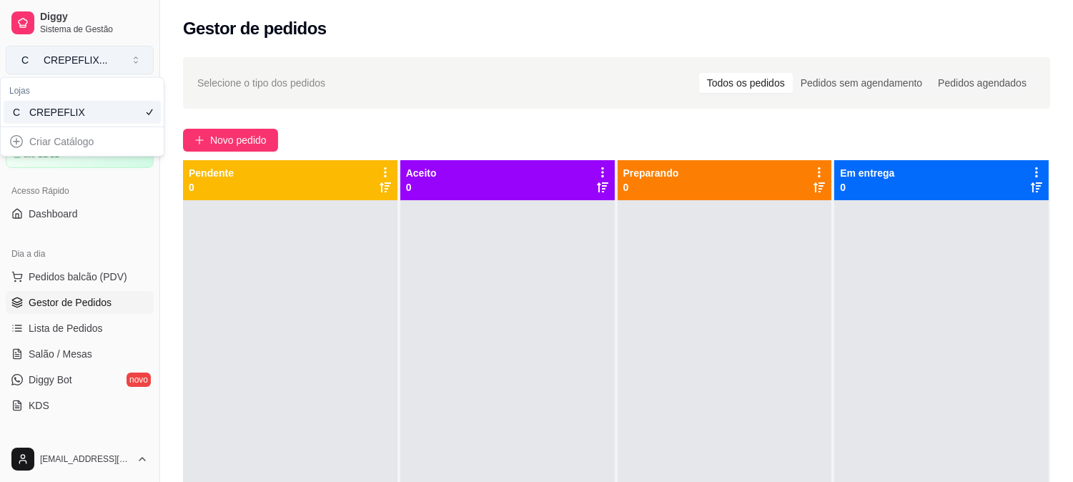
click at [24, 62] on span "C" at bounding box center [25, 60] width 14 height 14
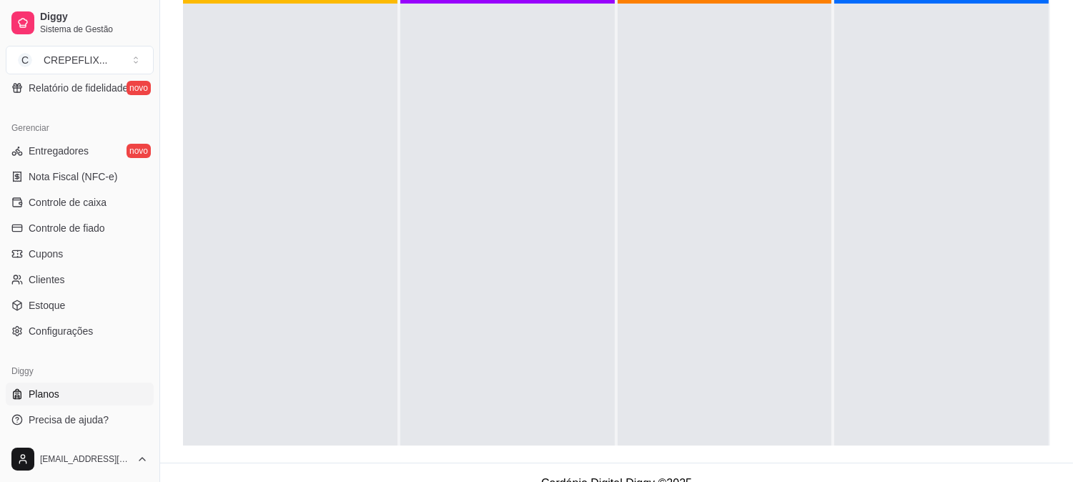
scroll to position [218, 0]
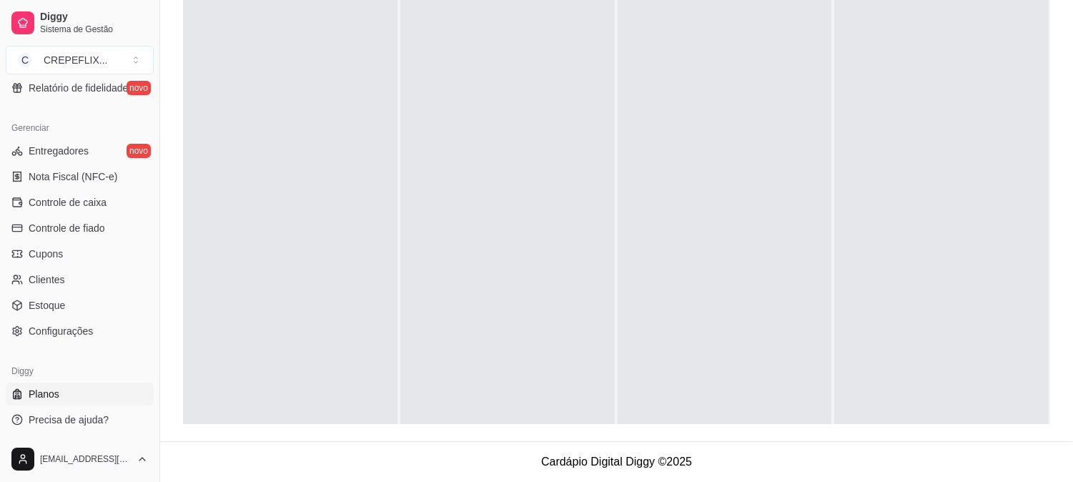
click at [61, 396] on link "Planos" at bounding box center [80, 393] width 148 height 23
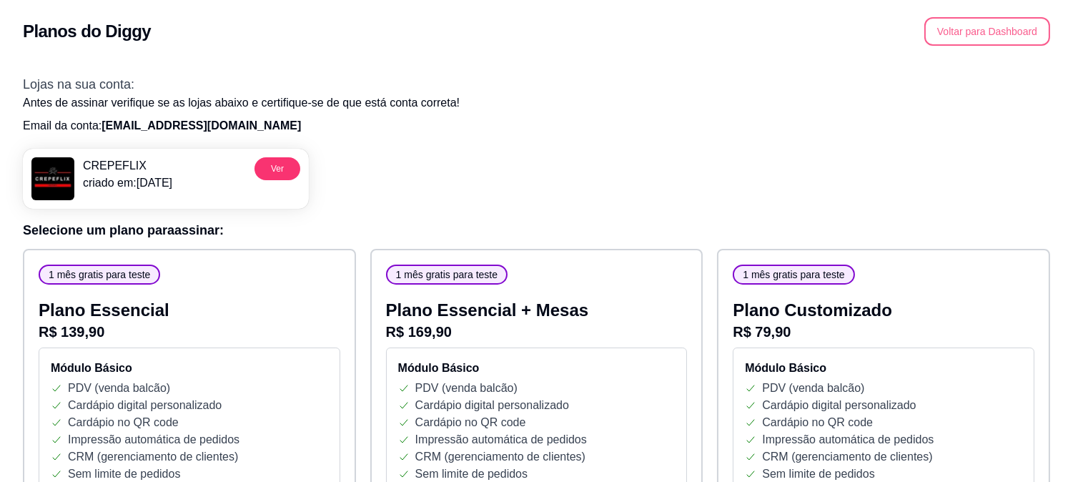
click at [999, 31] on button "Voltar para Dashboard" at bounding box center [987, 31] width 126 height 29
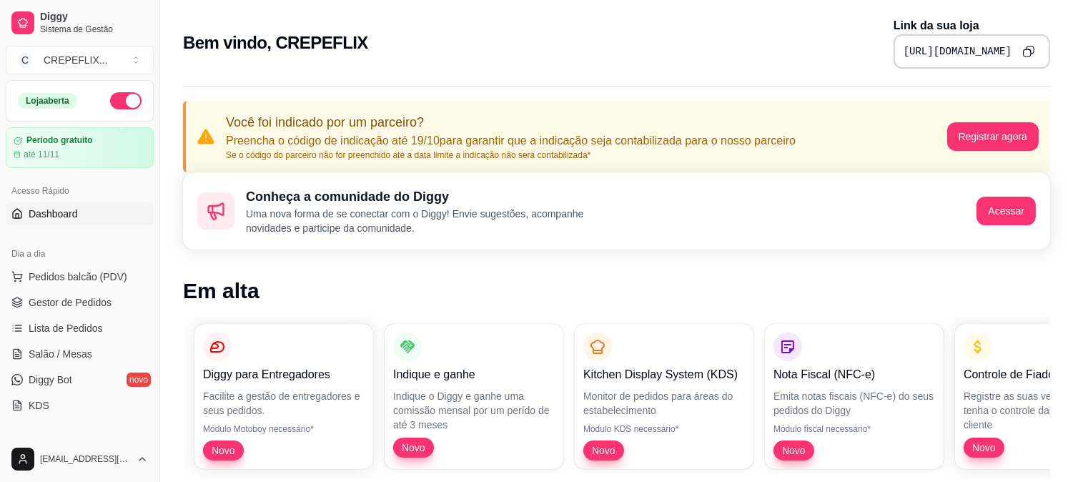
click at [1028, 51] on icon "Copy to clipboard" at bounding box center [1028, 51] width 12 height 12
